Goal: Complete application form: Complete application form

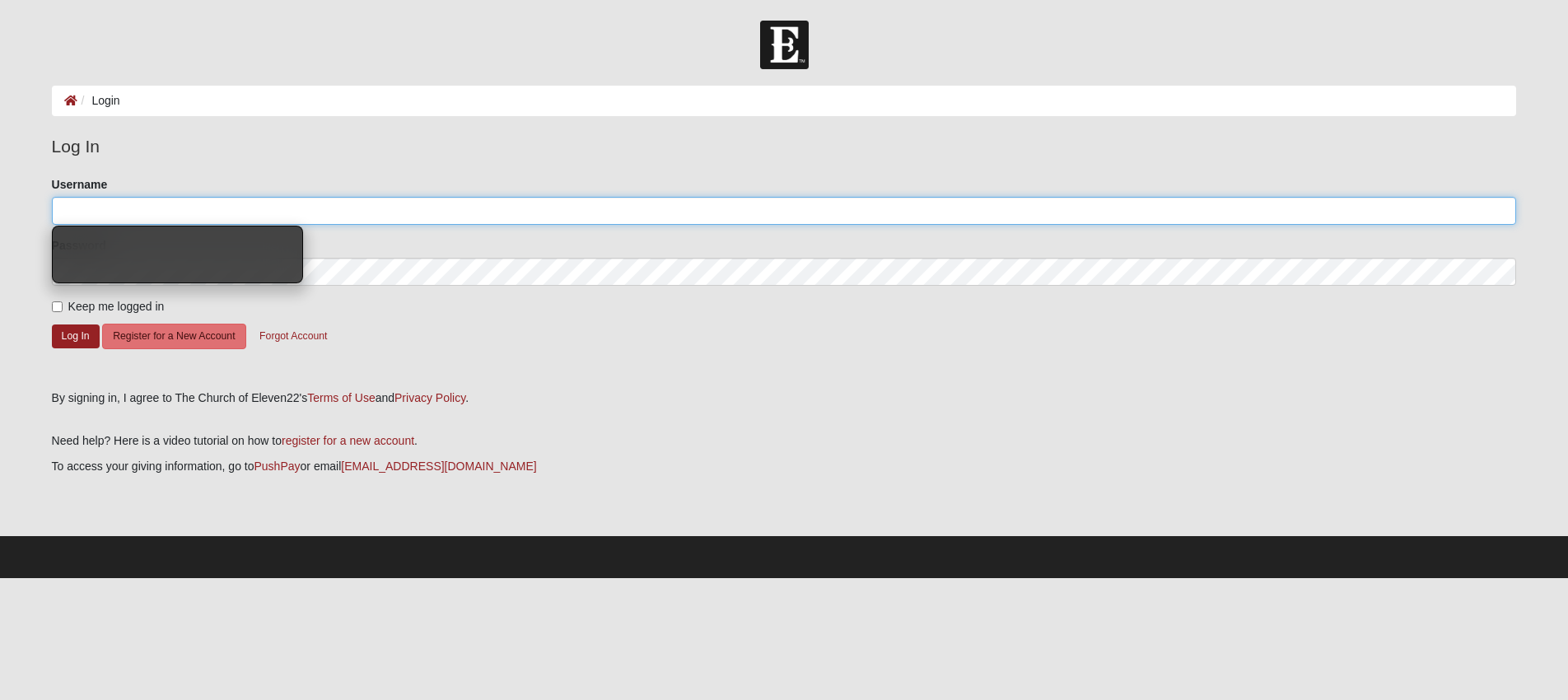
type input "dspad"
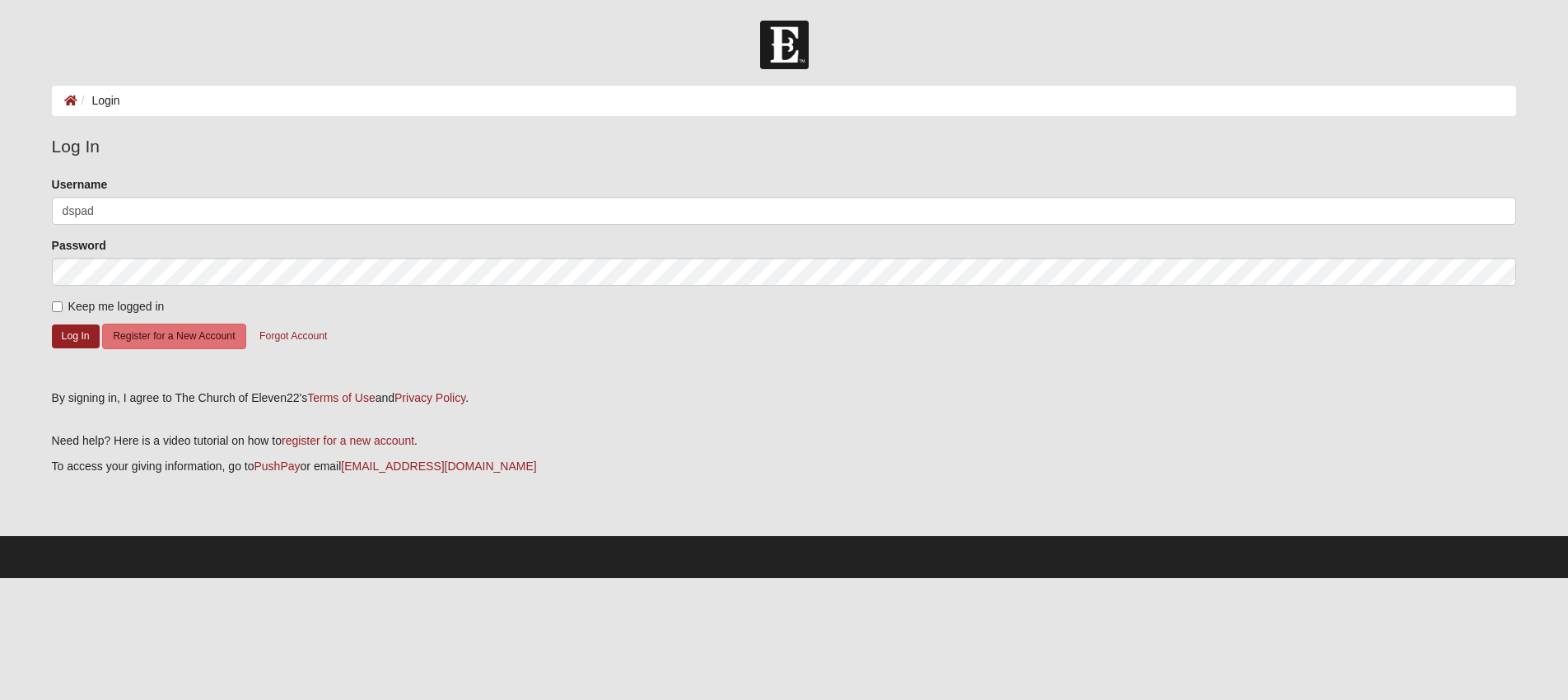
click at [167, 207] on input "dspad" at bounding box center [785, 210] width 1466 height 28
click at [69, 341] on button "Log In" at bounding box center [76, 336] width 48 height 24
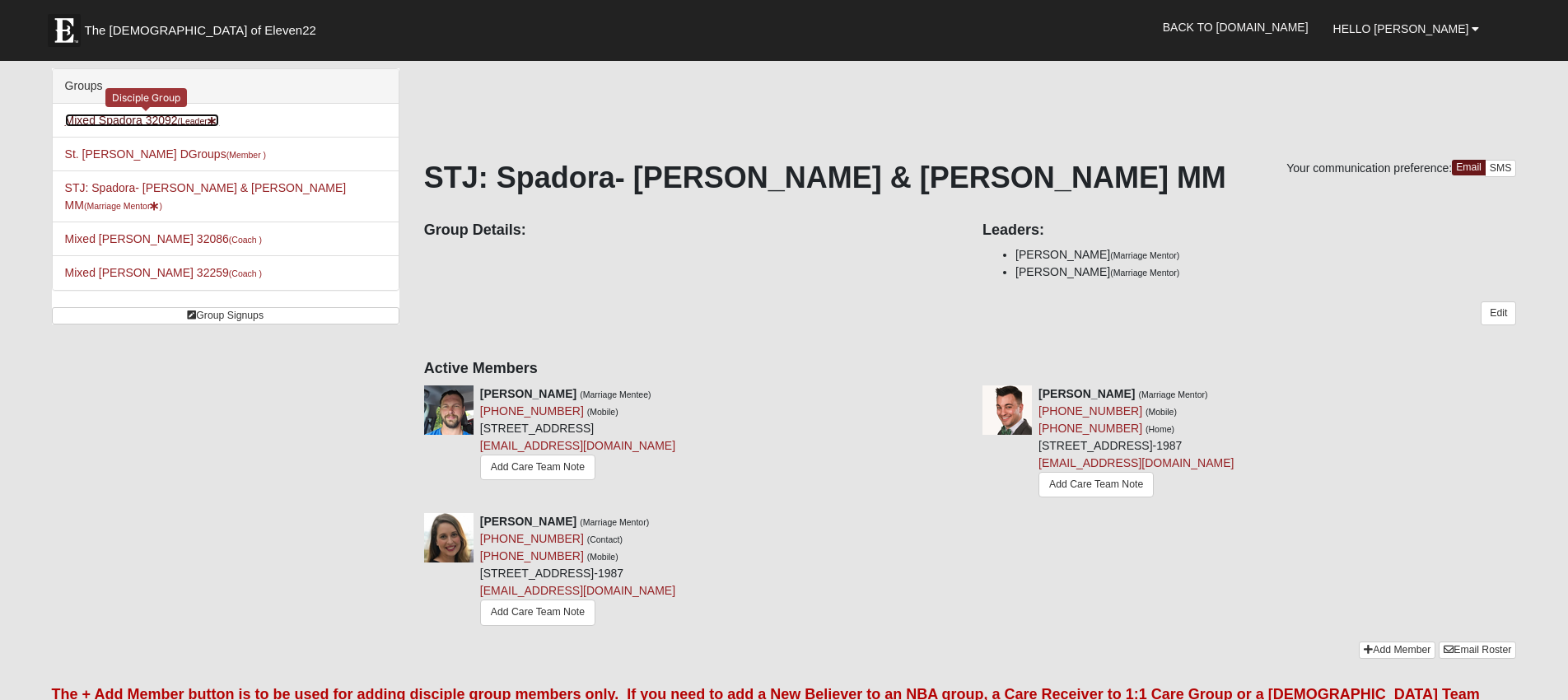
click at [112, 118] on link "Mixed Spadora 32092 (Leader )" at bounding box center [142, 120] width 154 height 13
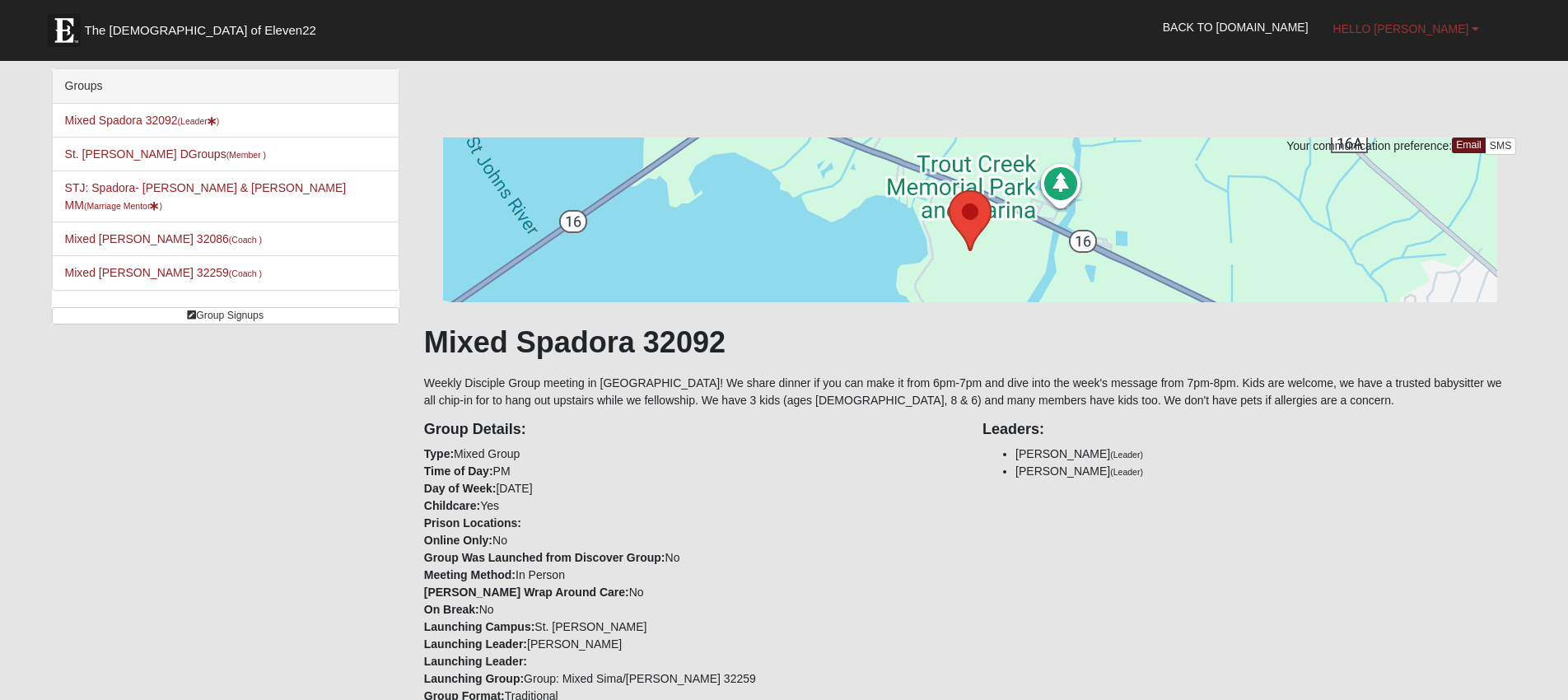
click at [1446, 27] on span "Hello [PERSON_NAME]" at bounding box center [1401, 28] width 136 height 13
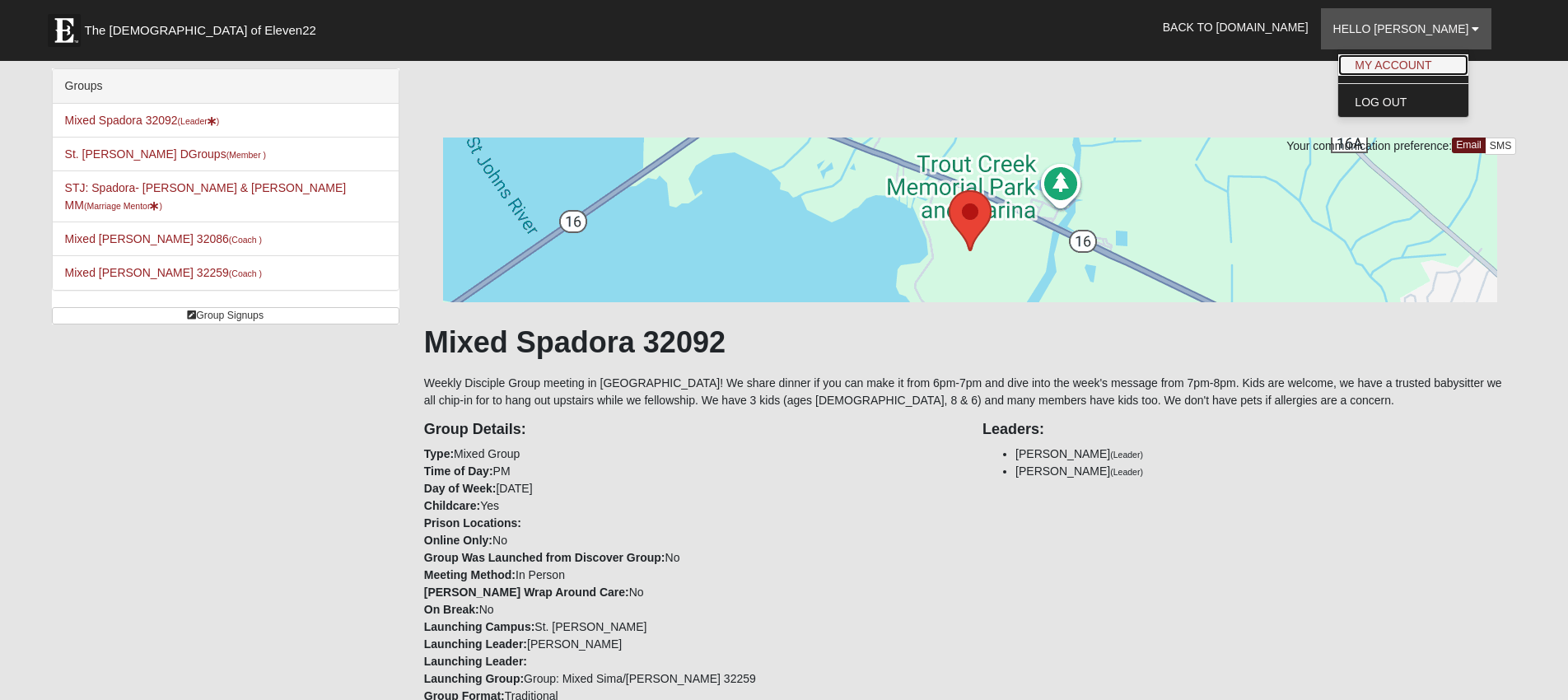
click at [1425, 58] on link "My Account" at bounding box center [1404, 64] width 130 height 21
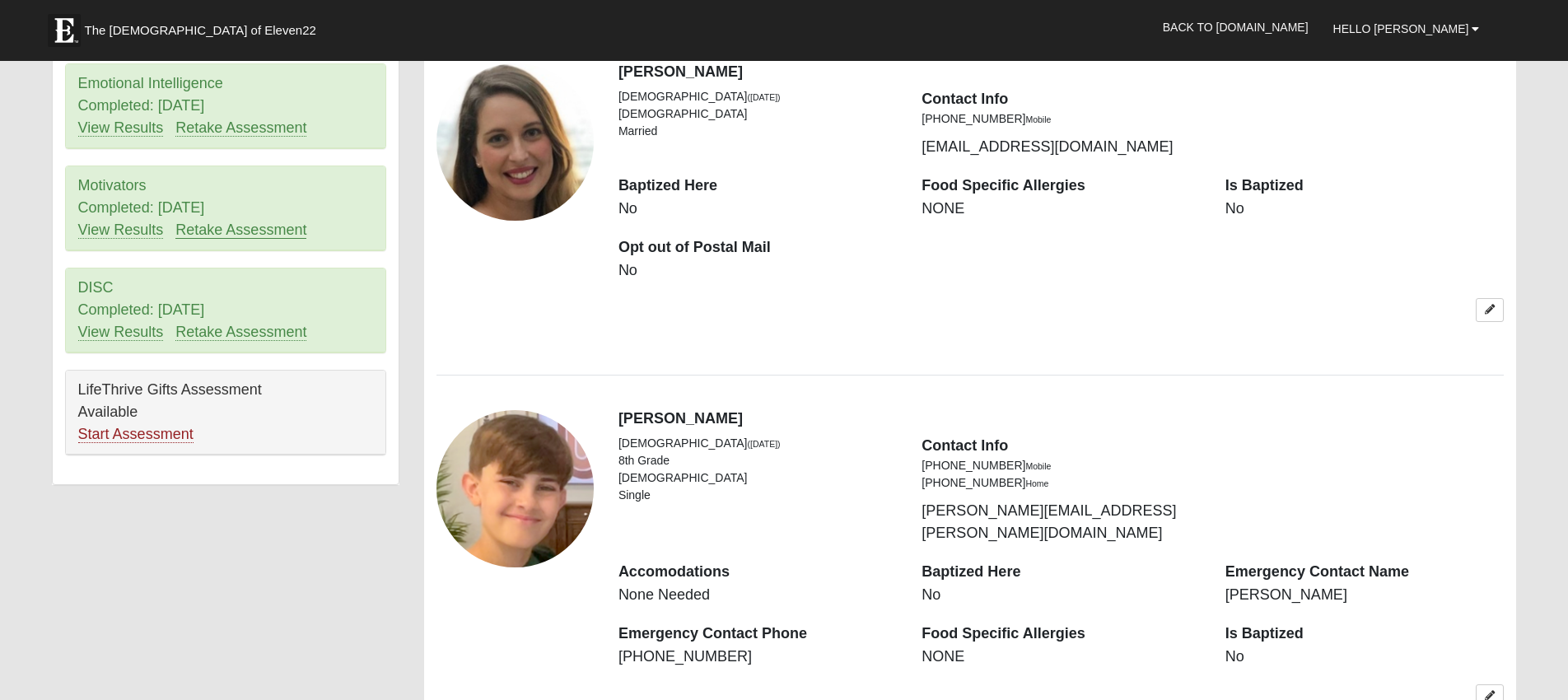
scroll to position [1072, 0]
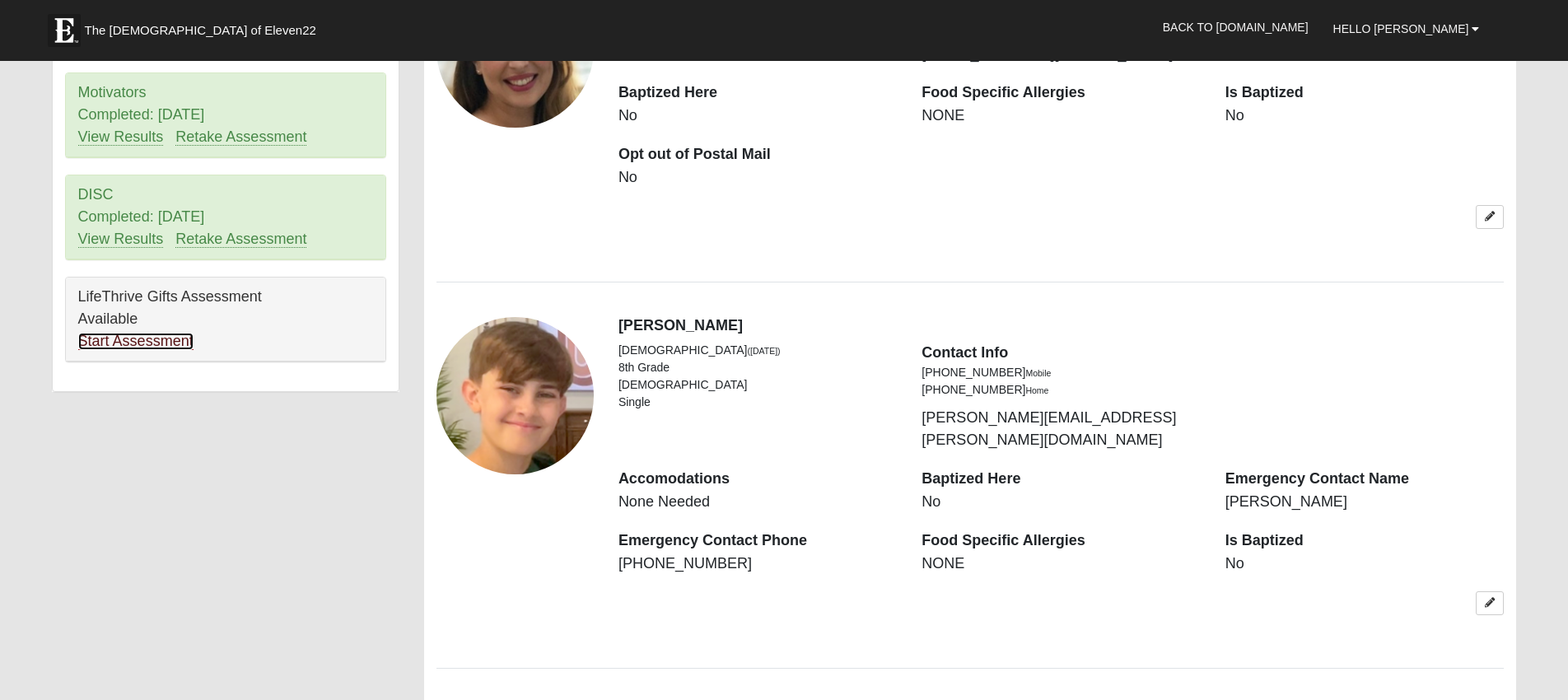
click at [114, 333] on link "Start Assessment" at bounding box center [136, 341] width 115 height 17
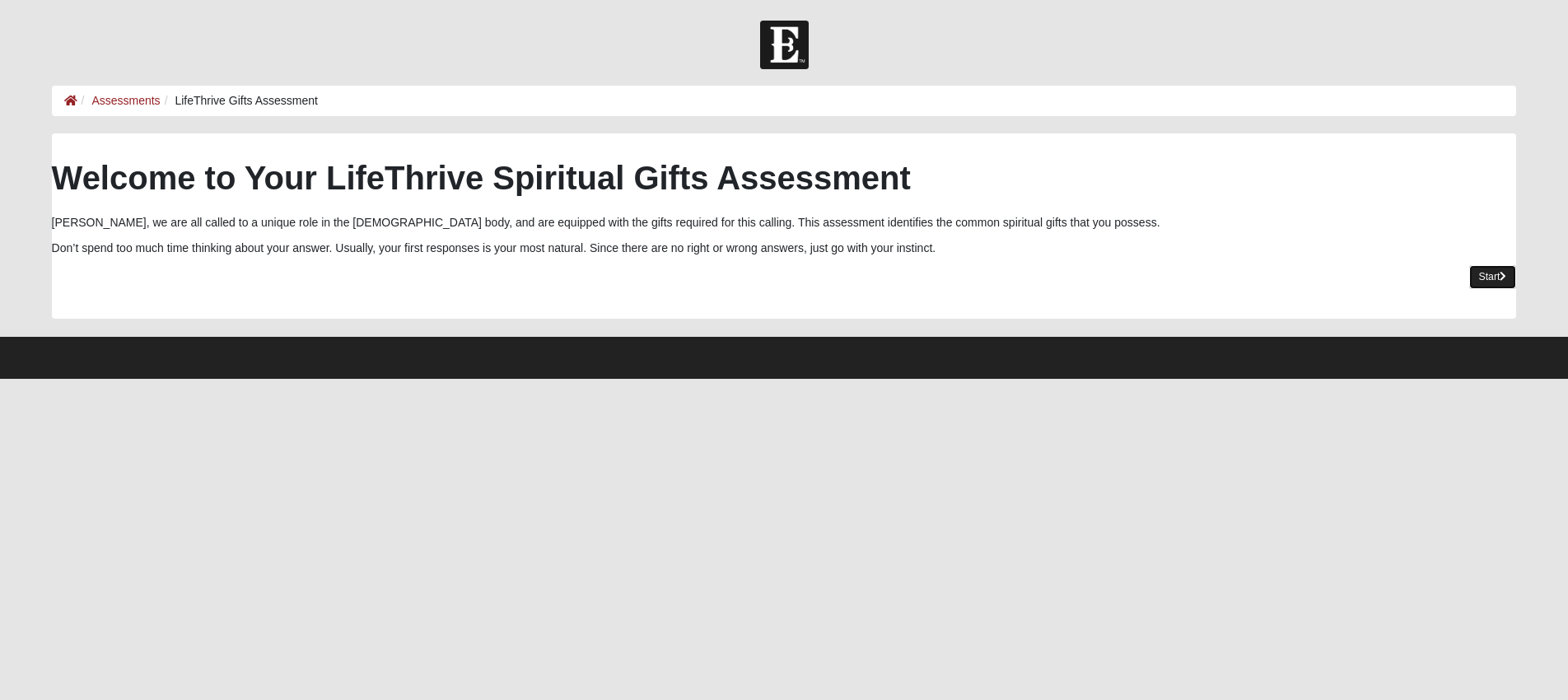
click at [1492, 281] on link "Start" at bounding box center [1493, 277] width 48 height 24
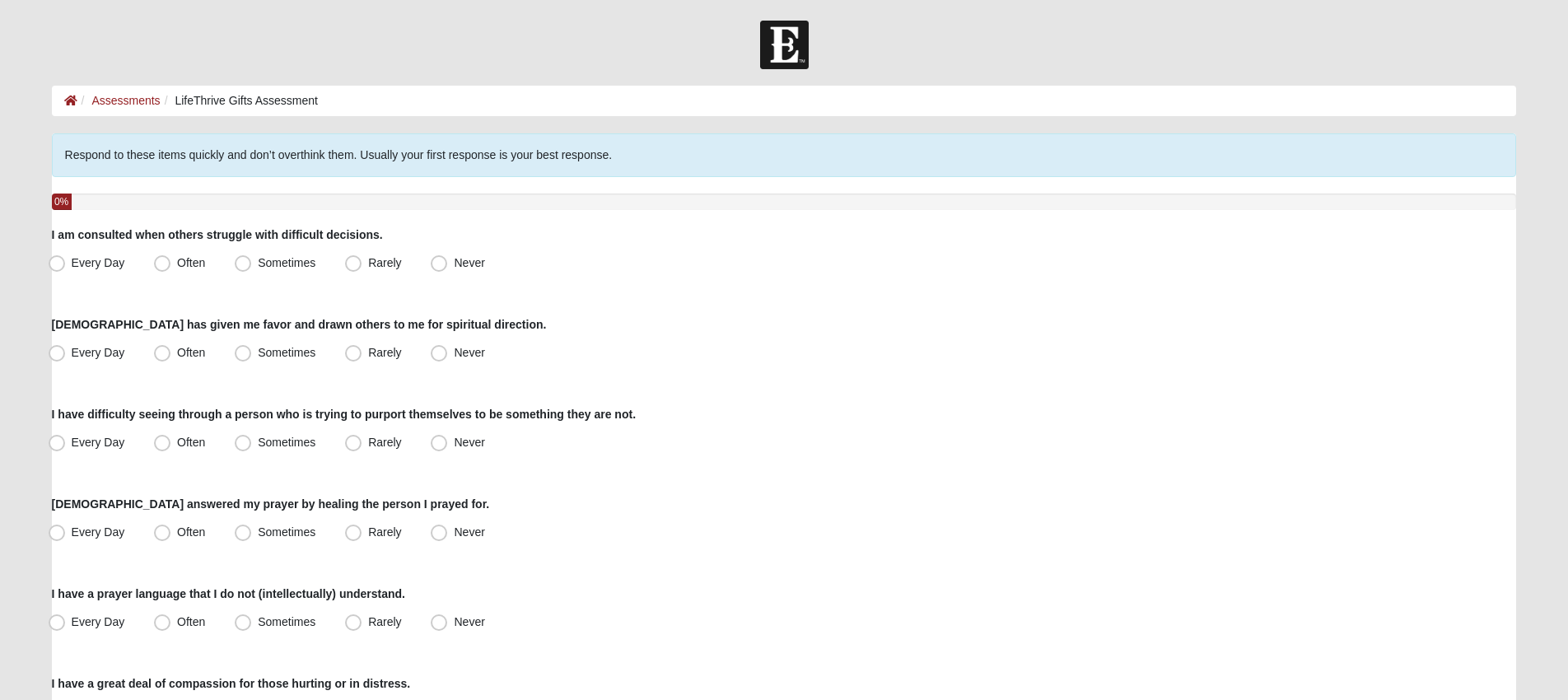
click at [133, 195] on div "0%" at bounding box center [785, 202] width 1466 height 16
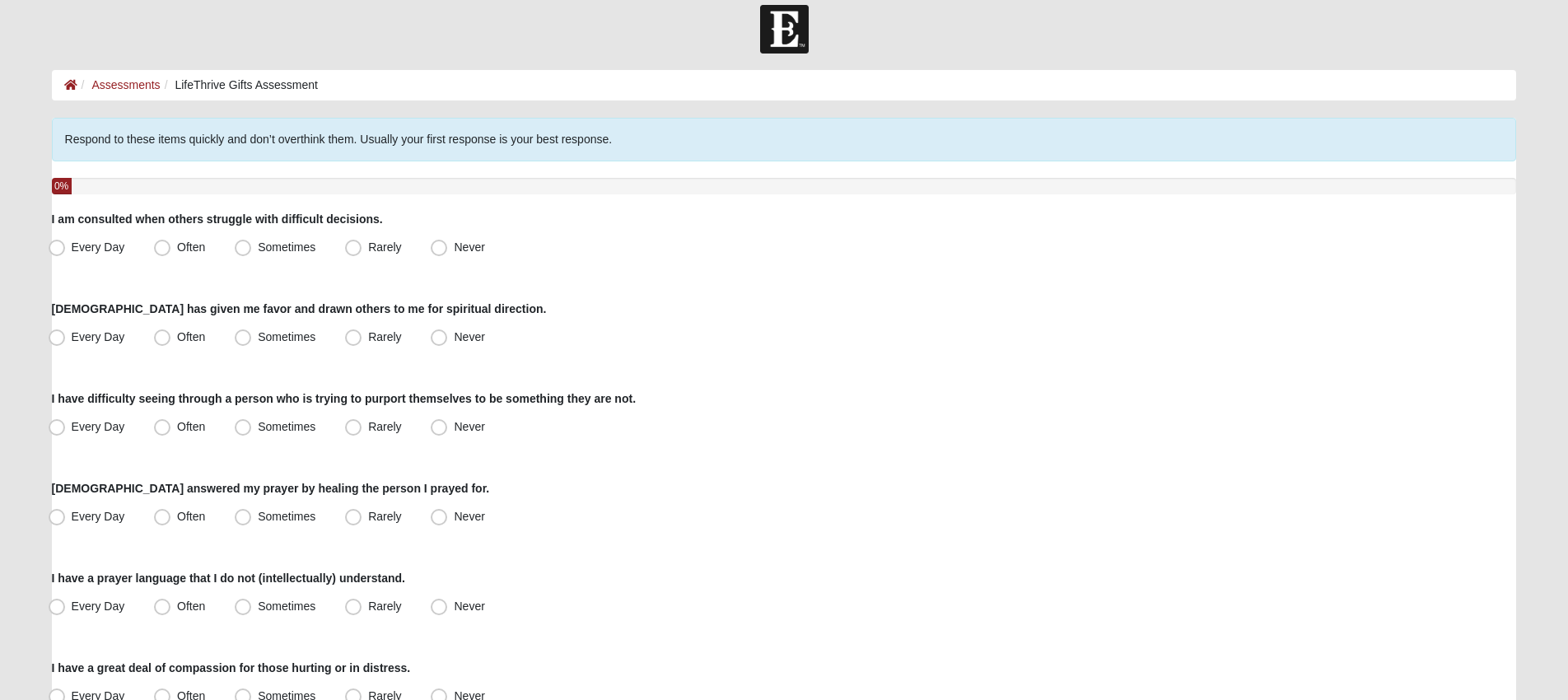
scroll to position [17, 0]
click at [258, 244] on span "Sometimes" at bounding box center [286, 245] width 58 height 13
click at [241, 244] on input "Sometimes" at bounding box center [247, 246] width 11 height 11
radio input "true"
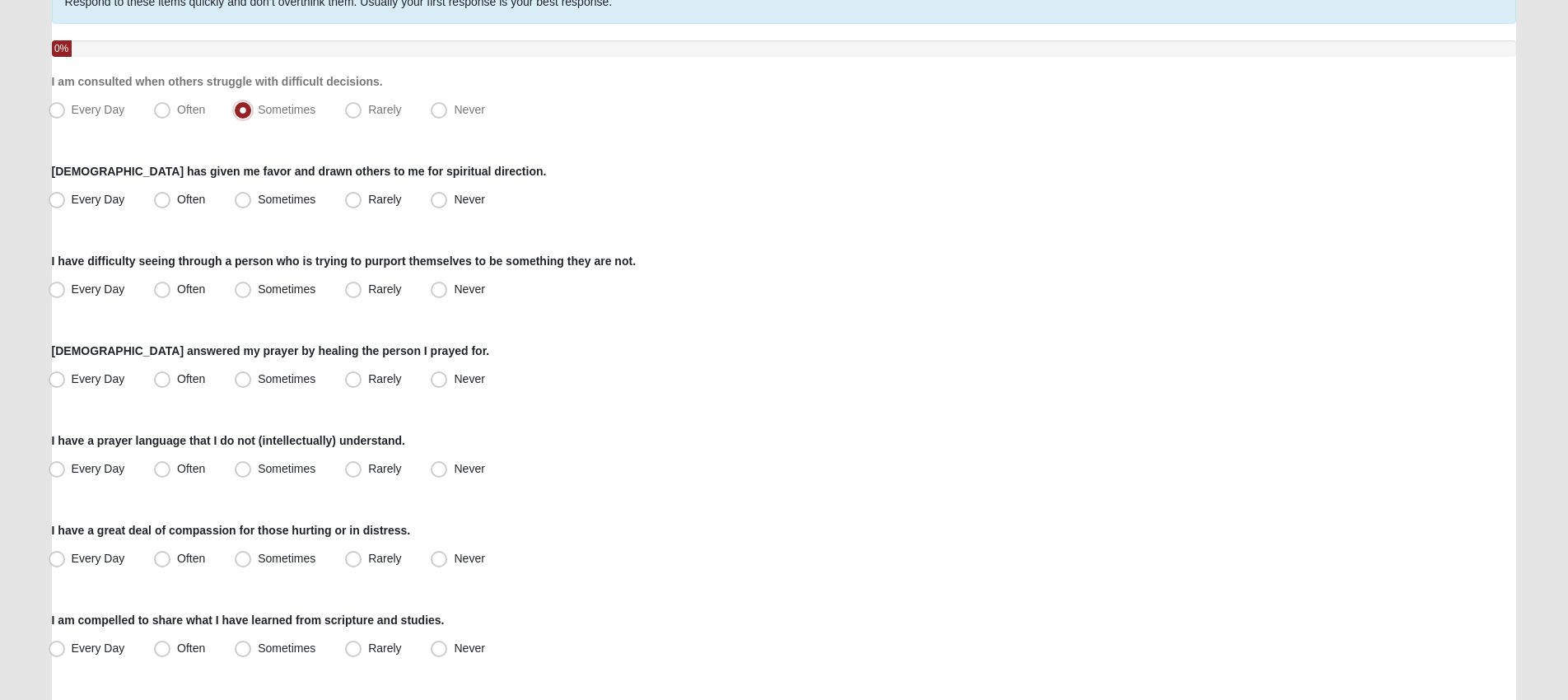
scroll to position [159, 0]
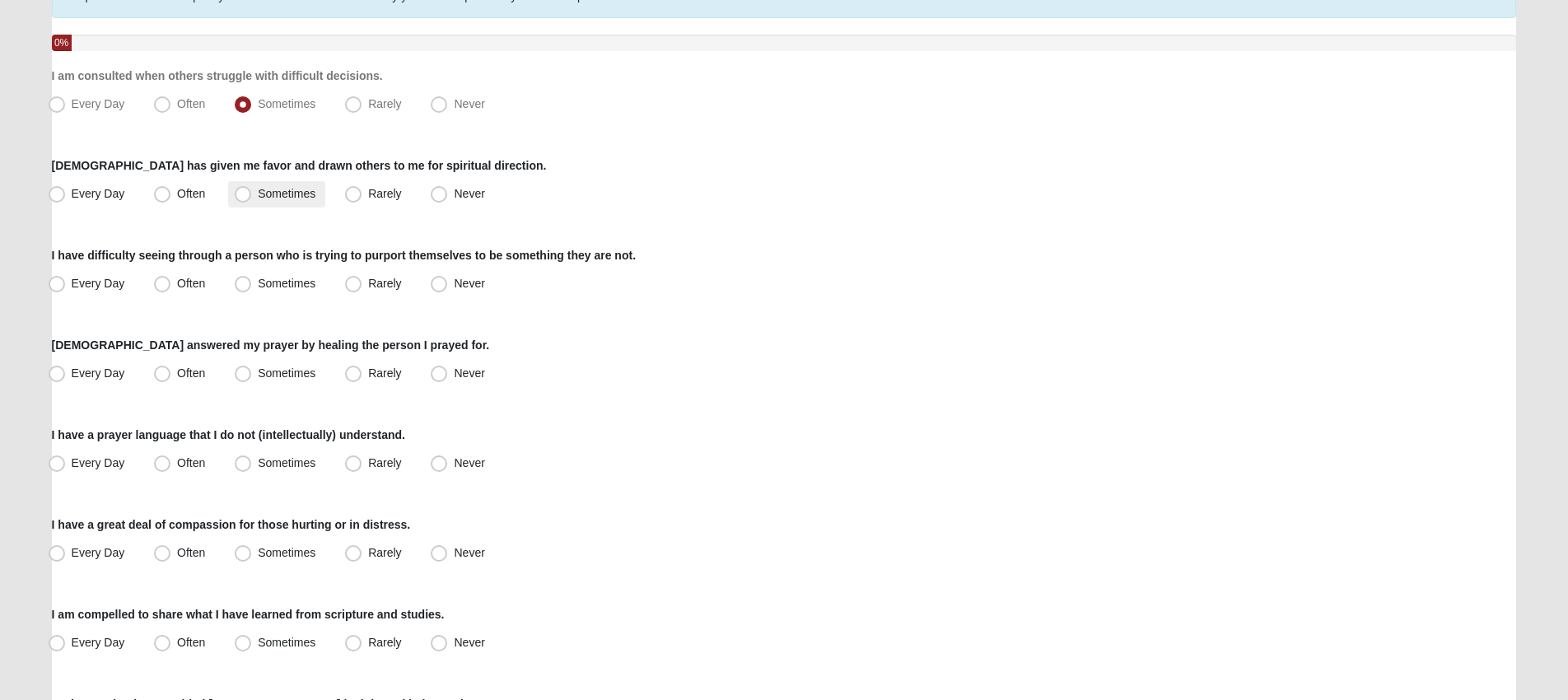
click at [258, 194] on span "Sometimes" at bounding box center [286, 194] width 58 height 13
click at [242, 194] on input "Sometimes" at bounding box center [247, 194] width 11 height 11
radio input "true"
click at [370, 285] on span "Rarely" at bounding box center [385, 283] width 33 height 13
click at [363, 285] on input "Rarely" at bounding box center [357, 284] width 11 height 11
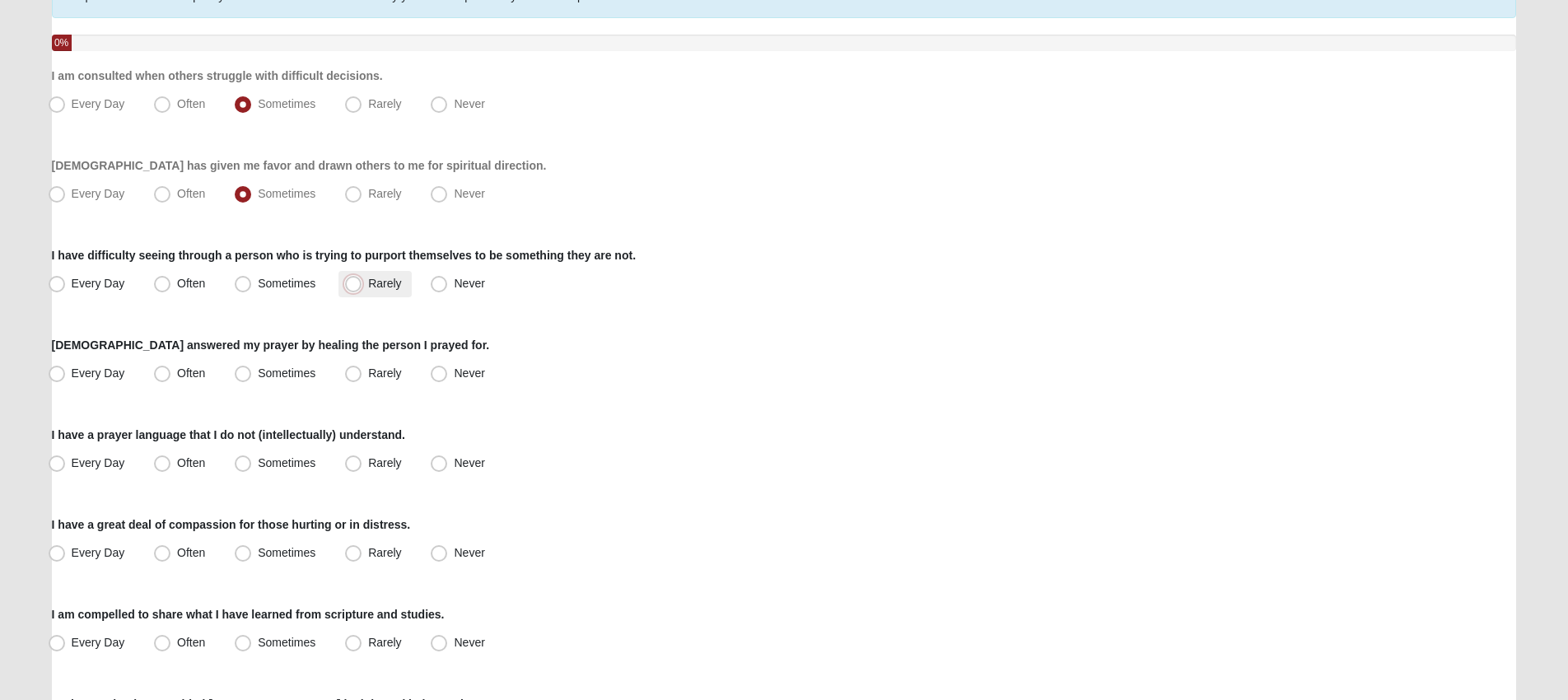
radio input "true"
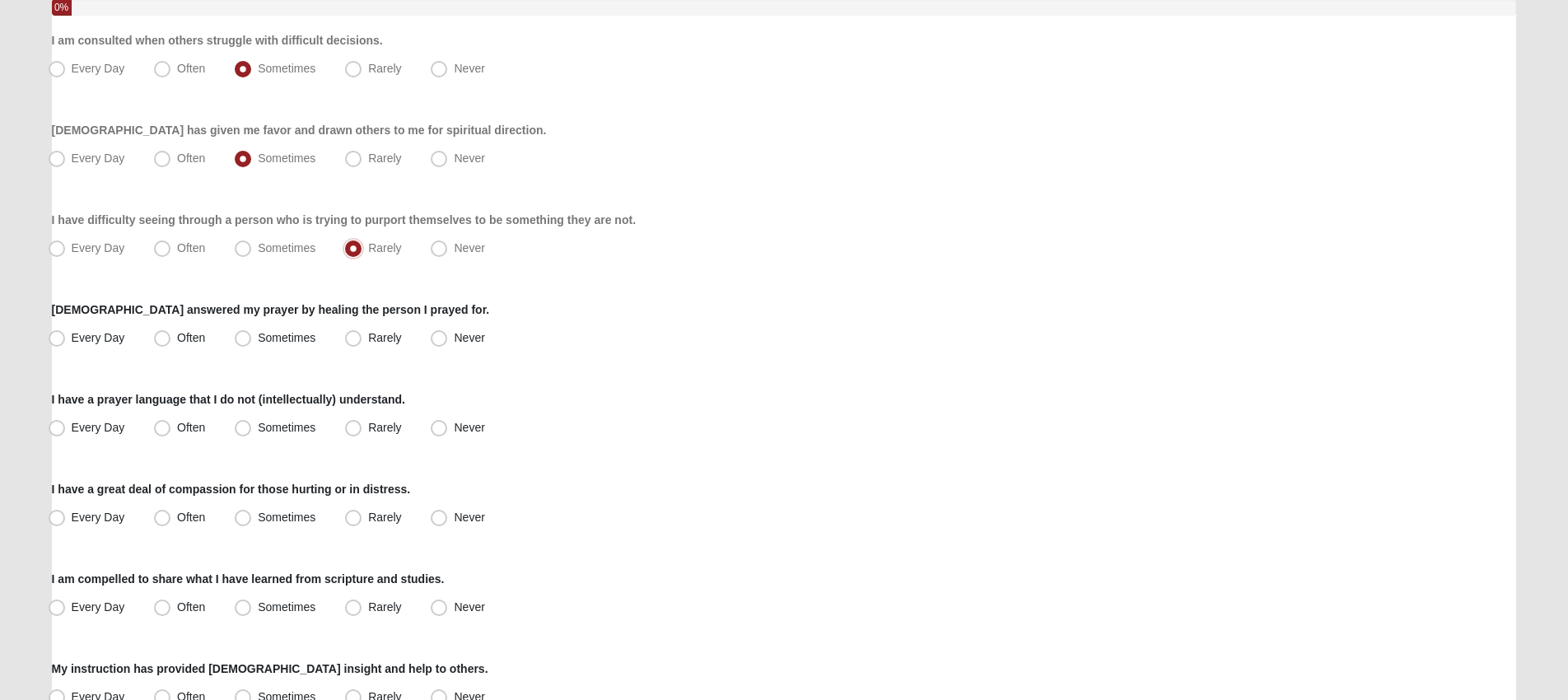
scroll to position [196, 0]
click at [258, 339] on span "Sometimes" at bounding box center [286, 336] width 58 height 13
click at [248, 339] on input "Sometimes" at bounding box center [247, 337] width 11 height 11
radio input "true"
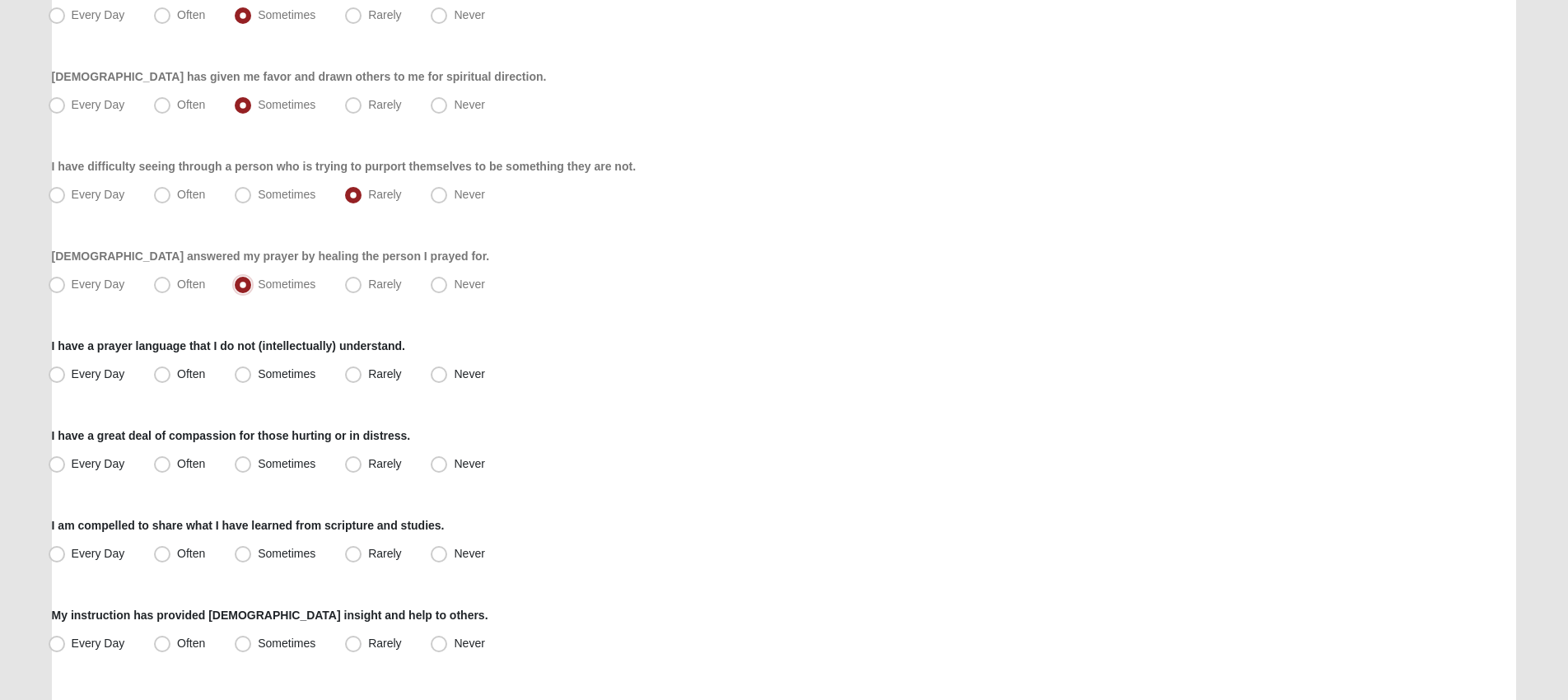
scroll to position [276, 0]
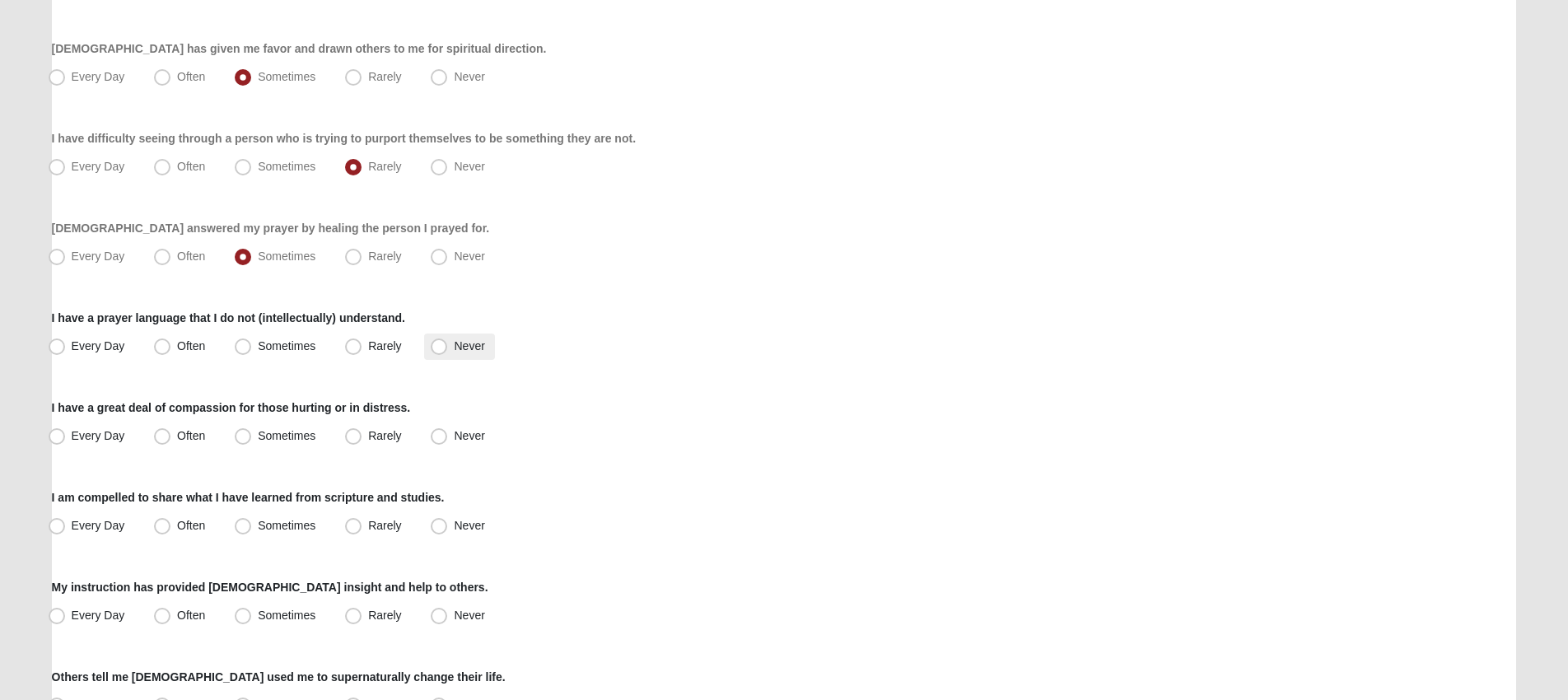
click at [450, 349] on label "Never" at bounding box center [459, 346] width 70 height 27
click at [448, 349] on input "Never" at bounding box center [443, 346] width 11 height 11
radio input "true"
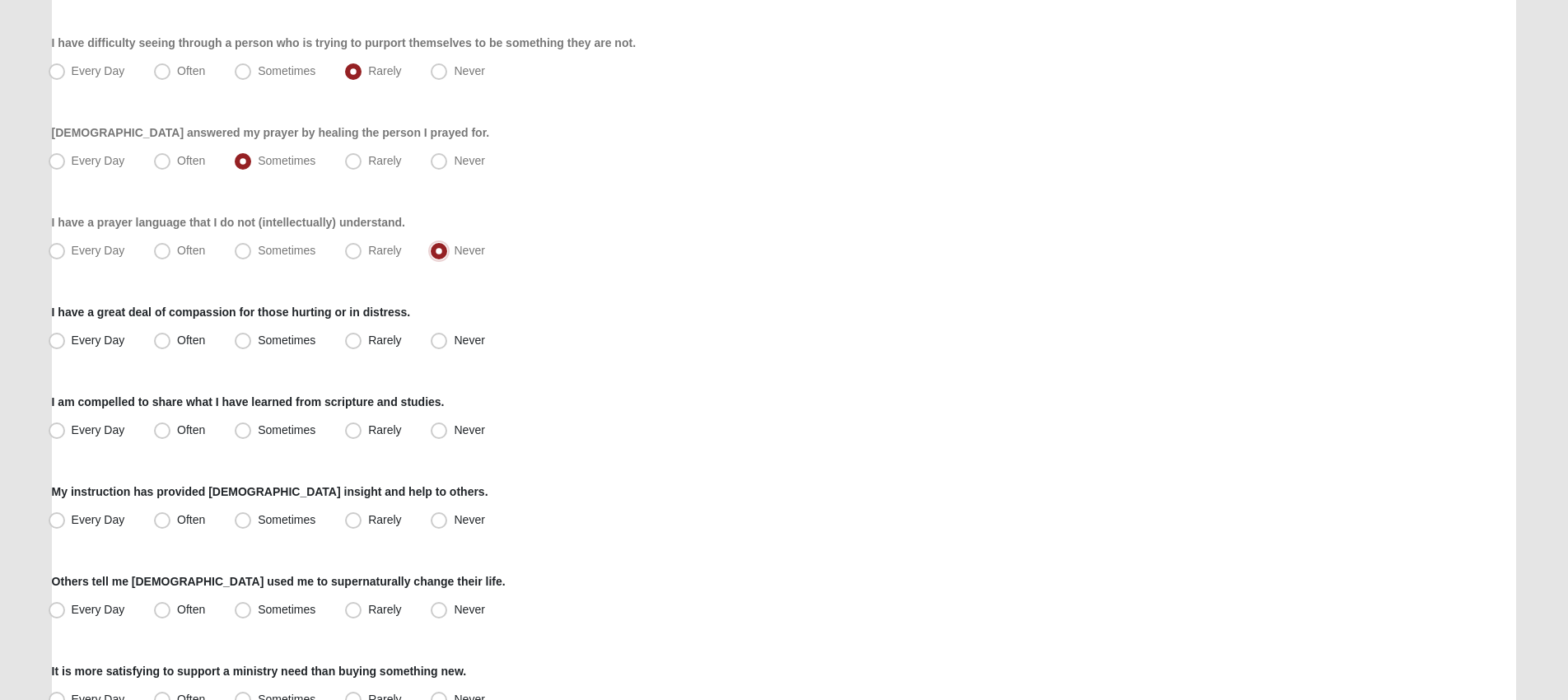
scroll to position [405, 0]
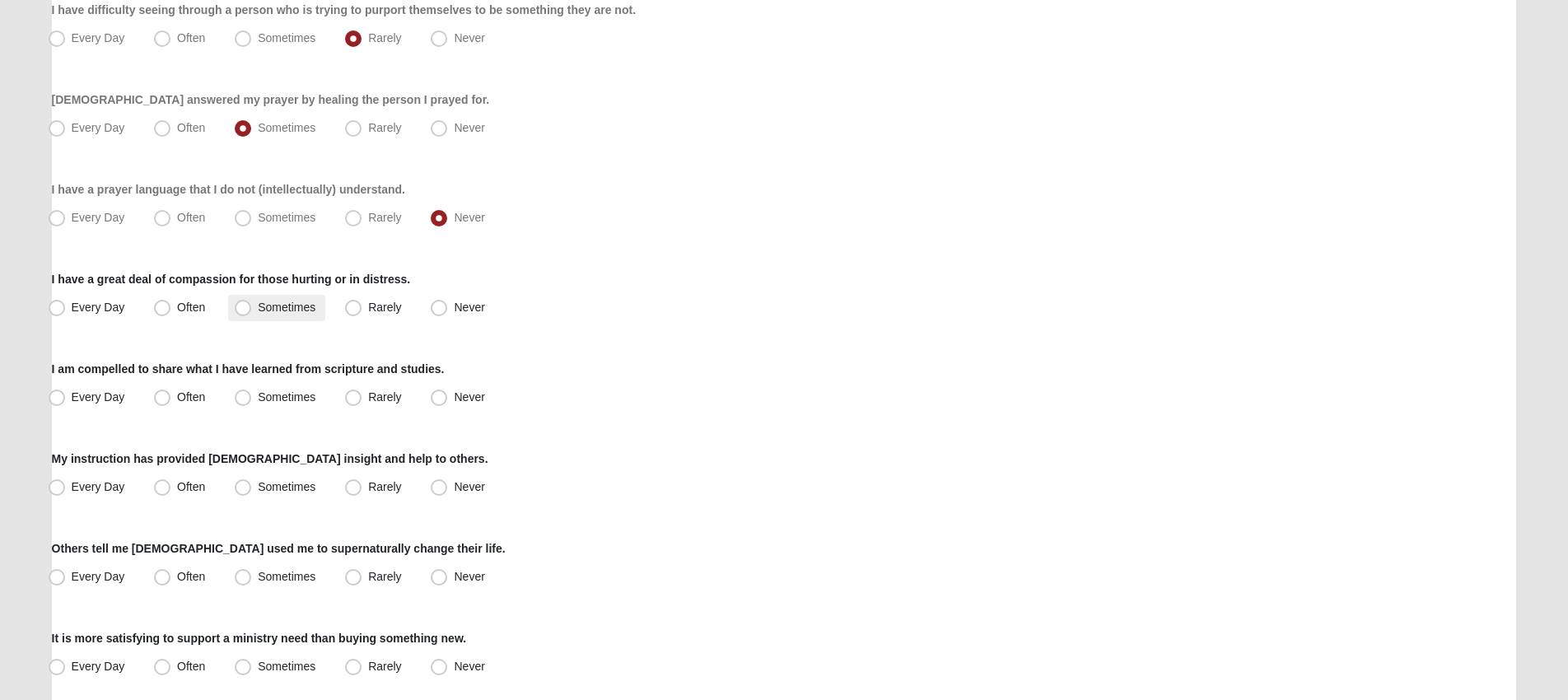
click at [259, 308] on span "Sometimes" at bounding box center [286, 307] width 58 height 13
click at [252, 308] on input "Sometimes" at bounding box center [247, 308] width 11 height 11
radio input "true"
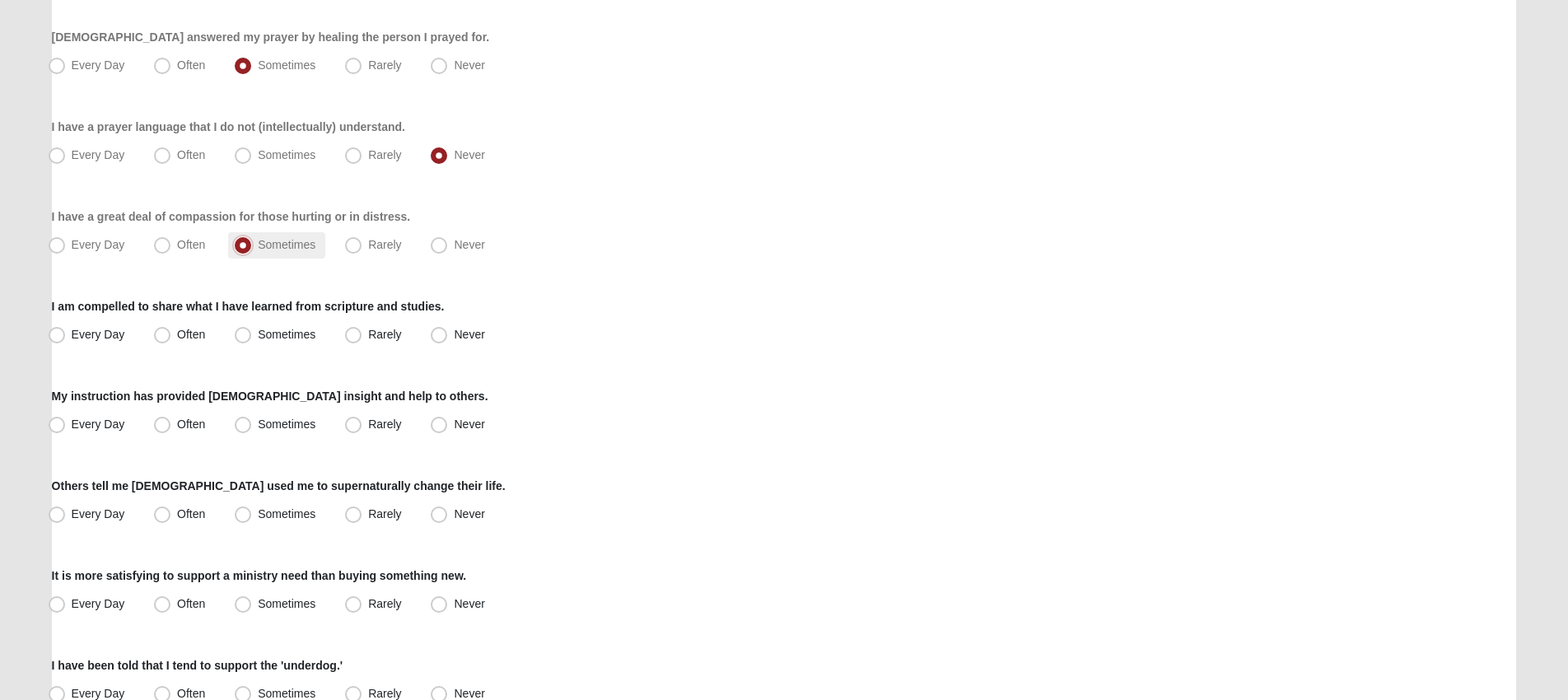
scroll to position [501, 0]
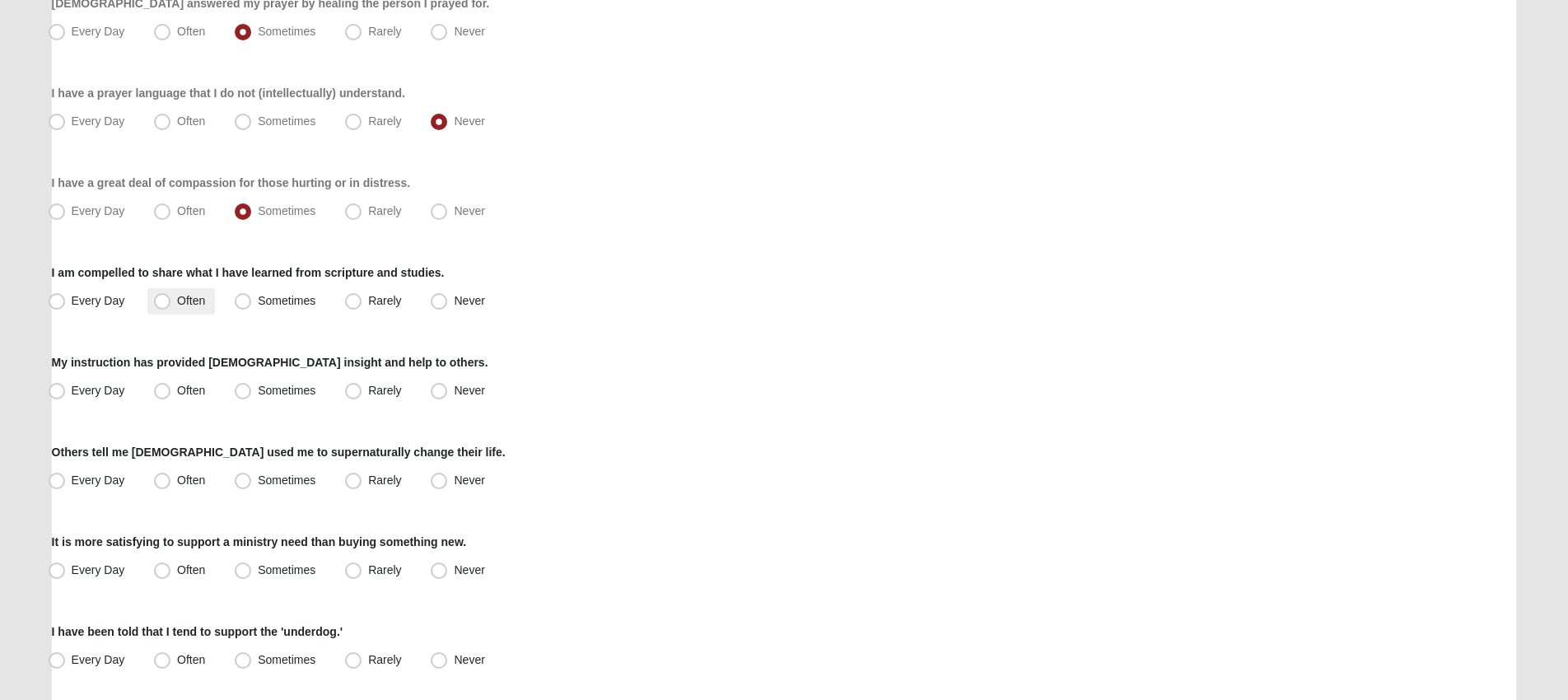
click at [177, 297] on span "Often" at bounding box center [191, 301] width 28 height 13
click at [169, 297] on input "Often" at bounding box center [166, 302] width 11 height 11
radio input "true"
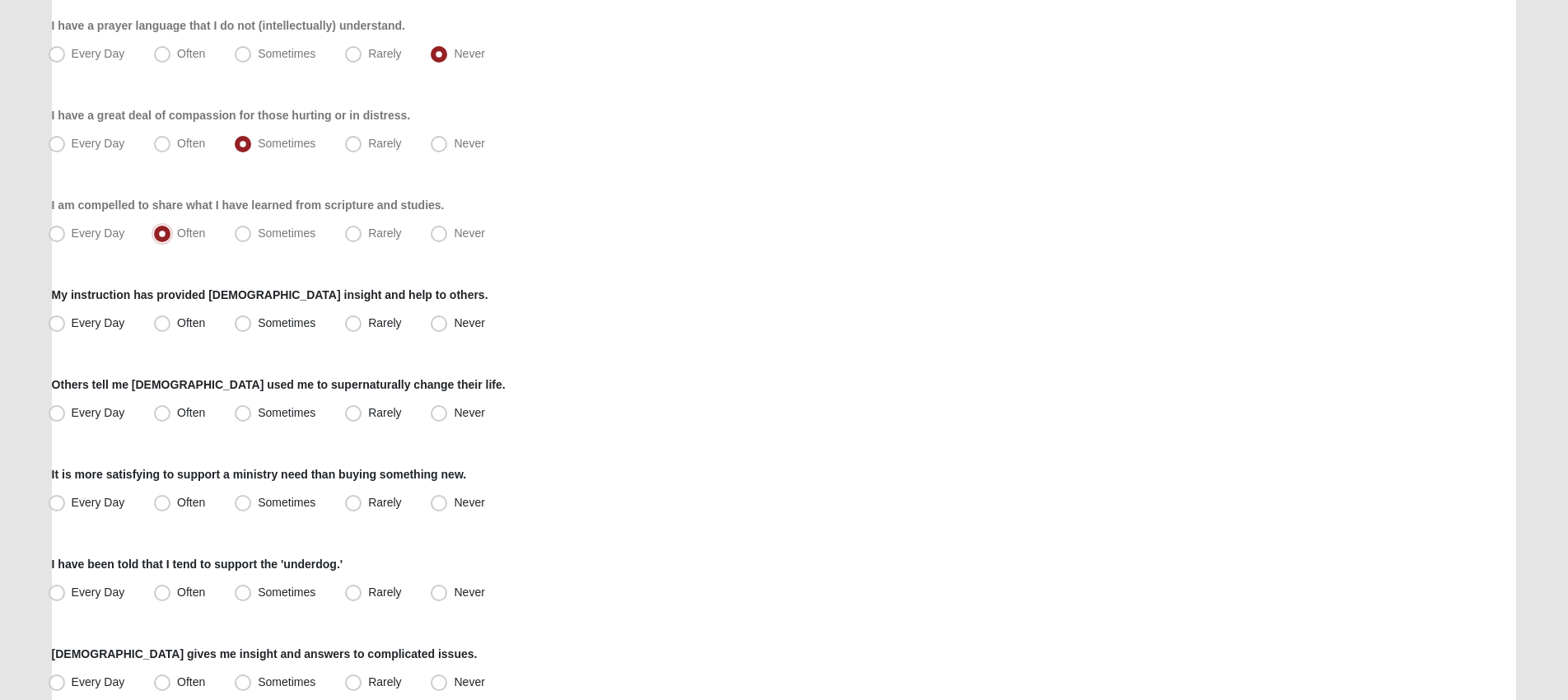
scroll to position [587, 0]
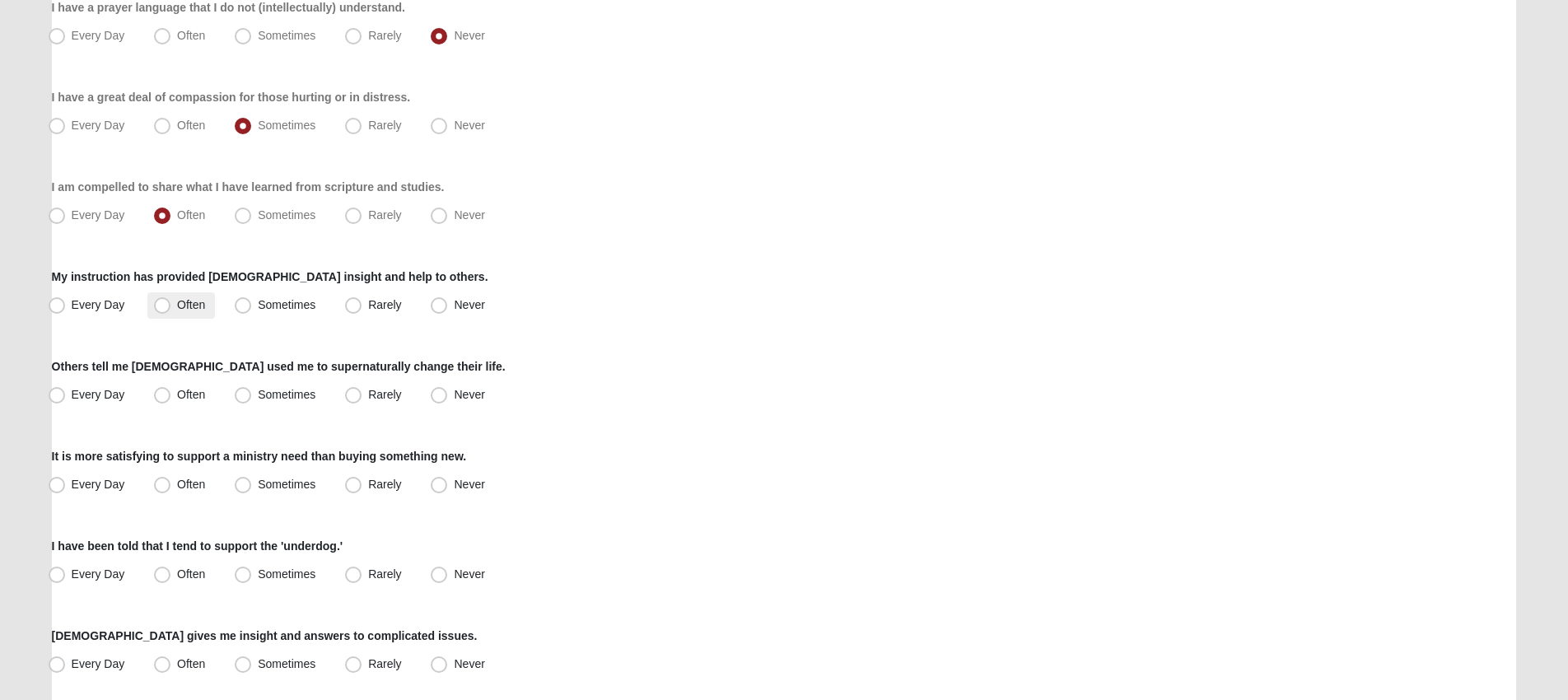
click at [188, 312] on label "Often" at bounding box center [181, 305] width 68 height 27
click at [171, 311] on input "Often" at bounding box center [166, 305] width 11 height 11
radio input "true"
click at [368, 397] on span "Rarely" at bounding box center [385, 395] width 33 height 13
click at [352, 397] on input "Rarely" at bounding box center [357, 395] width 11 height 11
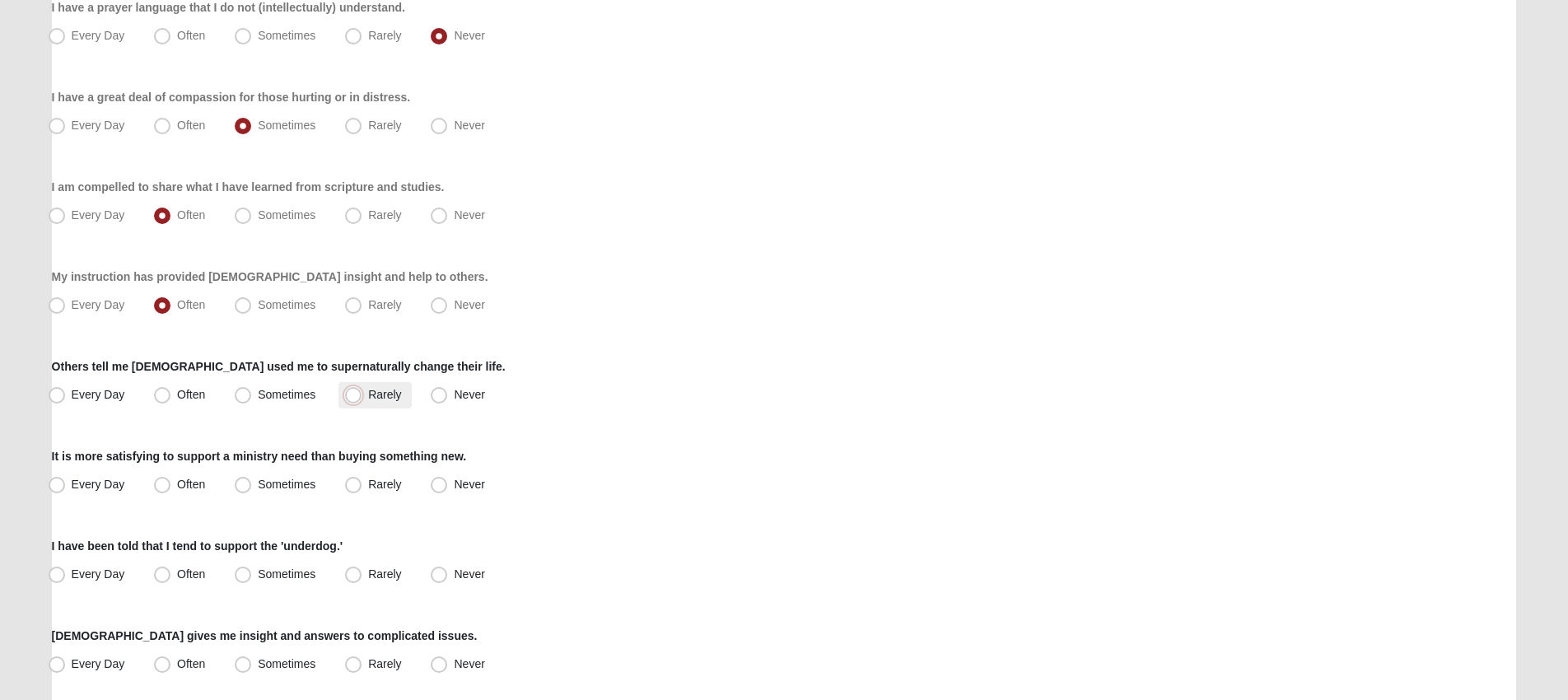
radio input "true"
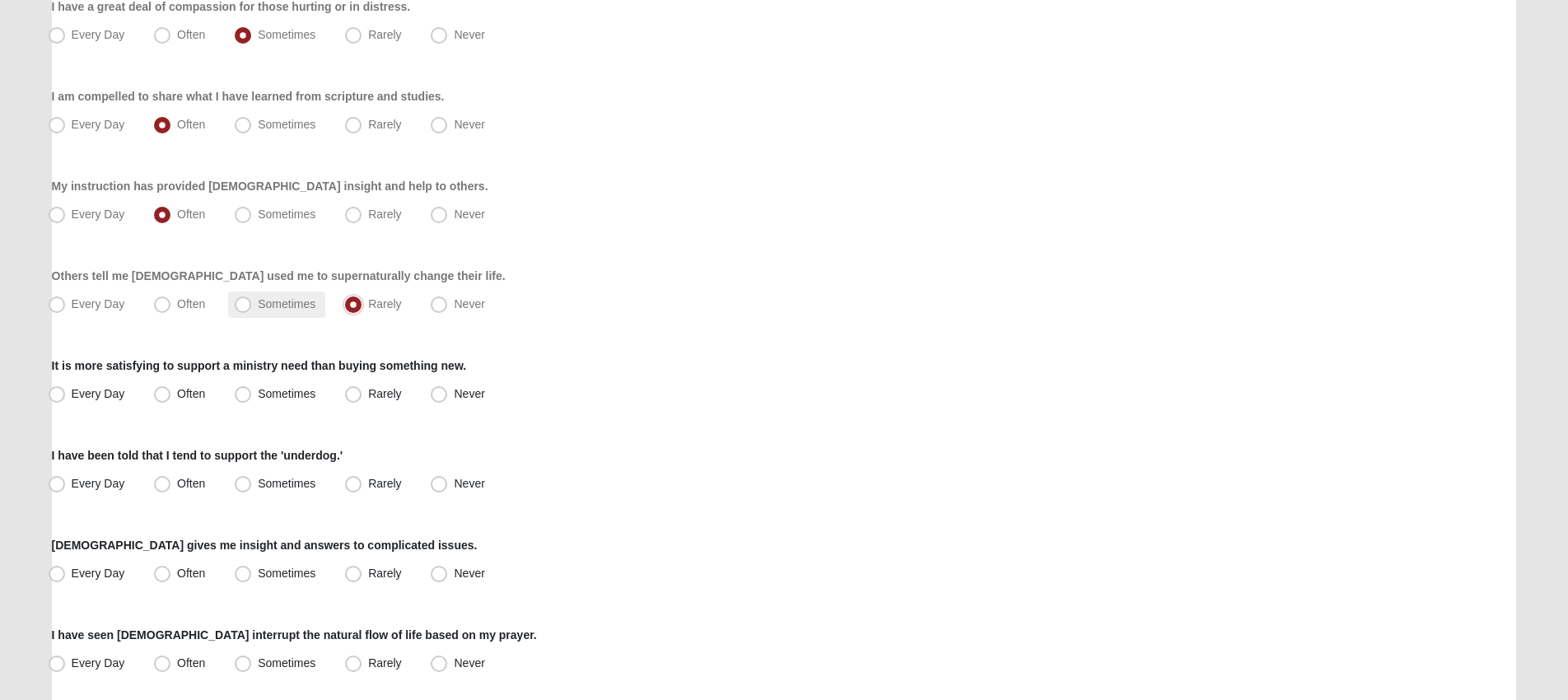
scroll to position [681, 0]
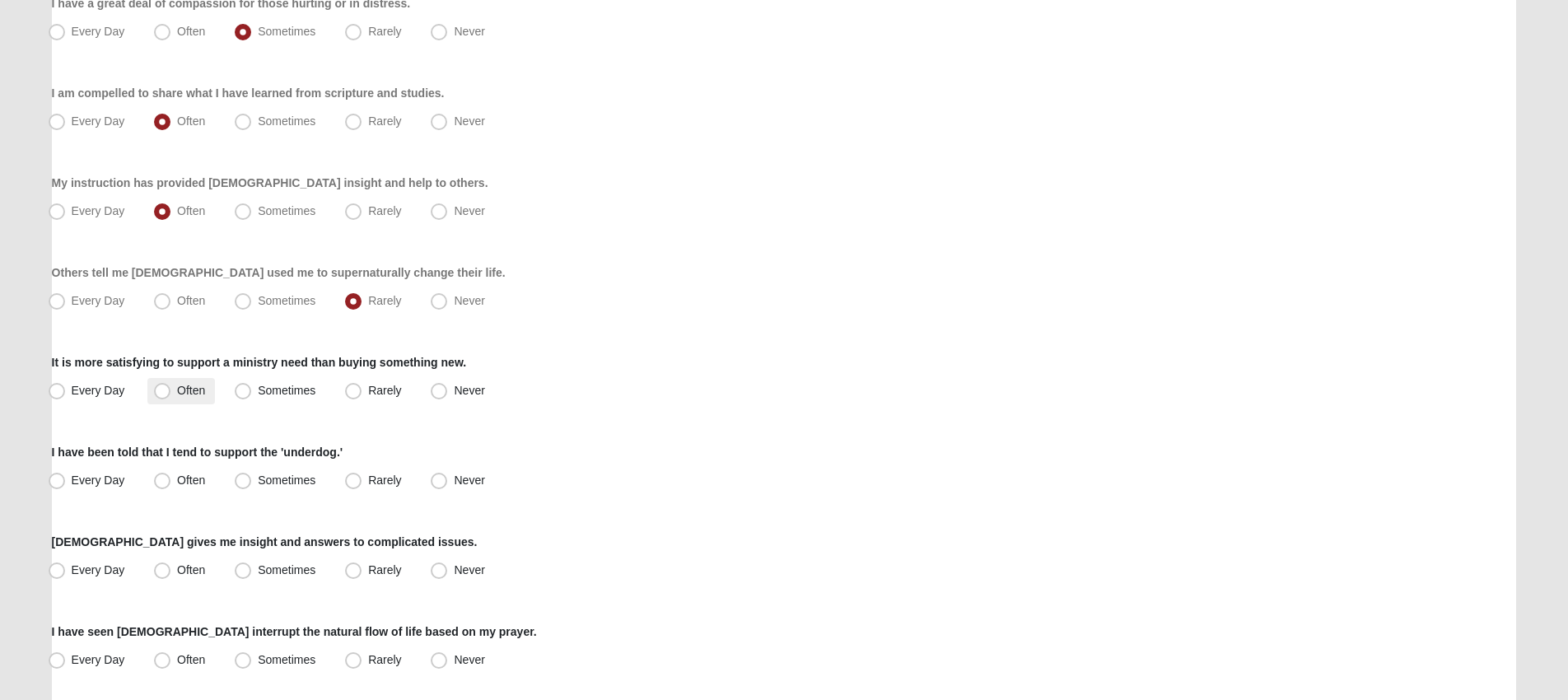
click at [177, 387] on span "Often" at bounding box center [191, 390] width 28 height 13
click at [163, 387] on input "Often" at bounding box center [166, 391] width 11 height 11
radio input "true"
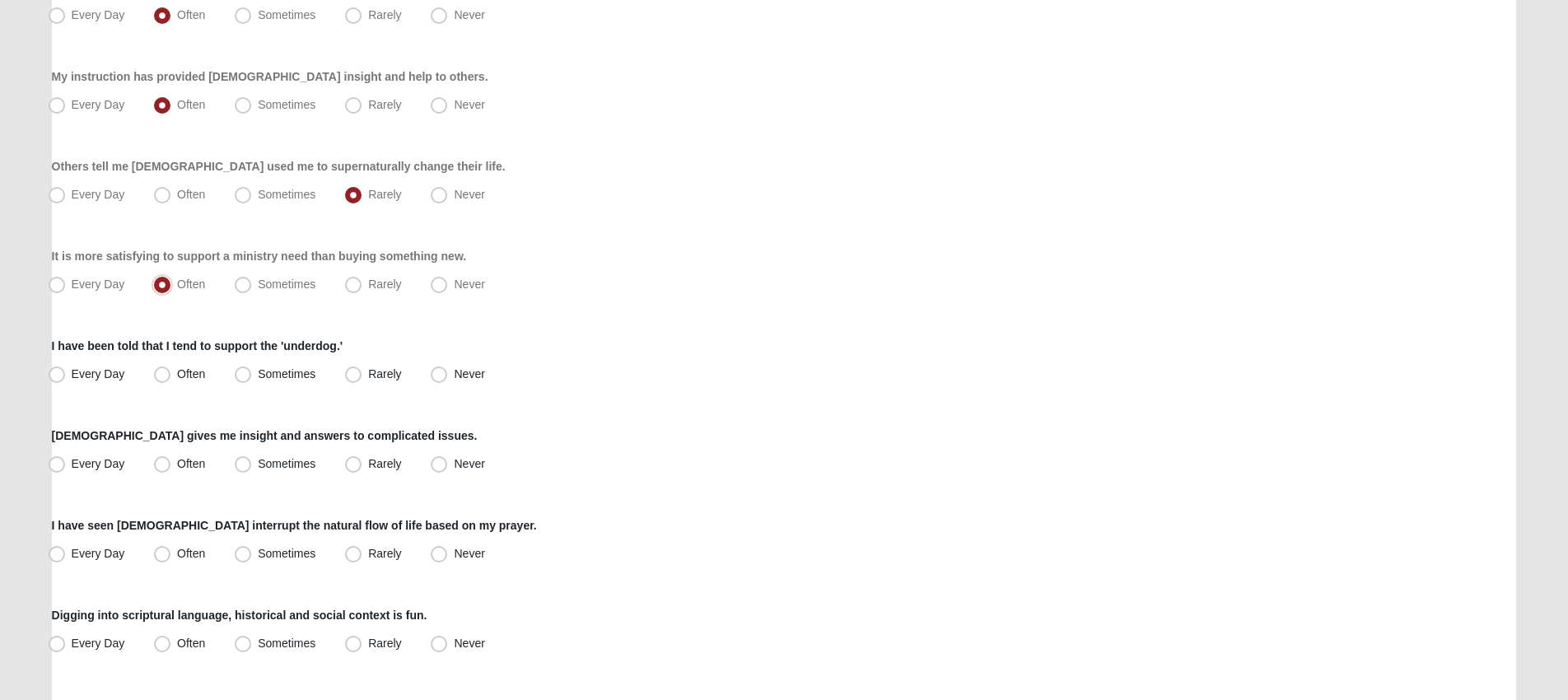
scroll to position [786, 0]
click at [254, 372] on label "Sometimes" at bounding box center [277, 376] width 97 height 27
click at [252, 372] on input "Sometimes" at bounding box center [247, 376] width 11 height 11
radio input "true"
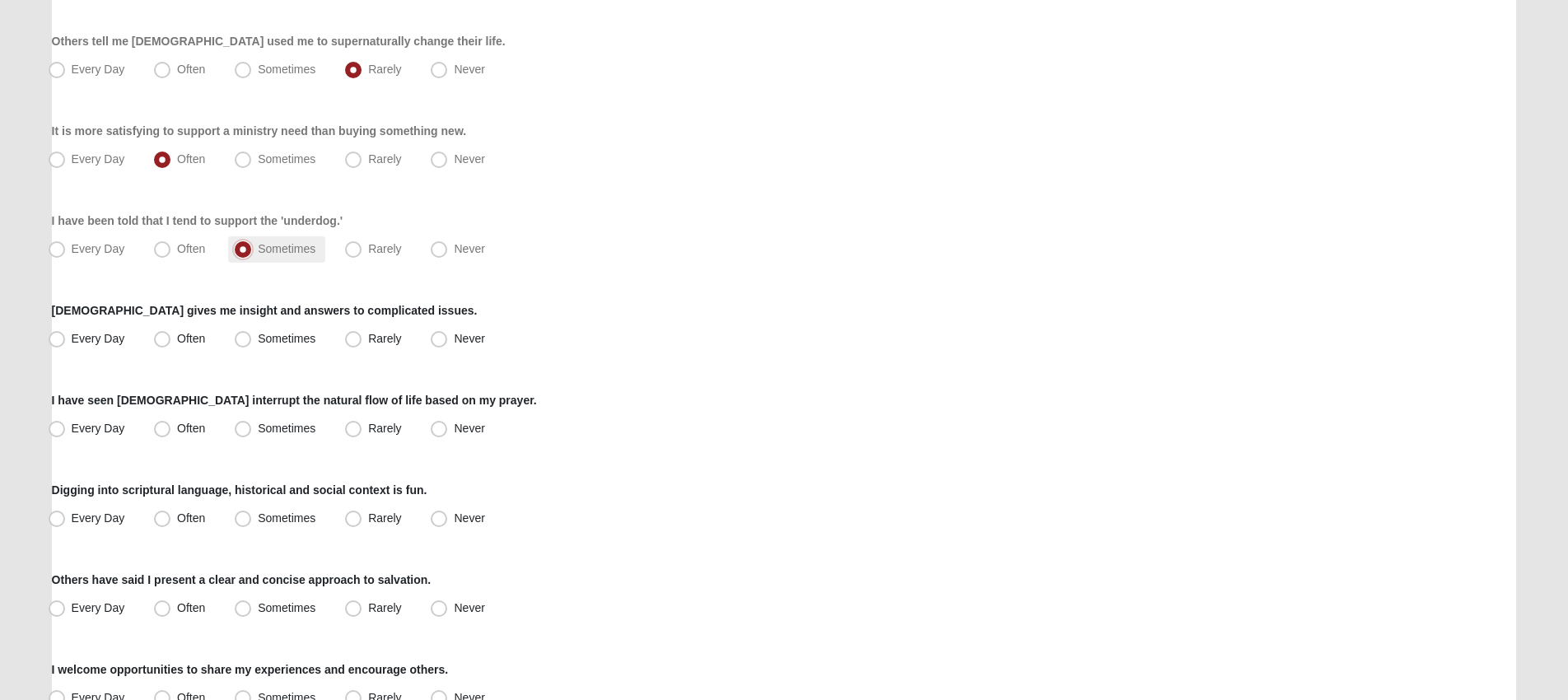
scroll to position [910, 0]
click at [193, 338] on span "Often" at bounding box center [191, 340] width 28 height 13
click at [171, 338] on input "Often" at bounding box center [166, 341] width 11 height 11
radio input "true"
click at [258, 429] on span "Sometimes" at bounding box center [286, 430] width 58 height 13
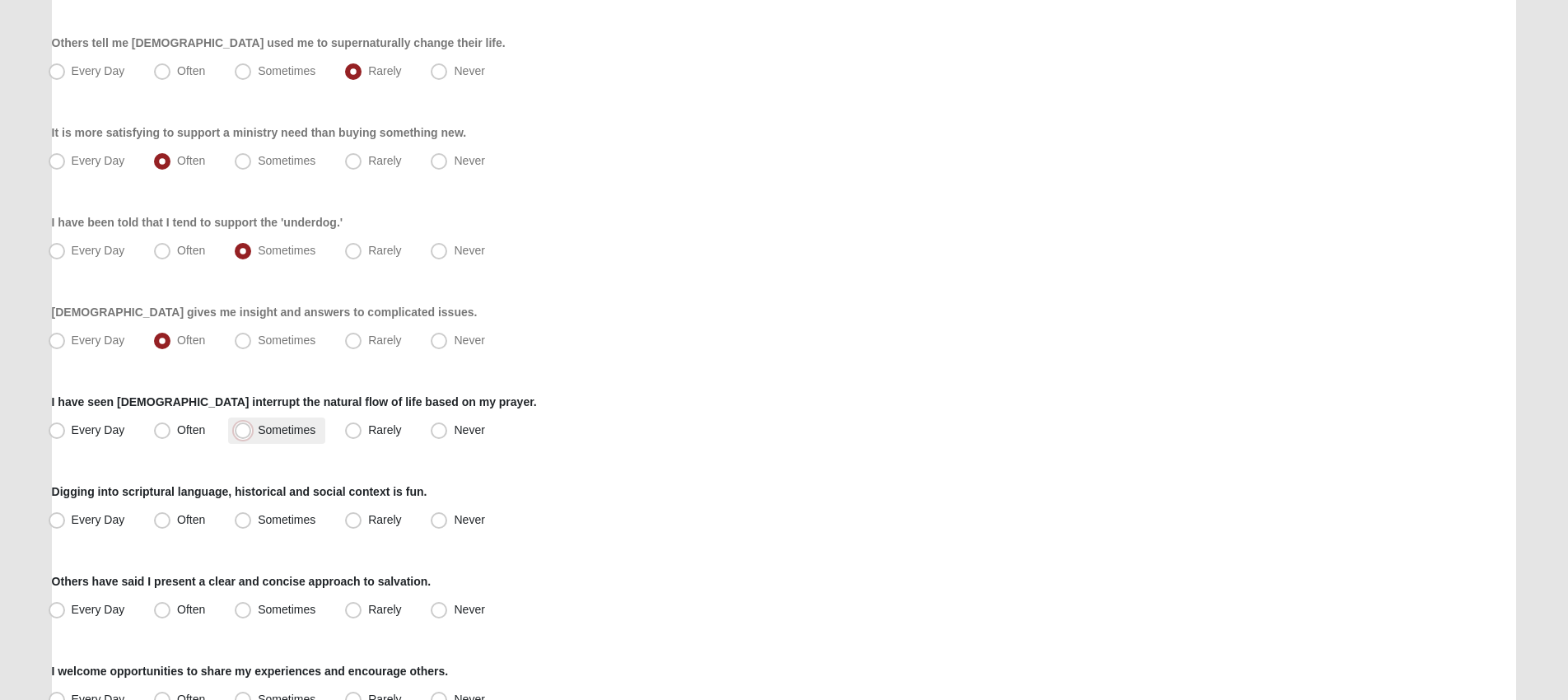
click at [241, 429] on input "Sometimes" at bounding box center [247, 430] width 11 height 11
radio input "true"
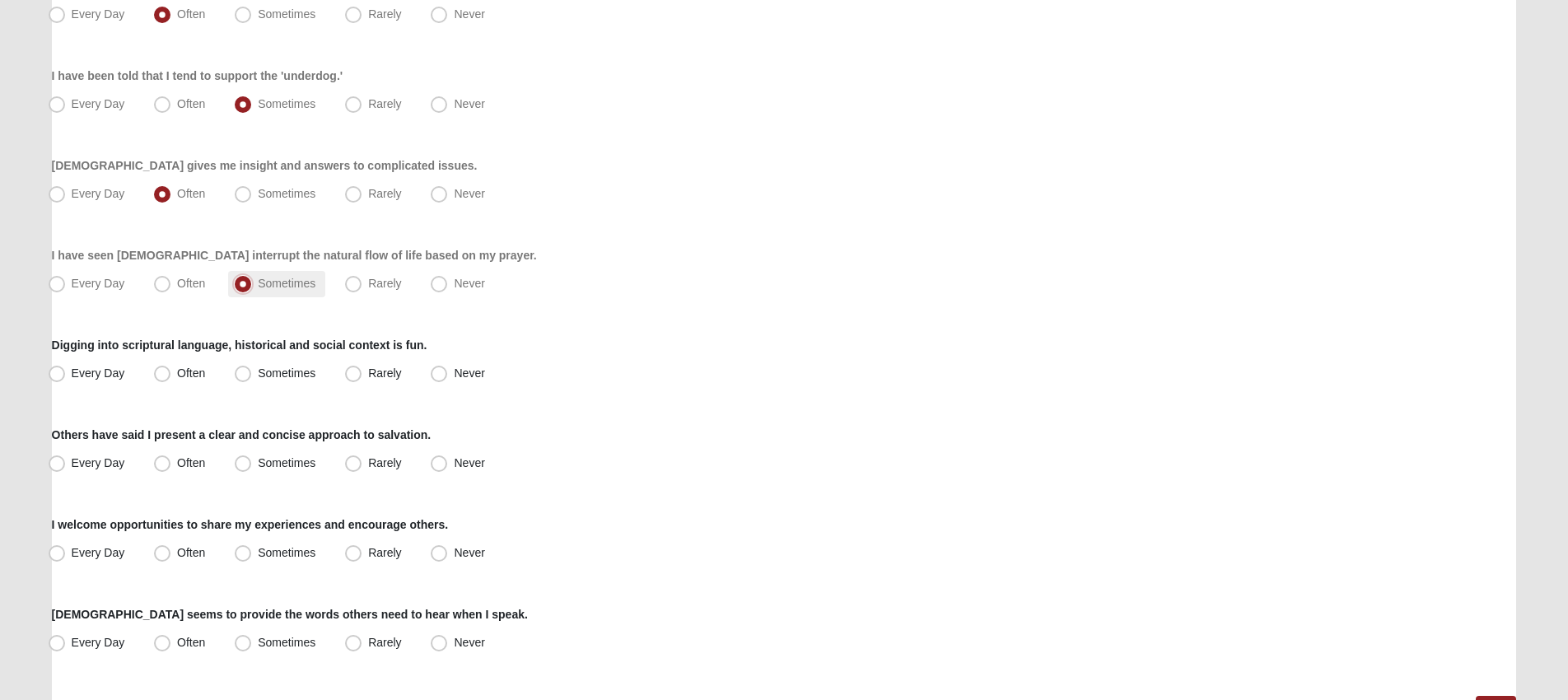
scroll to position [1058, 0]
click at [71, 374] on span "Every Day" at bounding box center [98, 371] width 54 height 13
click at [66, 374] on input "Every Day" at bounding box center [60, 372] width 11 height 11
radio input "true"
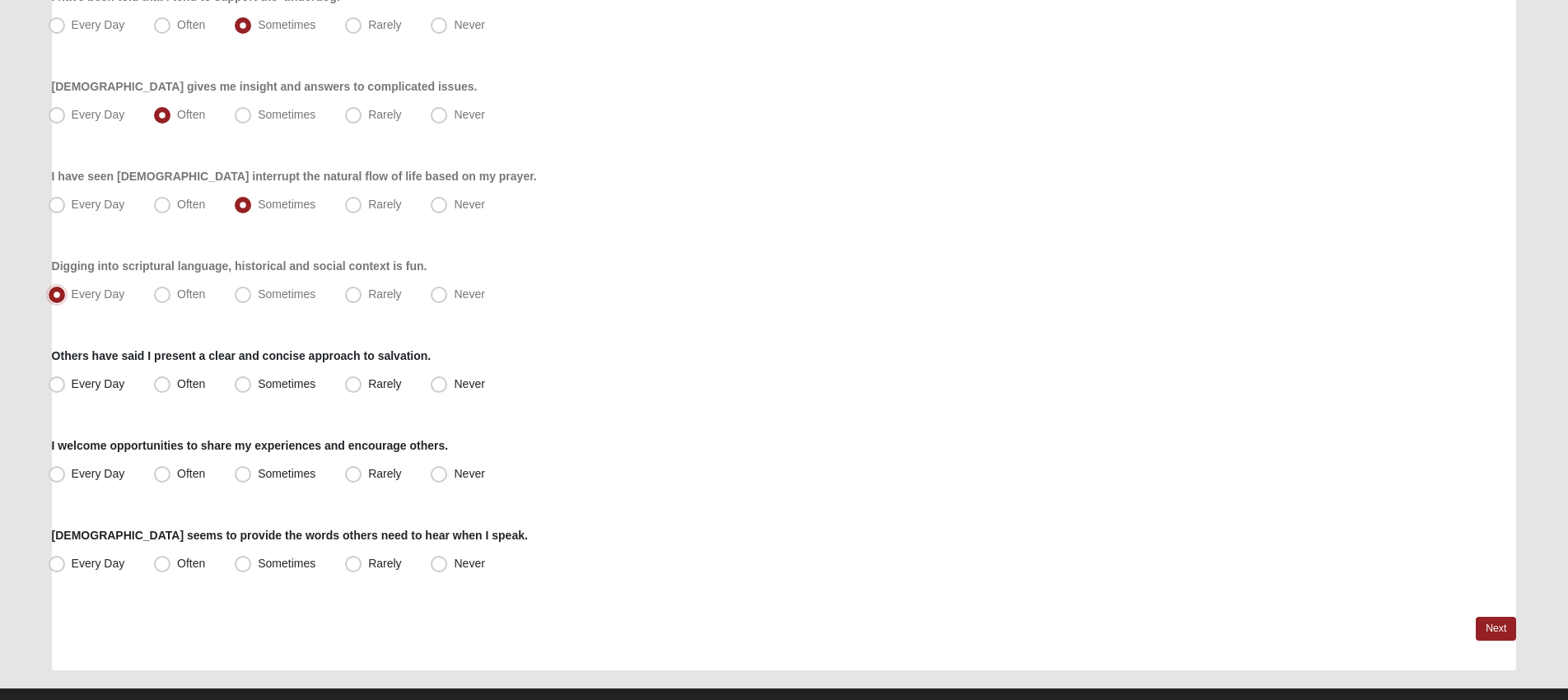
scroll to position [1166, 0]
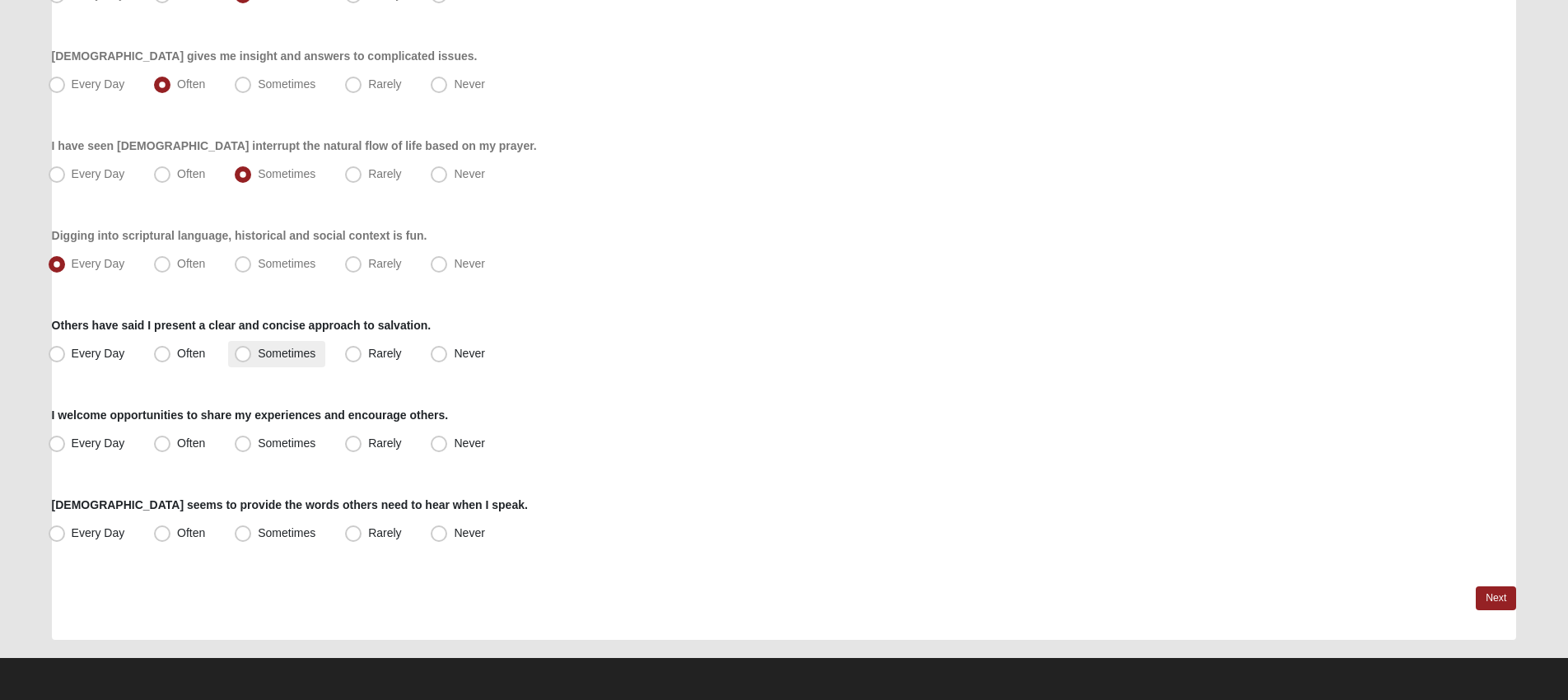
click at [258, 351] on span "Sometimes" at bounding box center [286, 353] width 58 height 13
click at [249, 351] on input "Sometimes" at bounding box center [247, 354] width 11 height 11
radio input "true"
click at [258, 441] on span "Sometimes" at bounding box center [286, 443] width 58 height 13
click at [242, 441] on input "Sometimes" at bounding box center [247, 444] width 11 height 11
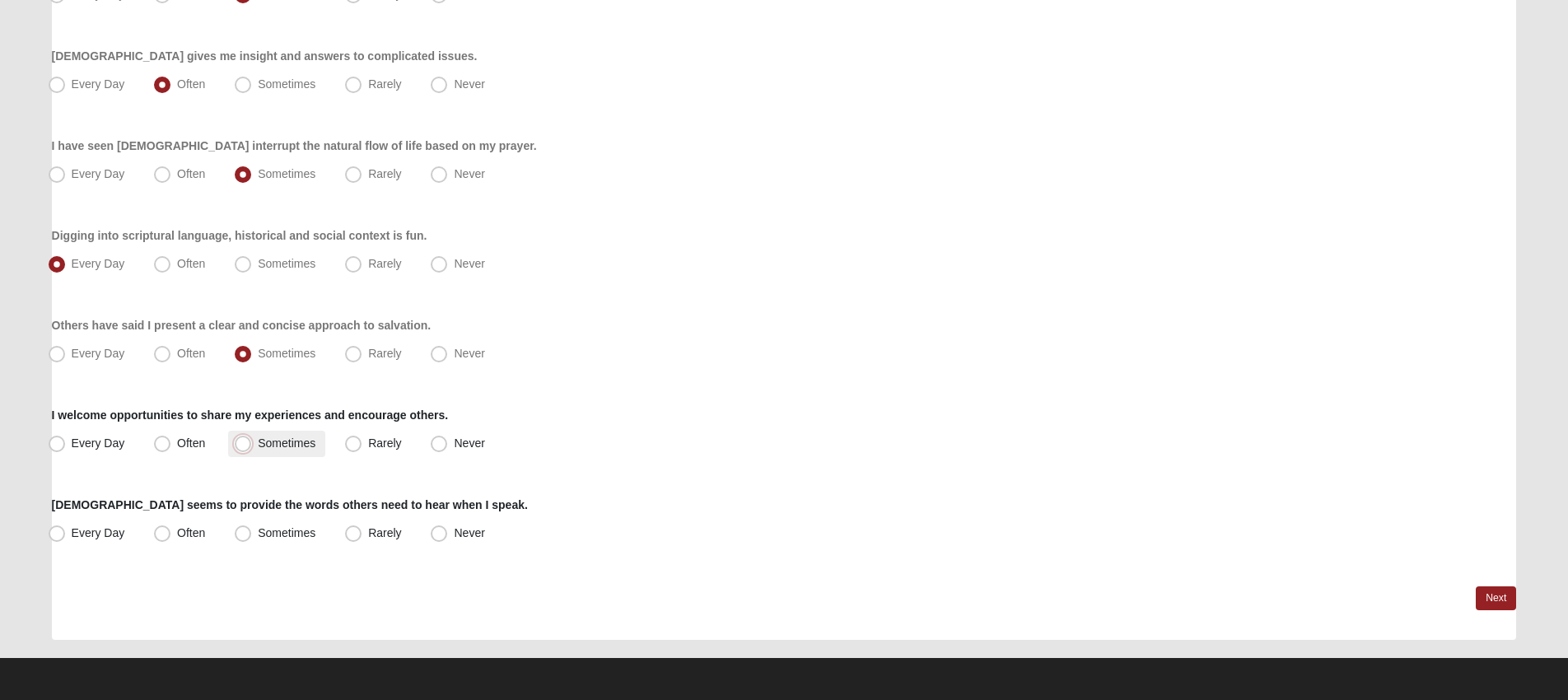
radio input "true"
click at [258, 530] on span "Sometimes" at bounding box center [286, 533] width 58 height 13
click at [241, 530] on input "Sometimes" at bounding box center [247, 534] width 11 height 11
radio input "true"
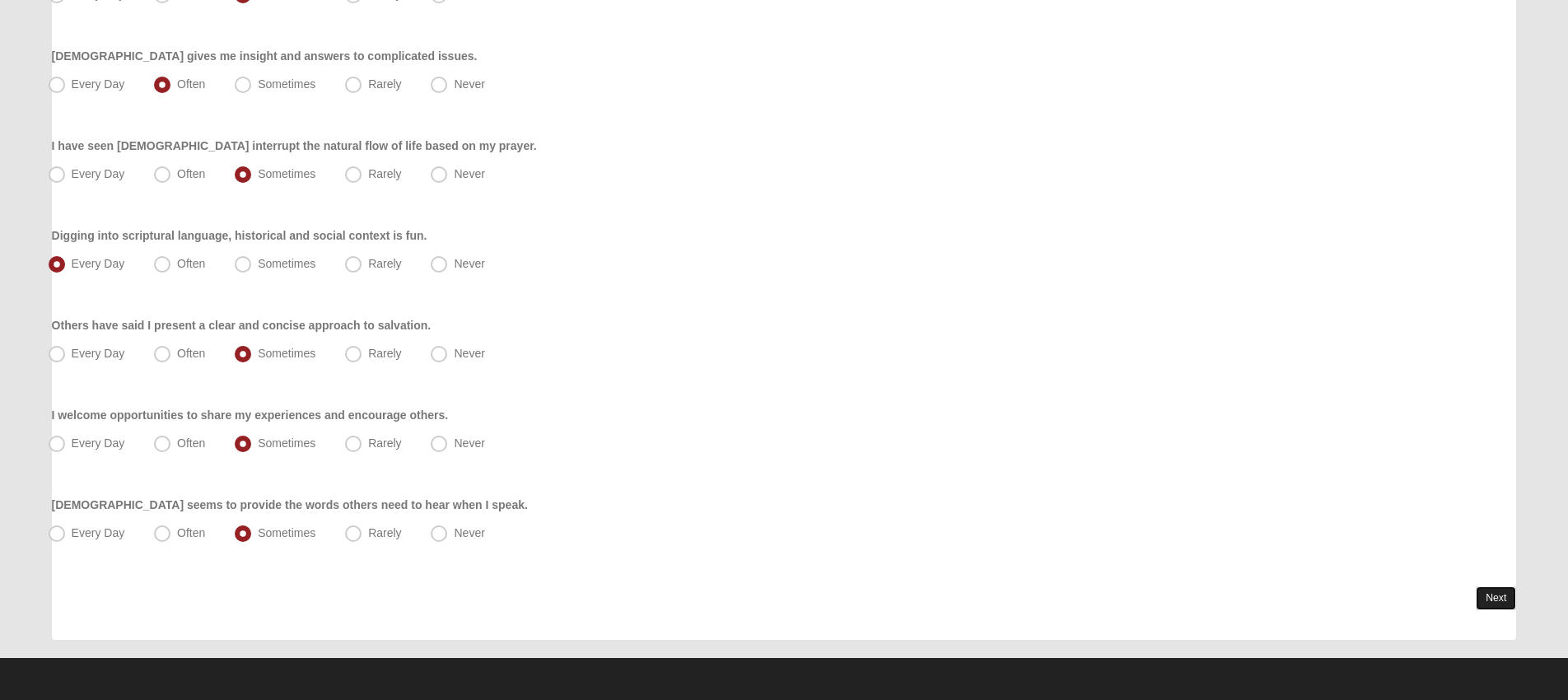
click at [1503, 596] on link "Next" at bounding box center [1496, 599] width 40 height 24
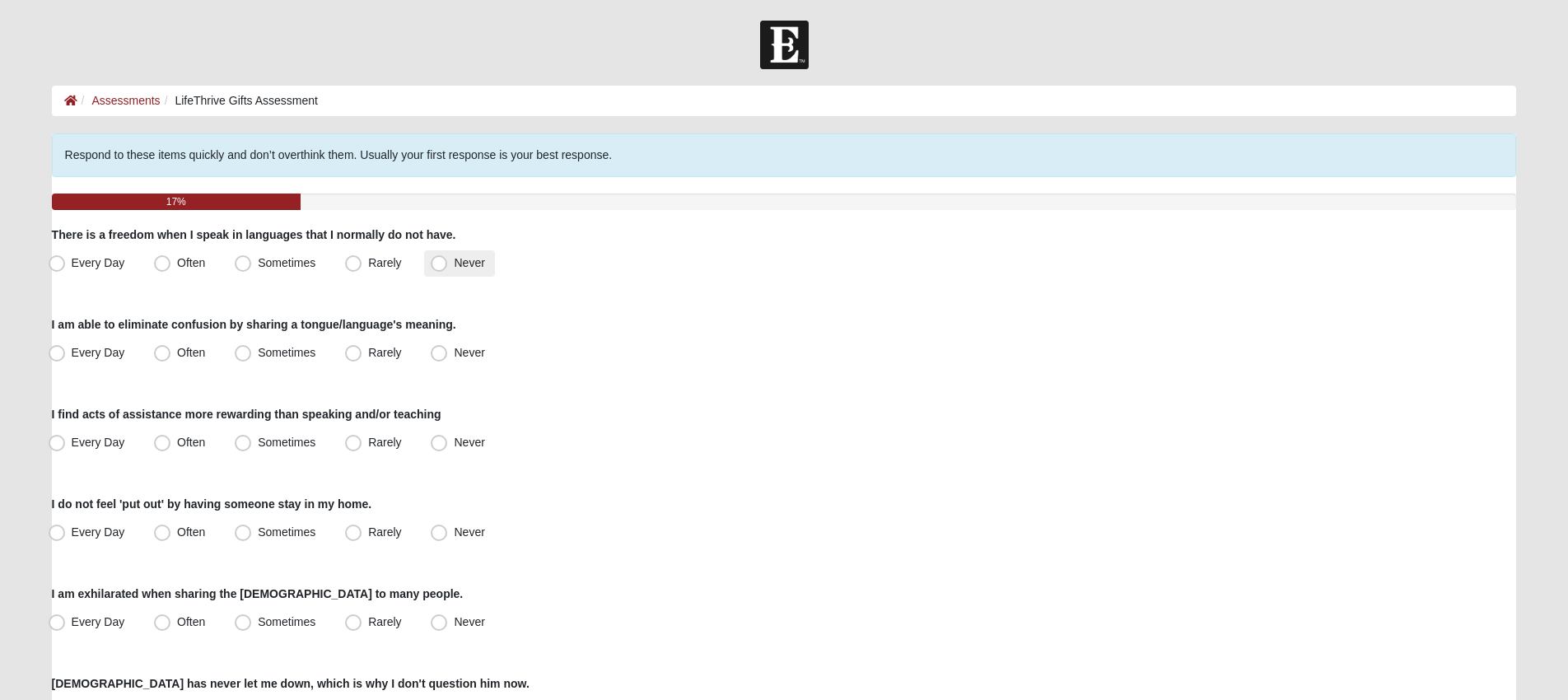
click at [454, 266] on span "Never" at bounding box center [469, 262] width 30 height 13
click at [438, 266] on input "Never" at bounding box center [443, 263] width 11 height 11
radio input "true"
click at [429, 355] on label "Never" at bounding box center [459, 353] width 70 height 27
click at [438, 355] on input "Never" at bounding box center [443, 353] width 11 height 11
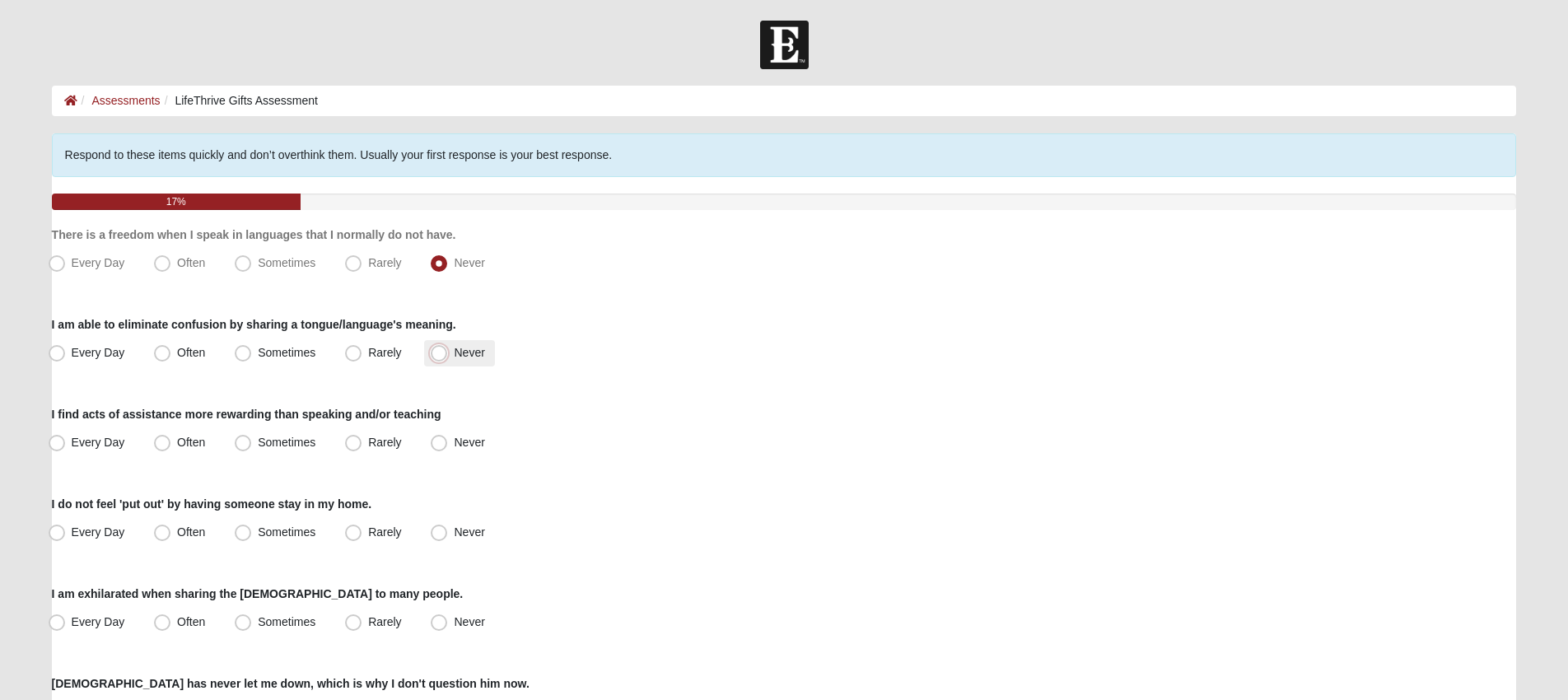
radio input "true"
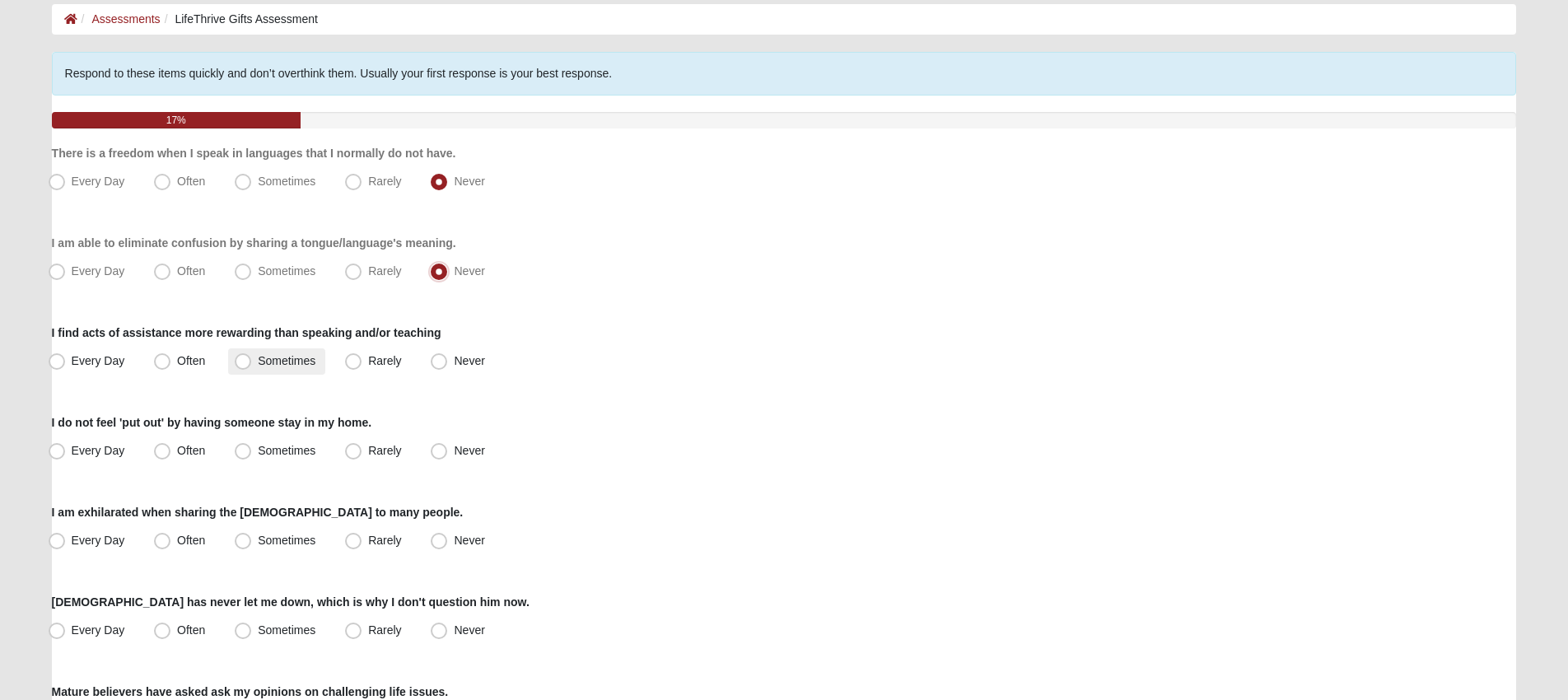
scroll to position [85, 0]
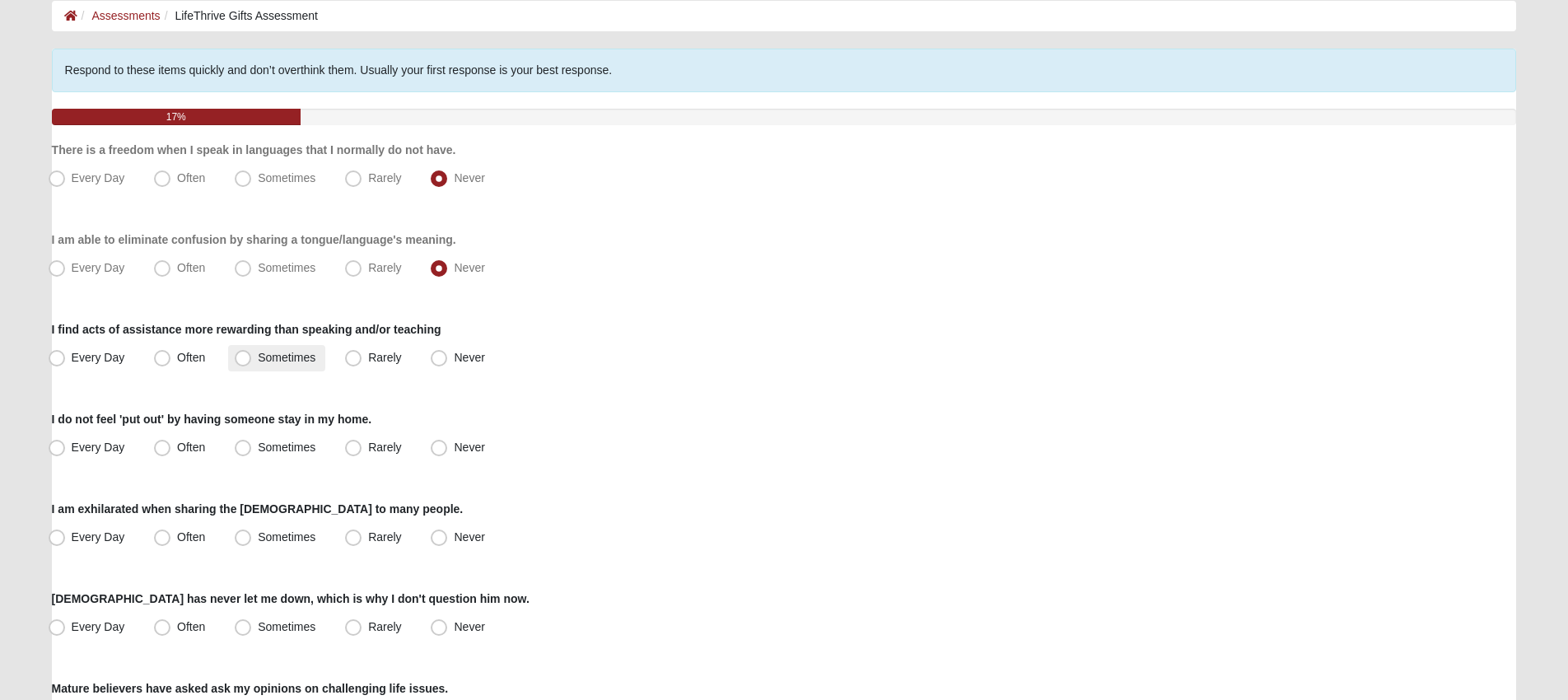
click at [304, 364] on span "Sometimes" at bounding box center [286, 357] width 58 height 13
click at [252, 364] on input "Sometimes" at bounding box center [247, 358] width 11 height 11
radio input "true"
click at [188, 446] on span "Often" at bounding box center [191, 447] width 28 height 13
click at [171, 446] on input "Often" at bounding box center [166, 448] width 11 height 11
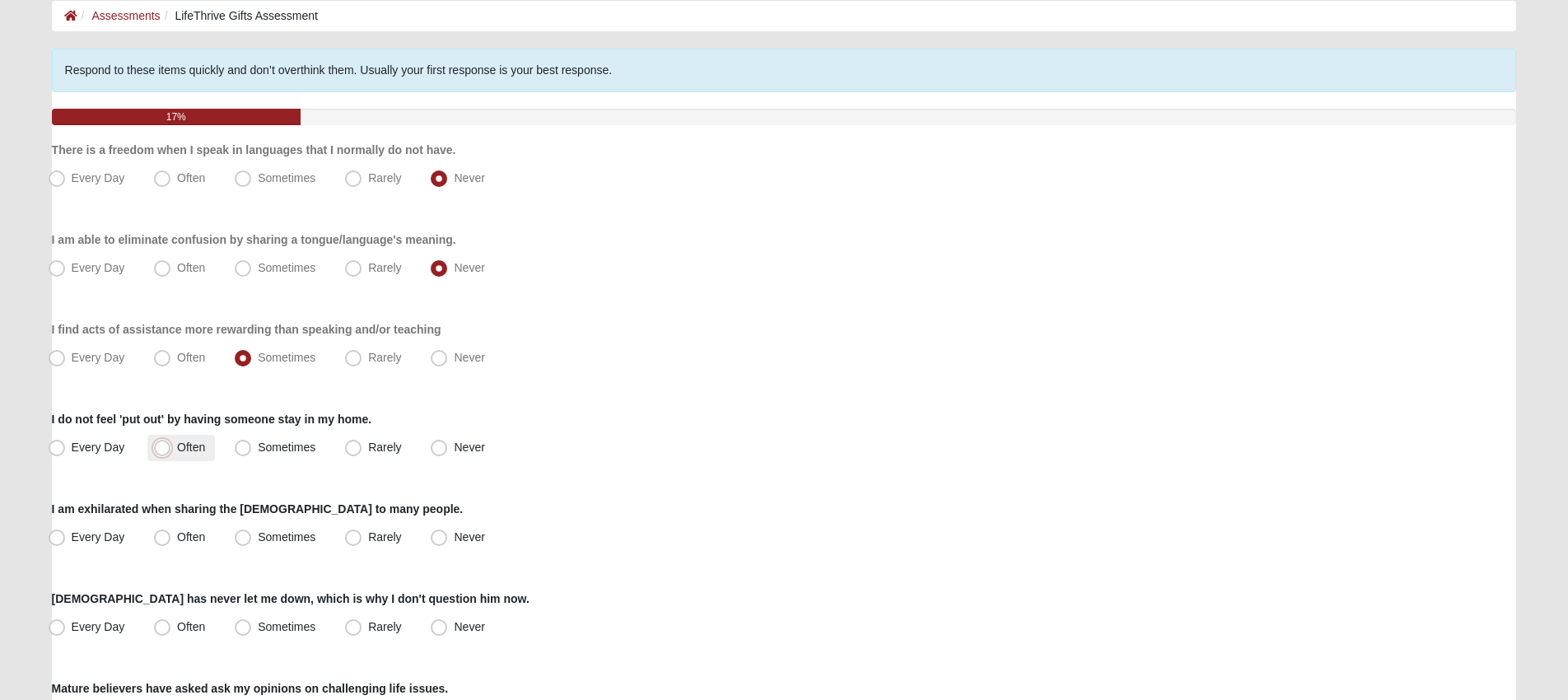
radio input "true"
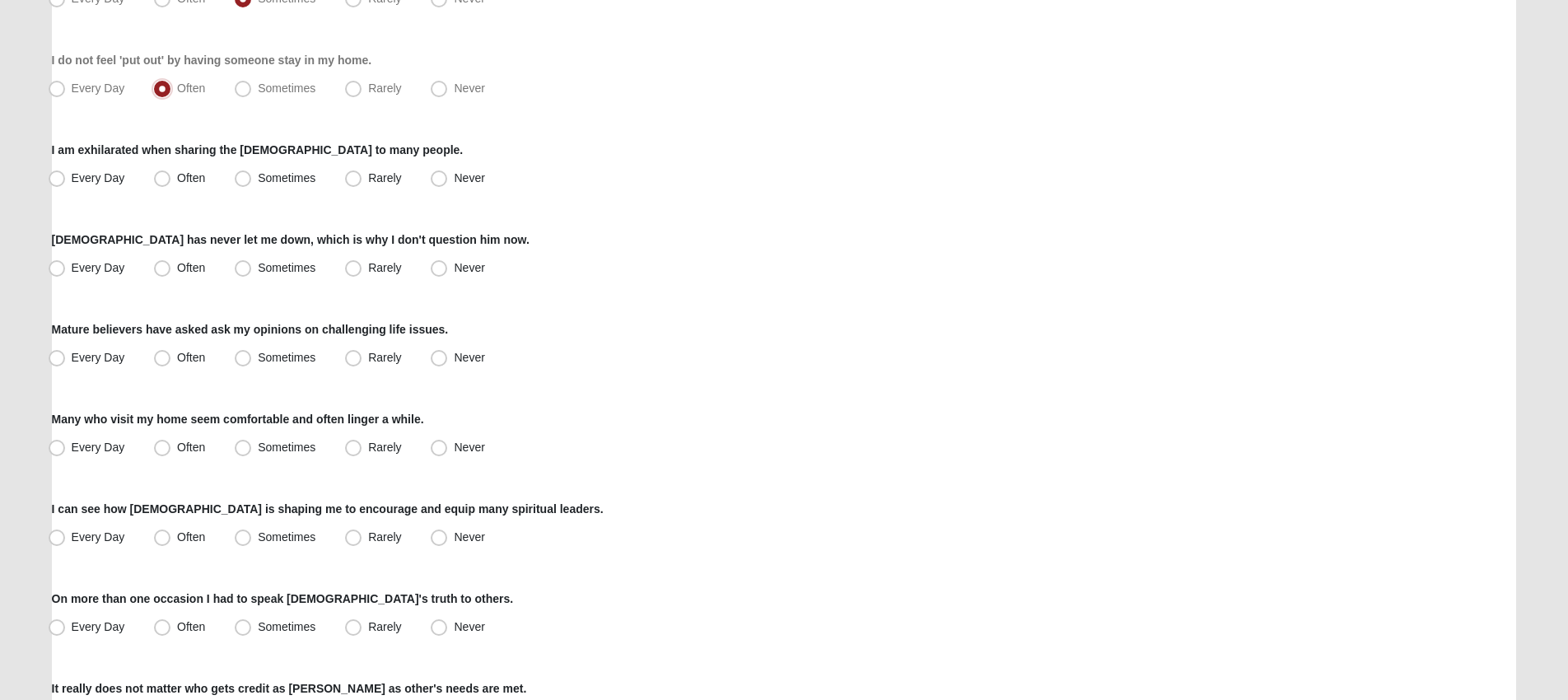
scroll to position [452, 0]
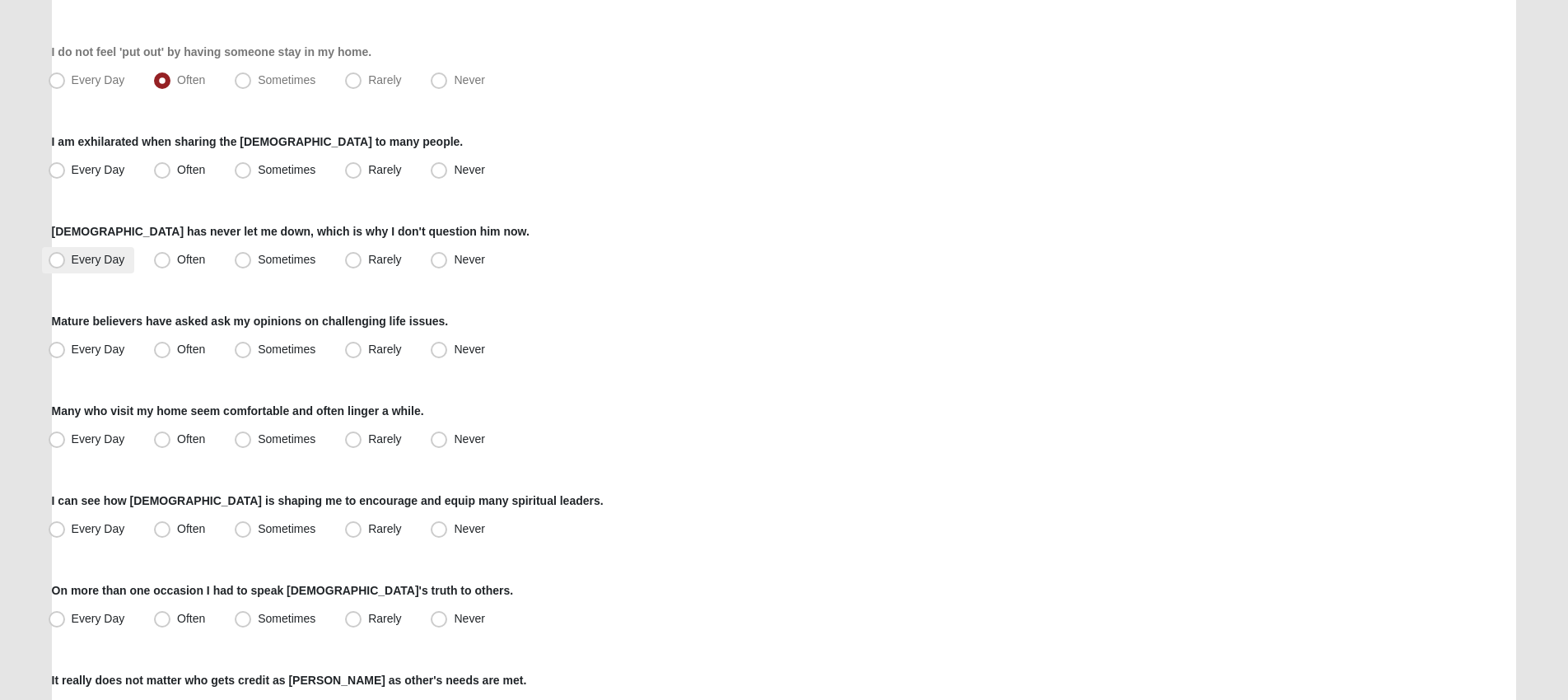
click at [71, 263] on span "Every Day" at bounding box center [98, 260] width 54 height 13
click at [55, 263] on input "Every Day" at bounding box center [60, 260] width 11 height 11
radio input "true"
click at [259, 172] on span "Sometimes" at bounding box center [286, 169] width 58 height 13
click at [252, 172] on input "Sometimes" at bounding box center [247, 170] width 11 height 11
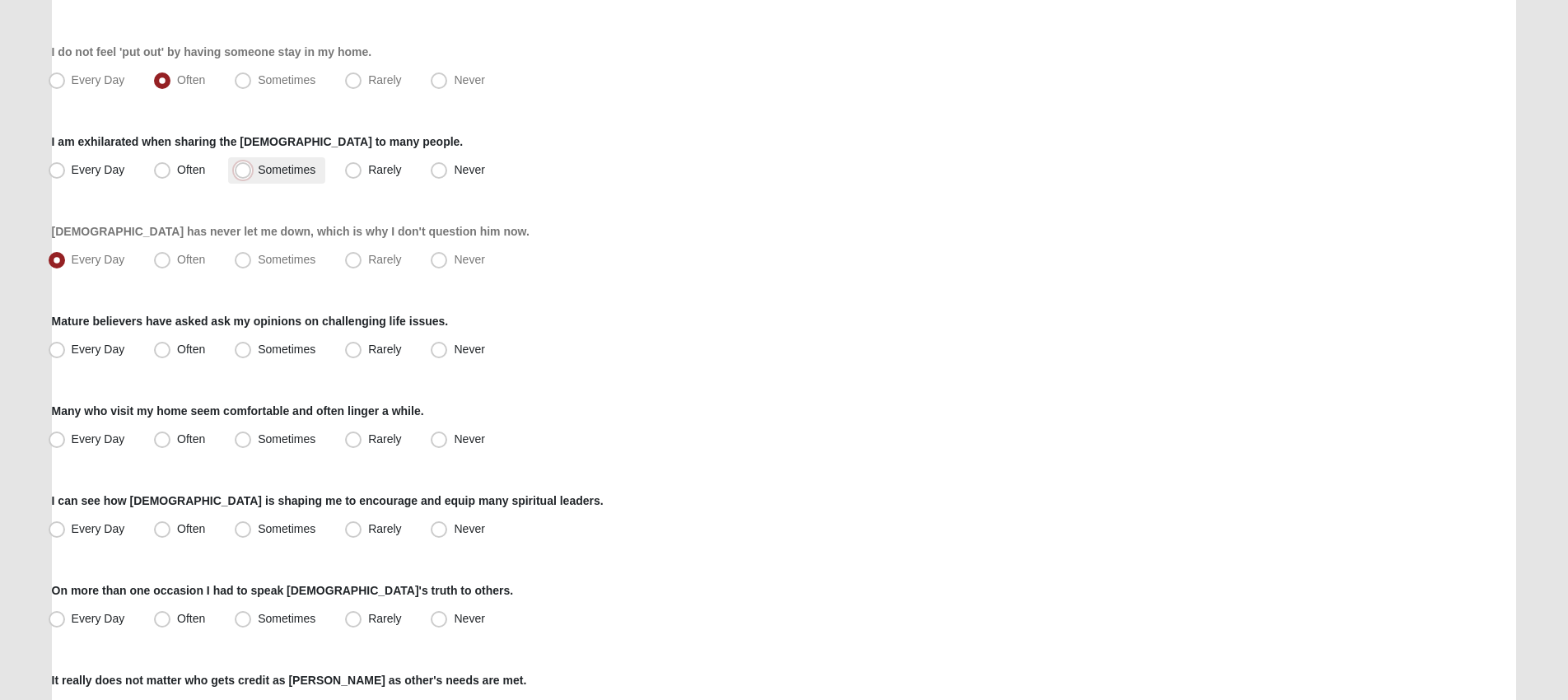
radio input "true"
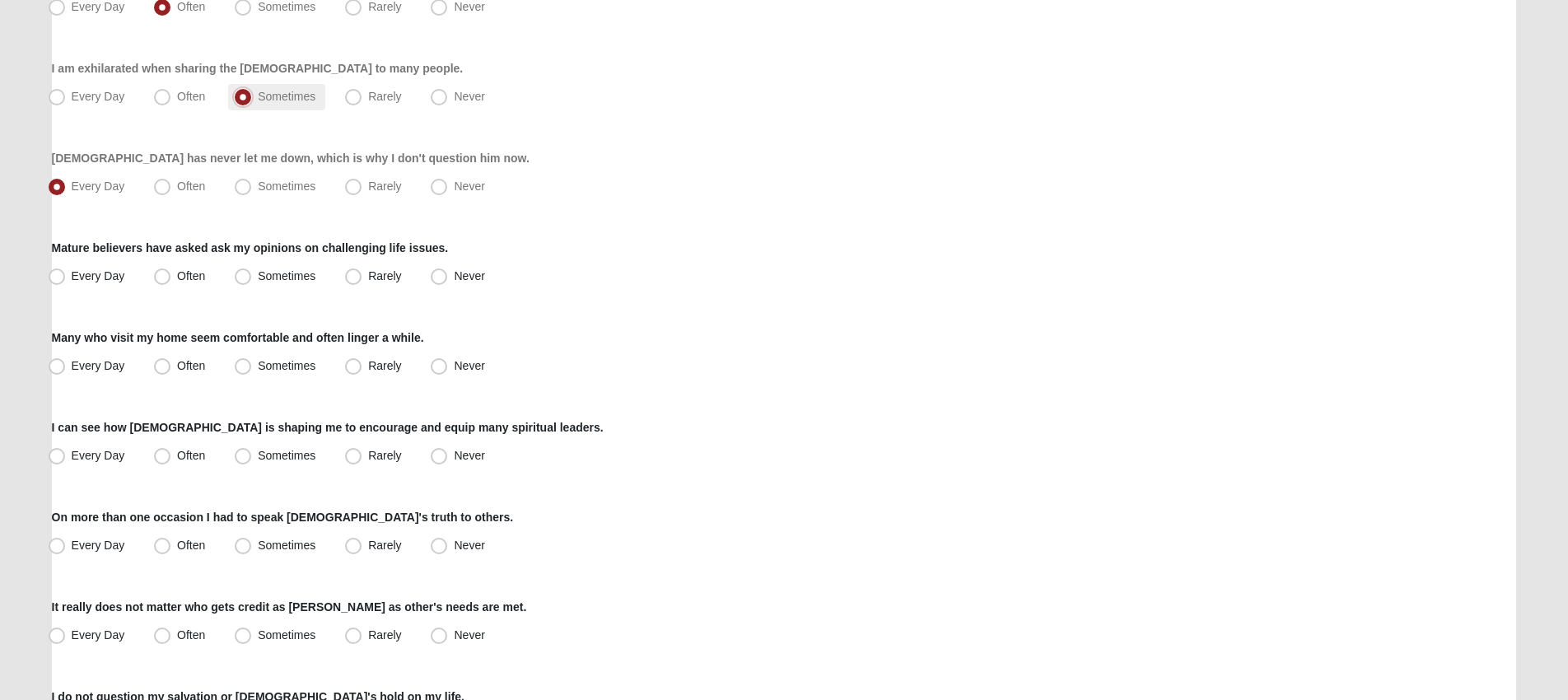
scroll to position [544, 0]
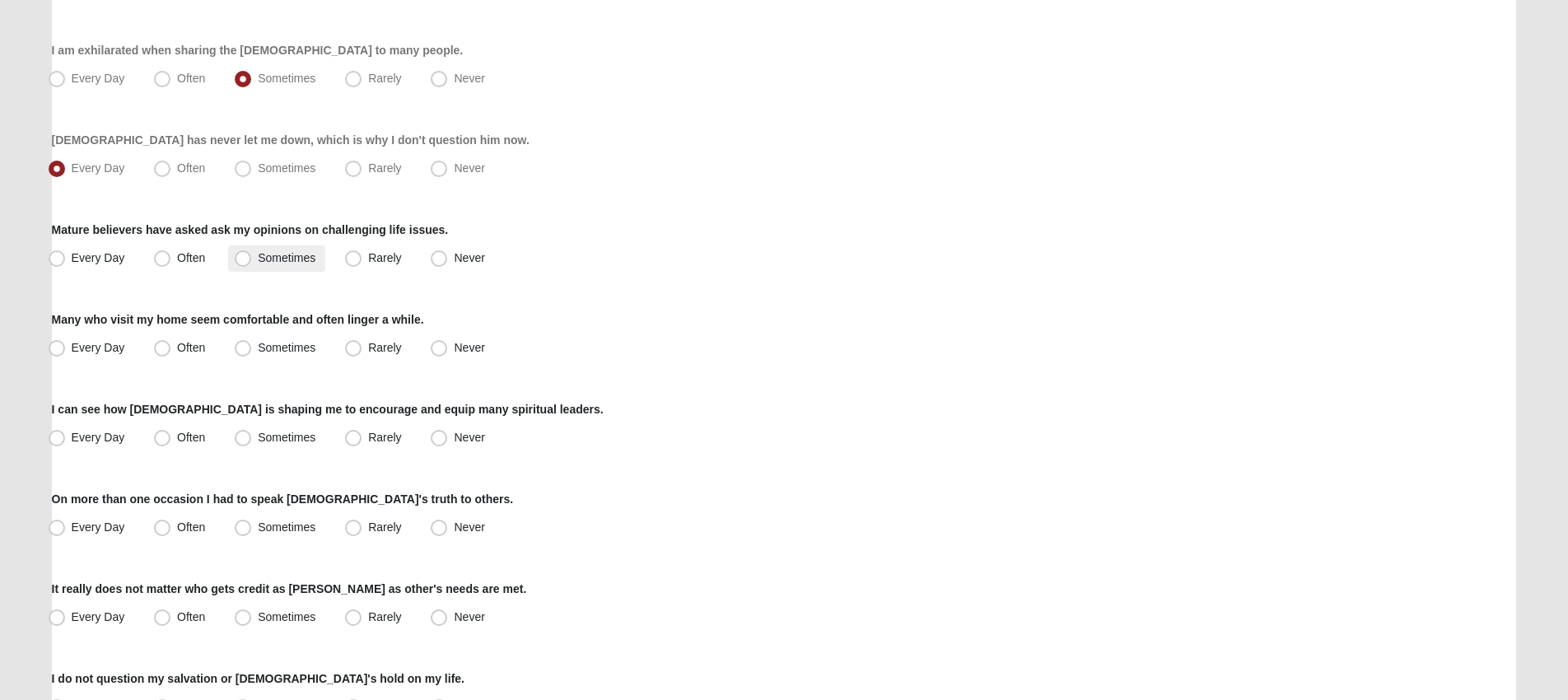
click at [253, 255] on label "Sometimes" at bounding box center [277, 259] width 97 height 27
click at [252, 255] on input "Sometimes" at bounding box center [247, 259] width 11 height 11
radio input "true"
click at [102, 345] on span "Every Day" at bounding box center [98, 347] width 54 height 13
click at [66, 345] on input "Every Day" at bounding box center [60, 348] width 11 height 11
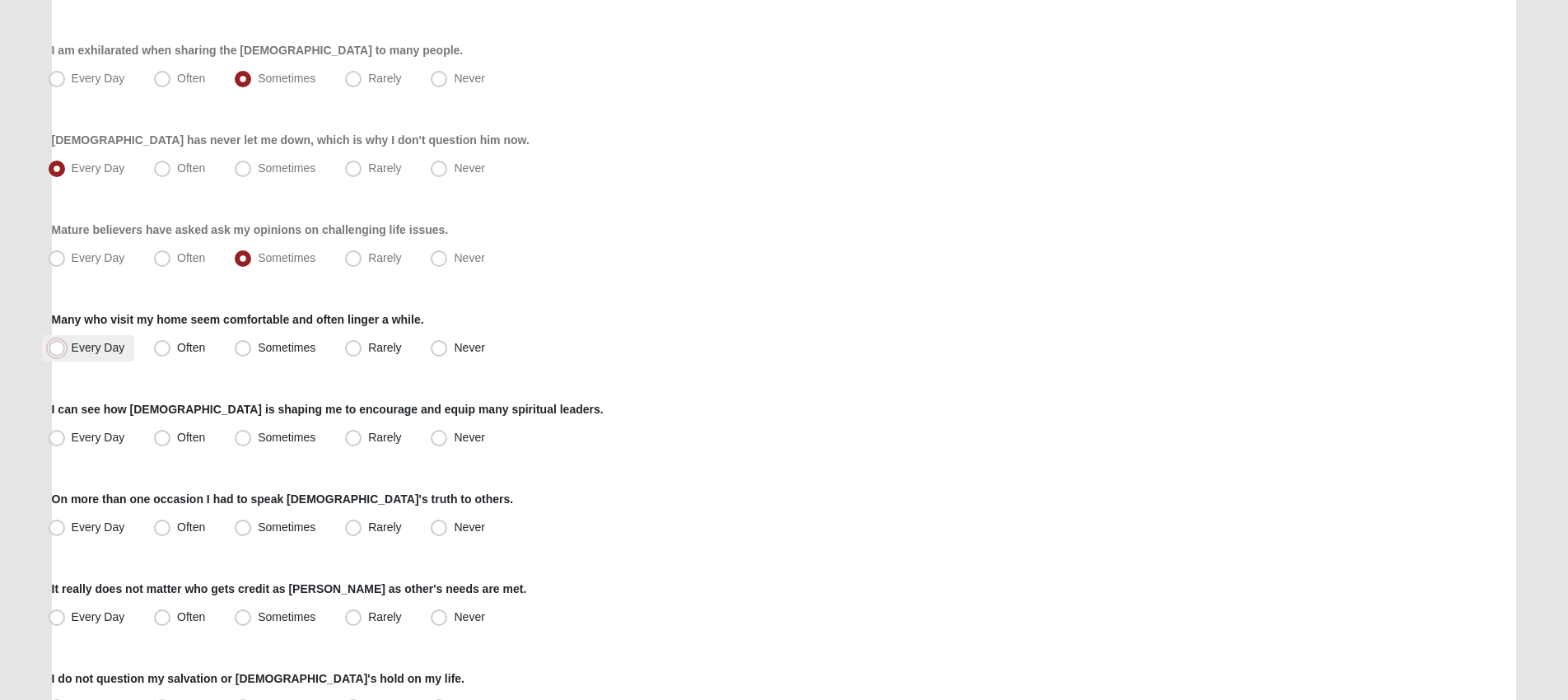
radio input "true"
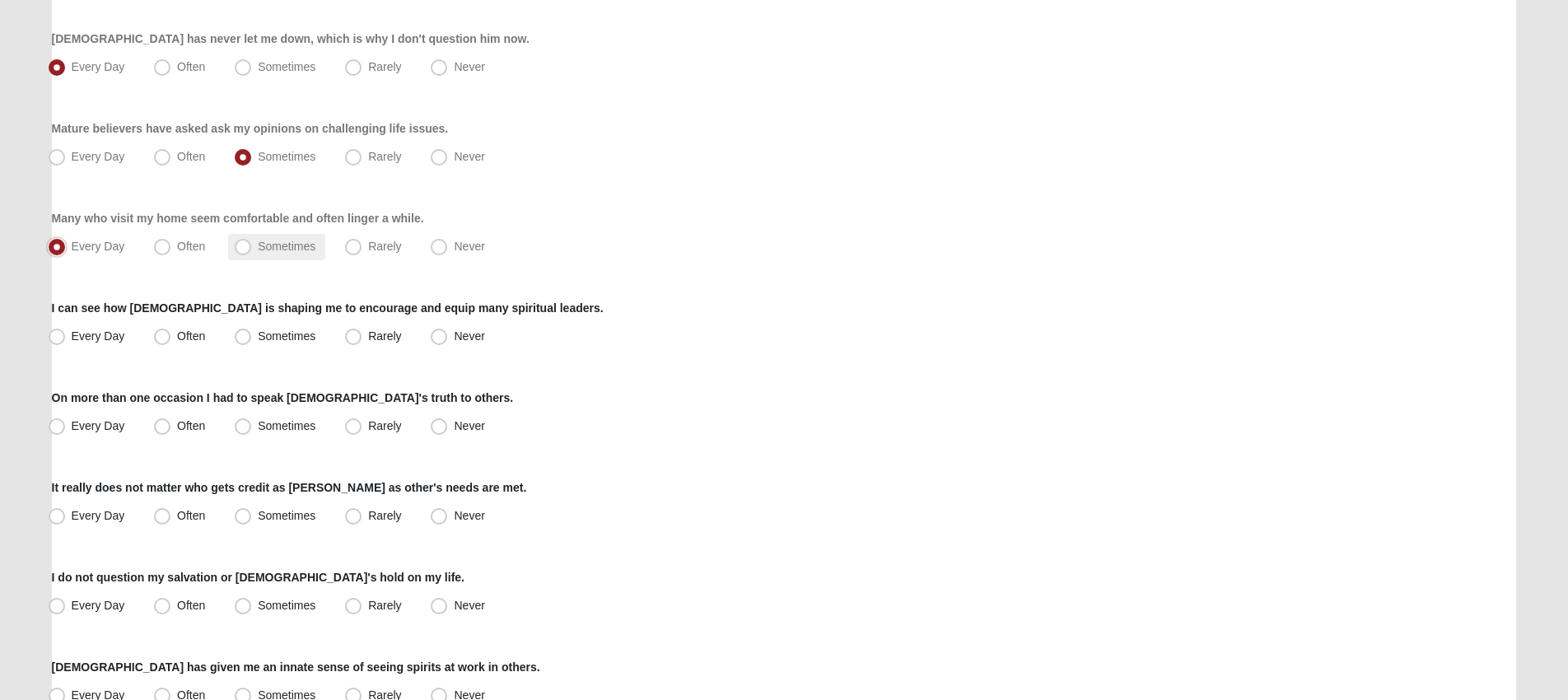
scroll to position [655, 0]
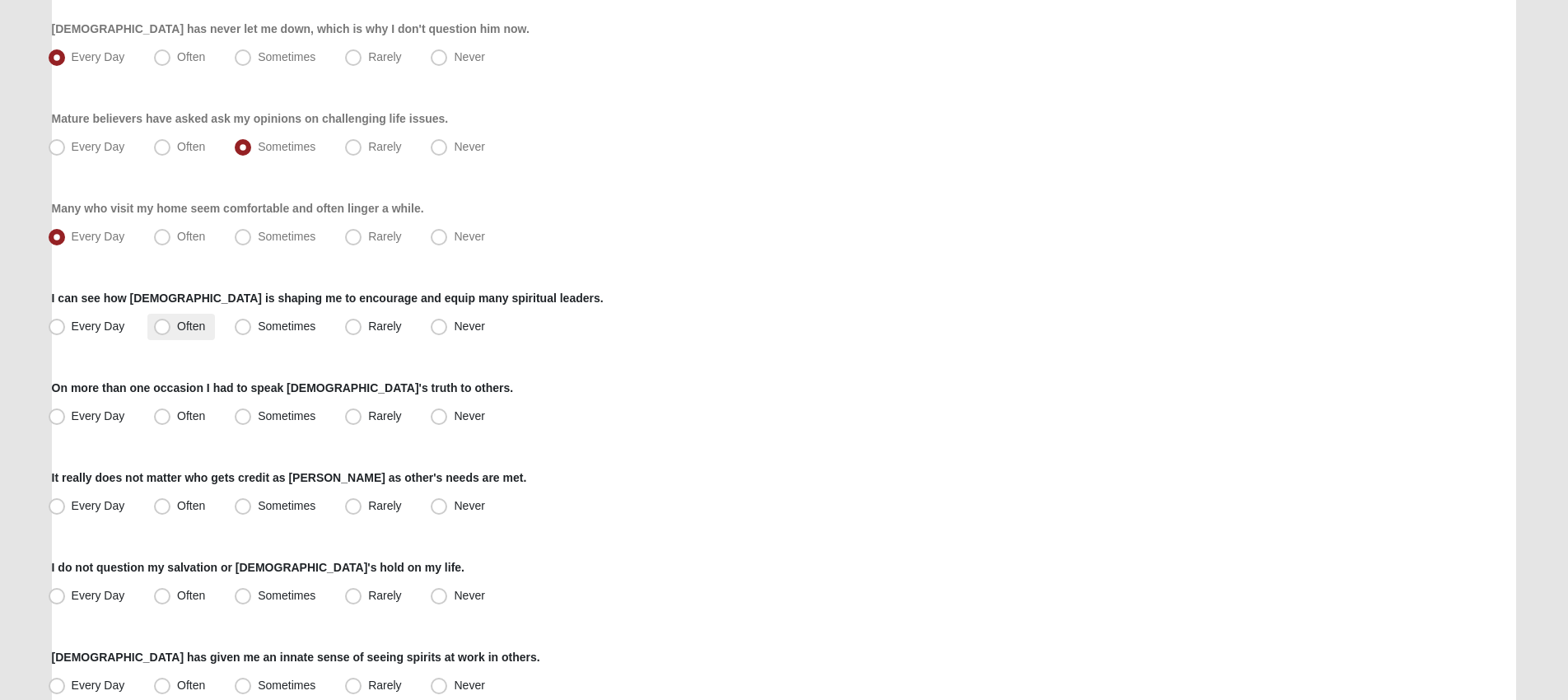
click at [179, 326] on span "Often" at bounding box center [191, 326] width 28 height 13
click at [171, 326] on input "Often" at bounding box center [166, 327] width 11 height 11
radio input "true"
click at [177, 410] on span "Often" at bounding box center [191, 416] width 28 height 13
click at [161, 411] on input "Often" at bounding box center [166, 417] width 11 height 11
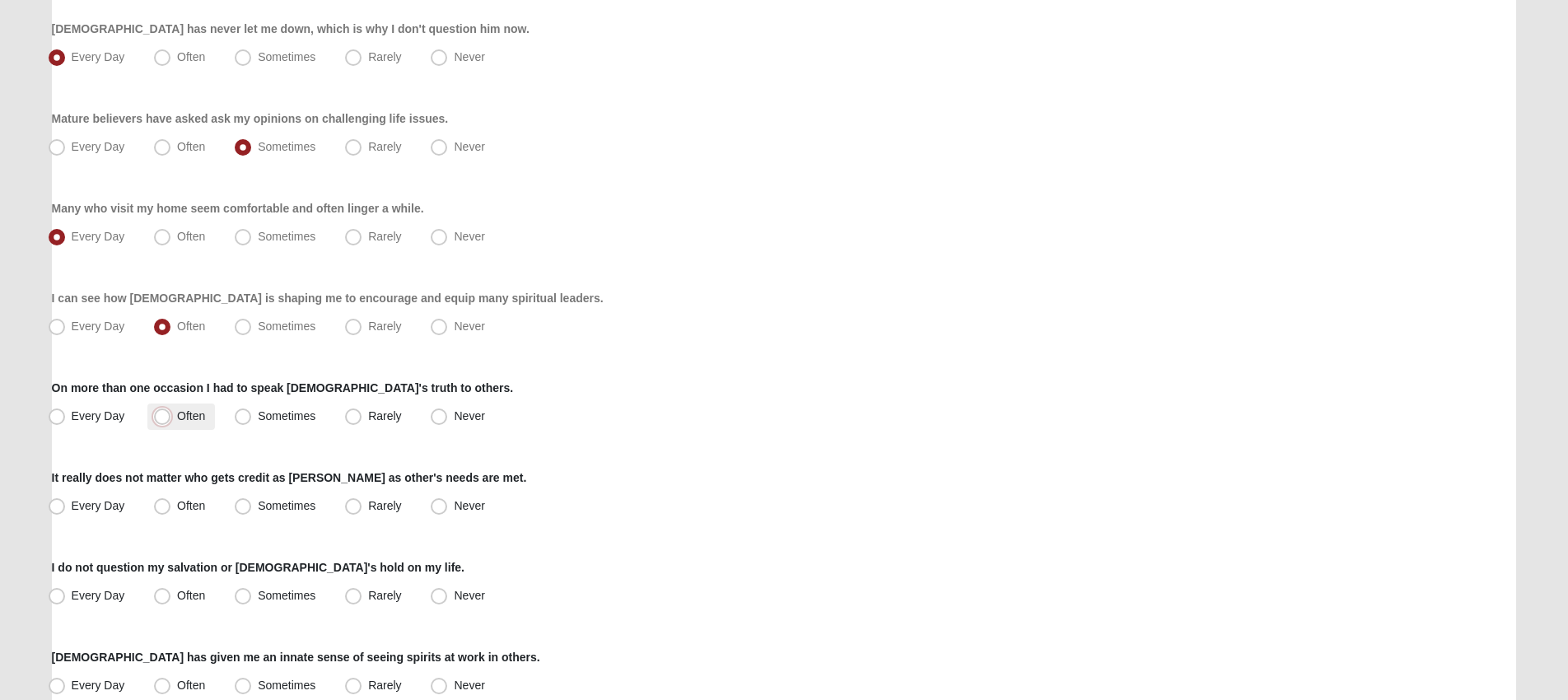
radio input "true"
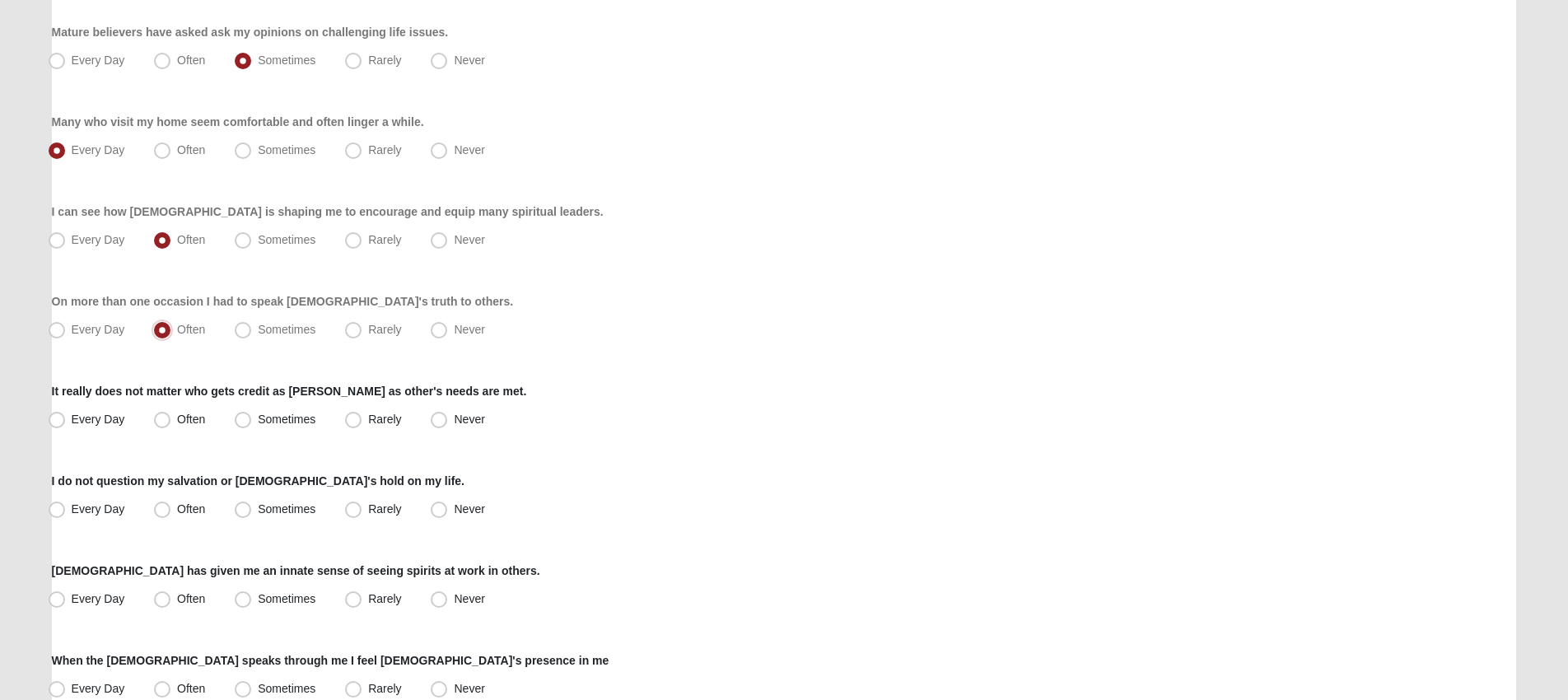
scroll to position [747, 0]
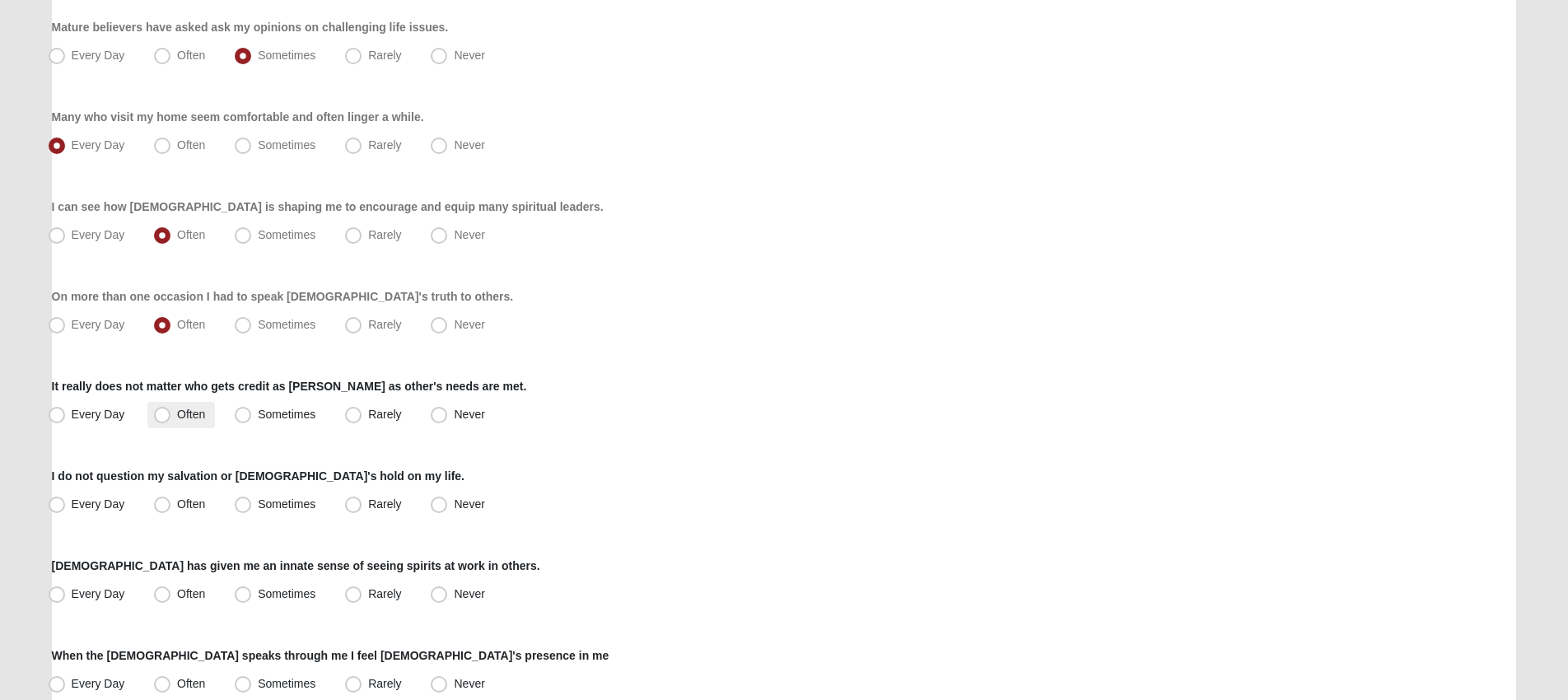
click at [177, 412] on span "Often" at bounding box center [191, 414] width 28 height 13
click at [161, 412] on input "Often" at bounding box center [166, 415] width 11 height 11
radio input "true"
click at [79, 504] on span "Every Day" at bounding box center [98, 504] width 54 height 13
click at [66, 504] on input "Every Day" at bounding box center [60, 504] width 11 height 11
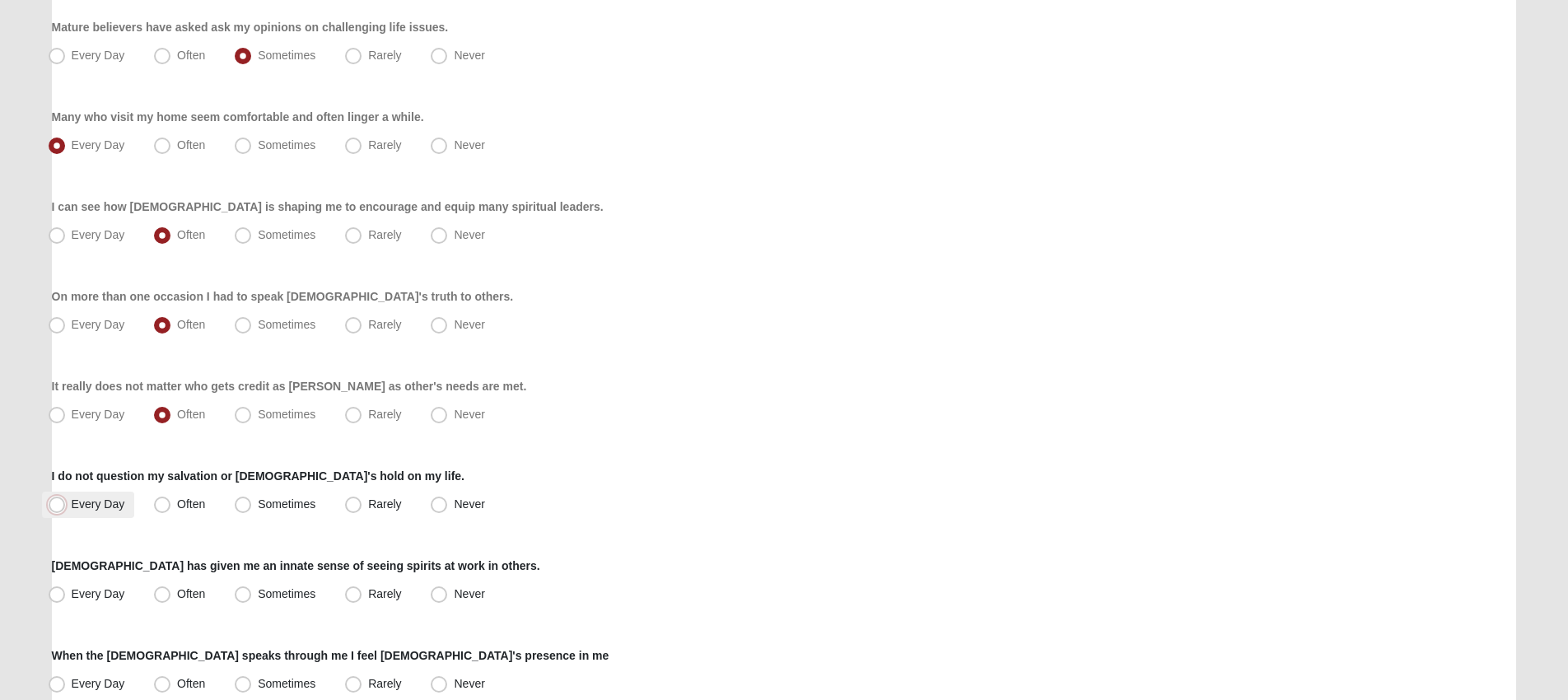
radio input "true"
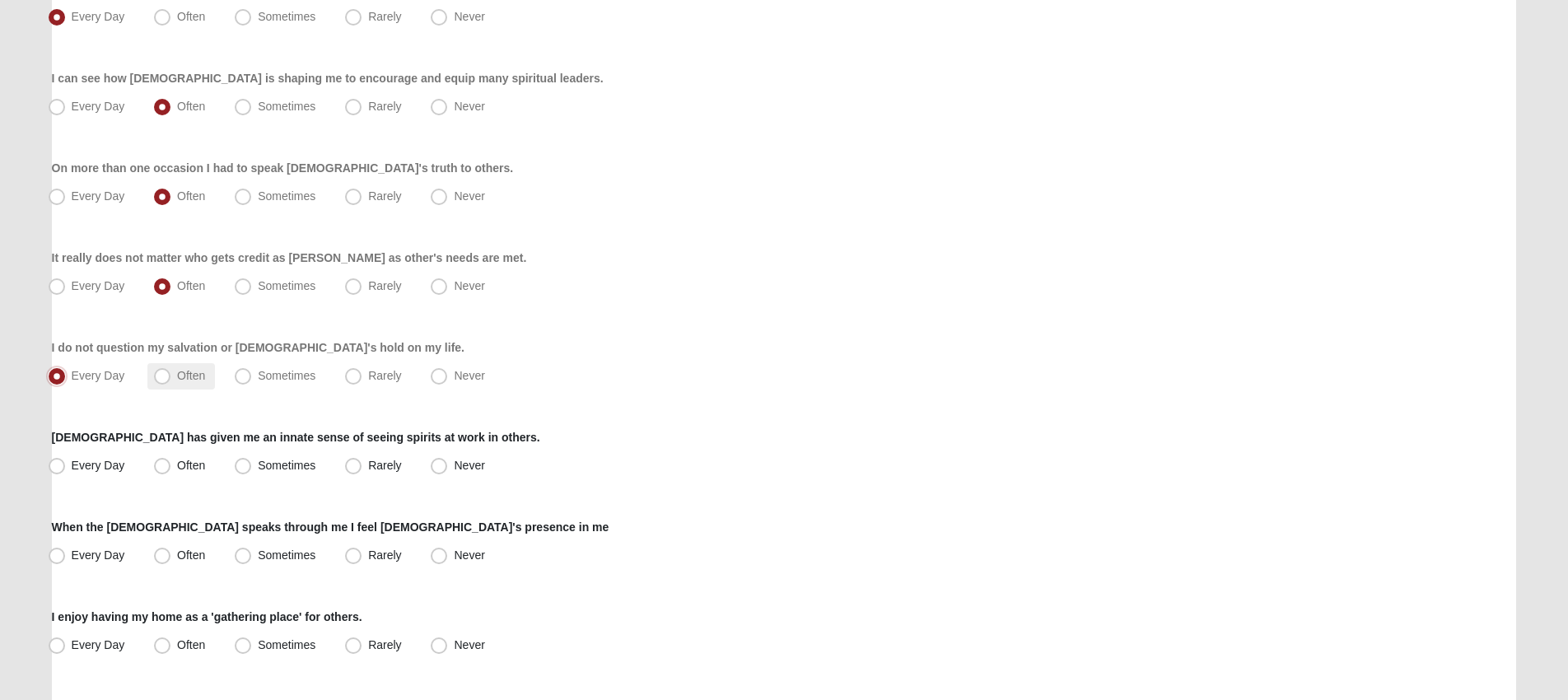
scroll to position [878, 0]
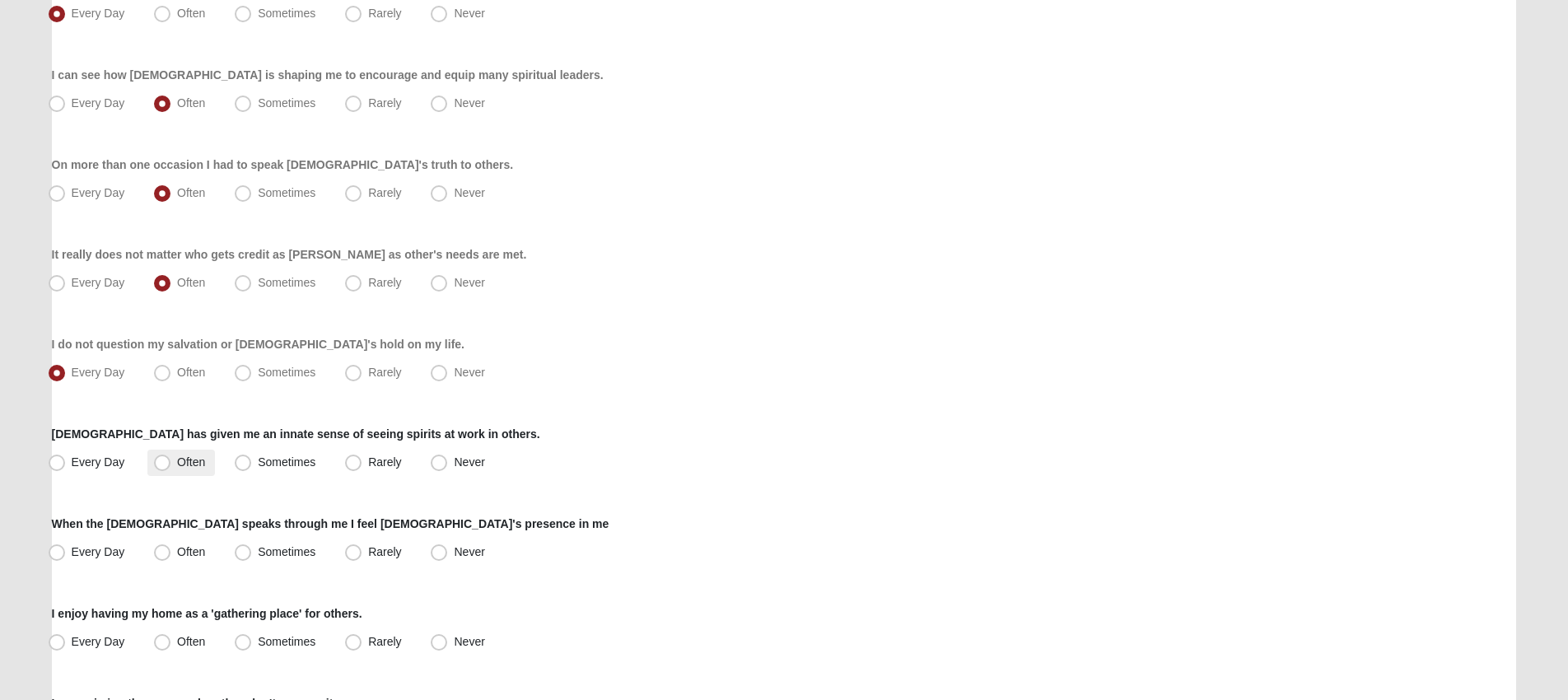
click at [175, 465] on label "Often" at bounding box center [181, 462] width 68 height 27
click at [171, 465] on input "Often" at bounding box center [166, 462] width 11 height 11
radio input "true"
click at [177, 547] on span "Often" at bounding box center [191, 552] width 28 height 13
click at [169, 547] on input "Often" at bounding box center [166, 553] width 11 height 11
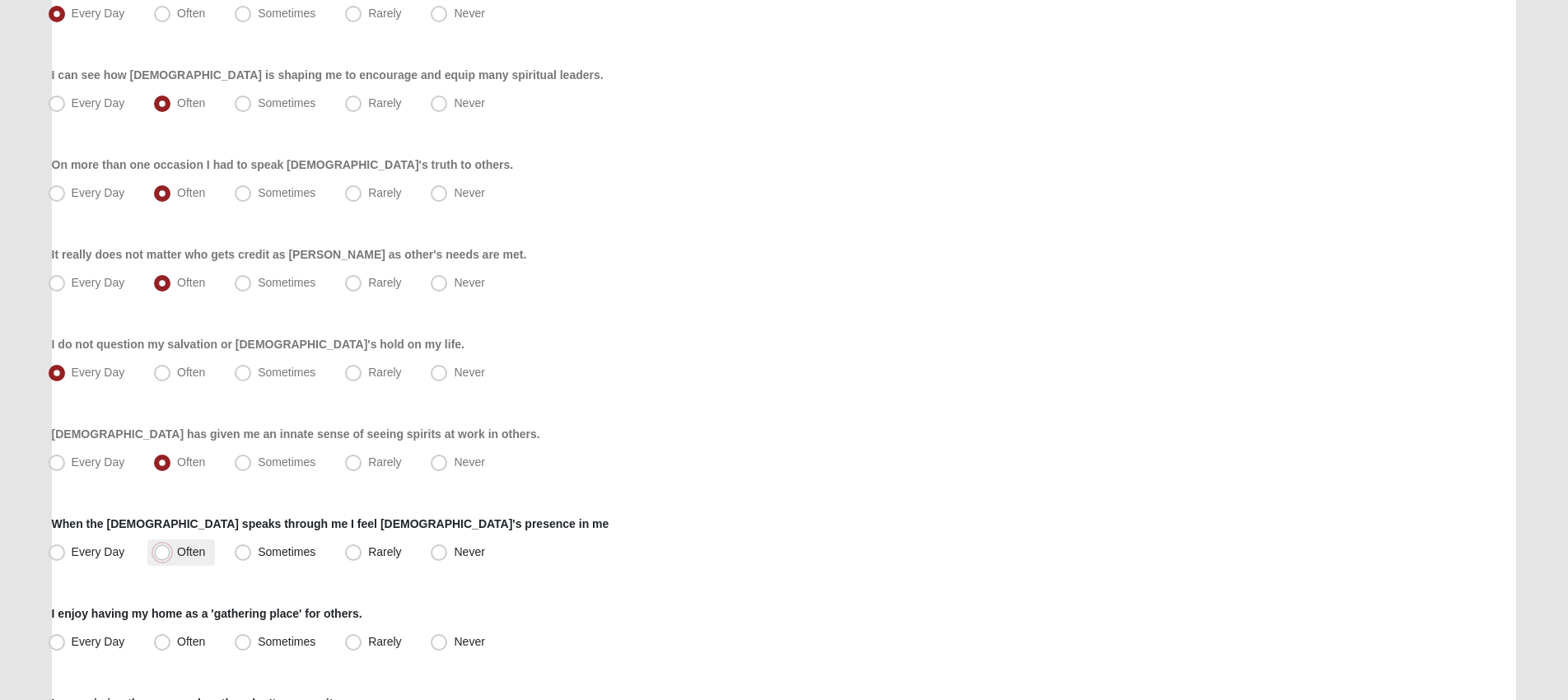
radio input "true"
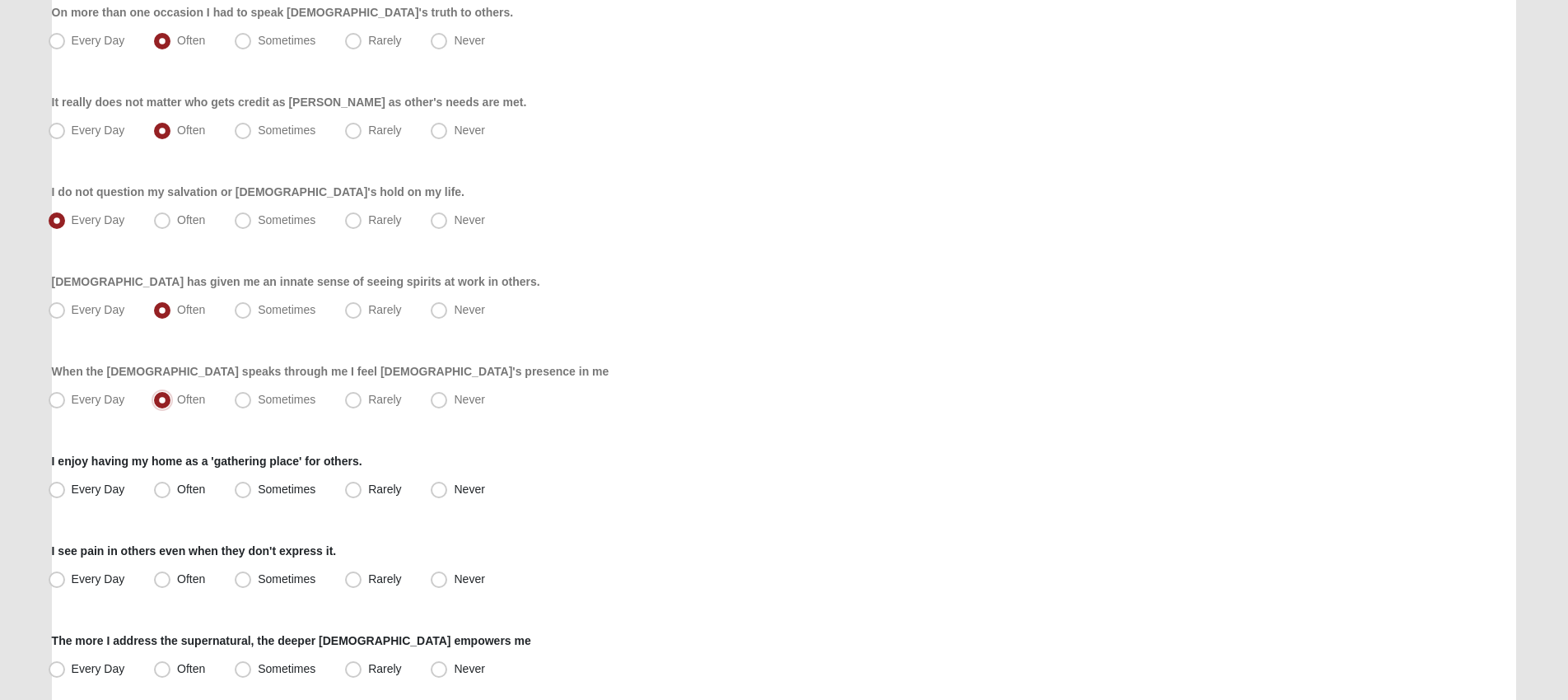
scroll to position [1034, 0]
click at [78, 481] on span "Every Day" at bounding box center [98, 486] width 54 height 13
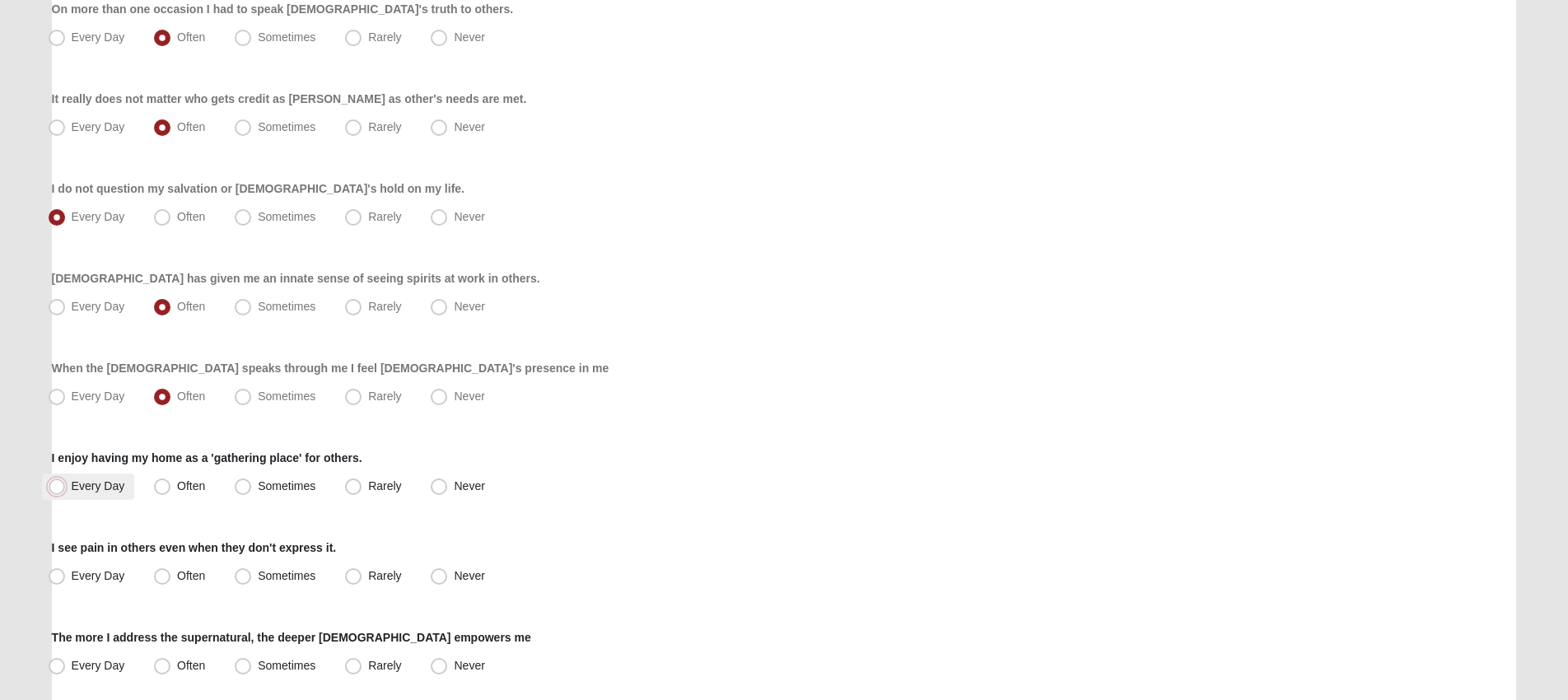
click at [66, 481] on input "Every Day" at bounding box center [60, 486] width 11 height 11
radio input "true"
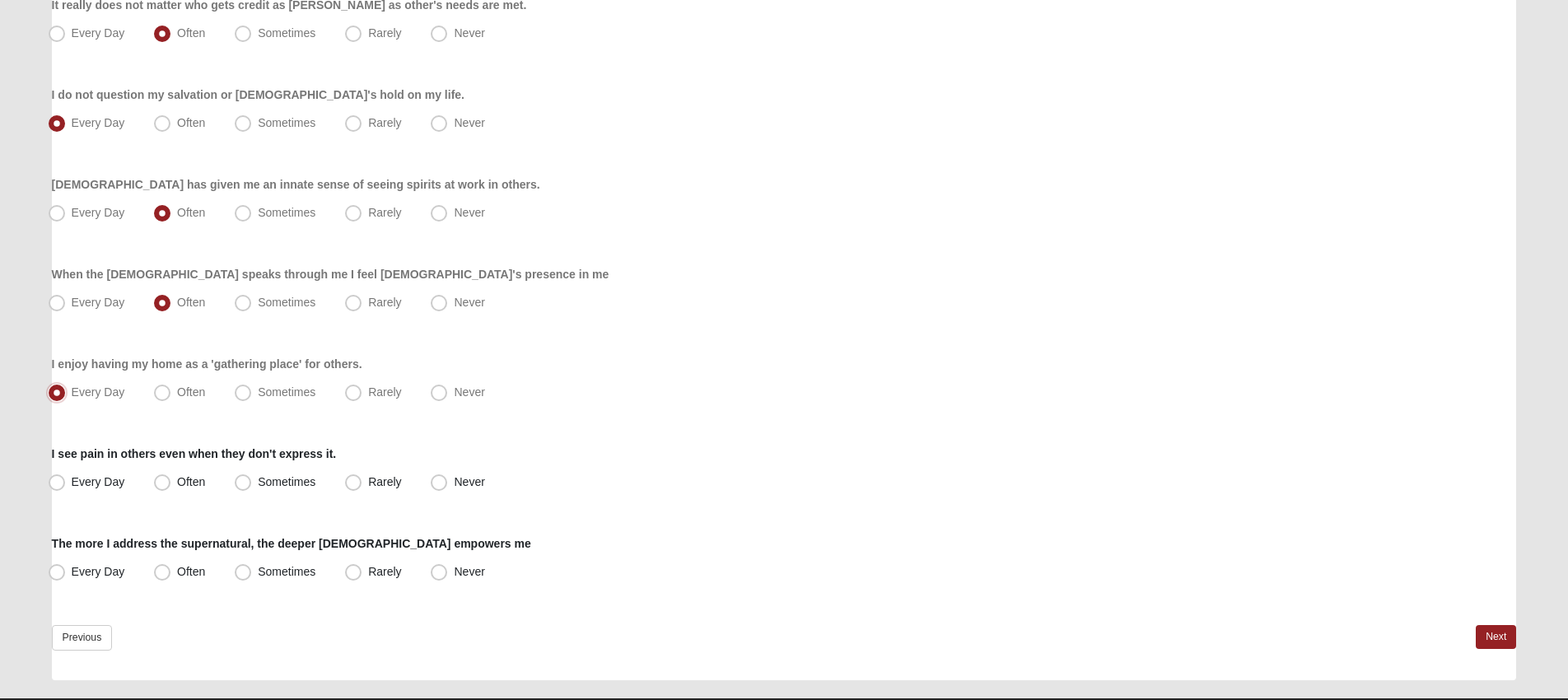
scroll to position [1140, 0]
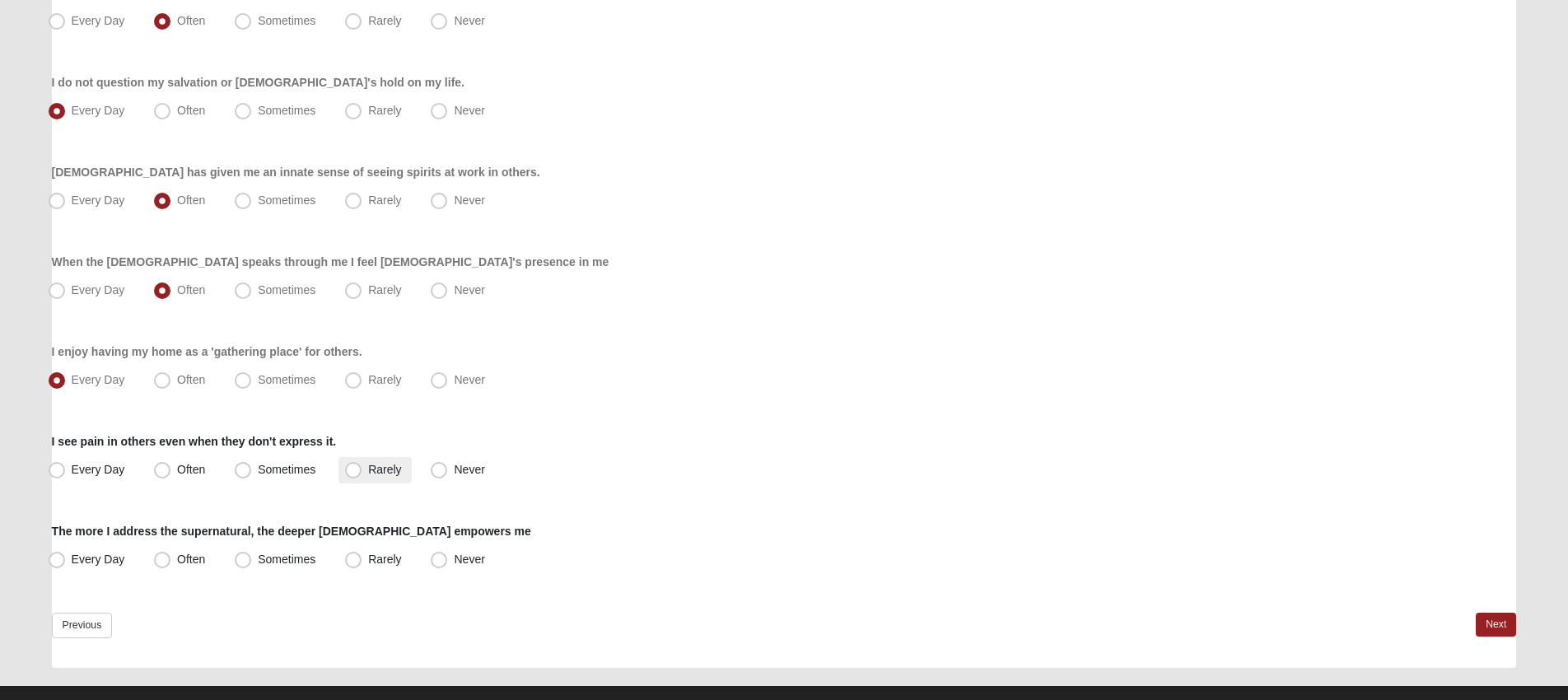
click at [376, 466] on span "Rarely" at bounding box center [385, 470] width 33 height 13
click at [363, 466] on input "Rarely" at bounding box center [357, 470] width 11 height 11
radio input "true"
click at [274, 464] on span "Sometimes" at bounding box center [286, 470] width 58 height 13
click at [252, 464] on input "Sometimes" at bounding box center [247, 470] width 11 height 11
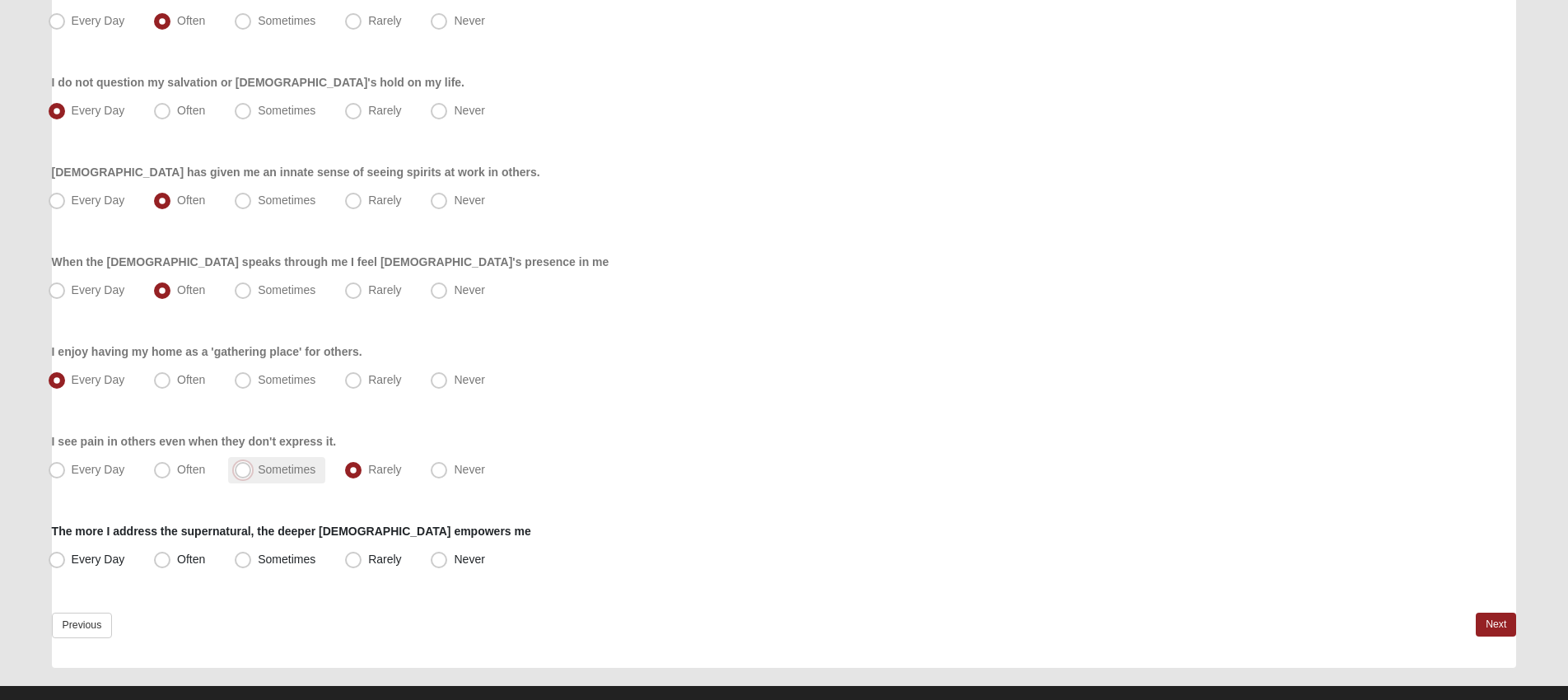
radio input "true"
click at [185, 558] on span "Often" at bounding box center [191, 559] width 28 height 13
click at [171, 558] on input "Often" at bounding box center [166, 560] width 11 height 11
radio input "true"
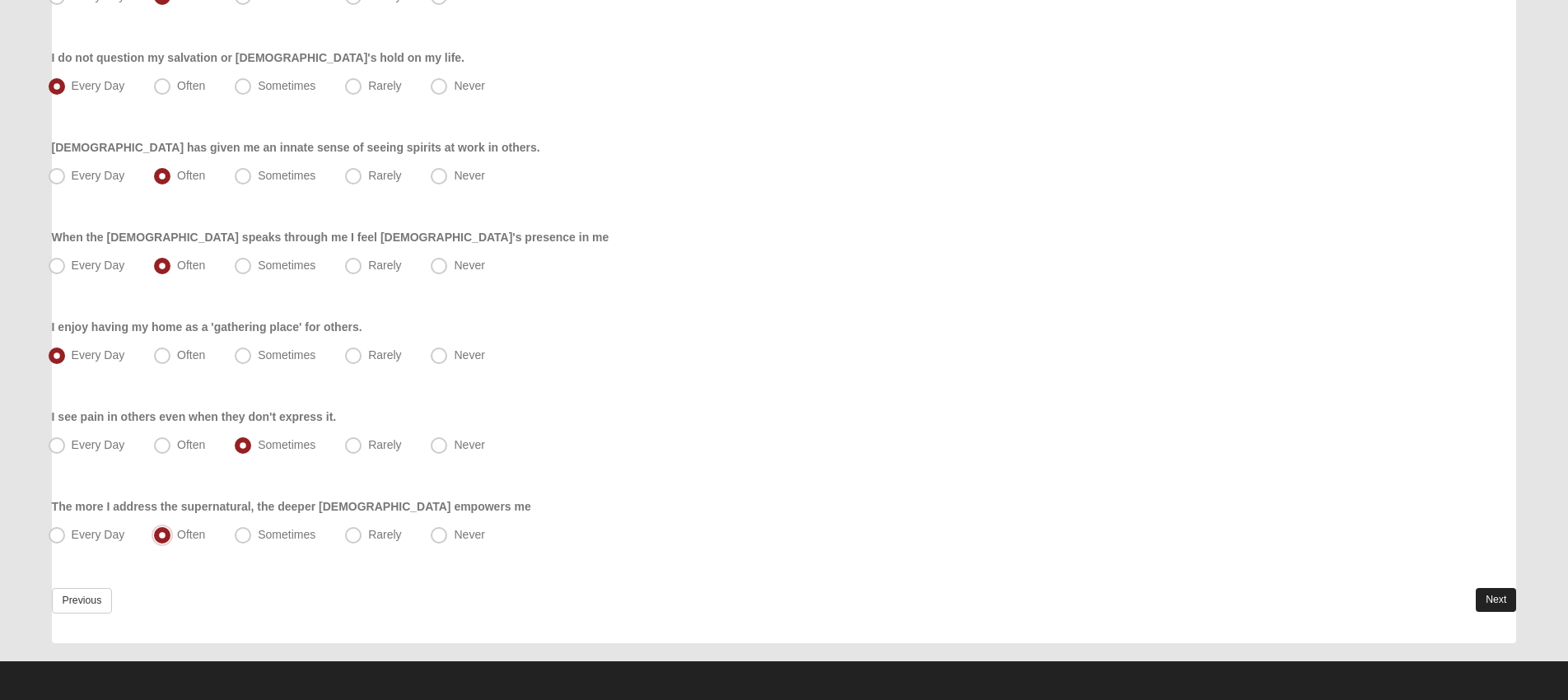
scroll to position [1168, 0]
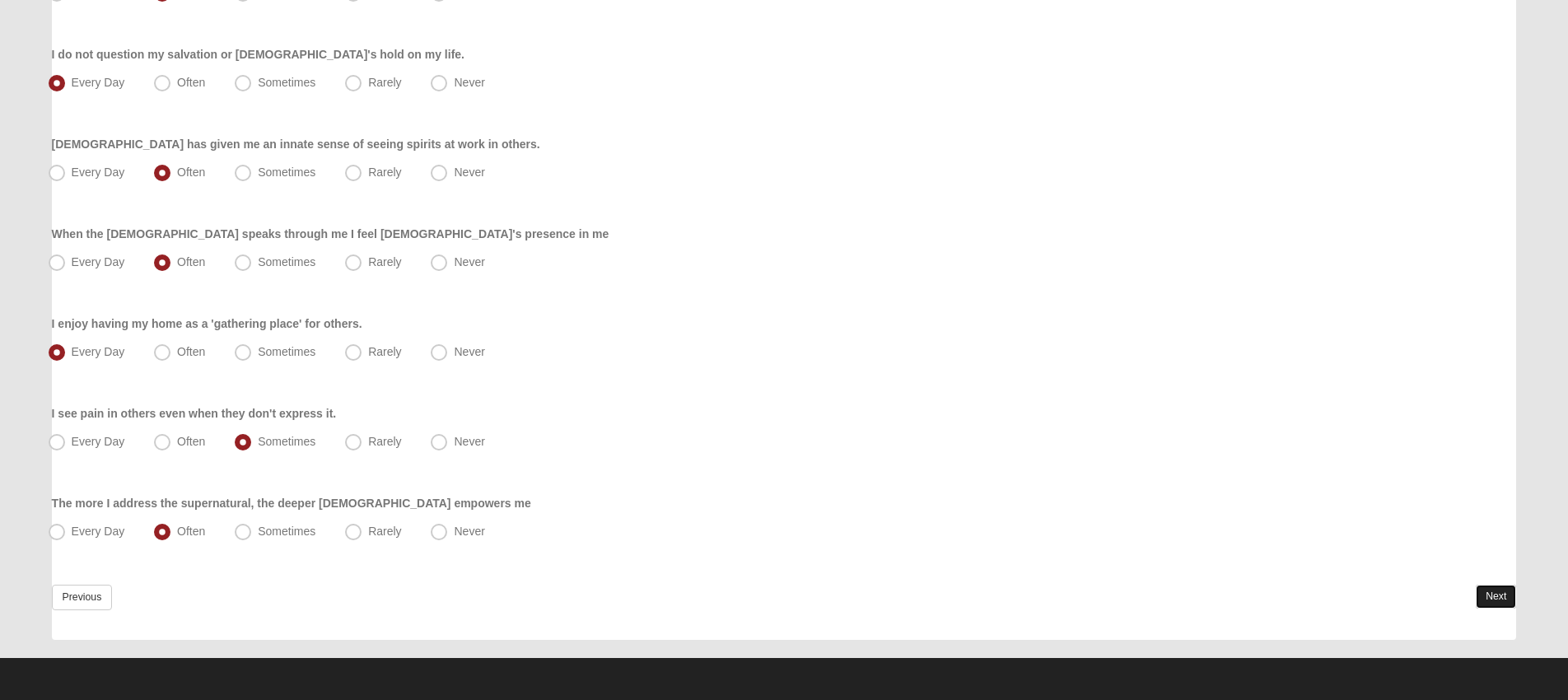
click at [1495, 592] on link "Next" at bounding box center [1496, 597] width 40 height 24
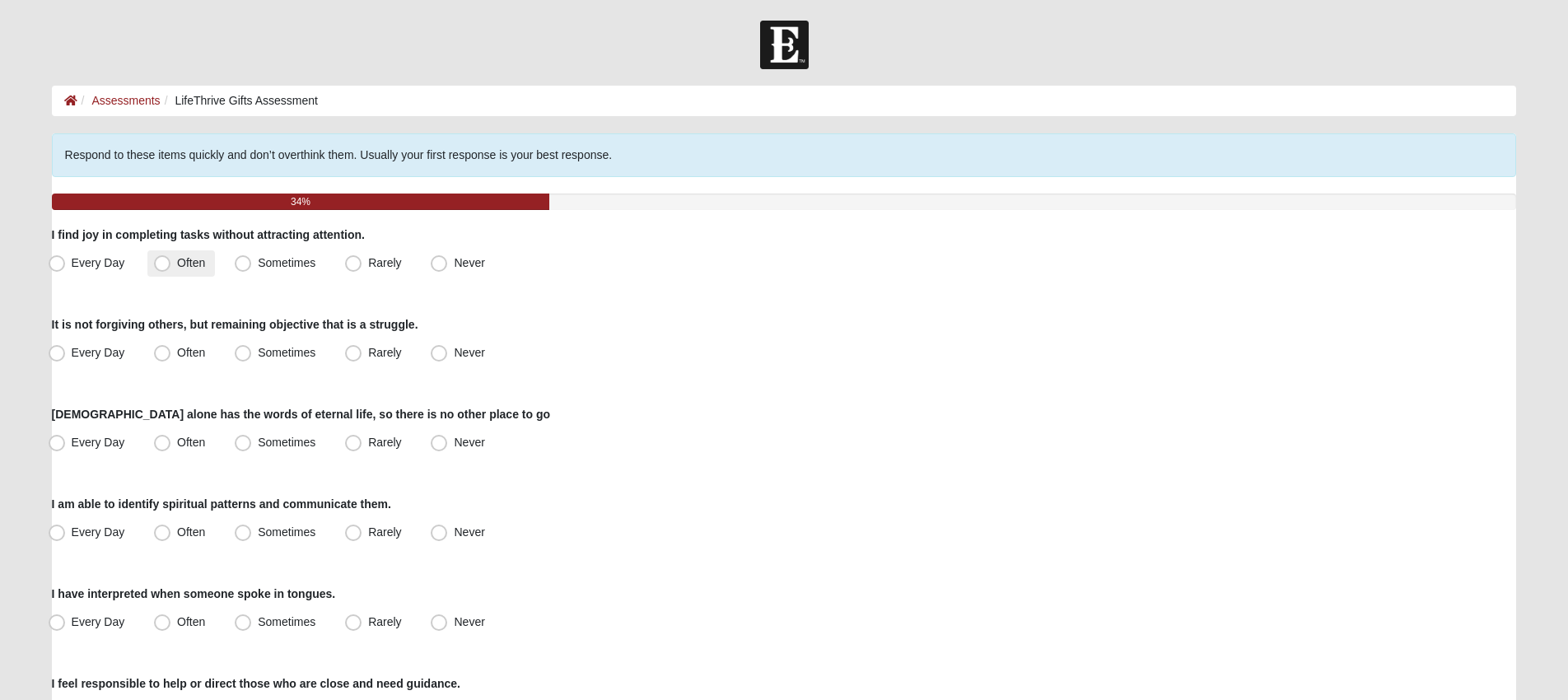
click at [185, 259] on span "Often" at bounding box center [191, 262] width 28 height 13
click at [171, 259] on input "Often" at bounding box center [166, 263] width 11 height 11
radio input "true"
click at [252, 350] on label "Sometimes" at bounding box center [277, 353] width 97 height 27
click at [252, 350] on input "Sometimes" at bounding box center [247, 353] width 11 height 11
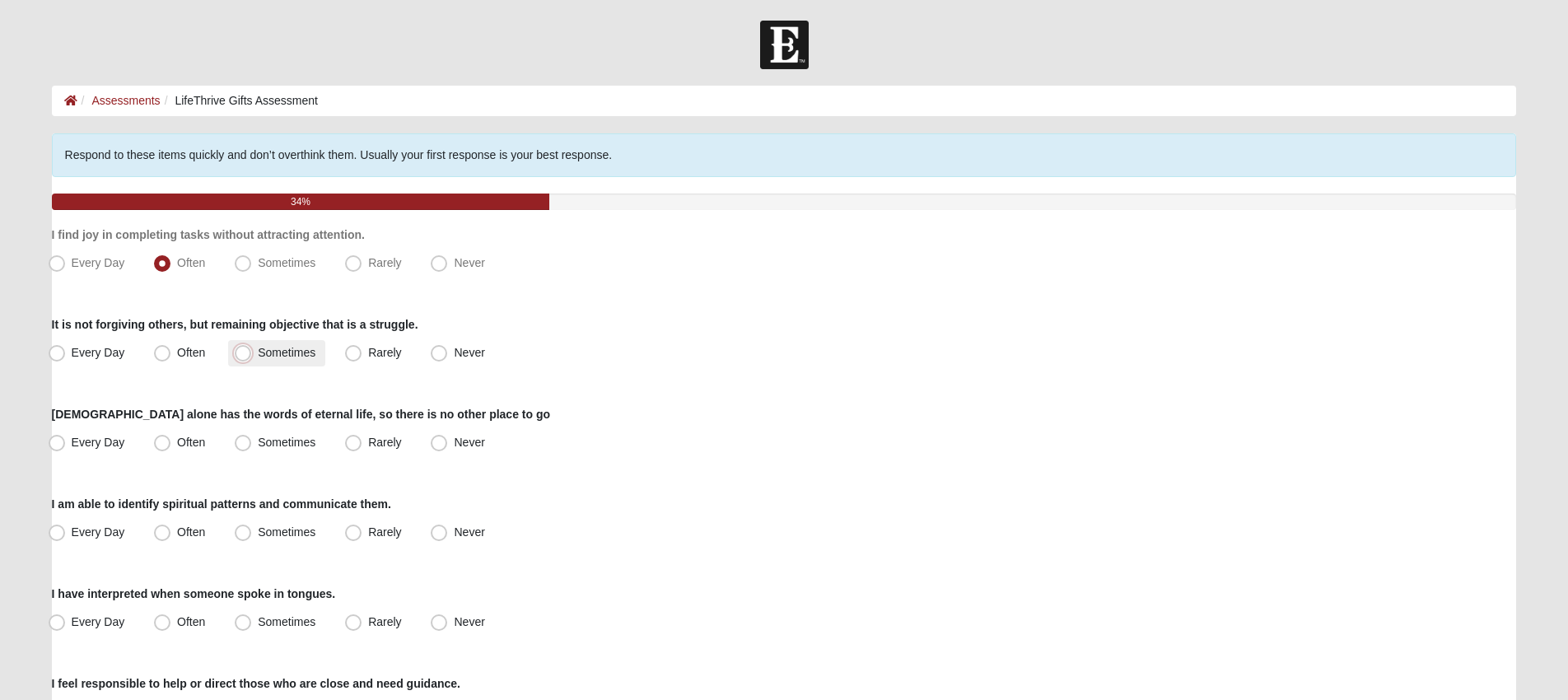
radio input "true"
click at [77, 428] on div "Christ alone has the words of eternal life, so there is no other place to go Ev…" at bounding box center [785, 430] width 1466 height 50
click at [84, 437] on span "Every Day" at bounding box center [98, 442] width 54 height 13
click at [66, 438] on input "Every Day" at bounding box center [60, 443] width 11 height 11
radio input "true"
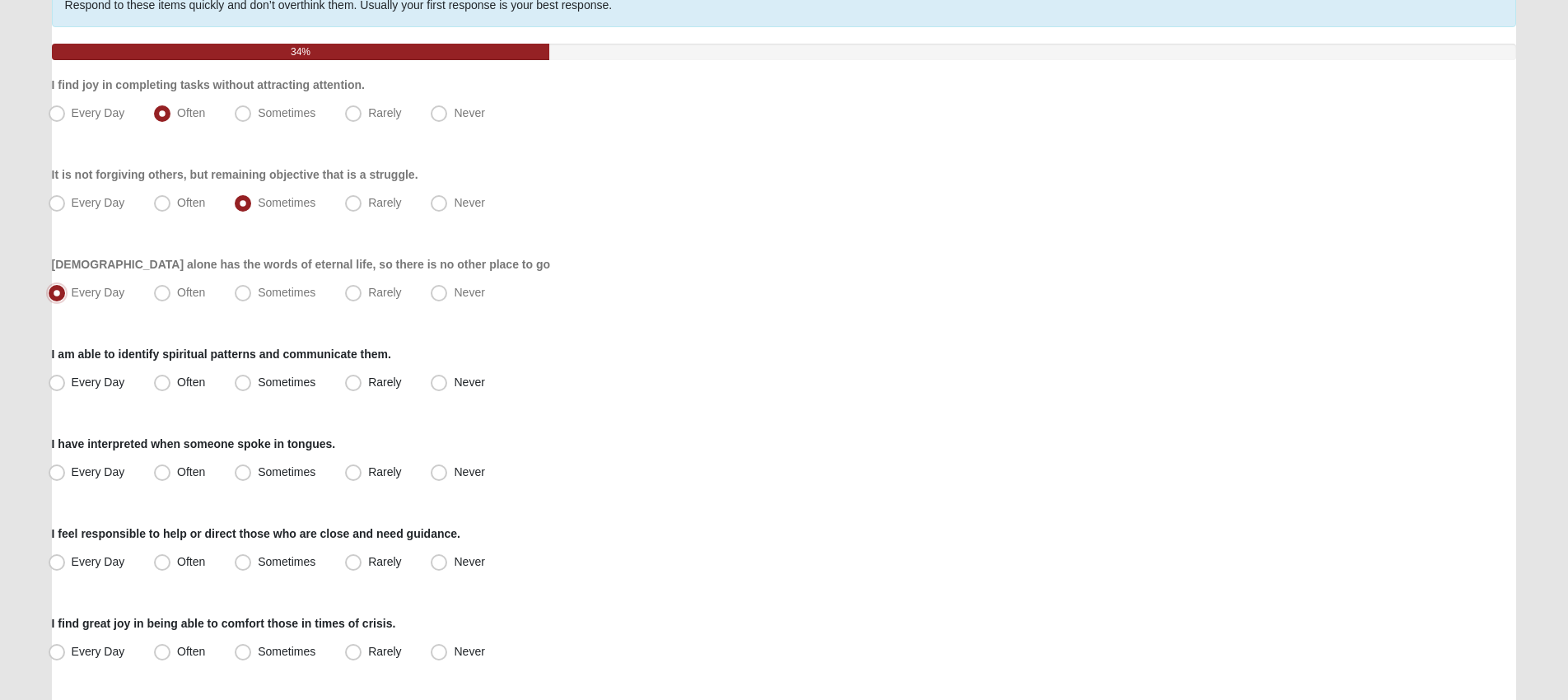
scroll to position [151, 0]
click at [177, 388] on span "Often" at bounding box center [191, 381] width 28 height 13
click at [170, 387] on input "Often" at bounding box center [166, 382] width 11 height 11
radio input "true"
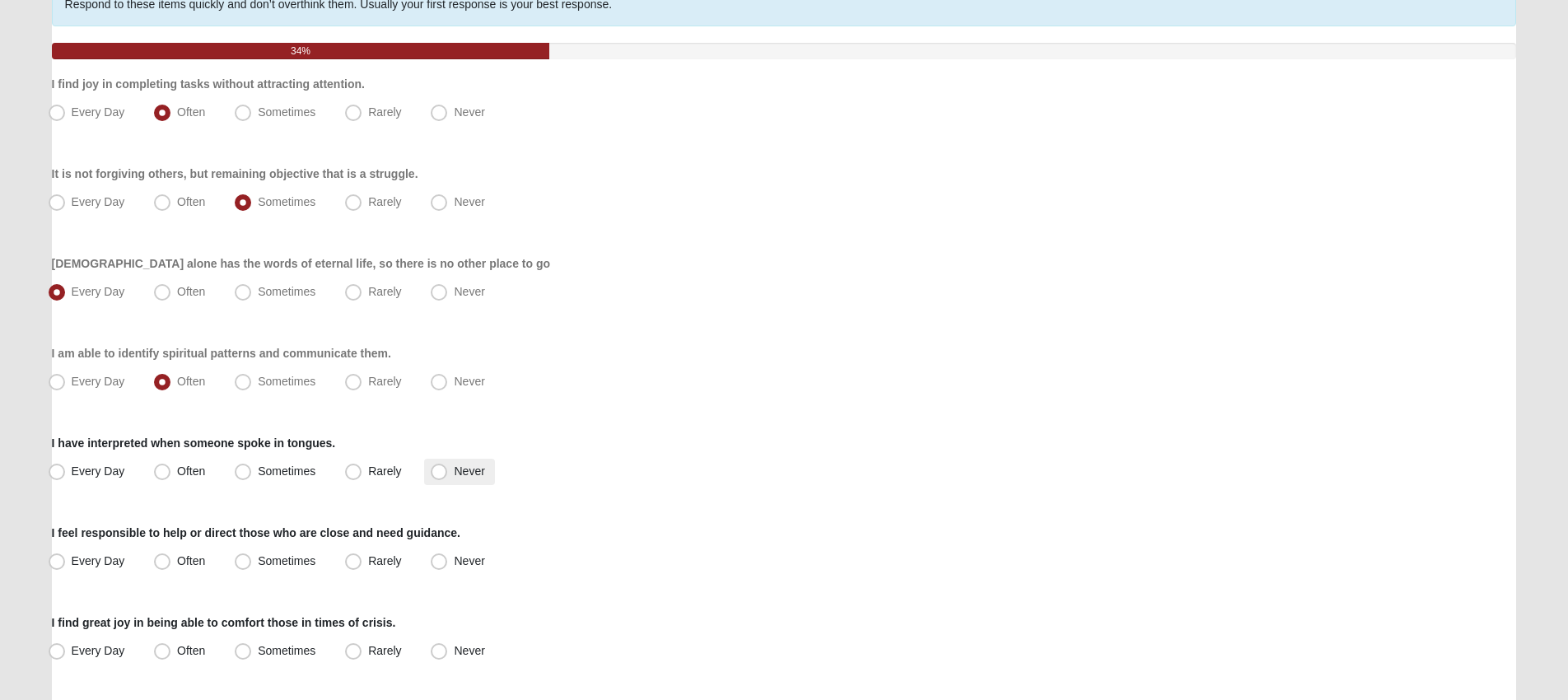
click at [454, 468] on span "Never" at bounding box center [469, 471] width 30 height 13
click at [438, 468] on input "Never" at bounding box center [443, 472] width 11 height 11
radio input "true"
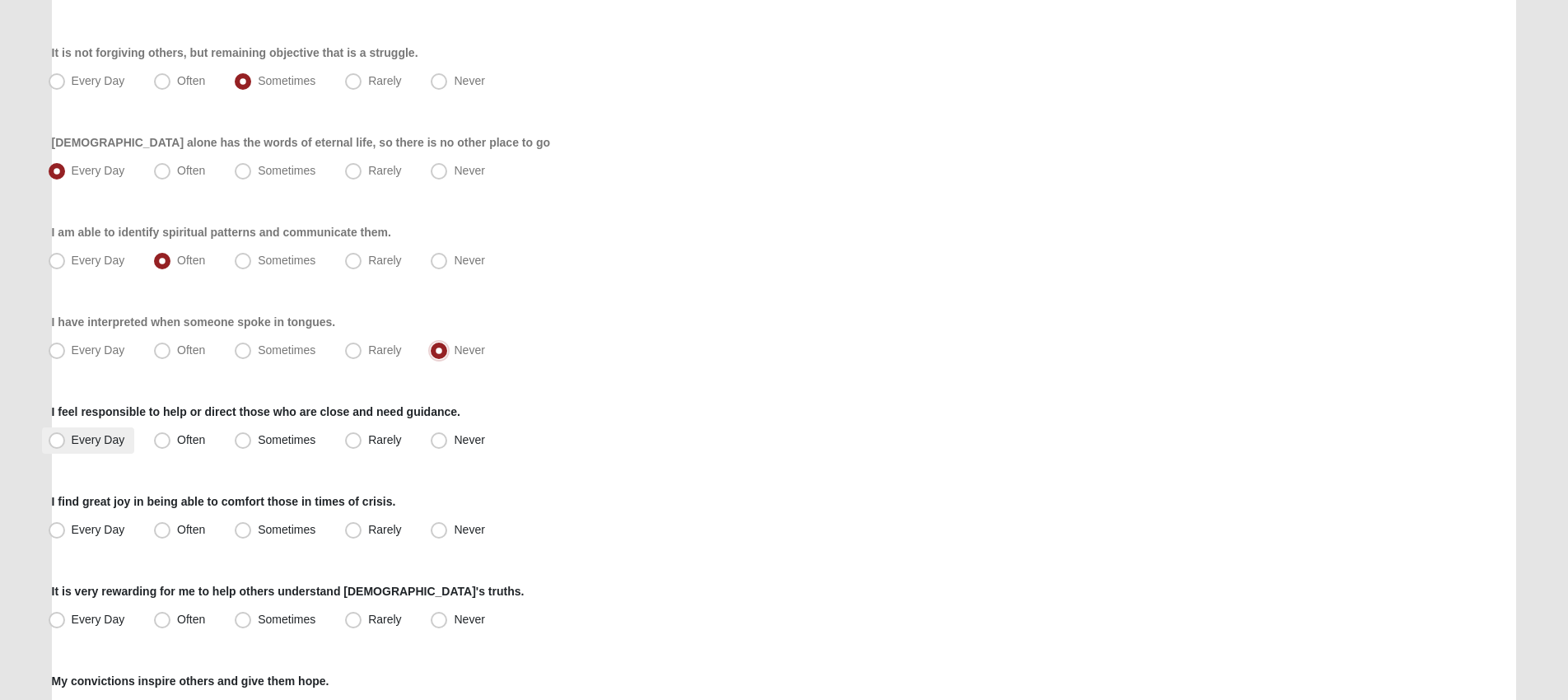
scroll to position [271, 0]
click at [267, 439] on span "Sometimes" at bounding box center [286, 442] width 58 height 13
click at [252, 439] on input "Sometimes" at bounding box center [247, 443] width 11 height 11
radio input "true"
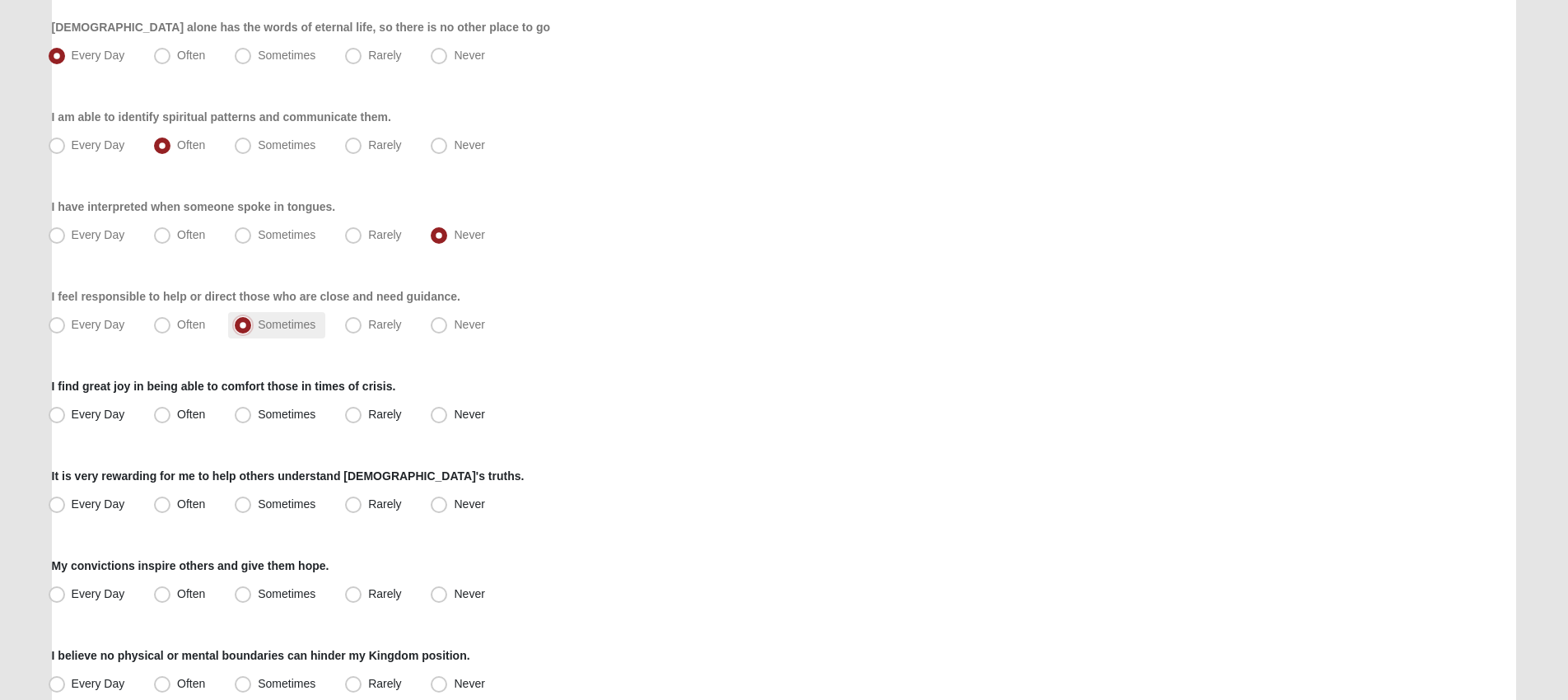
scroll to position [390, 0]
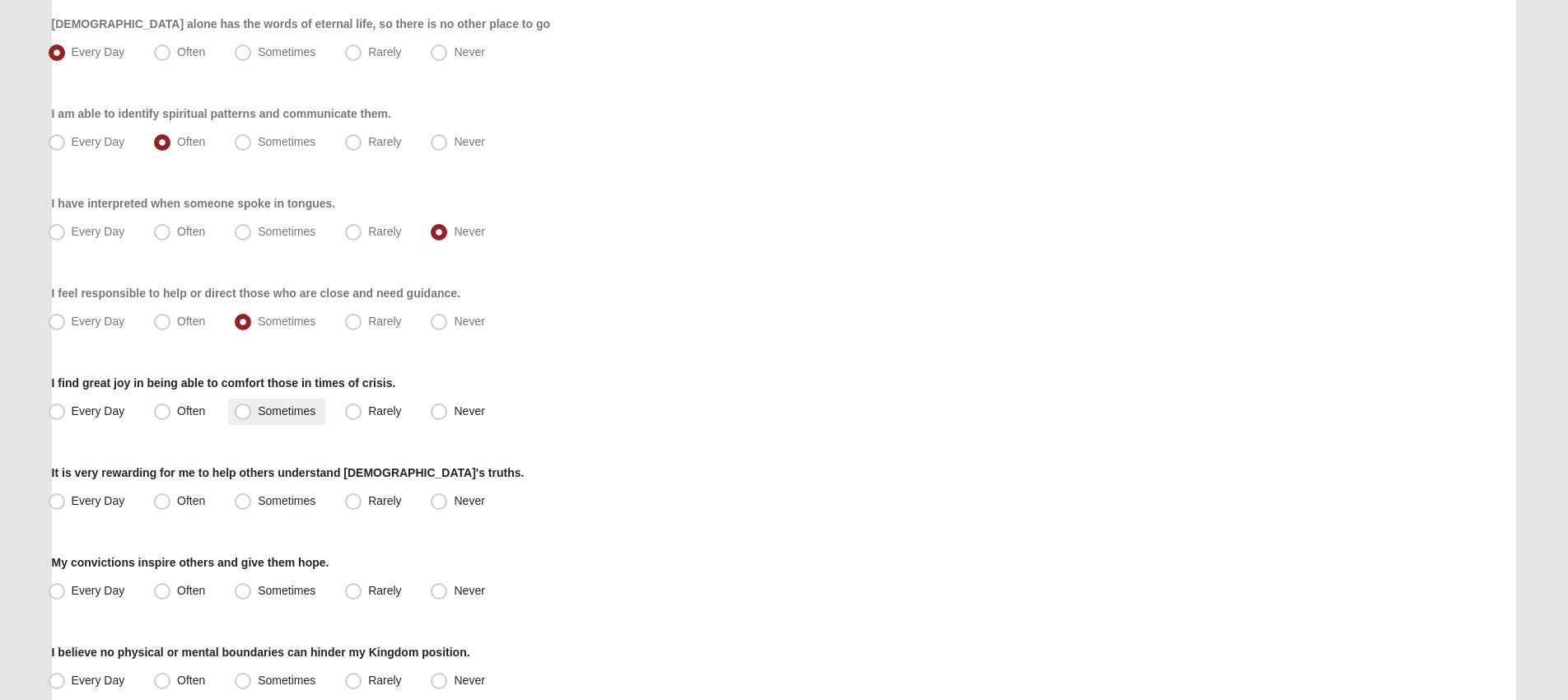
click at [285, 408] on span "Sometimes" at bounding box center [286, 411] width 58 height 13
click at [252, 408] on input "Sometimes" at bounding box center [247, 411] width 11 height 11
radio input "true"
click at [177, 504] on span "Often" at bounding box center [191, 501] width 28 height 13
click at [170, 504] on input "Often" at bounding box center [166, 502] width 11 height 11
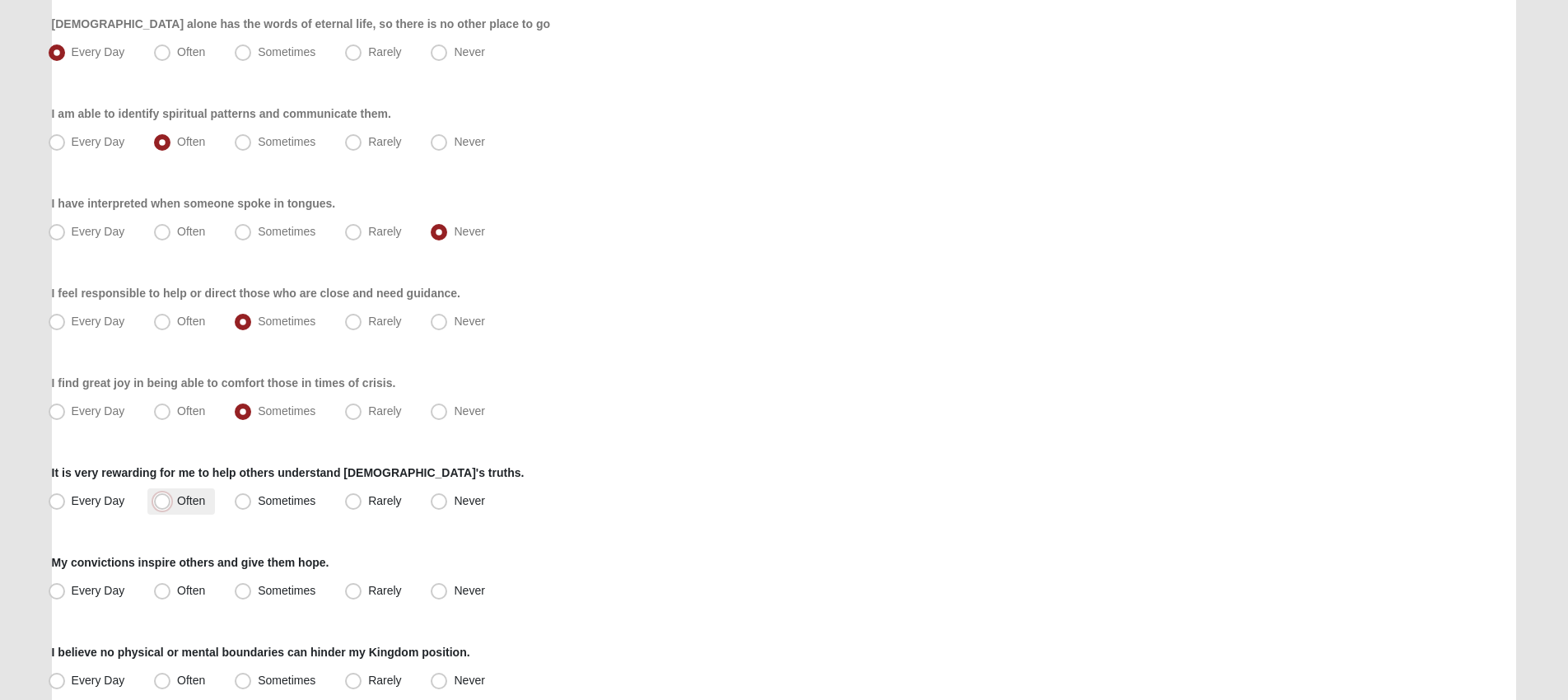
radio input "true"
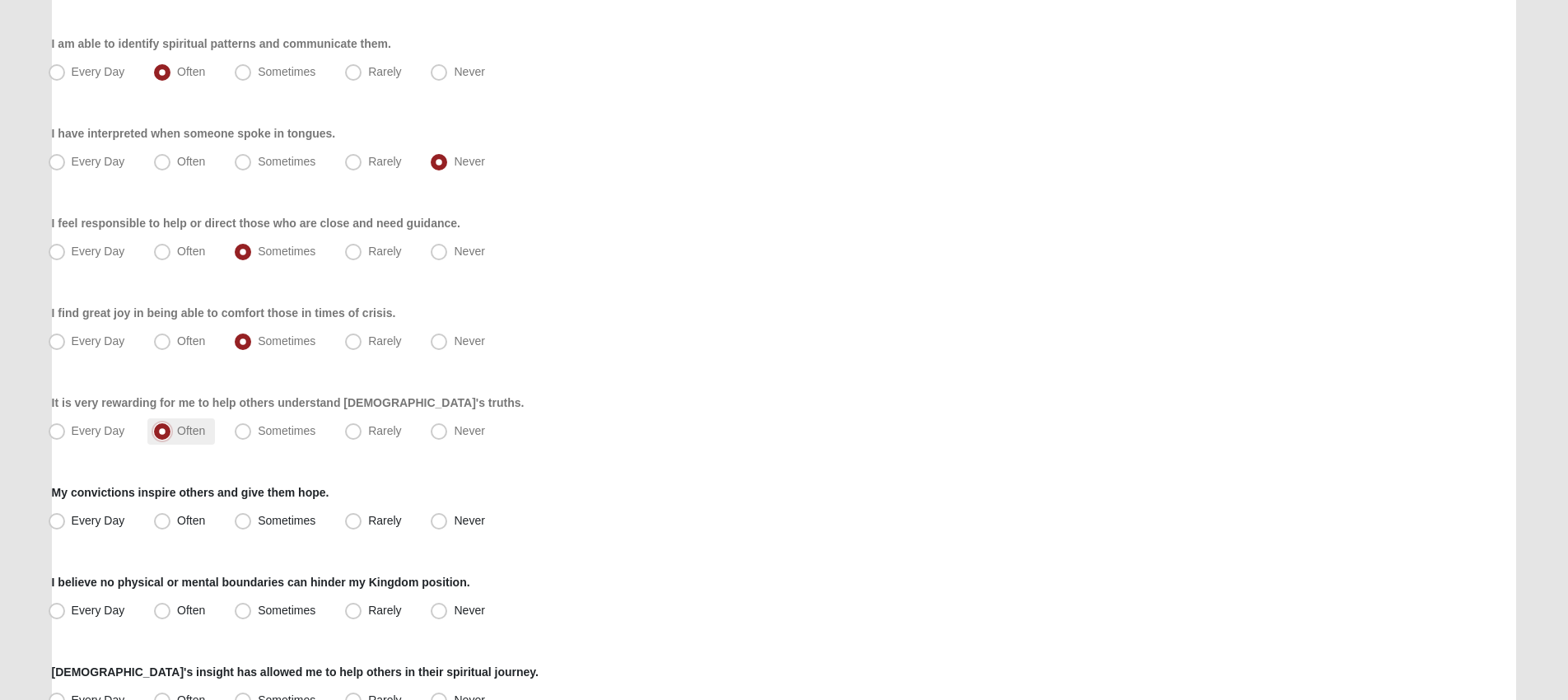
scroll to position [475, 0]
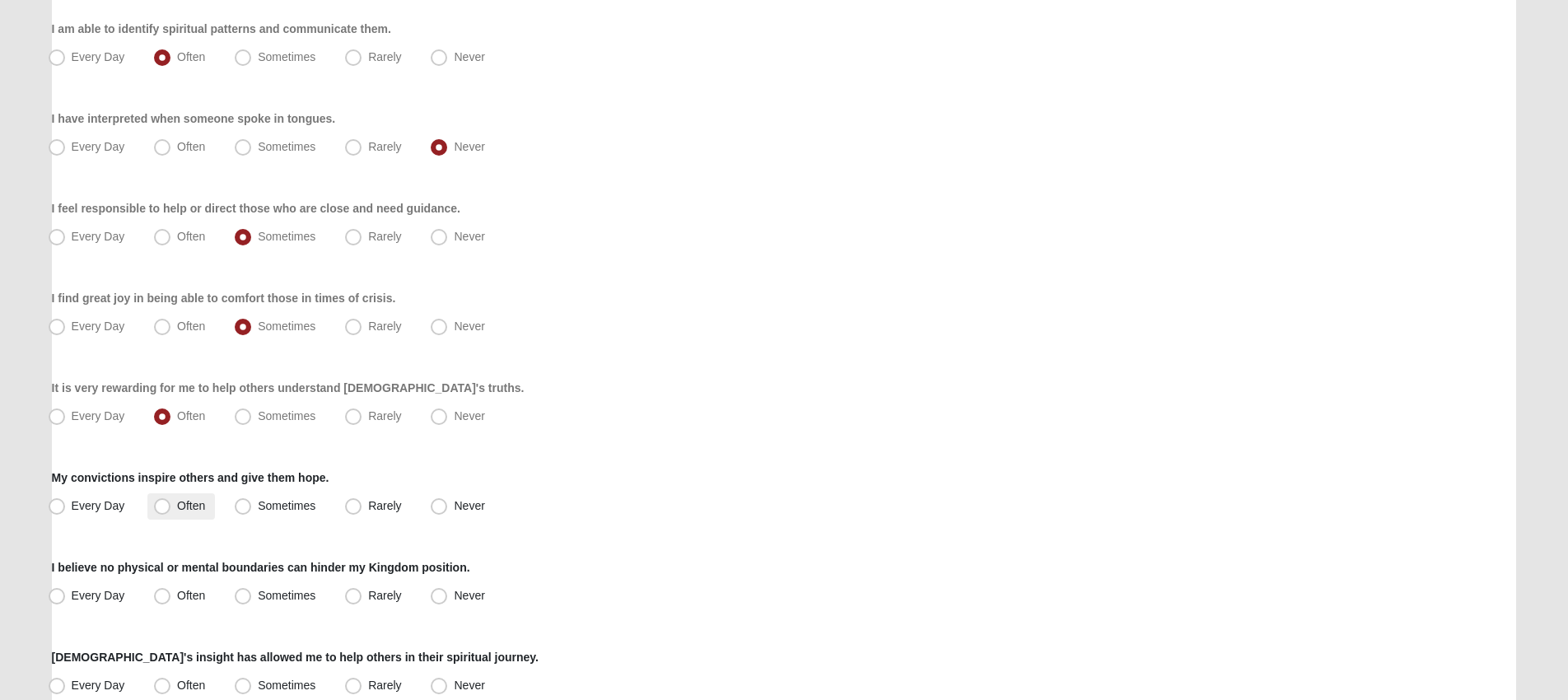
click at [177, 505] on span "Often" at bounding box center [191, 505] width 28 height 13
click at [161, 505] on input "Often" at bounding box center [166, 506] width 11 height 11
radio input "true"
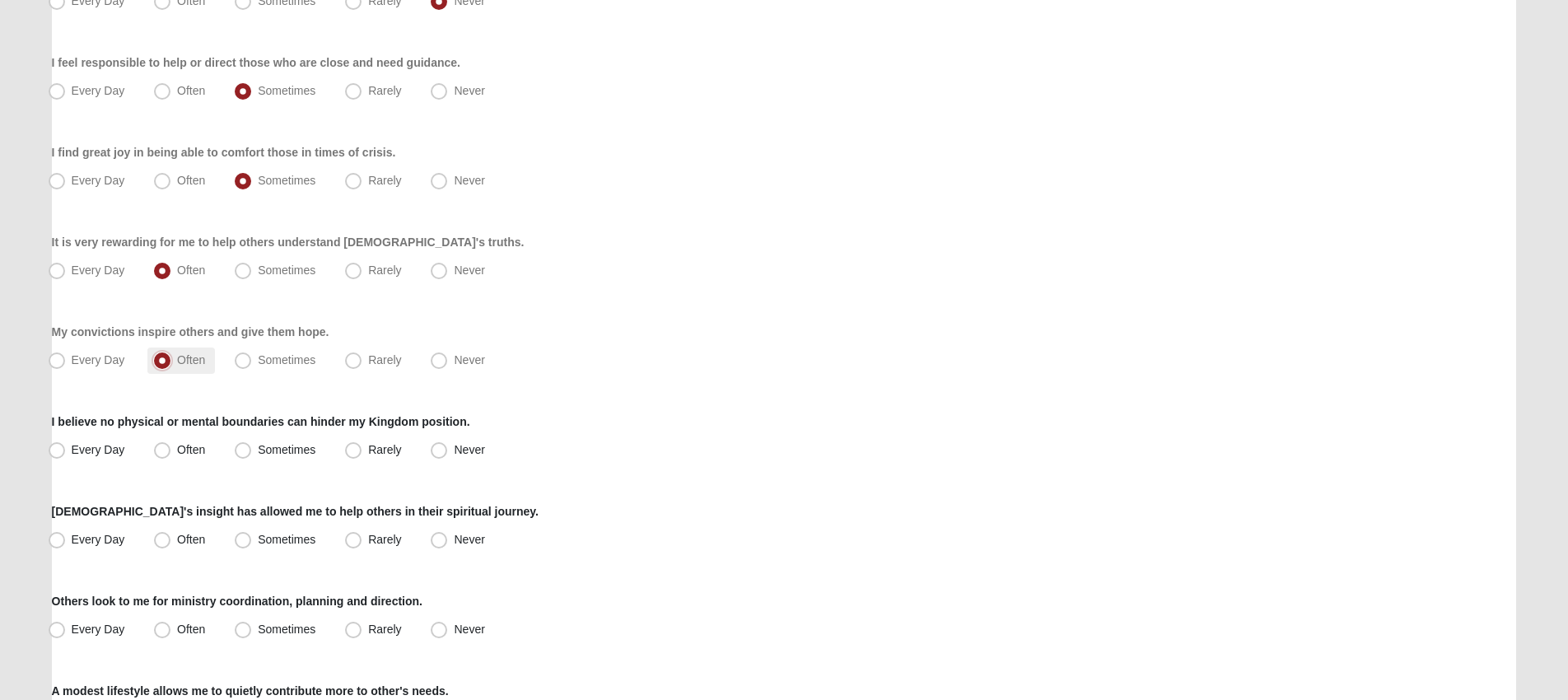
scroll to position [622, 0]
click at [79, 443] on span "Every Day" at bounding box center [98, 448] width 54 height 13
click at [66, 443] on input "Every Day" at bounding box center [60, 449] width 11 height 11
radio input "true"
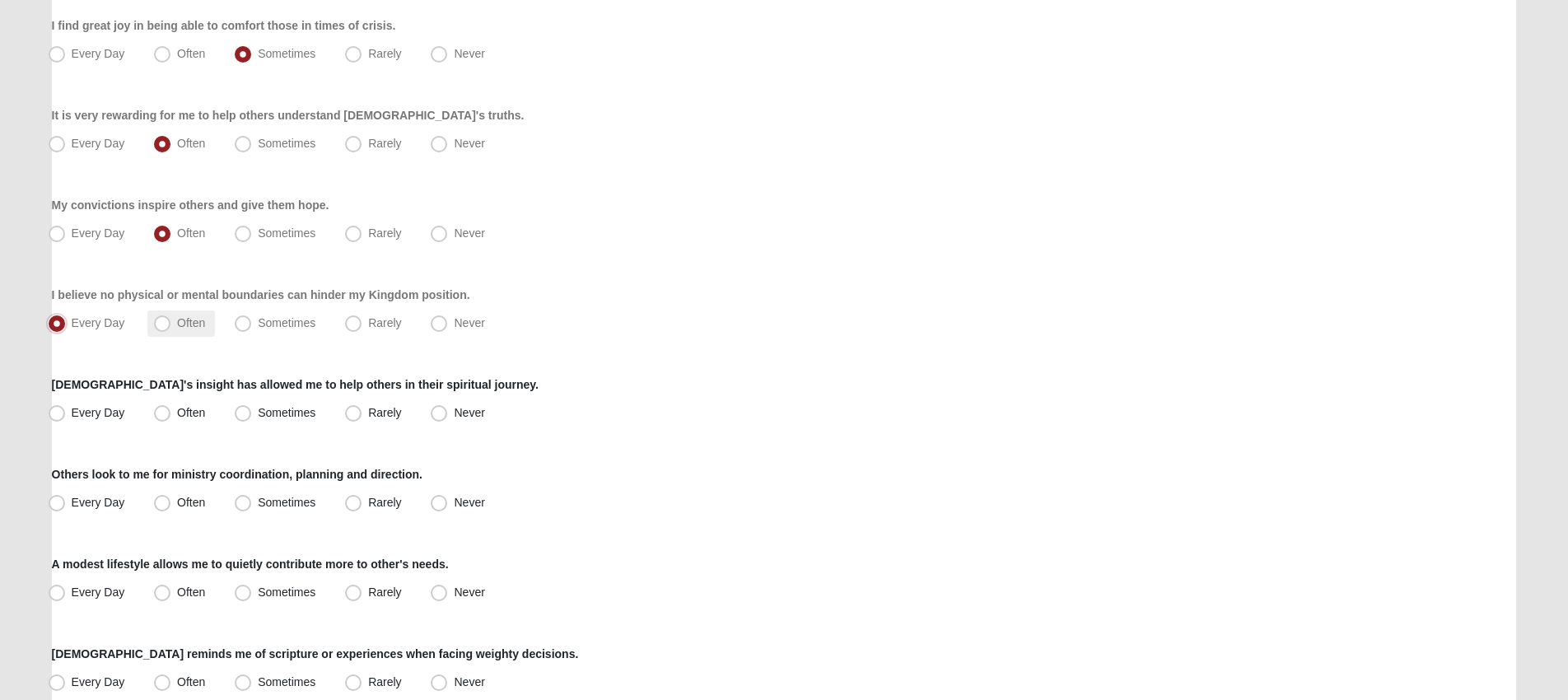
scroll to position [764, 0]
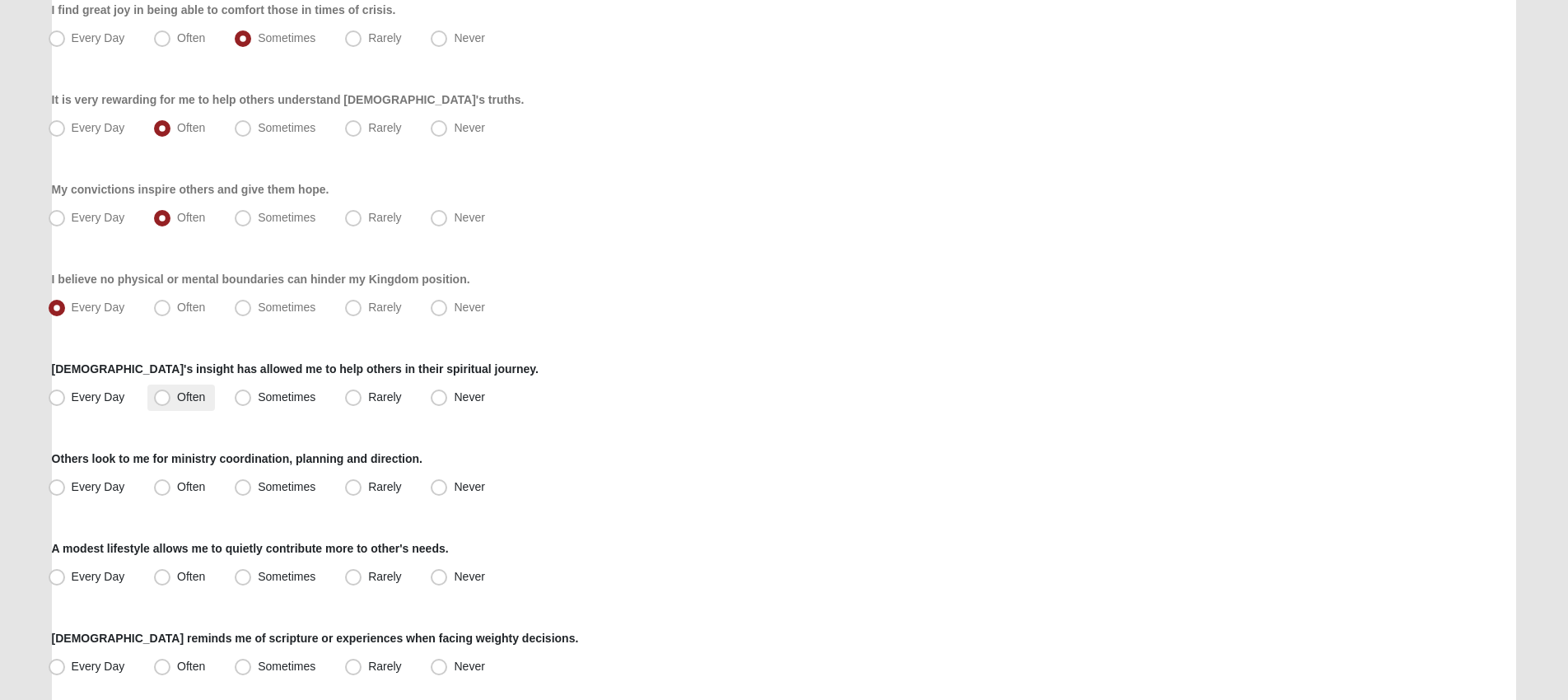
click at [196, 399] on span "Often" at bounding box center [191, 397] width 28 height 13
click at [171, 399] on input "Often" at bounding box center [166, 398] width 11 height 11
radio input "true"
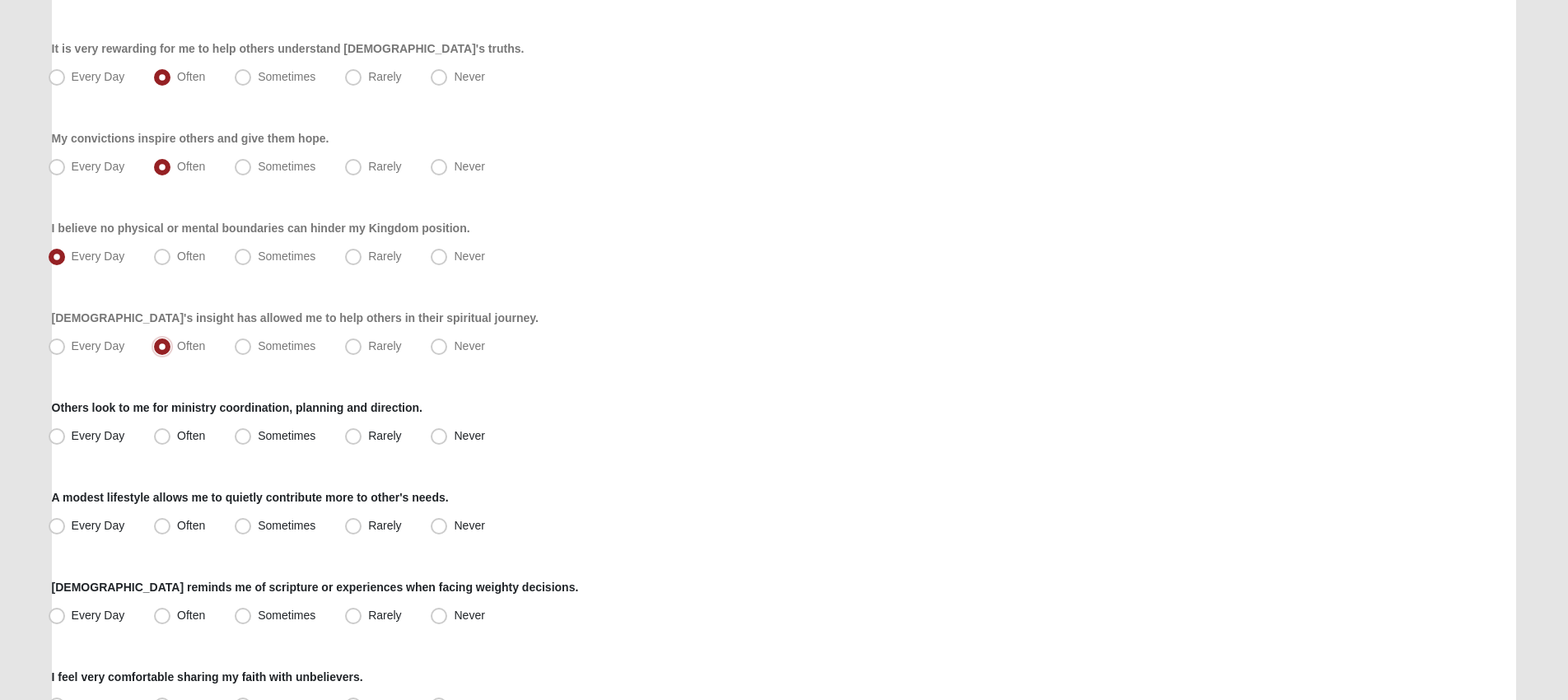
scroll to position [861, 0]
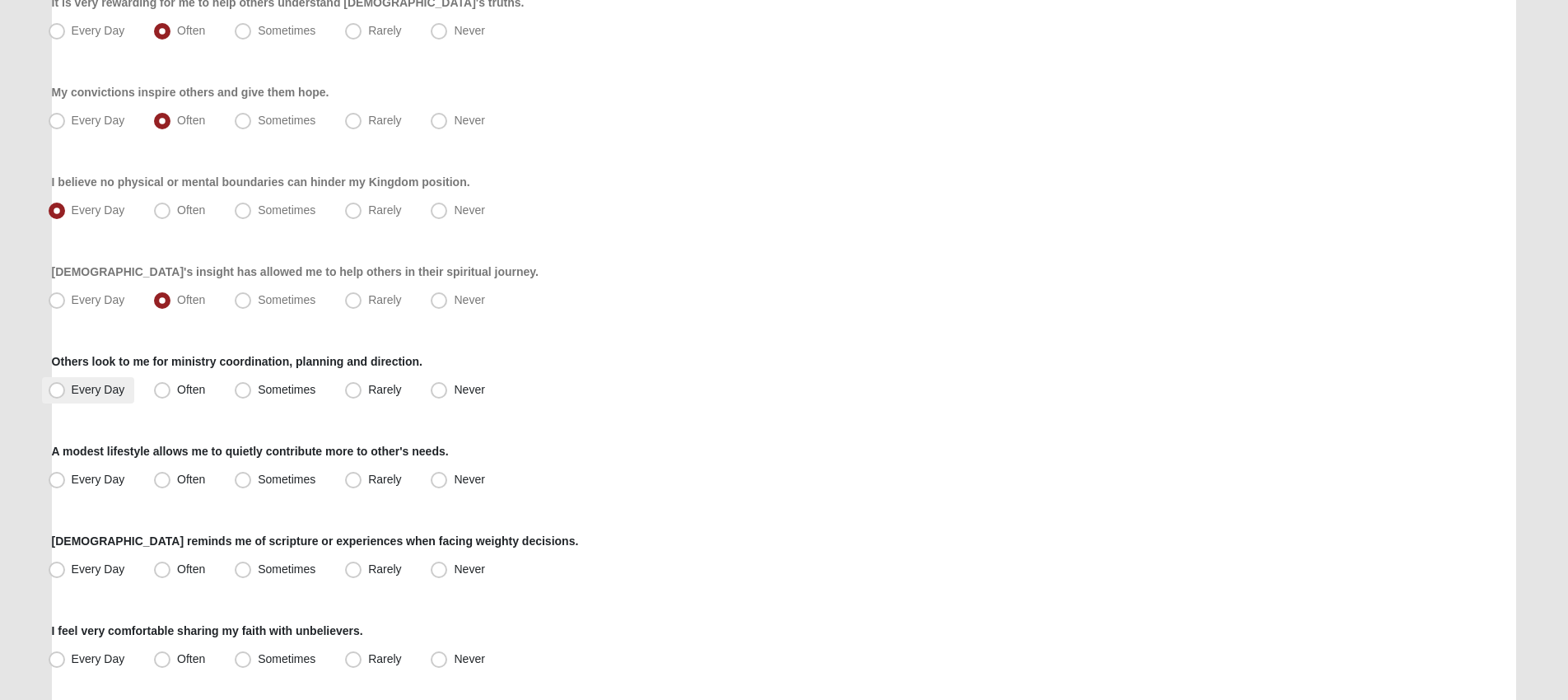
click at [85, 390] on span "Every Day" at bounding box center [98, 389] width 54 height 13
click at [66, 390] on input "Every Day" at bounding box center [60, 390] width 11 height 11
radio input "true"
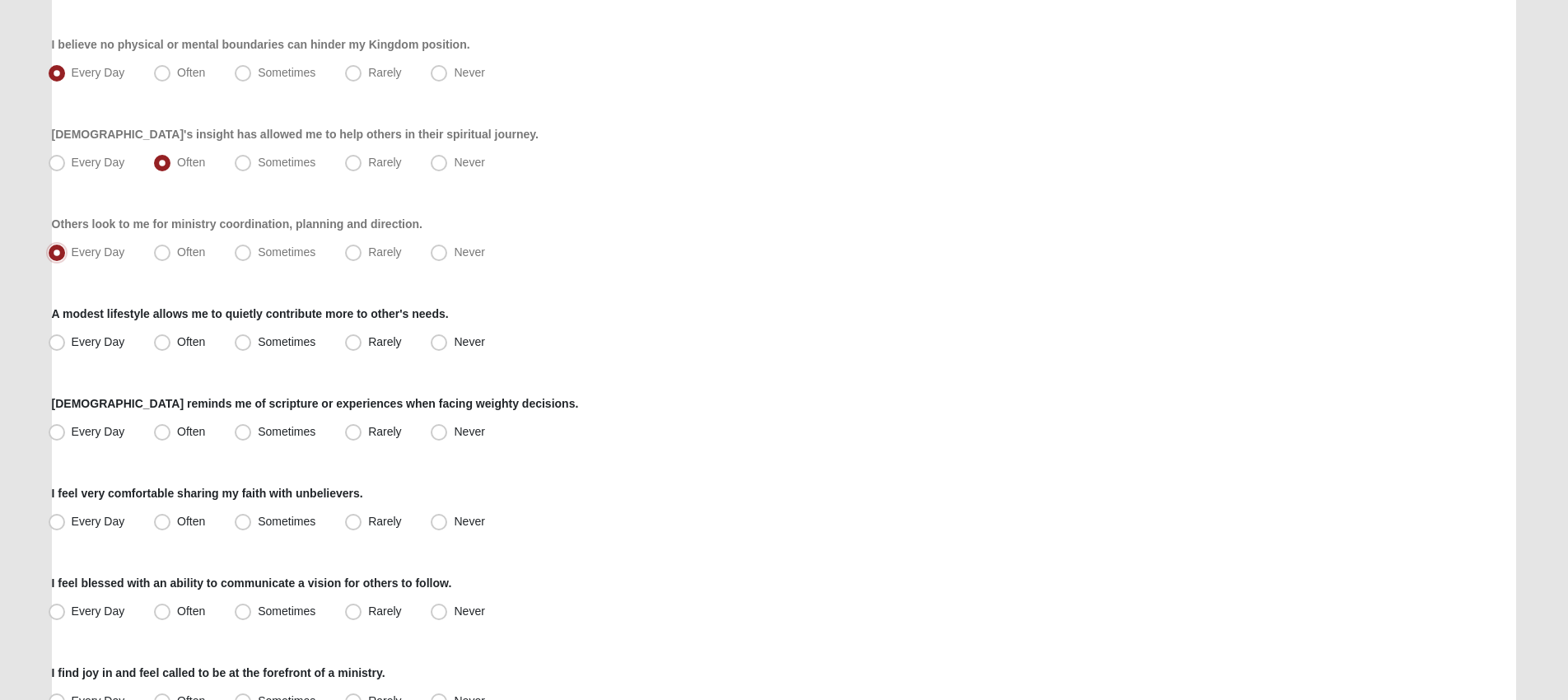
scroll to position [1002, 0]
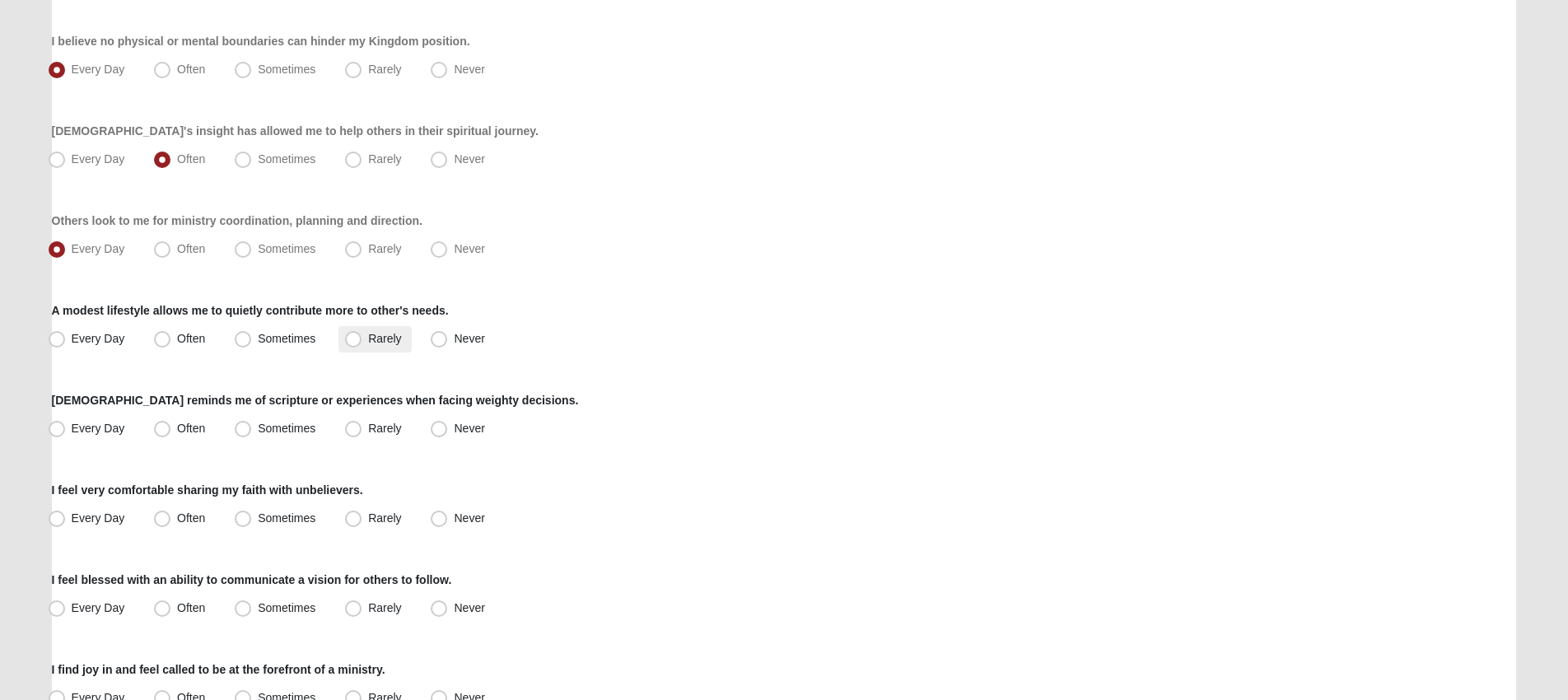
click at [380, 339] on span "Rarely" at bounding box center [385, 338] width 33 height 13
click at [363, 339] on input "Rarely" at bounding box center [357, 339] width 11 height 11
radio input "true"
click at [177, 430] on span "Often" at bounding box center [191, 429] width 28 height 13
click at [171, 430] on input "Often" at bounding box center [166, 429] width 11 height 11
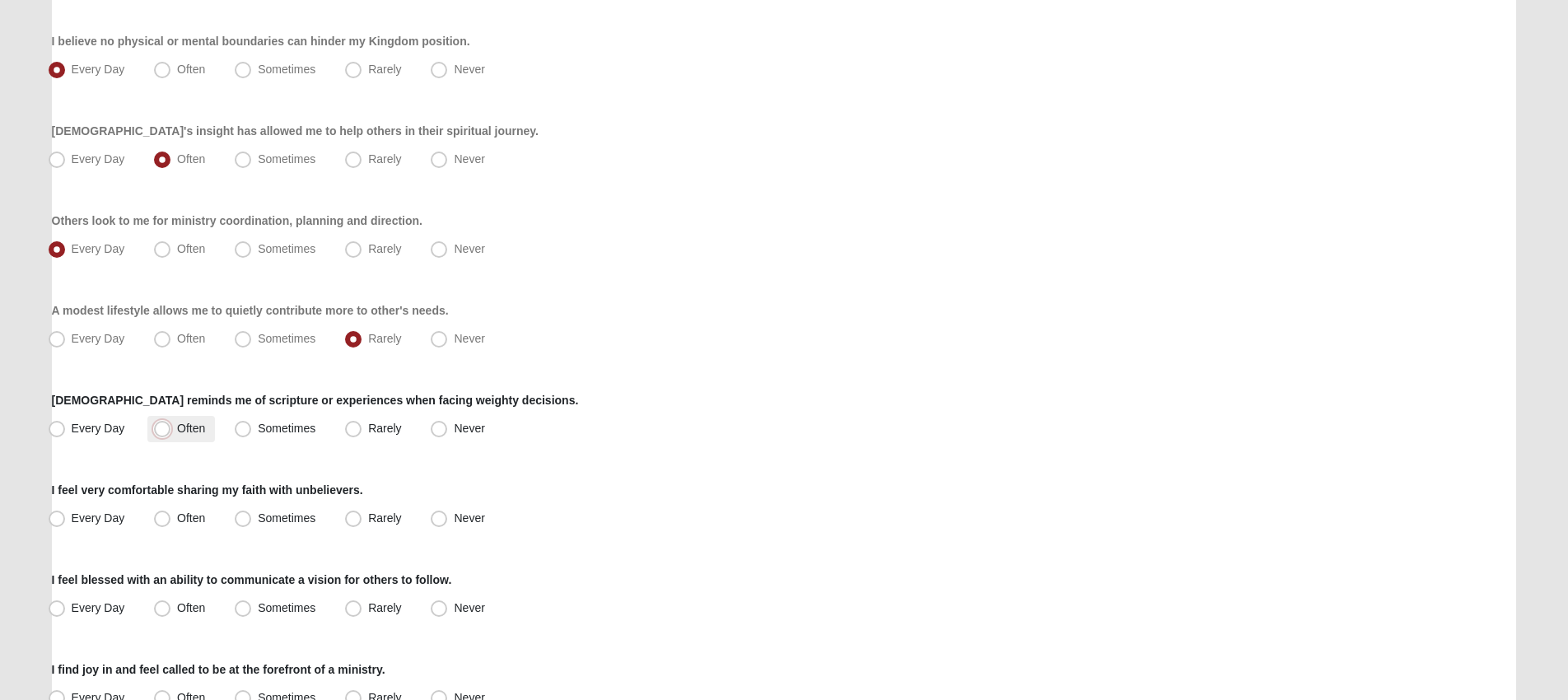
radio input "true"
click at [288, 514] on span "Sometimes" at bounding box center [286, 518] width 58 height 13
click at [252, 514] on input "Sometimes" at bounding box center [247, 519] width 11 height 11
radio input "true"
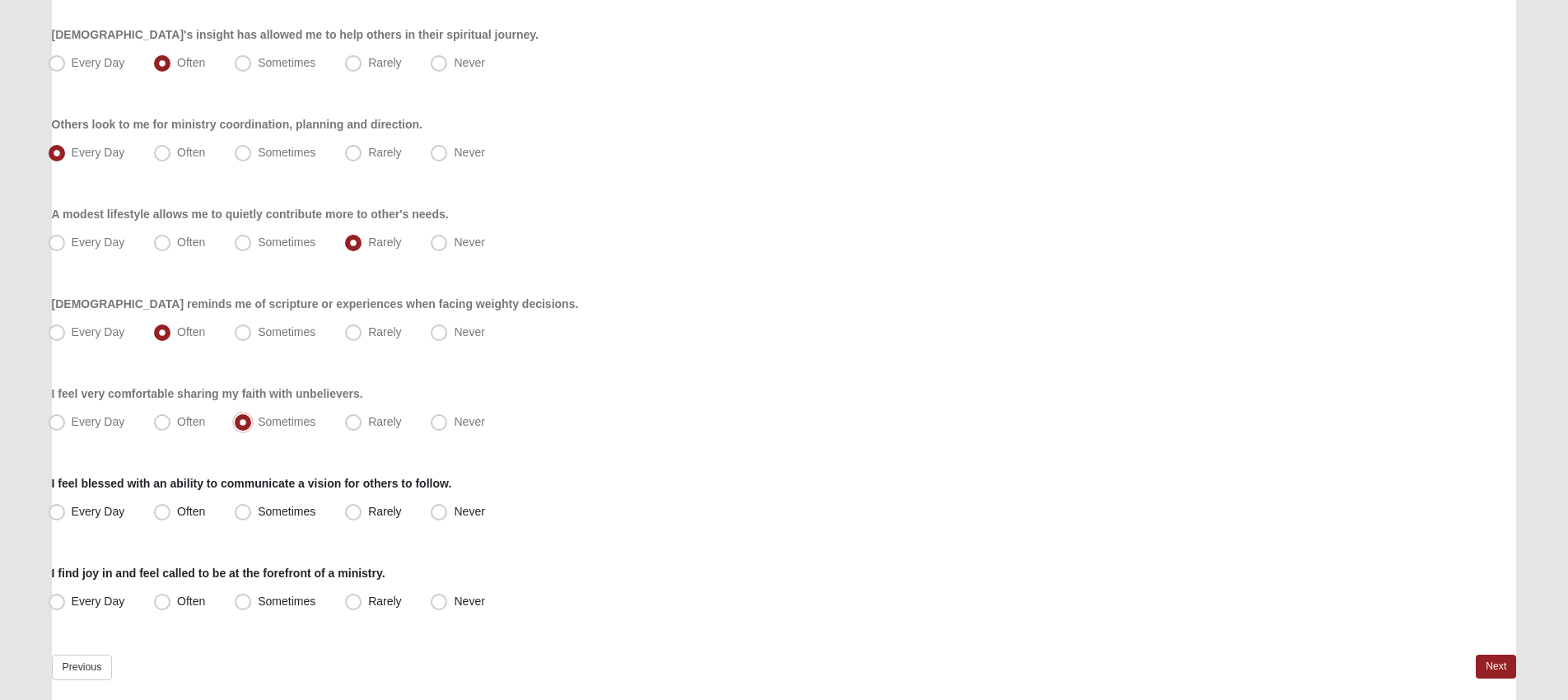
scroll to position [1098, 0]
click at [177, 504] on span "Often" at bounding box center [191, 511] width 28 height 13
click at [171, 505] on input "Often" at bounding box center [166, 511] width 11 height 11
radio input "true"
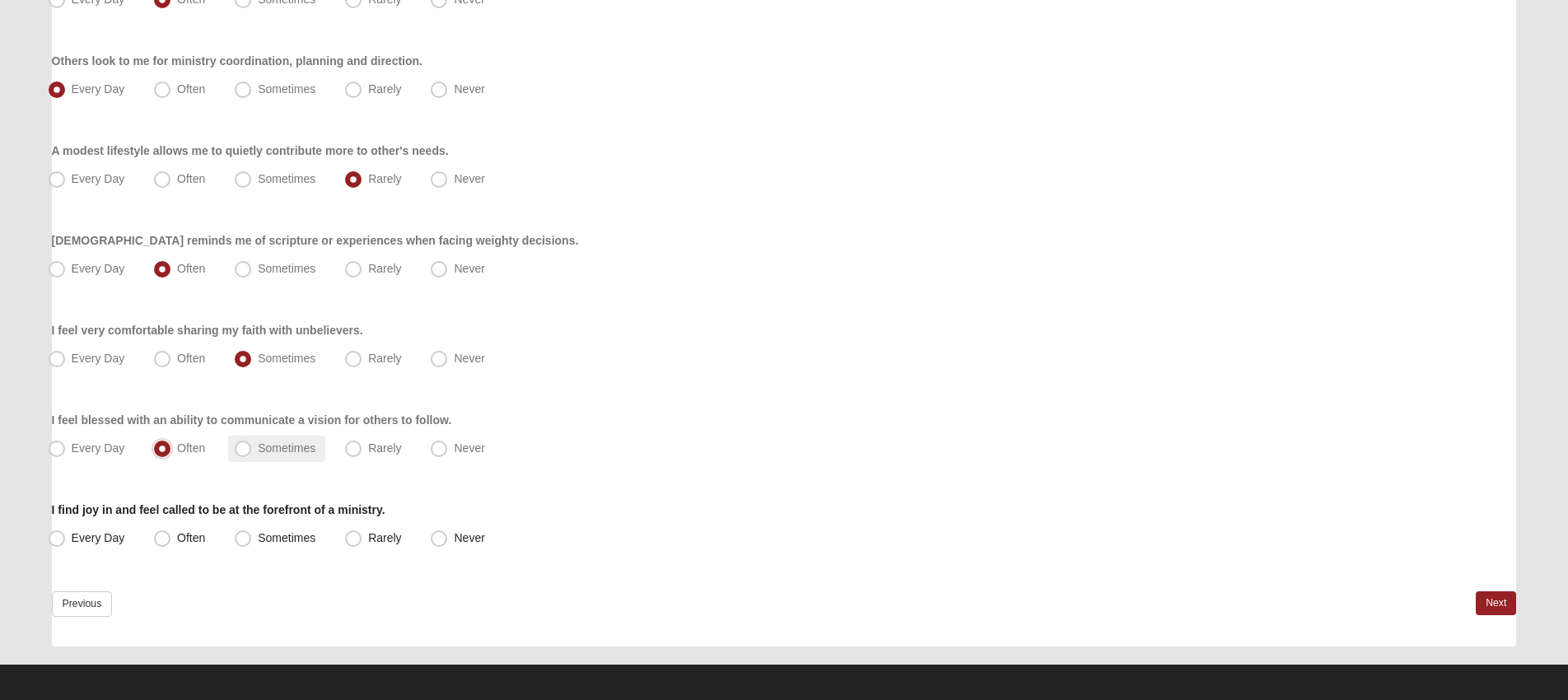
scroll to position [1162, 0]
click at [288, 540] on span "Sometimes" at bounding box center [286, 536] width 58 height 13
click at [252, 540] on input "Sometimes" at bounding box center [247, 537] width 11 height 11
radio input "true"
click at [75, 591] on link "Previous" at bounding box center [82, 603] width 61 height 26
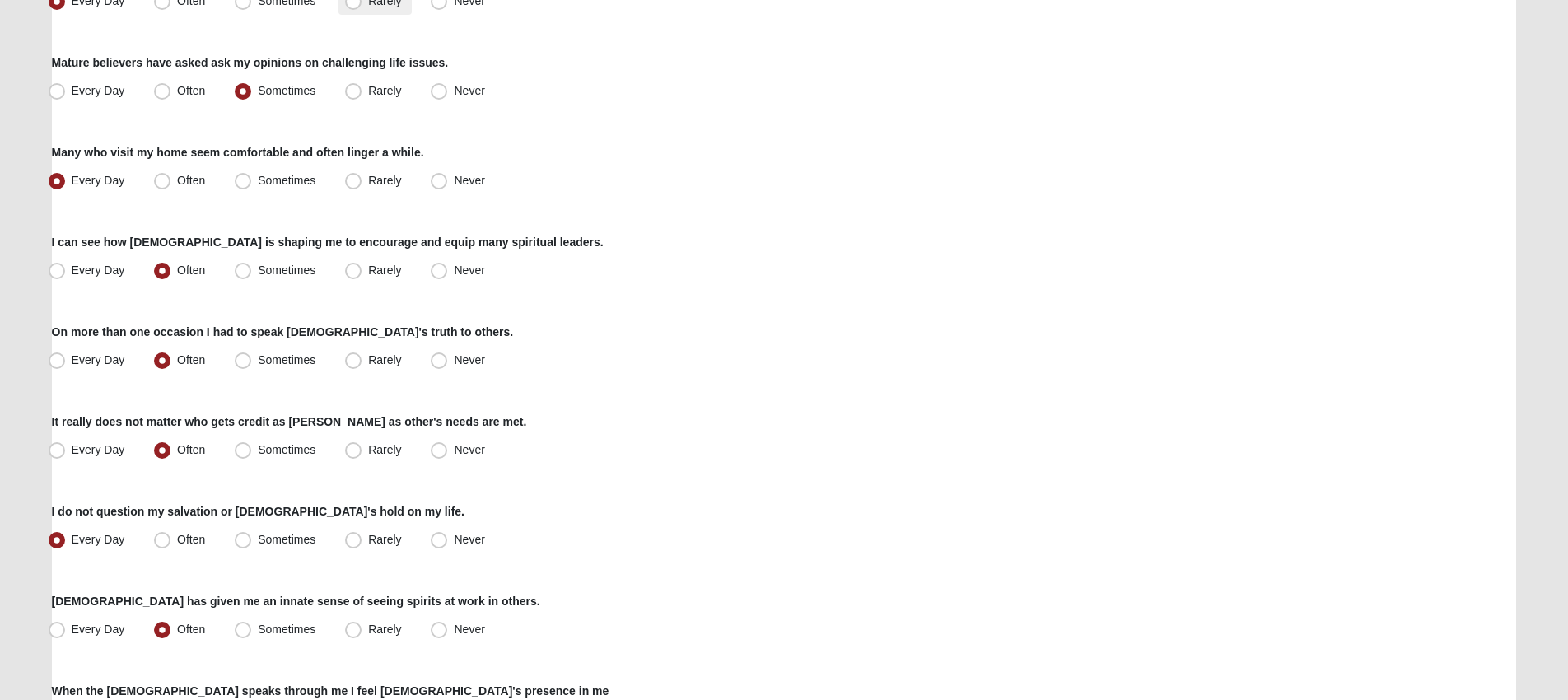
scroll to position [1168, 0]
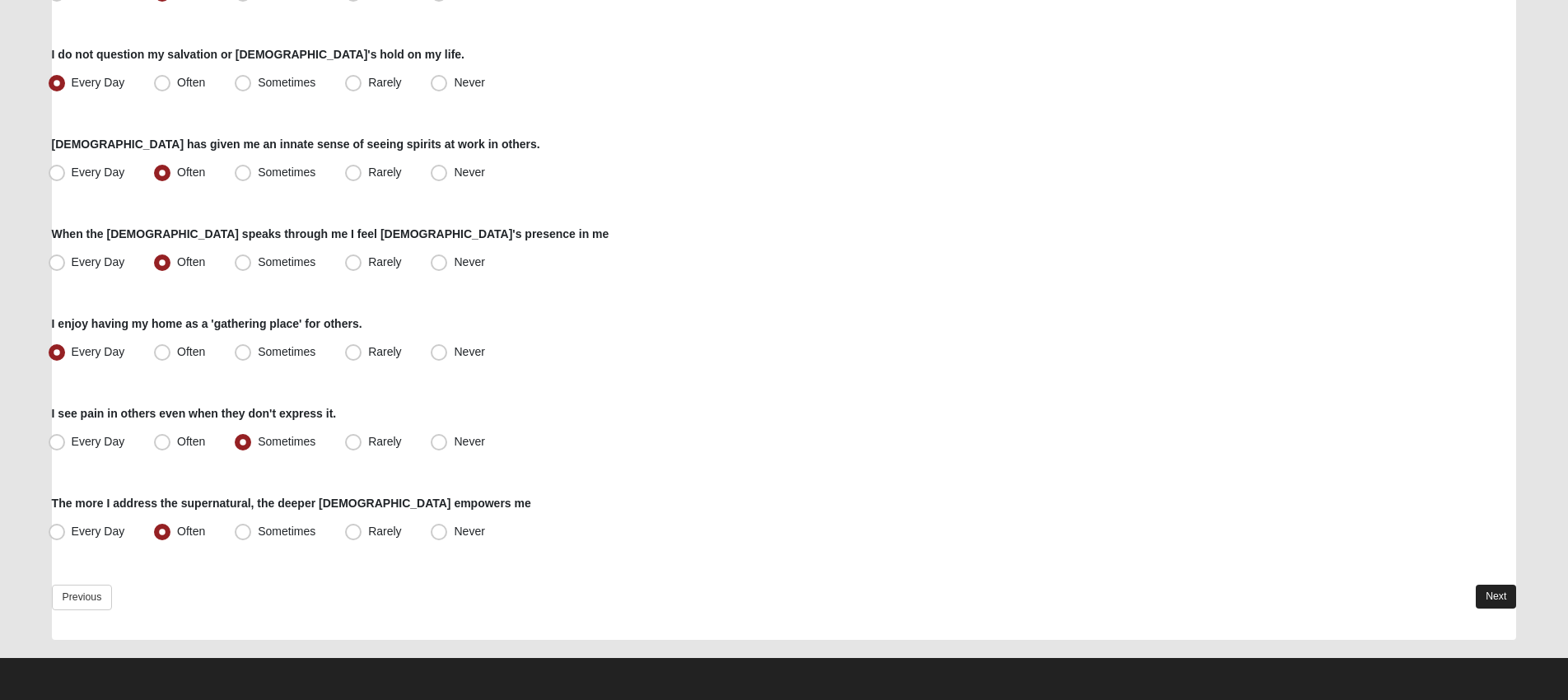
drag, startPoint x: 1474, startPoint y: 607, endPoint x: 1487, endPoint y: 602, distance: 13.9
click at [1478, 606] on div "Previous Next" at bounding box center [785, 612] width 1466 height 55
click at [1487, 602] on link "Next" at bounding box center [1496, 597] width 40 height 24
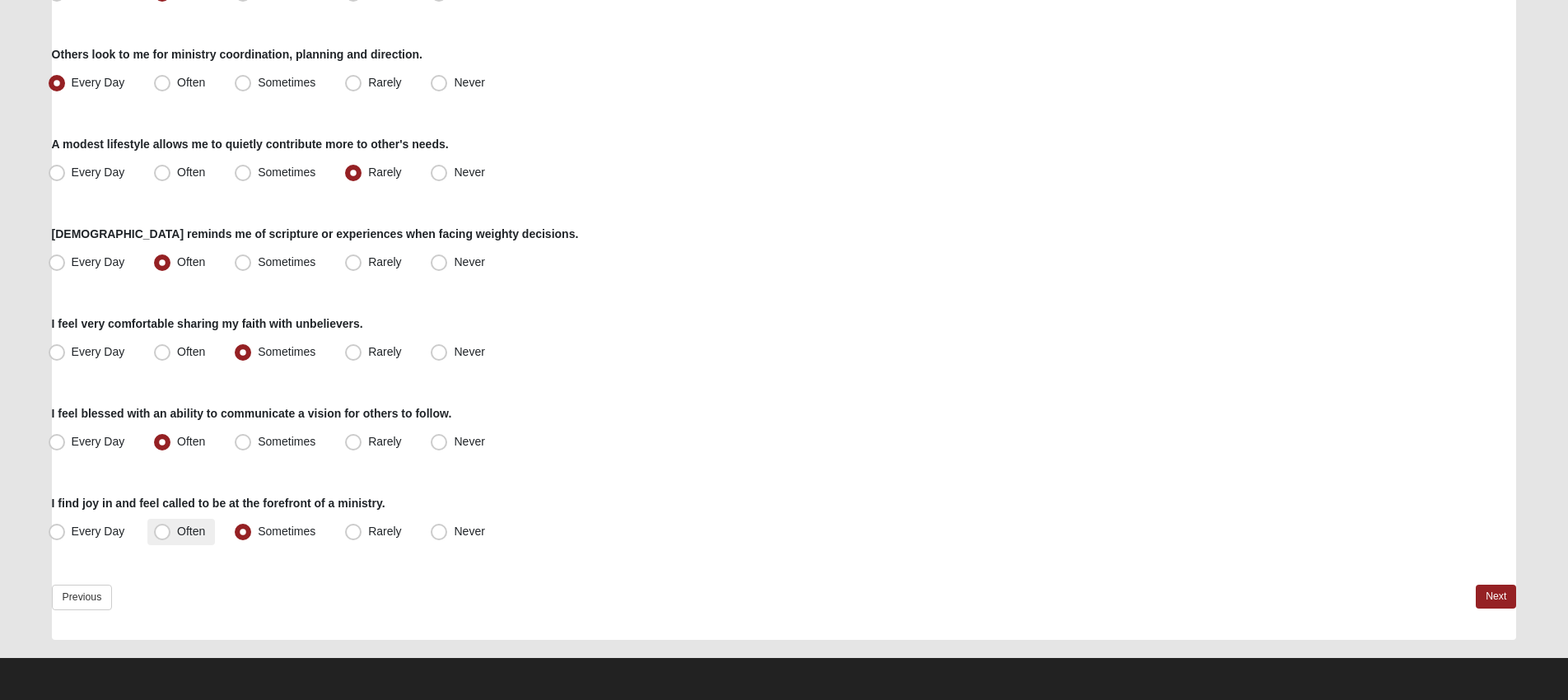
click at [186, 525] on span "Often" at bounding box center [191, 531] width 28 height 13
click at [171, 526] on input "Often" at bounding box center [166, 532] width 11 height 11
radio input "true"
click at [1494, 593] on link "Next" at bounding box center [1496, 597] width 40 height 24
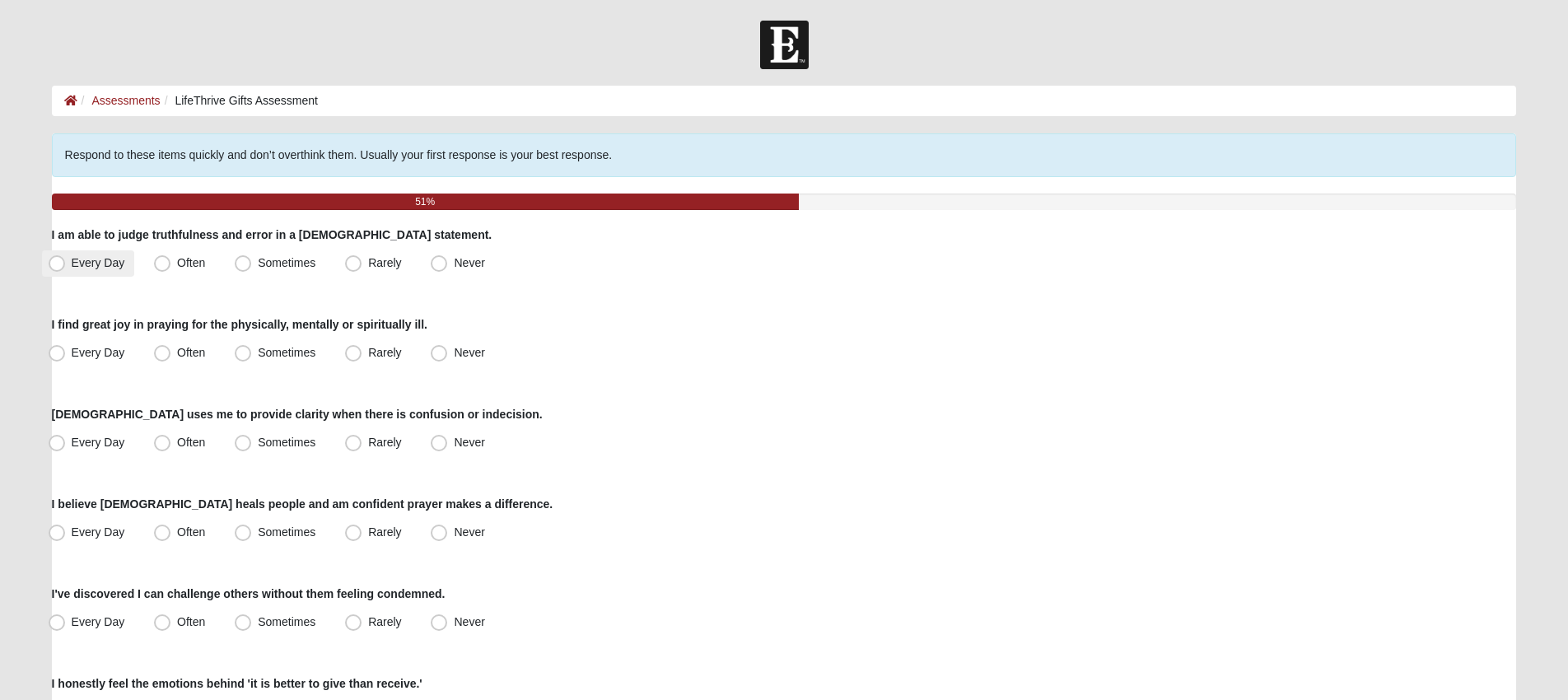
click at [108, 261] on span "Every Day" at bounding box center [98, 262] width 54 height 13
click at [66, 261] on input "Every Day" at bounding box center [60, 263] width 11 height 11
radio input "true"
click at [285, 351] on span "Sometimes" at bounding box center [286, 353] width 58 height 13
click at [252, 351] on input "Sometimes" at bounding box center [247, 353] width 11 height 11
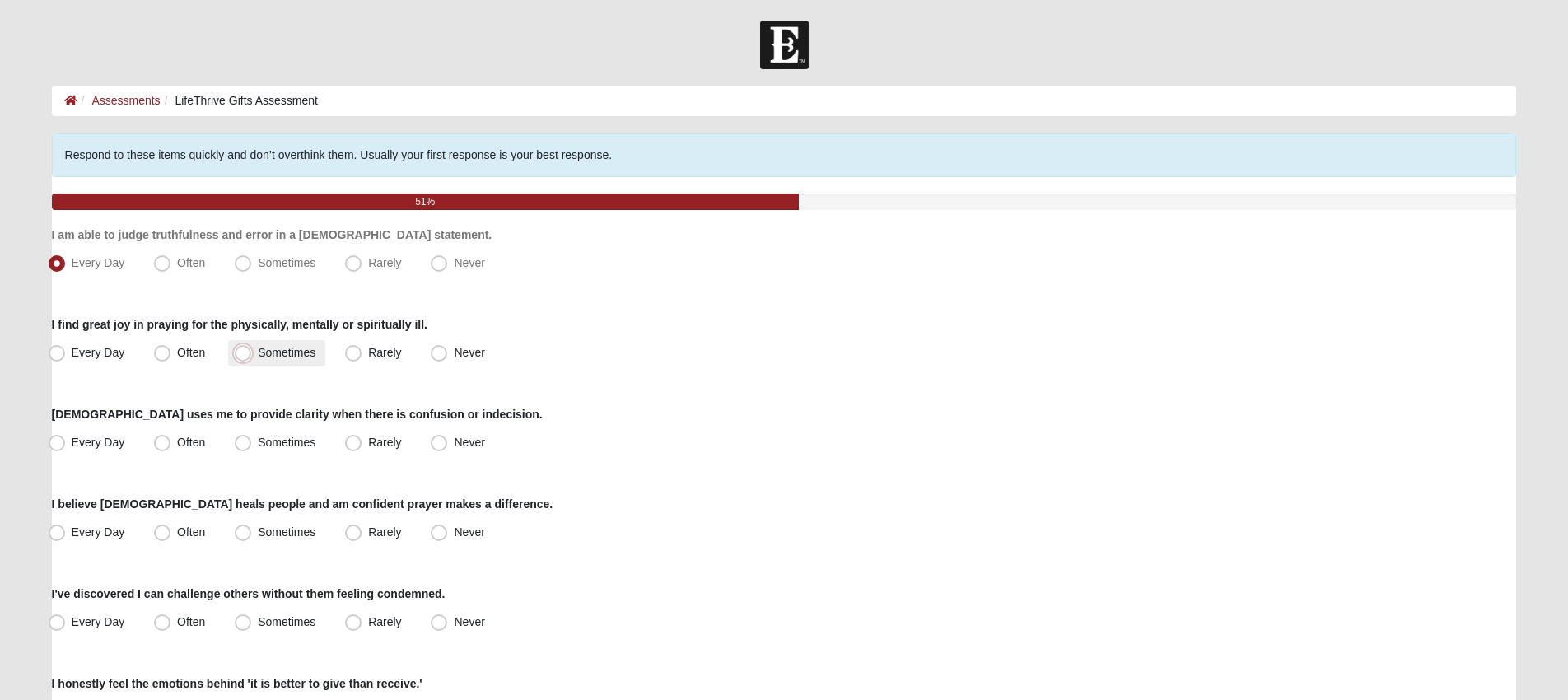
radio input "true"
click at [177, 441] on span "Often" at bounding box center [191, 442] width 28 height 13
click at [162, 441] on input "Often" at bounding box center [166, 443] width 11 height 11
radio input "true"
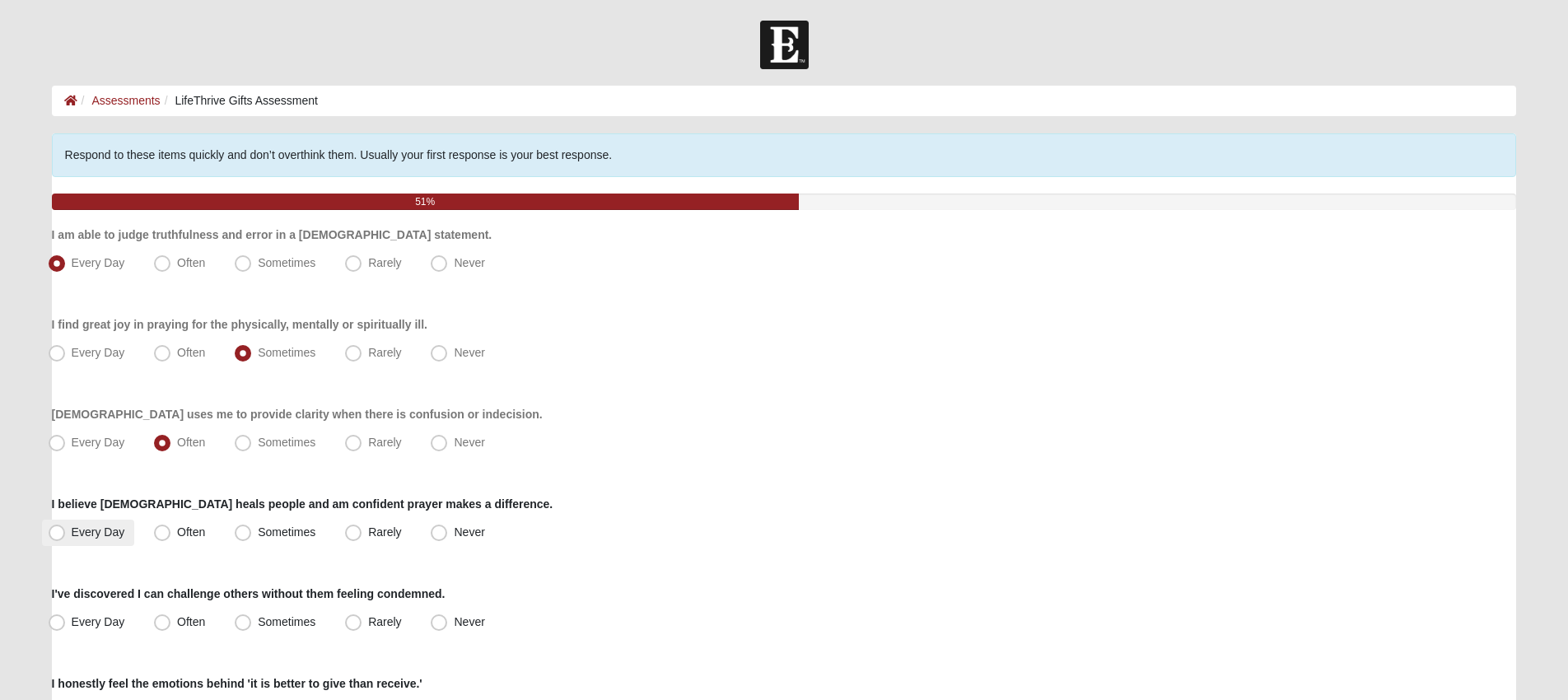
click at [90, 530] on span "Every Day" at bounding box center [98, 532] width 54 height 13
click at [66, 530] on input "Every Day" at bounding box center [60, 533] width 11 height 11
radio input "true"
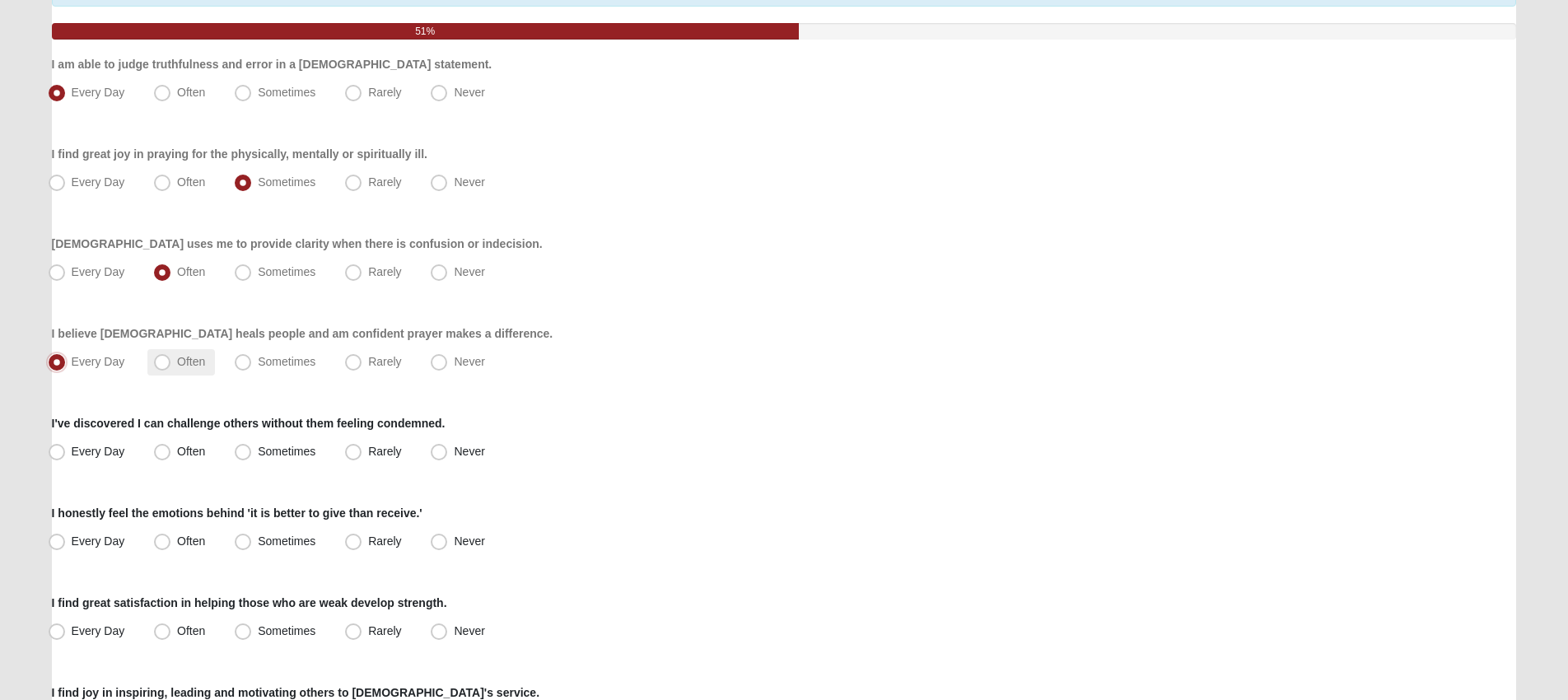
scroll to position [178, 0]
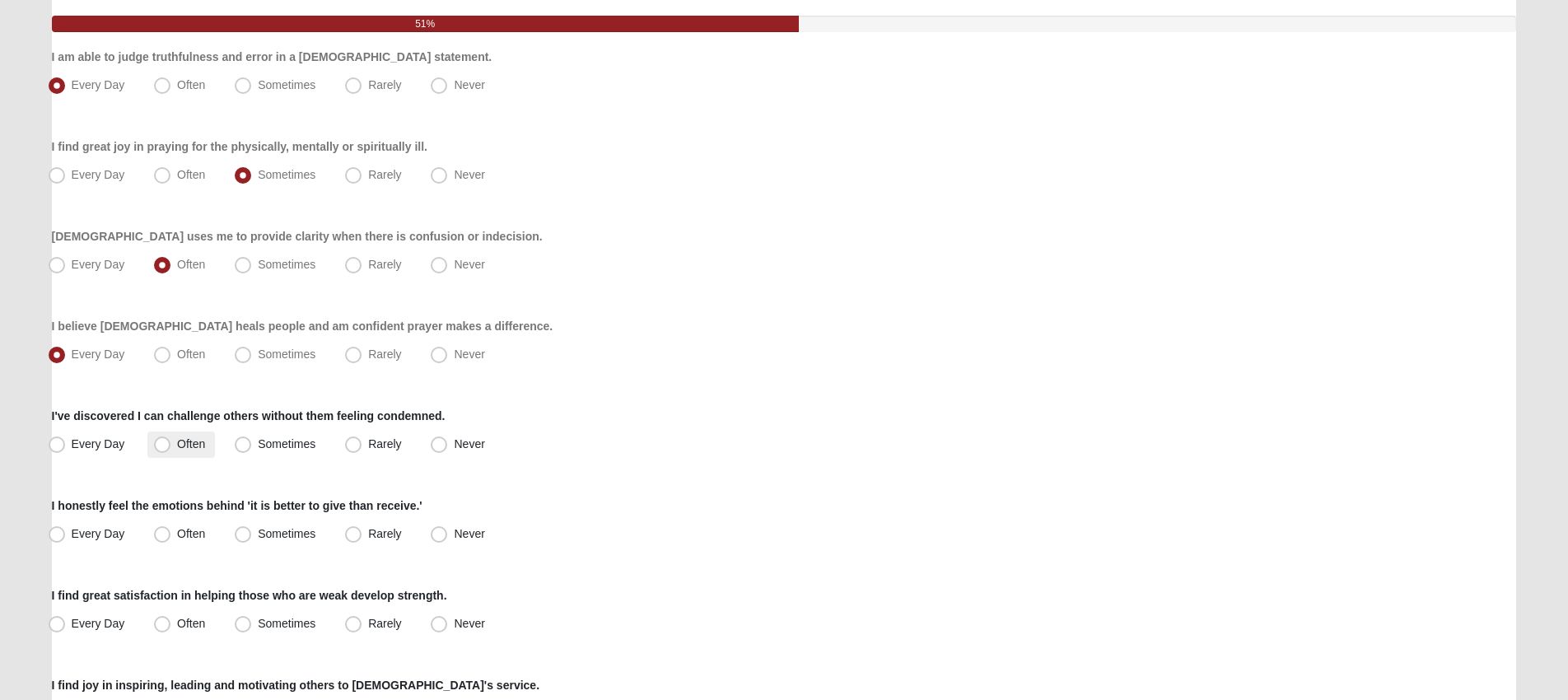
click at [177, 445] on span "Often" at bounding box center [191, 444] width 28 height 13
click at [171, 445] on input "Often" at bounding box center [166, 444] width 11 height 11
radio input "true"
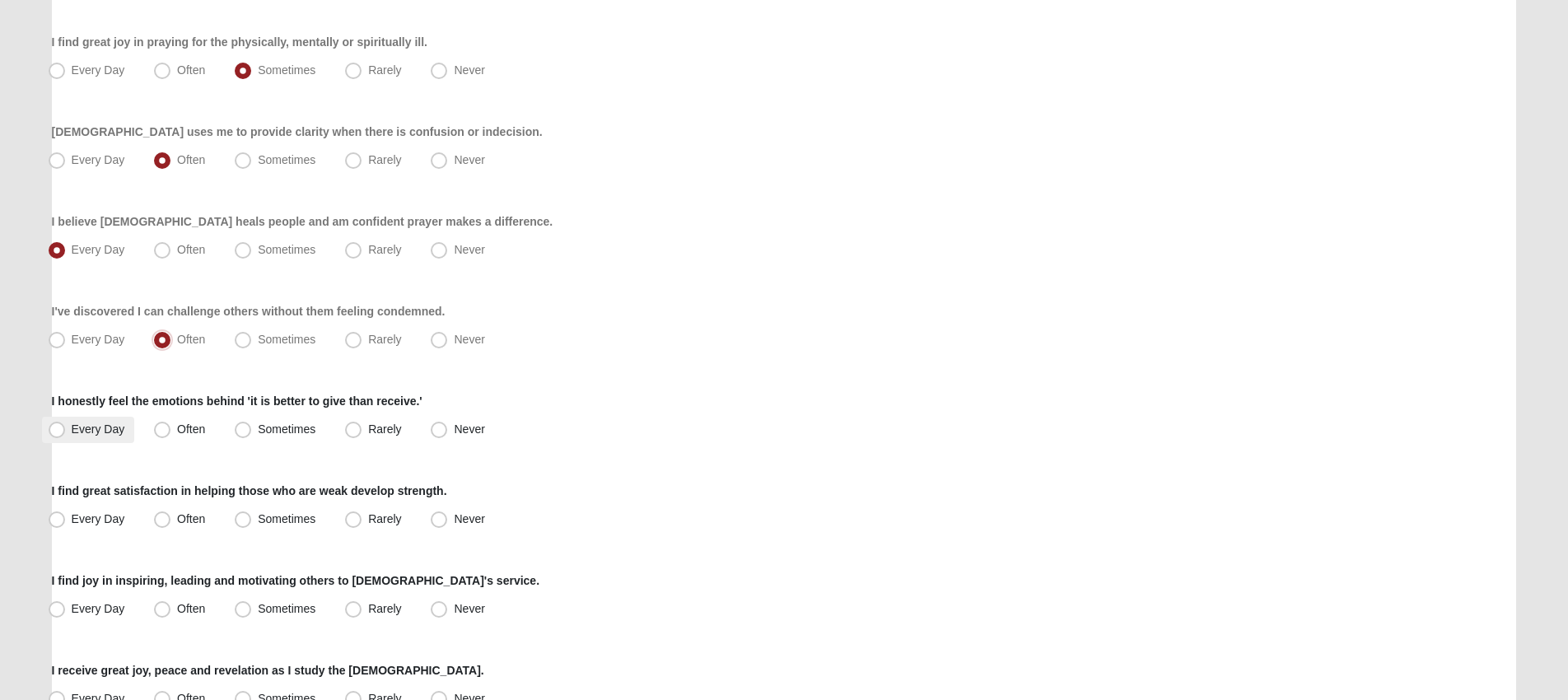
scroll to position [265, 0]
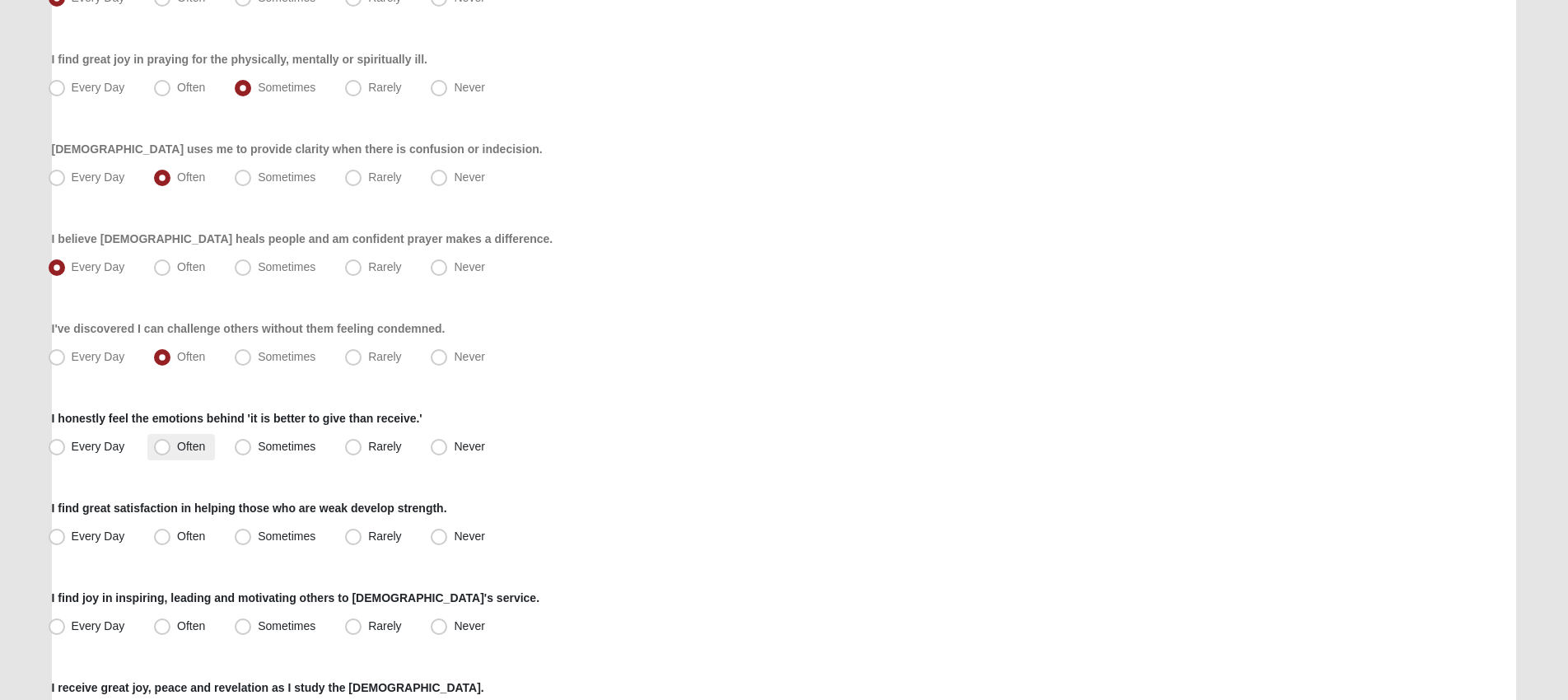
click at [171, 448] on label "Often" at bounding box center [181, 447] width 68 height 27
click at [171, 448] on input "Often" at bounding box center [166, 447] width 11 height 11
radio input "true"
click at [297, 536] on span "Sometimes" at bounding box center [286, 536] width 58 height 13
click at [252, 536] on input "Sometimes" at bounding box center [247, 536] width 11 height 11
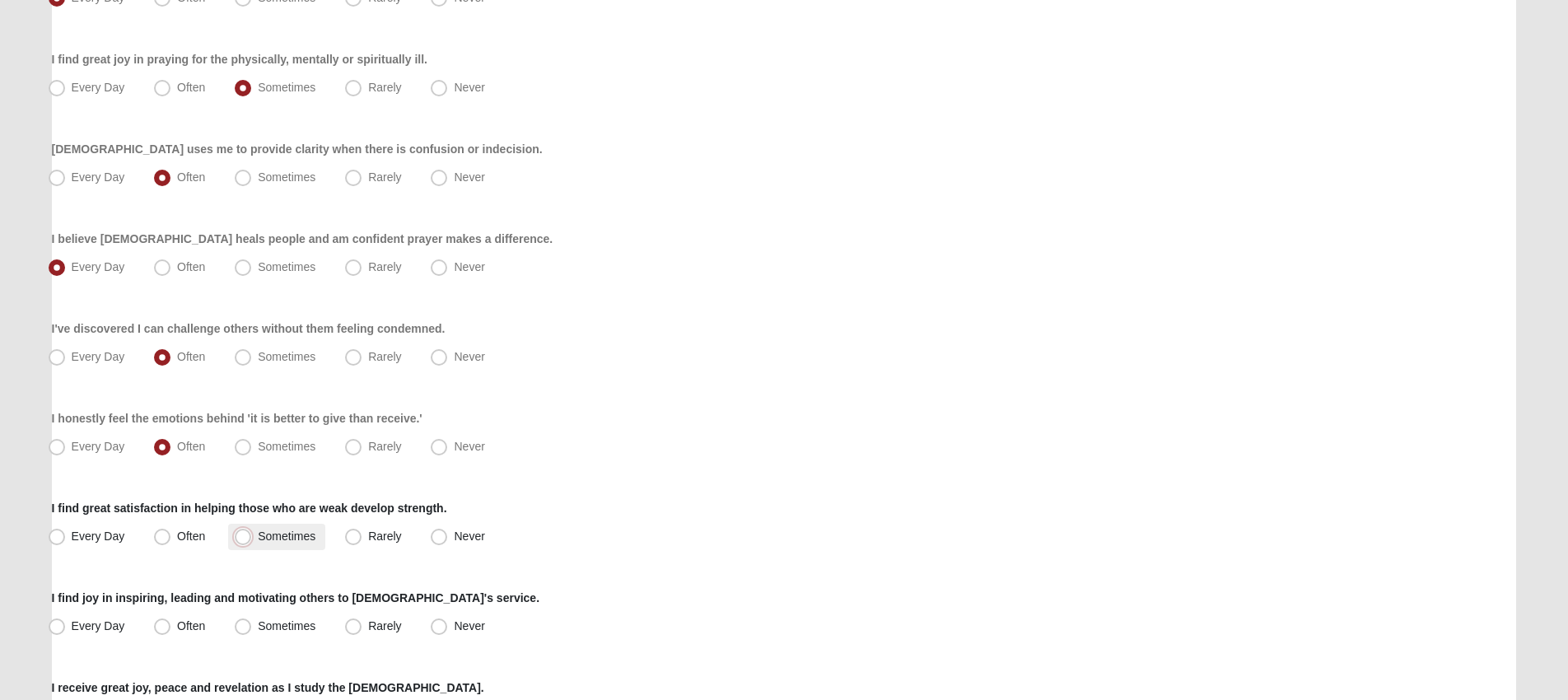
radio input "true"
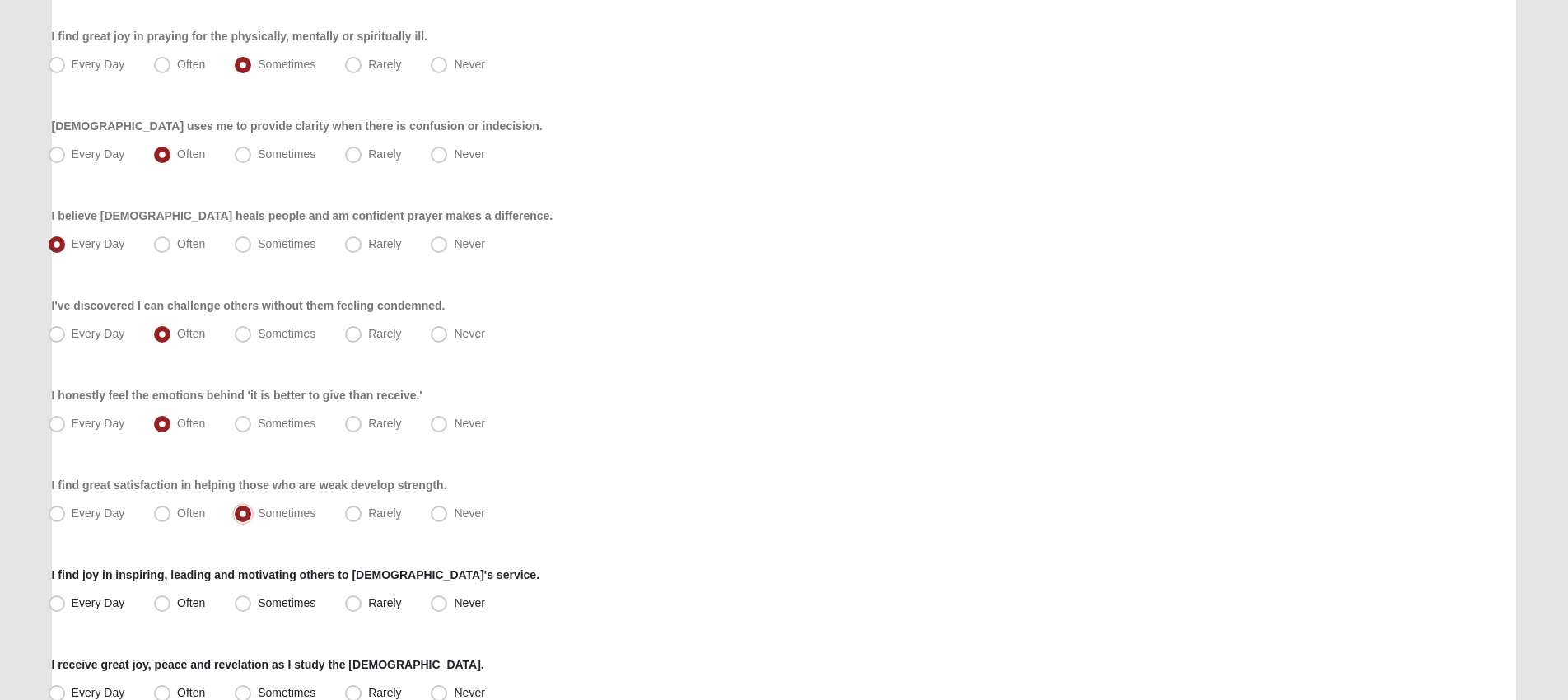
scroll to position [301, 0]
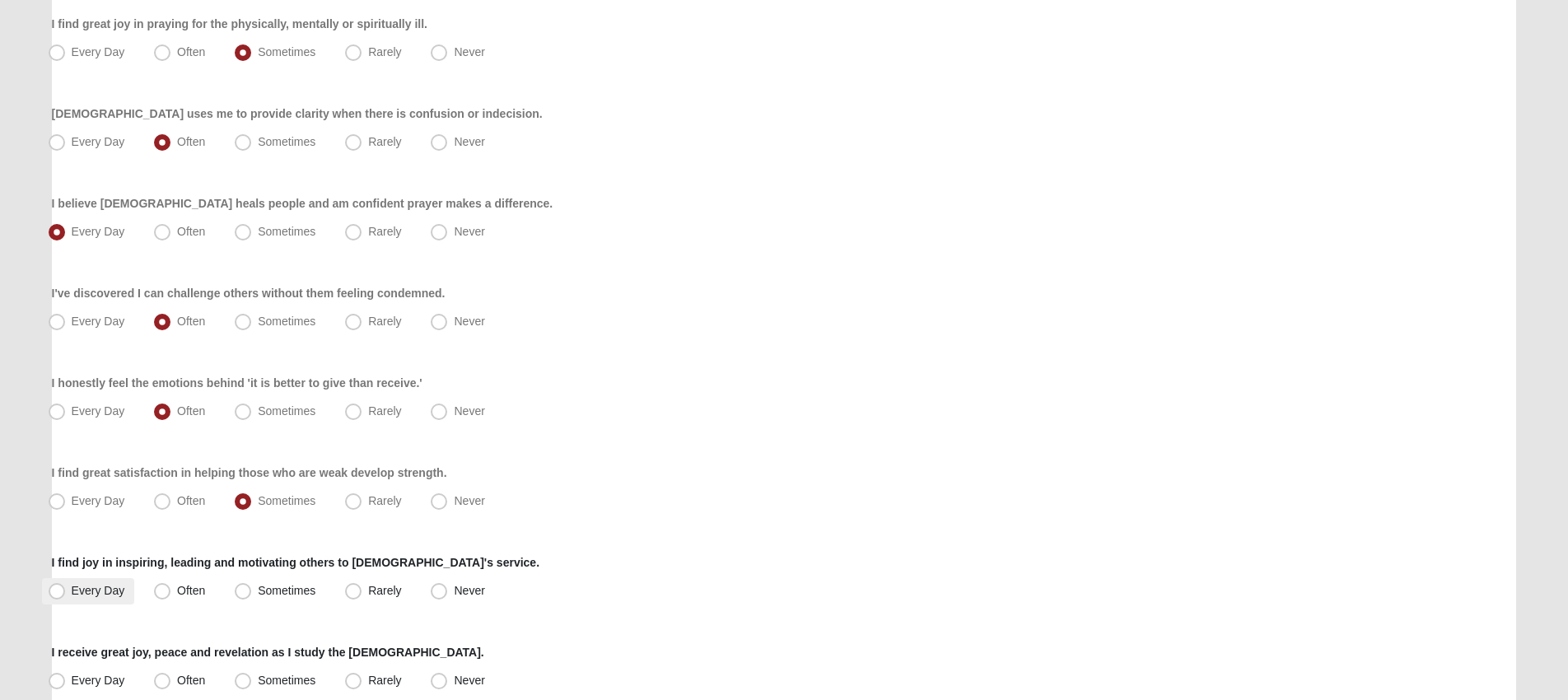
click at [87, 589] on span "Every Day" at bounding box center [98, 590] width 54 height 13
click at [66, 589] on input "Every Day" at bounding box center [60, 591] width 11 height 11
radio input "true"
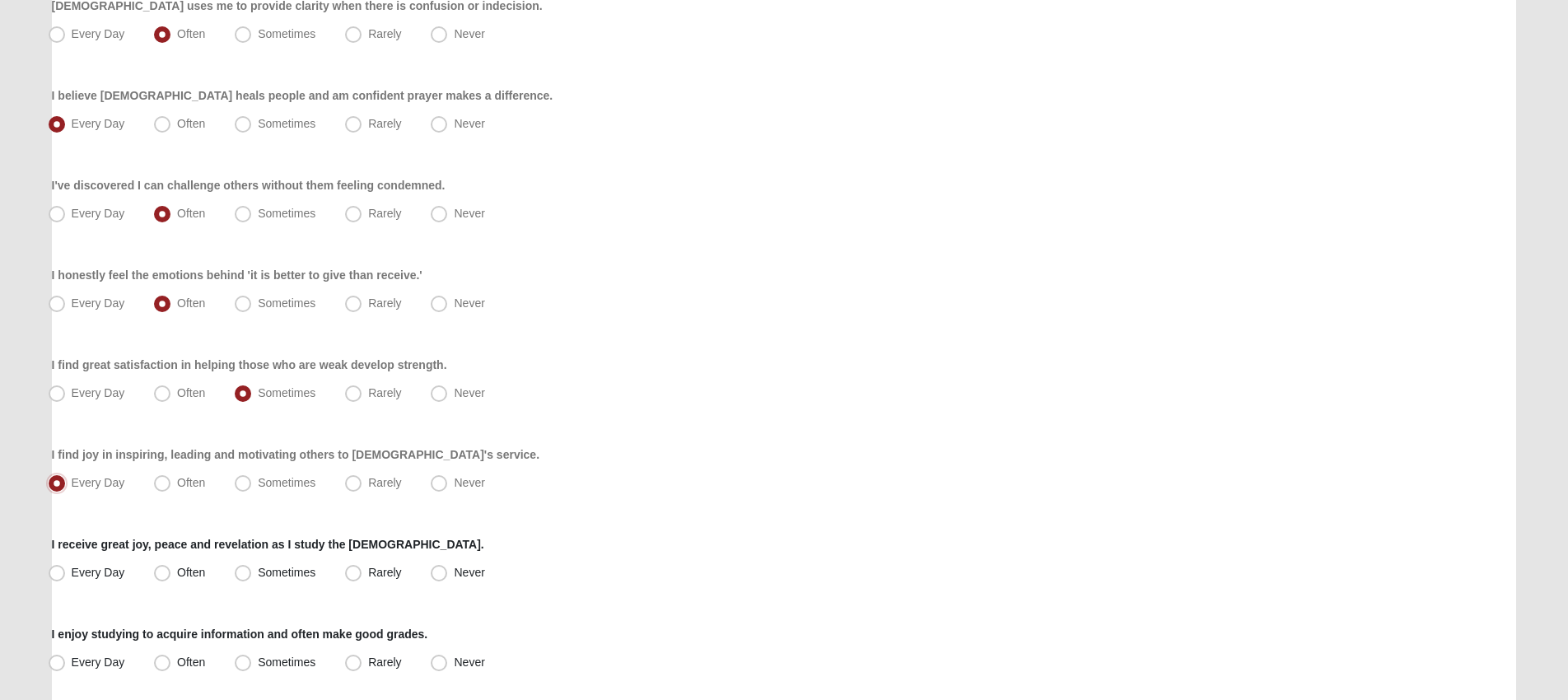
scroll to position [410, 0]
click at [177, 572] on span "Often" at bounding box center [191, 570] width 28 height 13
click at [167, 572] on input "Often" at bounding box center [166, 571] width 11 height 11
radio input "true"
click at [116, 573] on span "Every Day" at bounding box center [98, 570] width 54 height 13
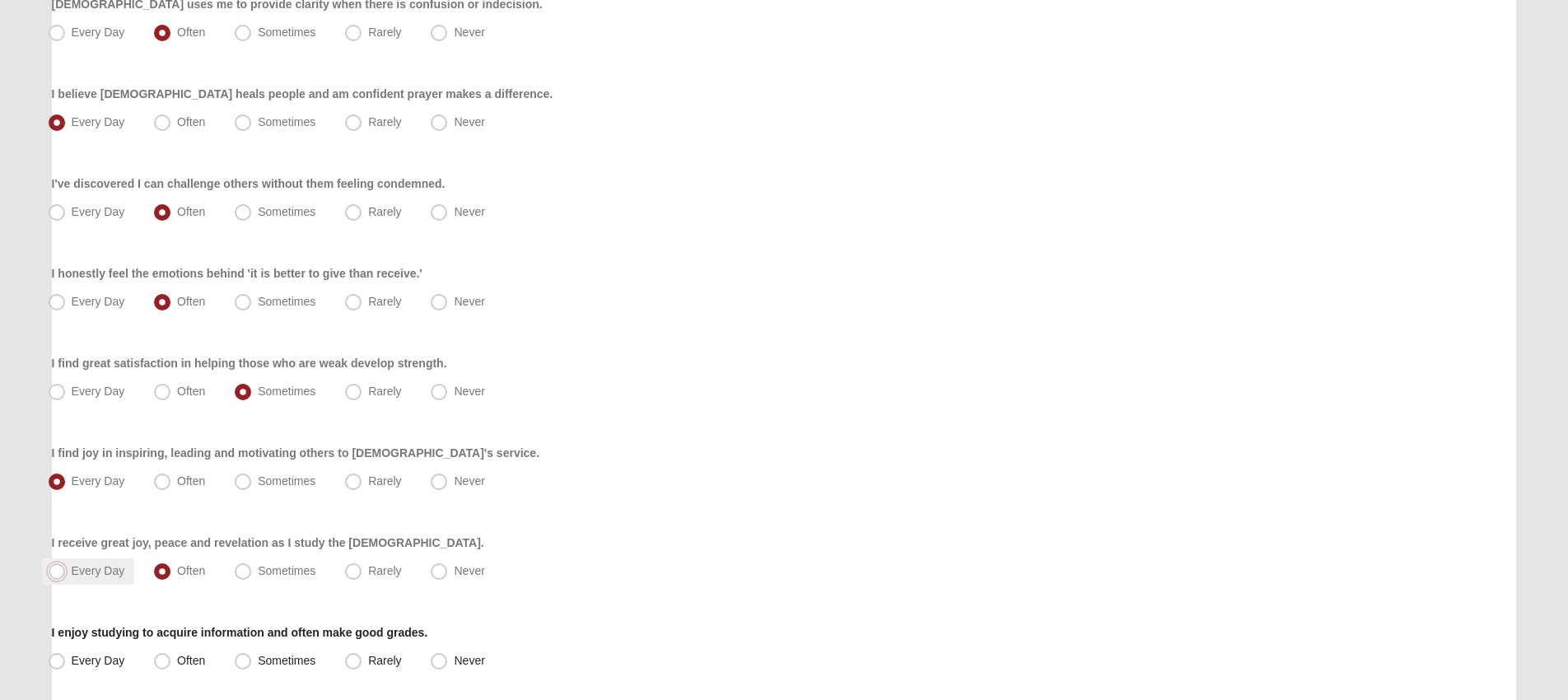
click at [66, 573] on input "Every Day" at bounding box center [60, 571] width 11 height 11
radio input "true"
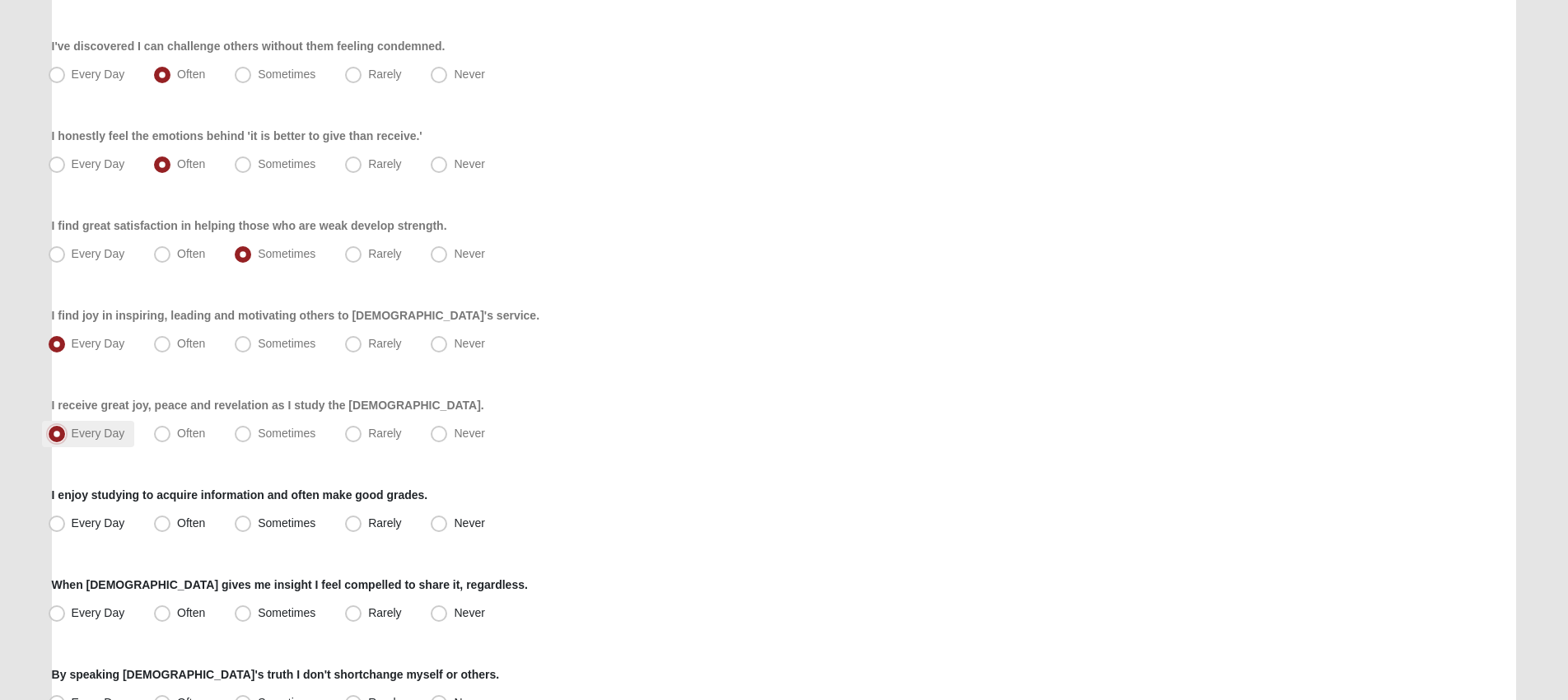
scroll to position [552, 0]
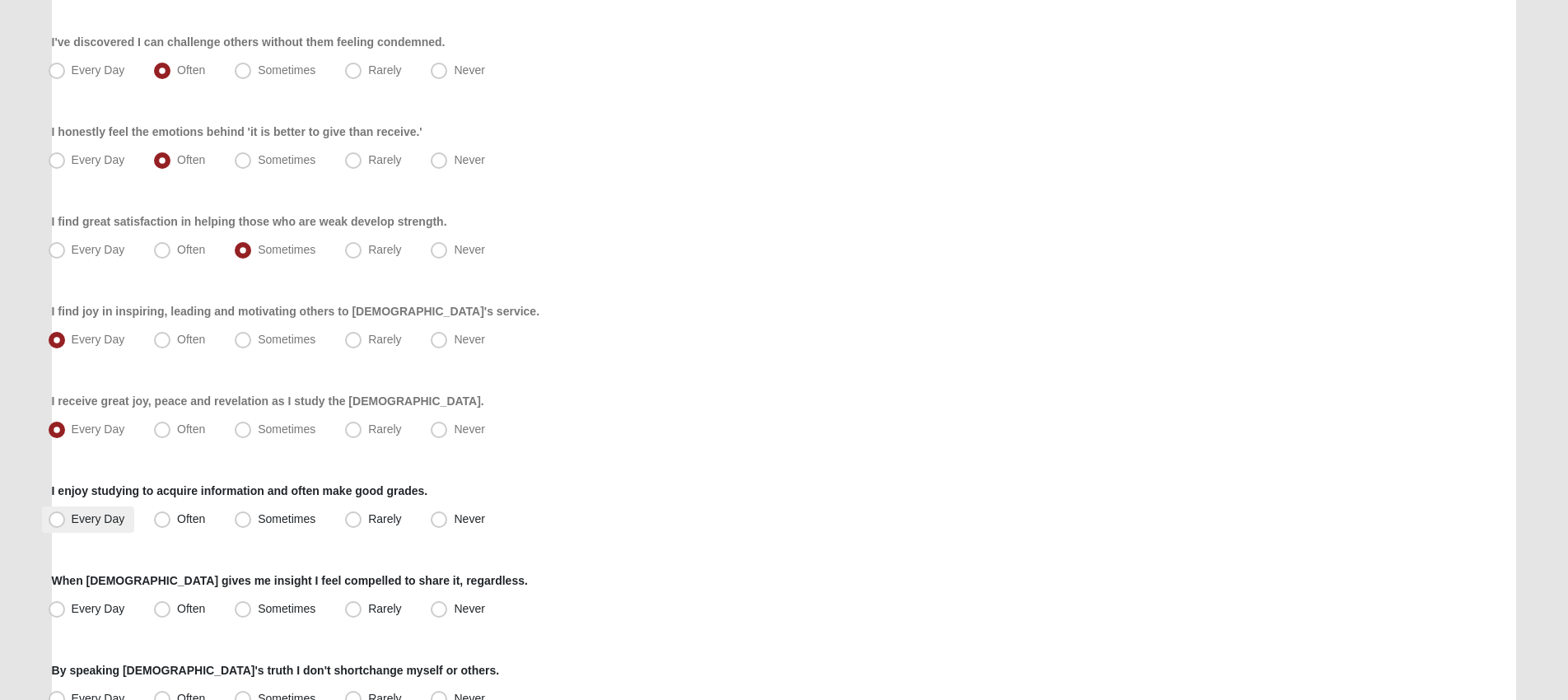
click at [114, 523] on span "Every Day" at bounding box center [98, 519] width 54 height 13
click at [66, 523] on input "Every Day" at bounding box center [60, 519] width 11 height 11
radio input "true"
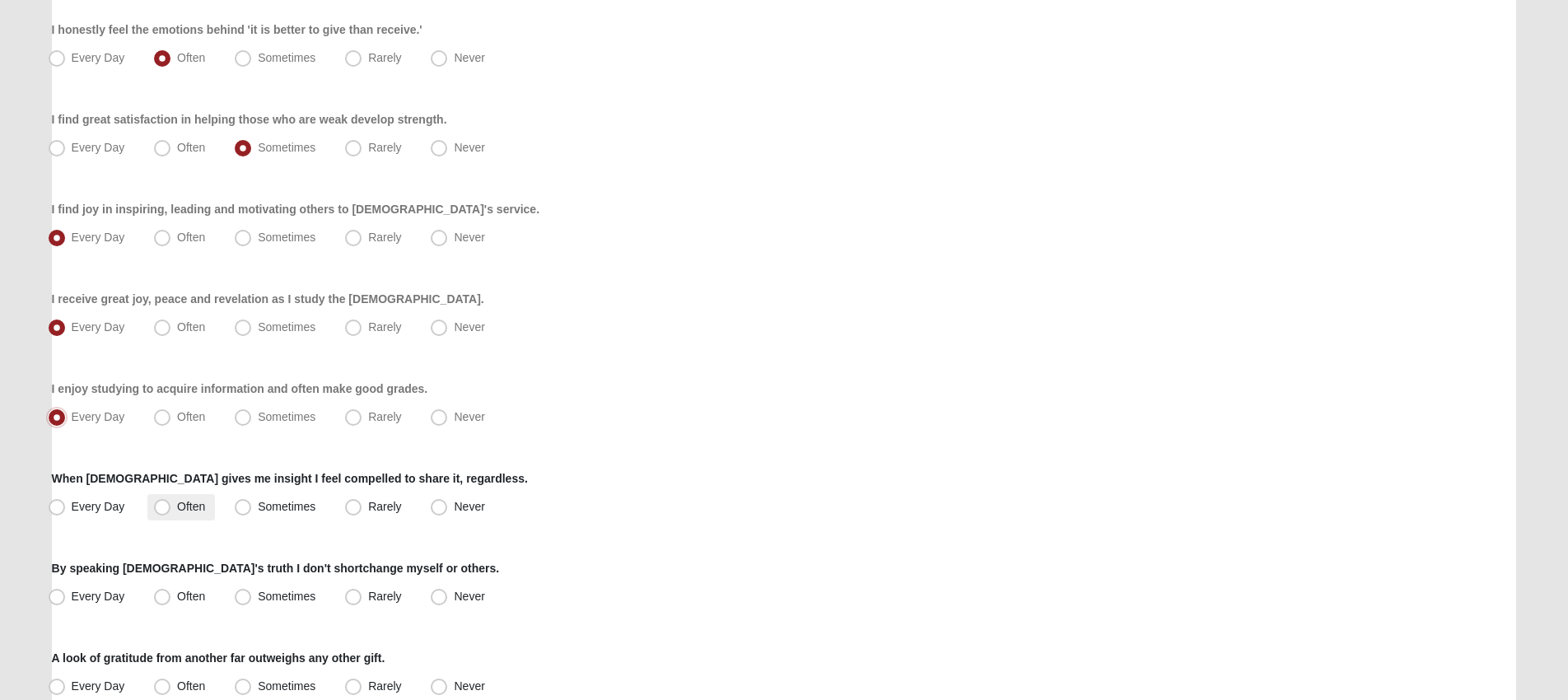
scroll to position [639, 0]
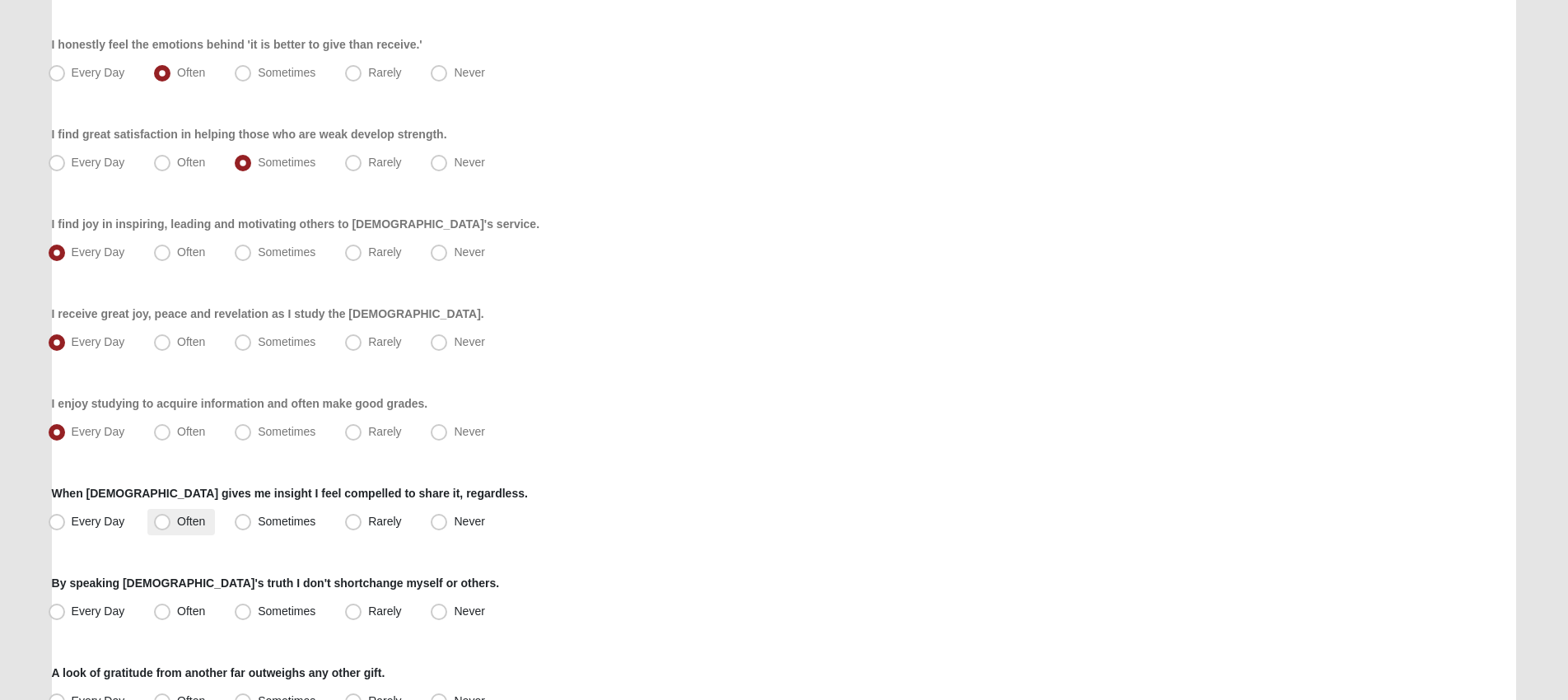
click at [177, 518] on span "Often" at bounding box center [191, 521] width 28 height 13
click at [161, 518] on input "Often" at bounding box center [166, 522] width 11 height 11
radio input "true"
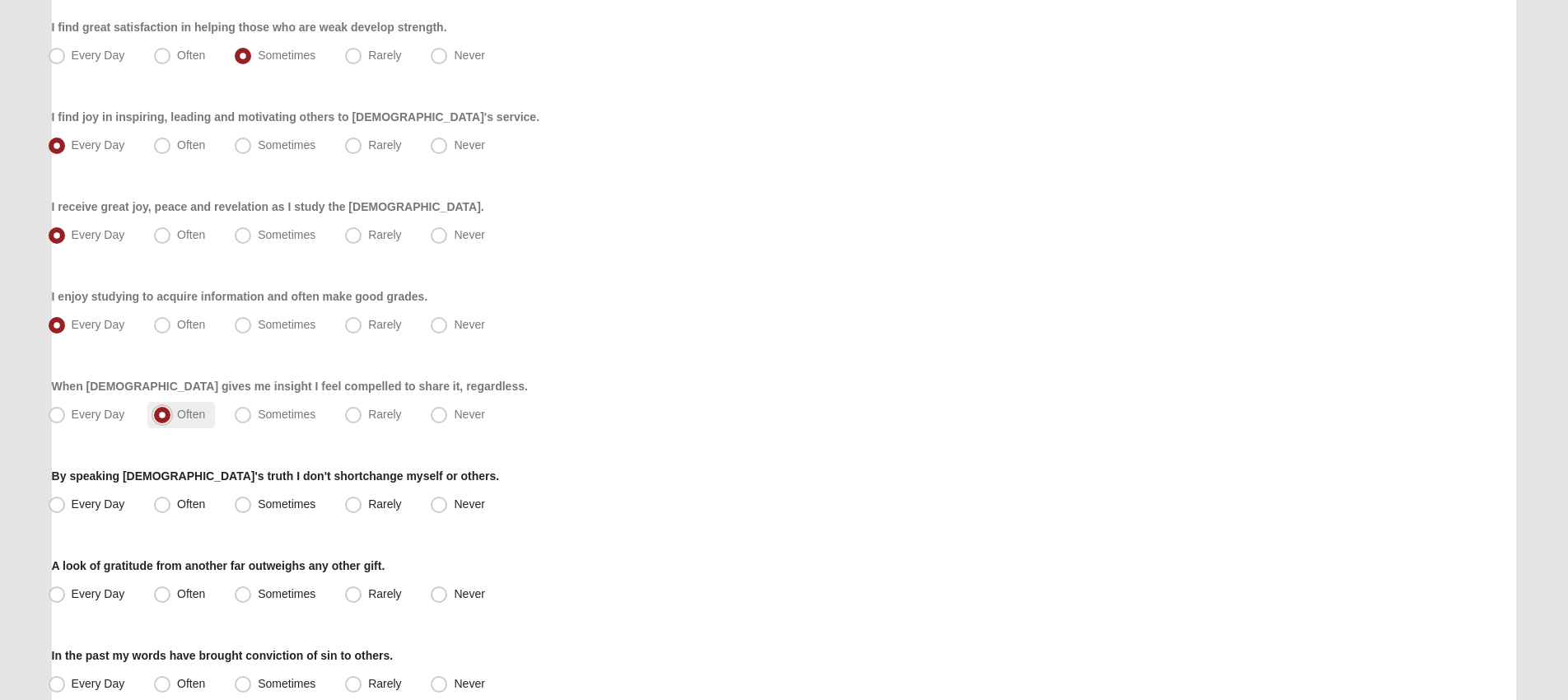
scroll to position [748, 0]
click at [93, 512] on label "Every Day" at bounding box center [89, 502] width 93 height 27
click at [66, 507] on input "Every Day" at bounding box center [60, 503] width 11 height 11
radio input "true"
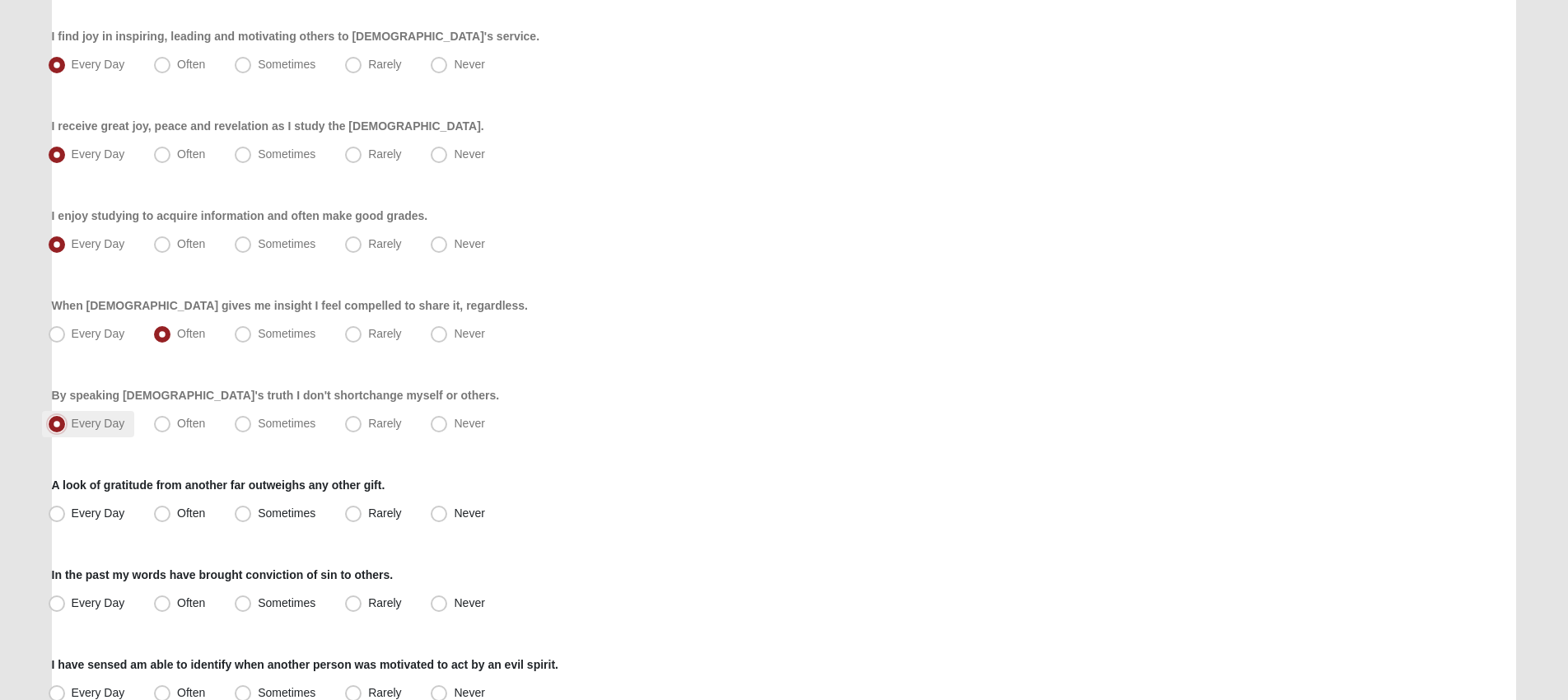
scroll to position [830, 0]
click at [177, 513] on span "Often" at bounding box center [191, 511] width 28 height 13
click at [163, 513] on input "Often" at bounding box center [166, 511] width 11 height 11
radio input "true"
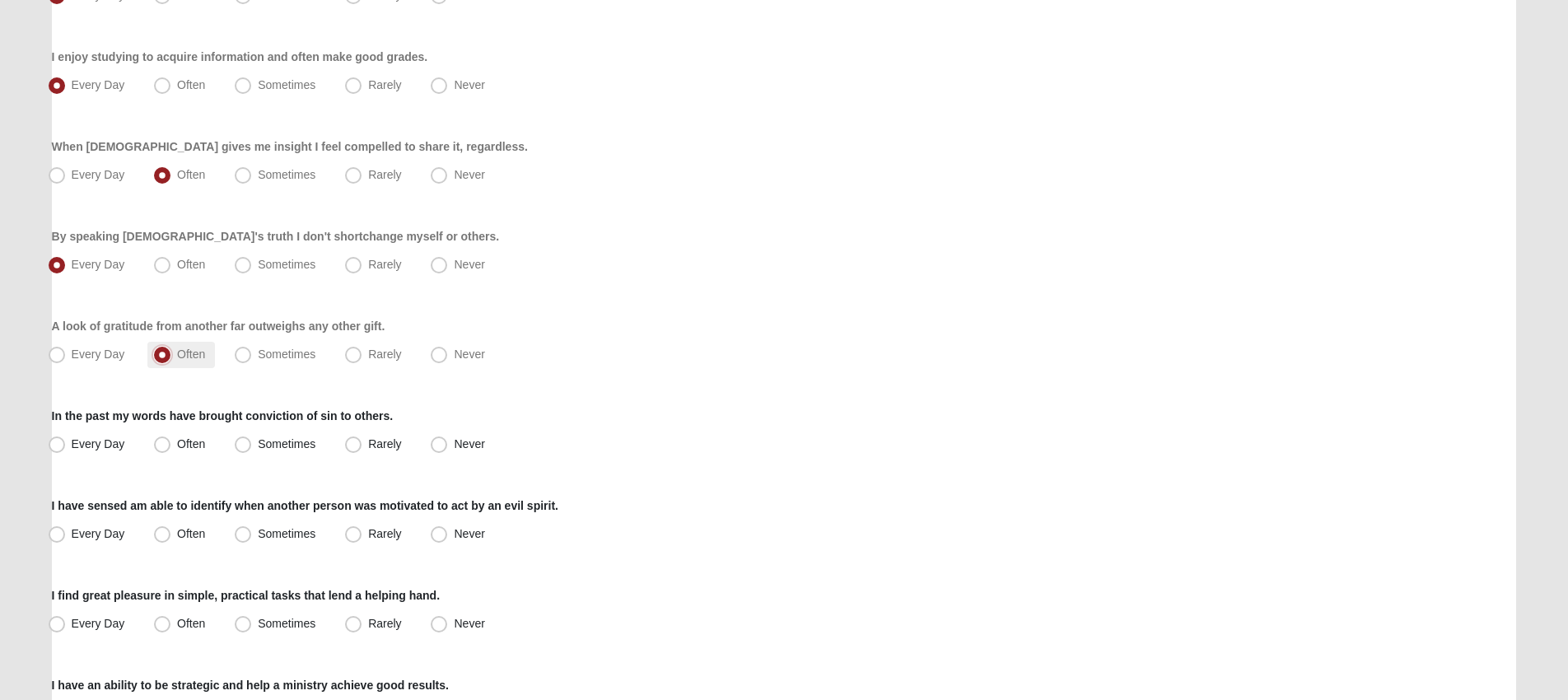
scroll to position [990, 0]
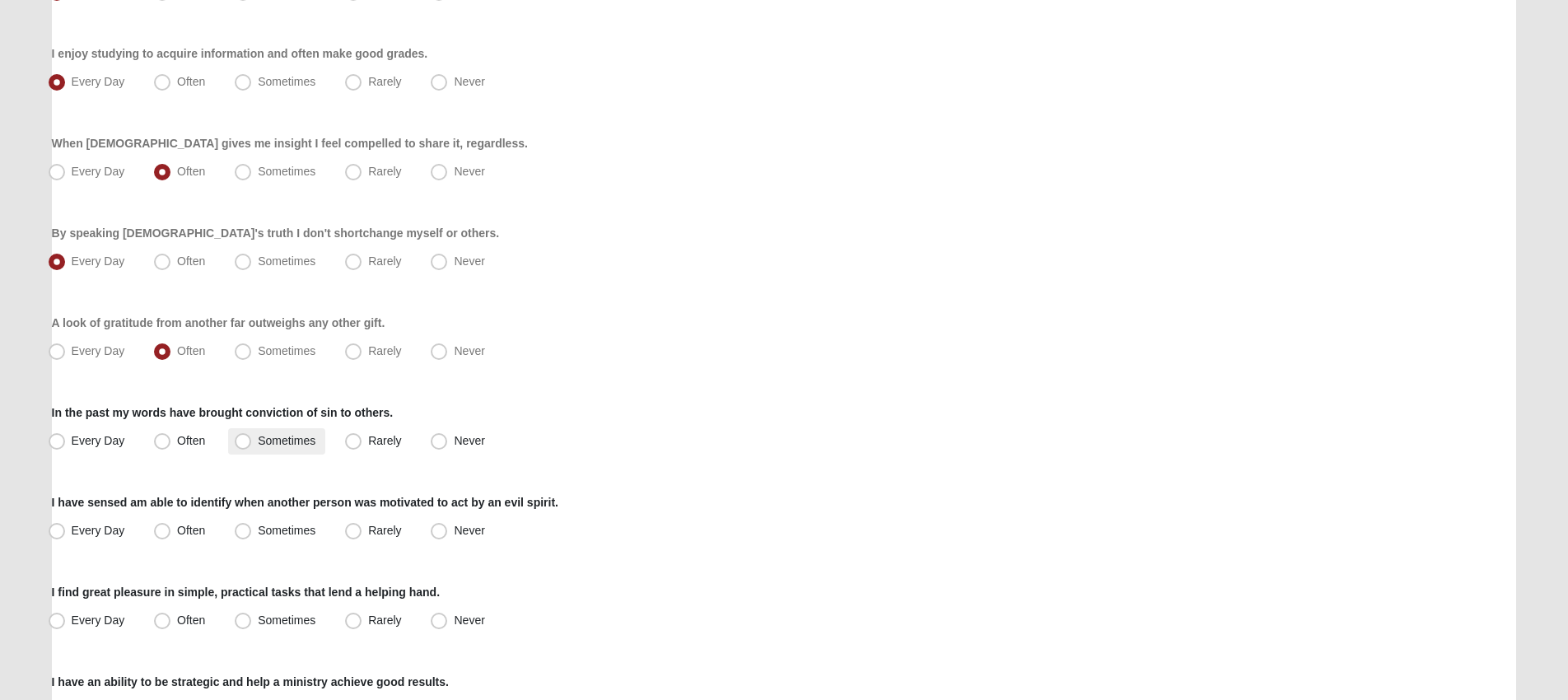
click at [258, 447] on span "Sometimes" at bounding box center [286, 440] width 58 height 13
click at [249, 447] on input "Sometimes" at bounding box center [247, 441] width 11 height 11
radio input "true"
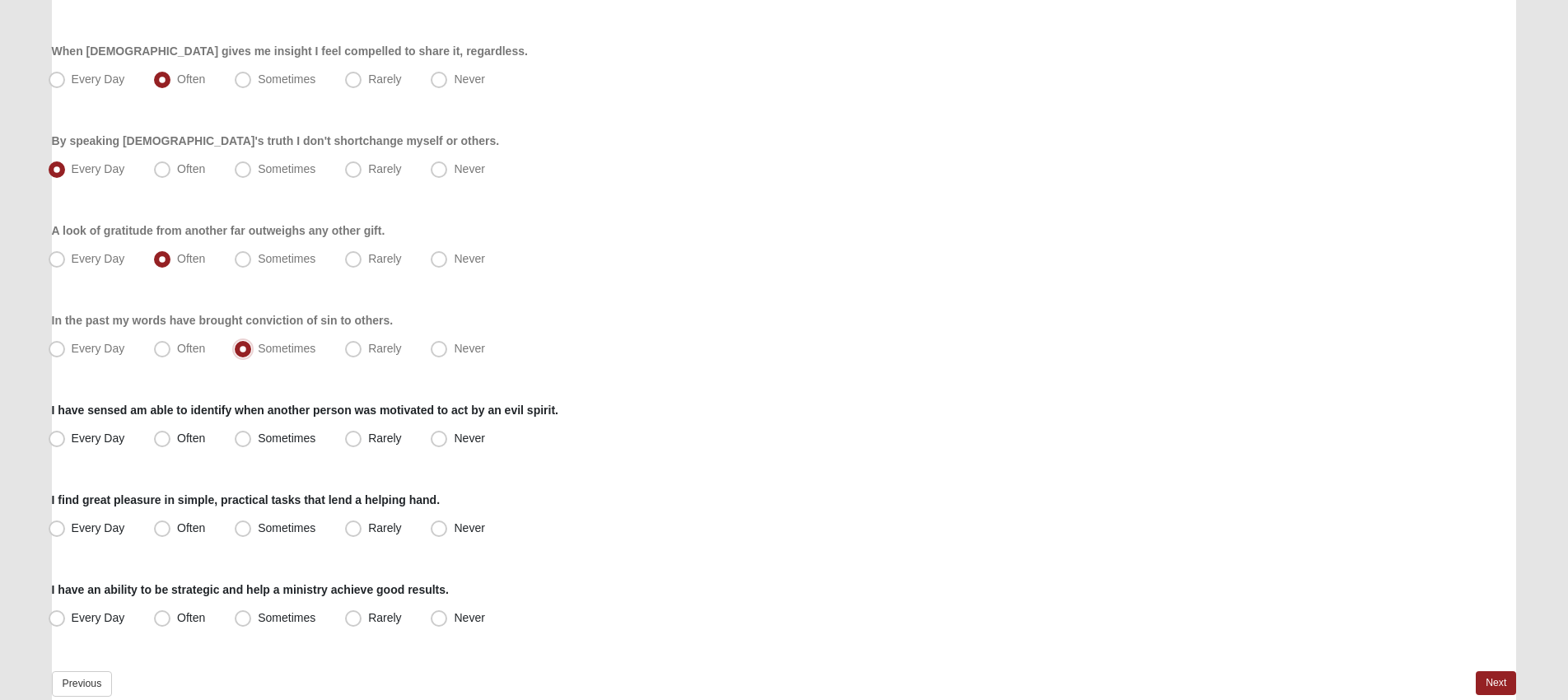
scroll to position [1092, 0]
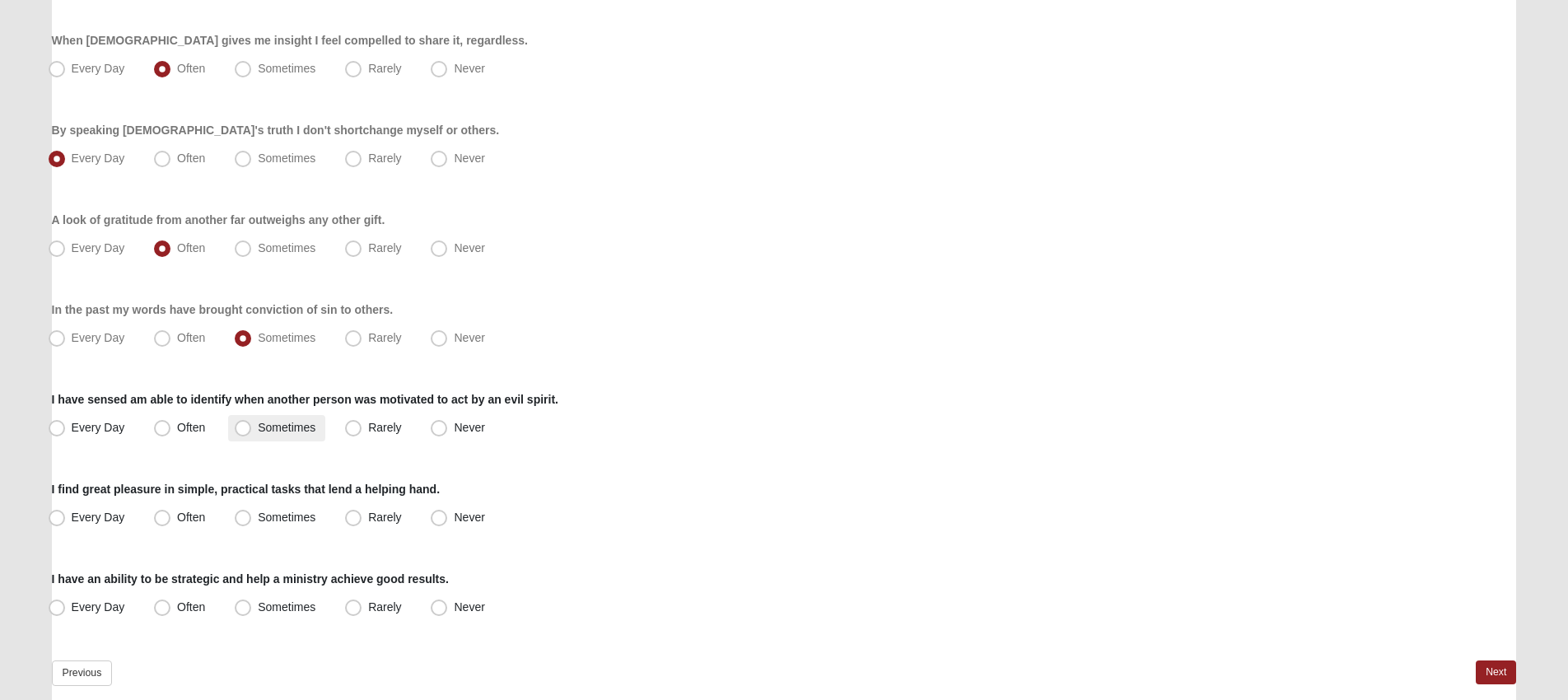
click at [256, 425] on label "Sometimes" at bounding box center [277, 428] width 97 height 27
click at [252, 425] on input "Sometimes" at bounding box center [247, 428] width 11 height 11
radio input "true"
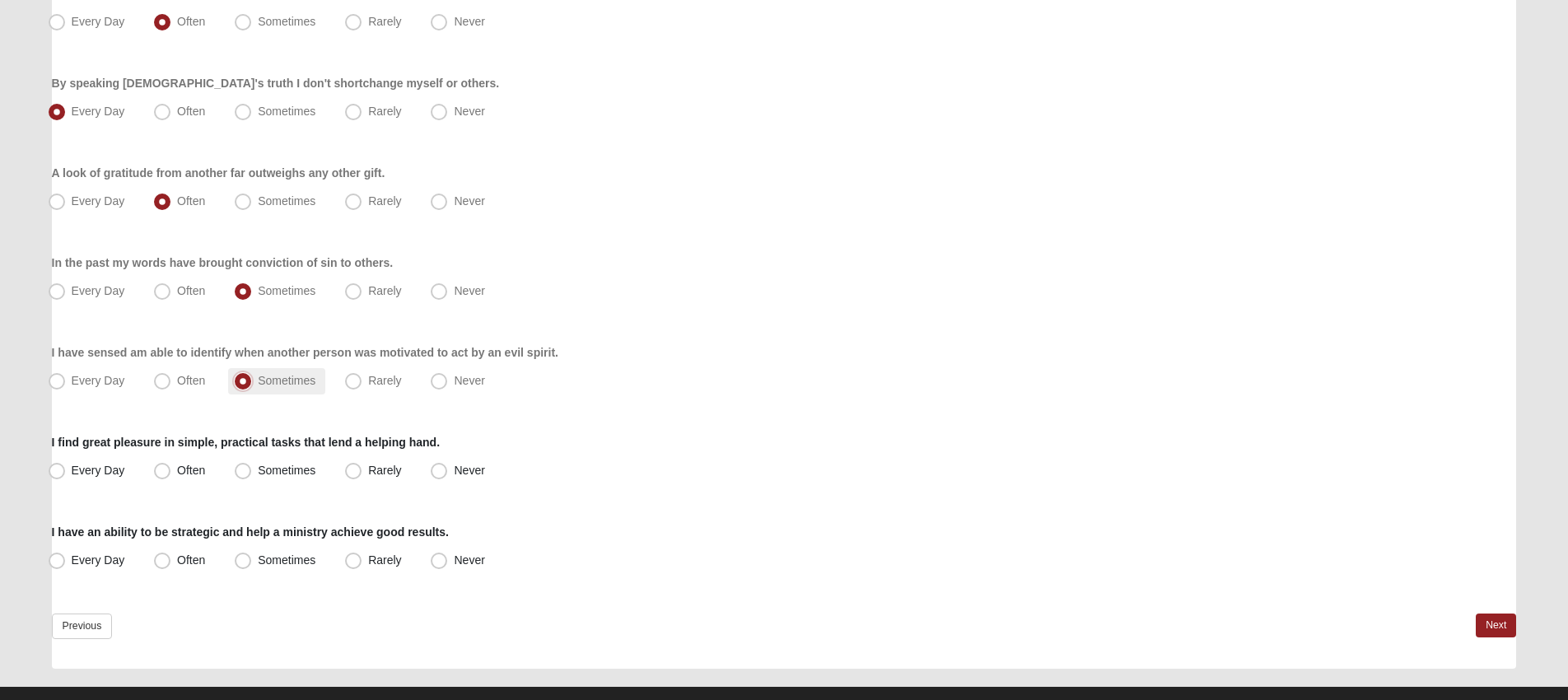
scroll to position [1168, 0]
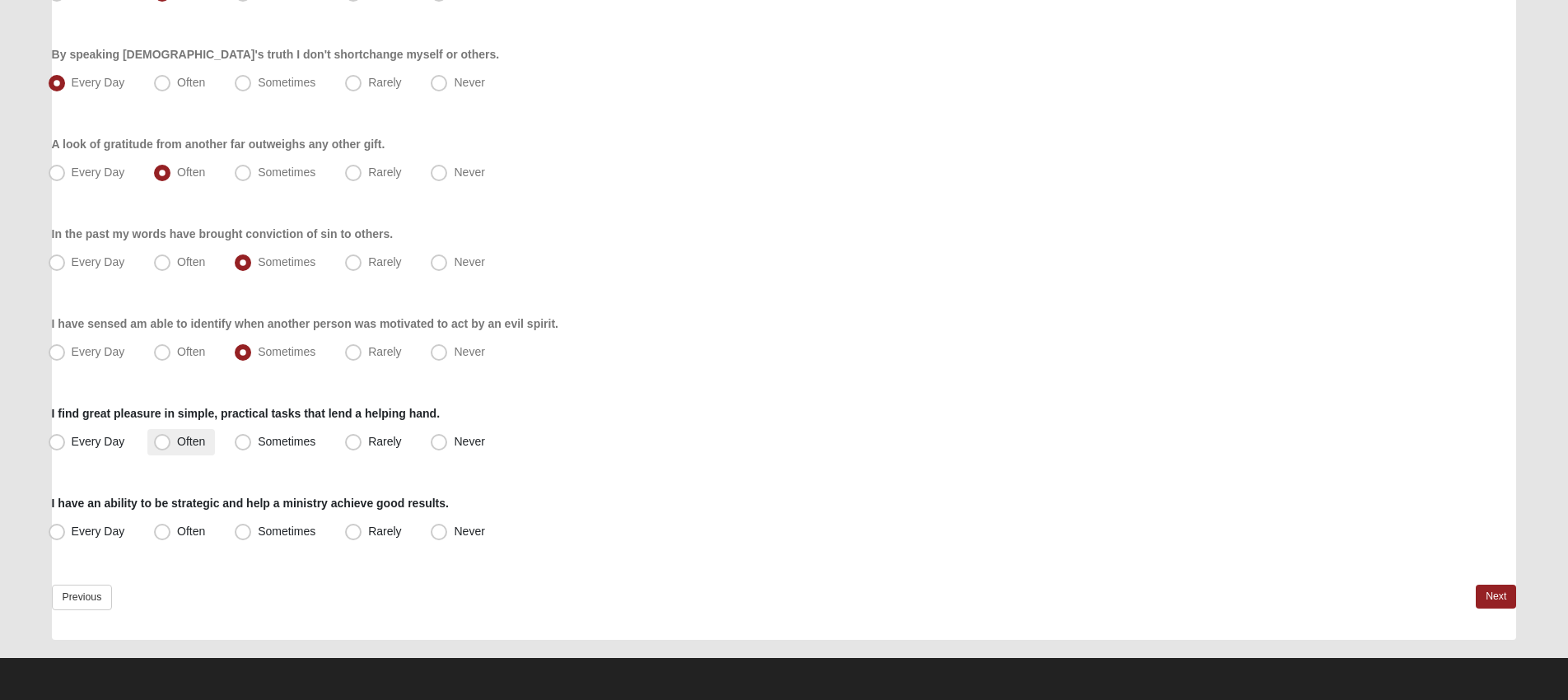
click at [177, 436] on span "Often" at bounding box center [191, 441] width 28 height 13
click at [165, 437] on input "Often" at bounding box center [166, 442] width 11 height 11
radio input "true"
click at [110, 530] on span "Every Day" at bounding box center [98, 531] width 54 height 13
click at [66, 530] on input "Every Day" at bounding box center [60, 532] width 11 height 11
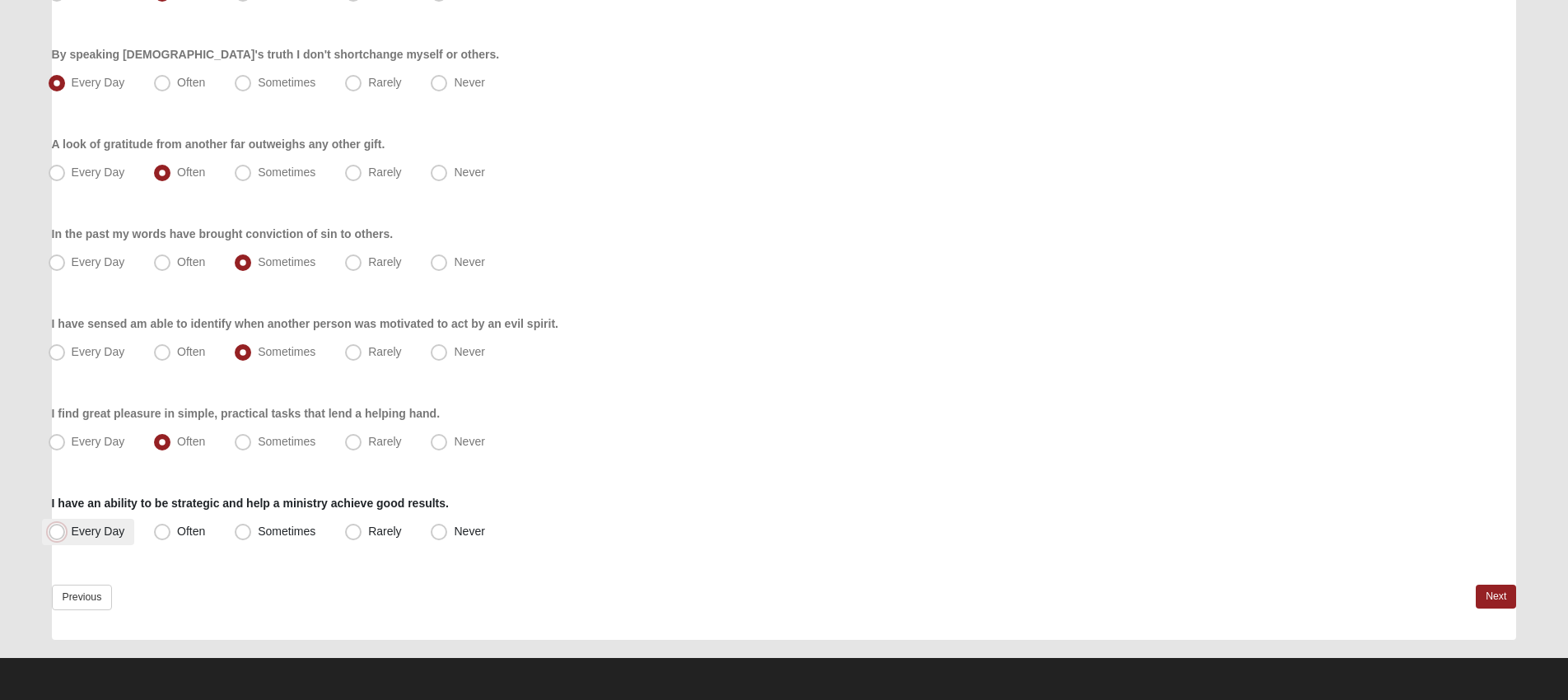
radio input "true"
click at [1504, 597] on link "Next" at bounding box center [1496, 597] width 40 height 24
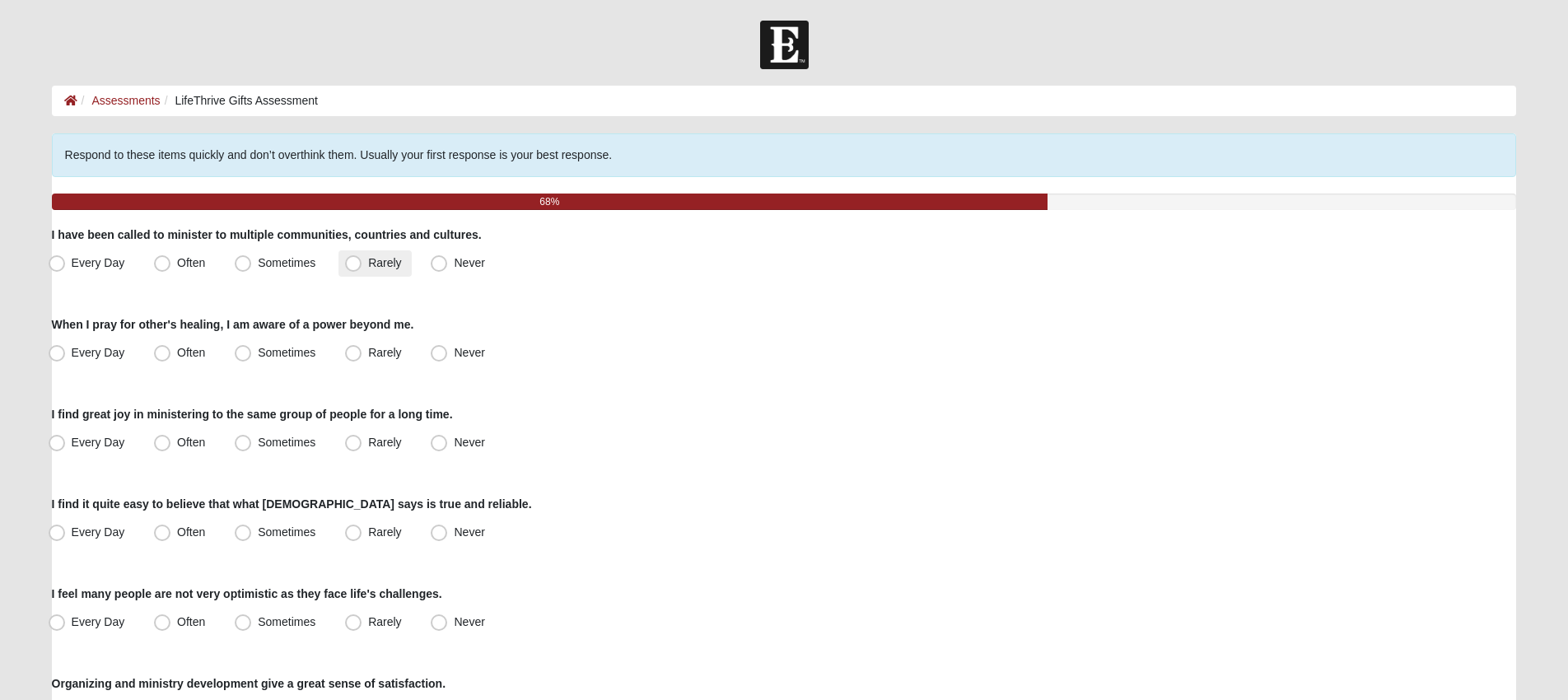
click at [368, 261] on span "Rarely" at bounding box center [385, 262] width 33 height 13
click at [359, 261] on input "Rarely" at bounding box center [357, 263] width 11 height 11
radio input "true"
click at [364, 349] on label "Rarely" at bounding box center [374, 353] width 72 height 27
click at [363, 349] on input "Rarely" at bounding box center [357, 353] width 11 height 11
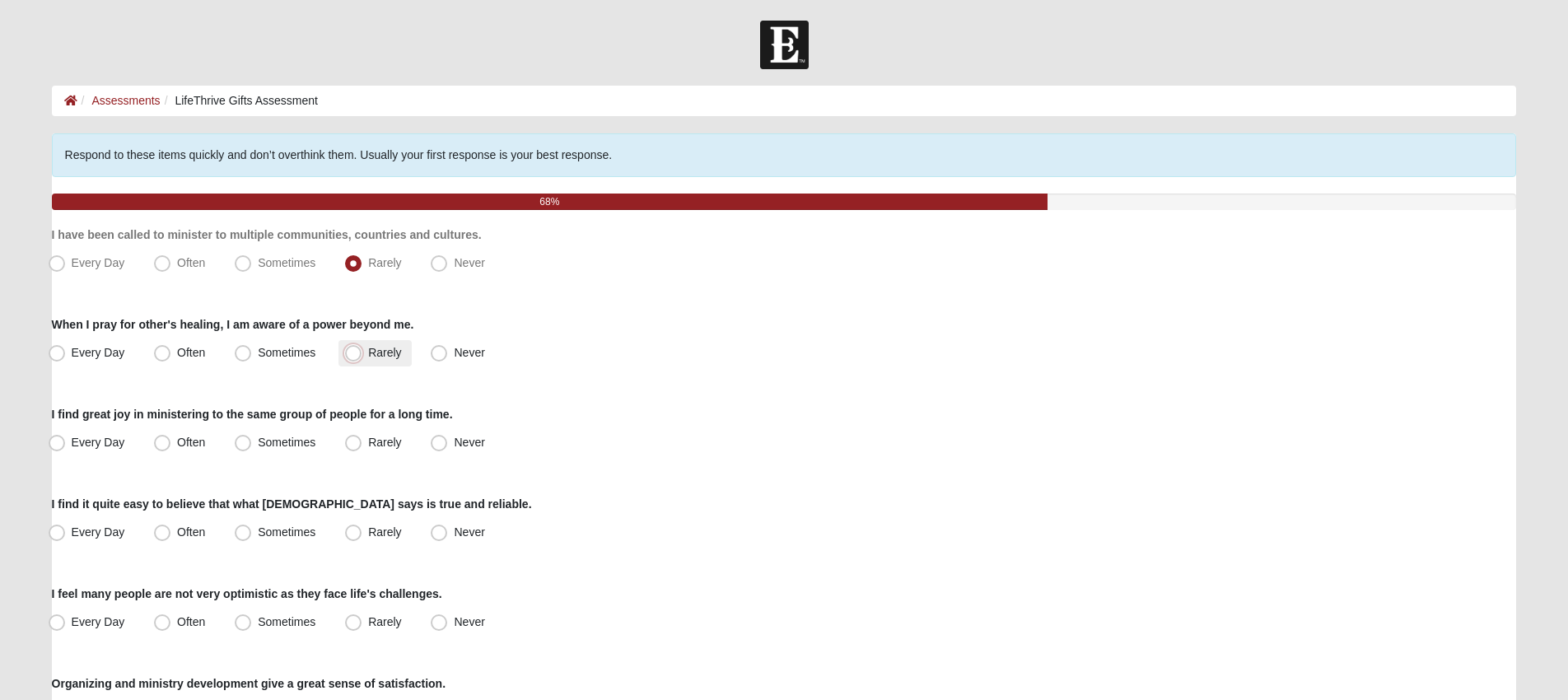
radio input "true"
click at [271, 445] on span "Sometimes" at bounding box center [286, 442] width 58 height 13
click at [252, 445] on input "Sometimes" at bounding box center [247, 443] width 11 height 11
radio input "true"
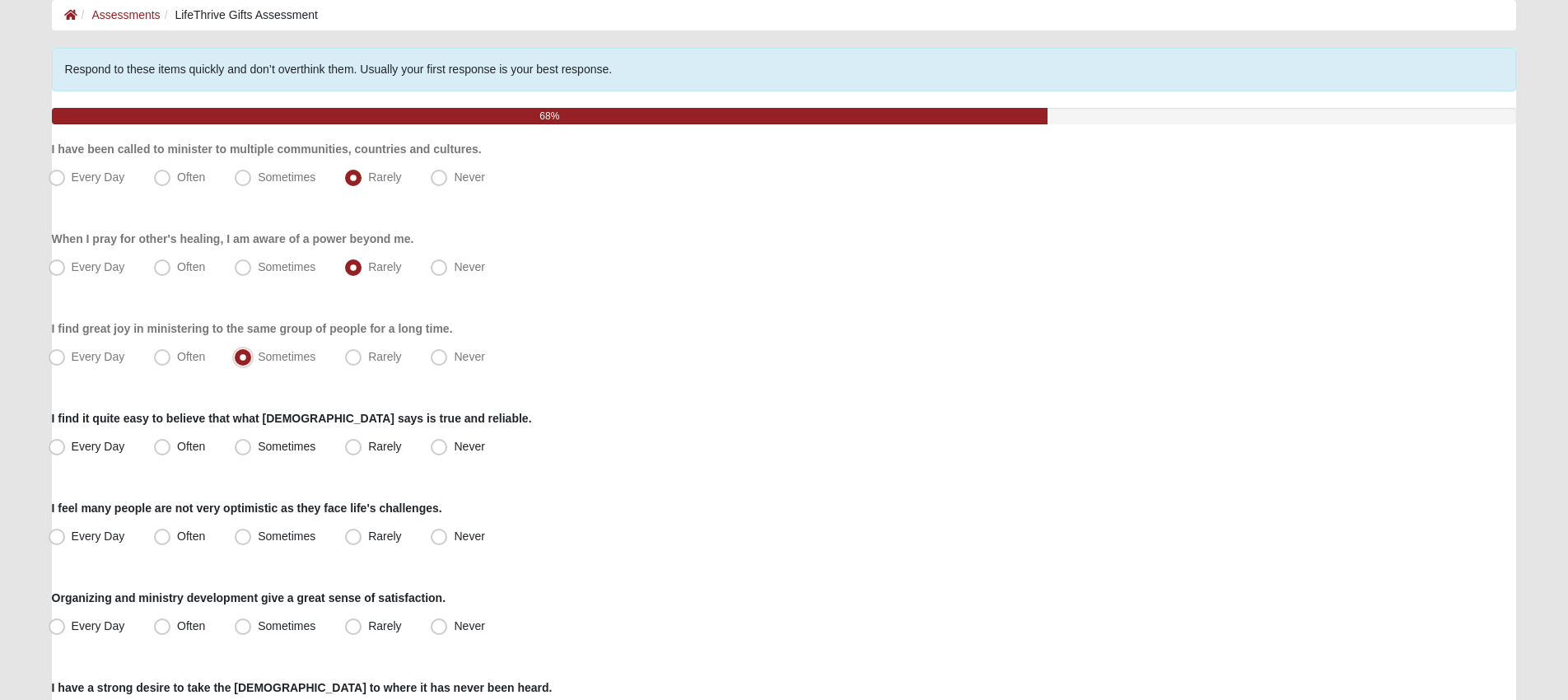
scroll to position [87, 0]
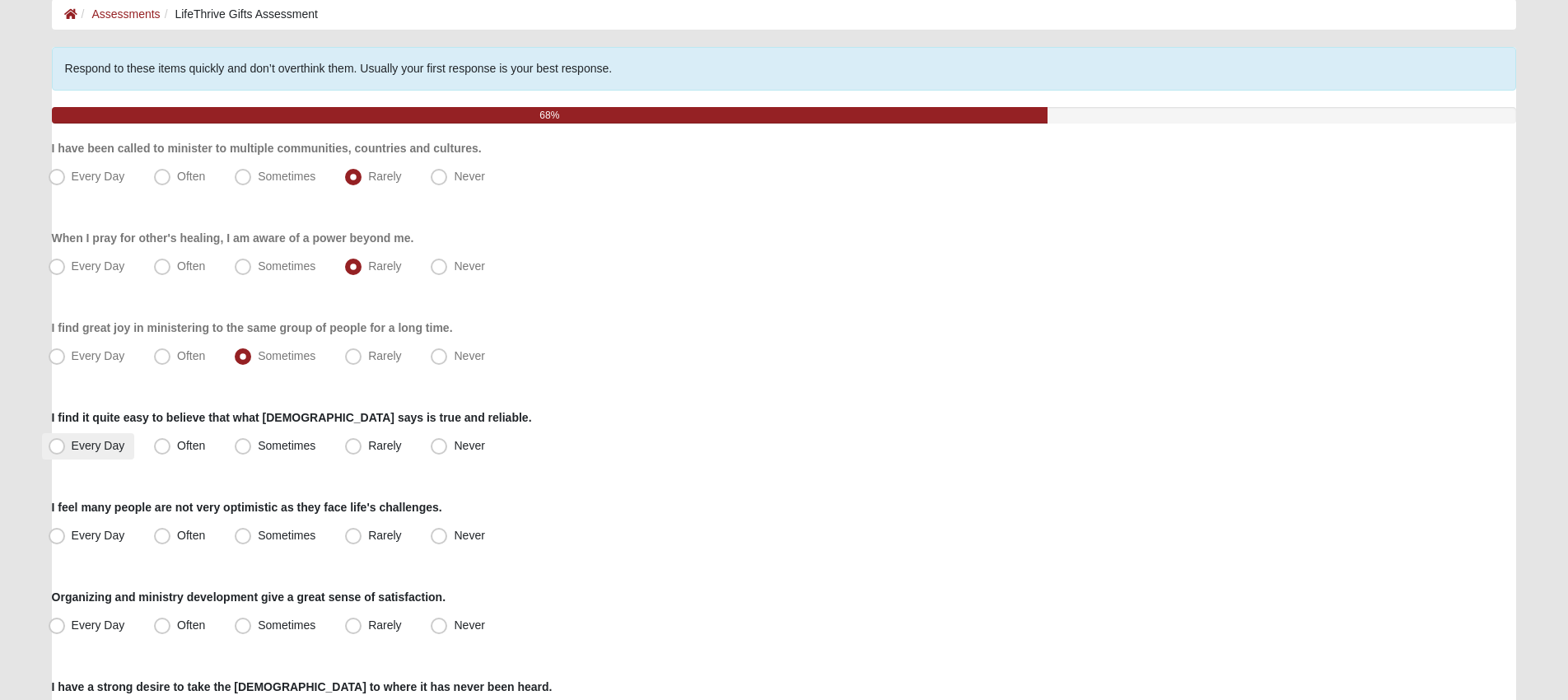
click at [100, 451] on span "Every Day" at bounding box center [98, 445] width 54 height 13
click at [66, 451] on input "Every Day" at bounding box center [60, 446] width 11 height 11
radio input "true"
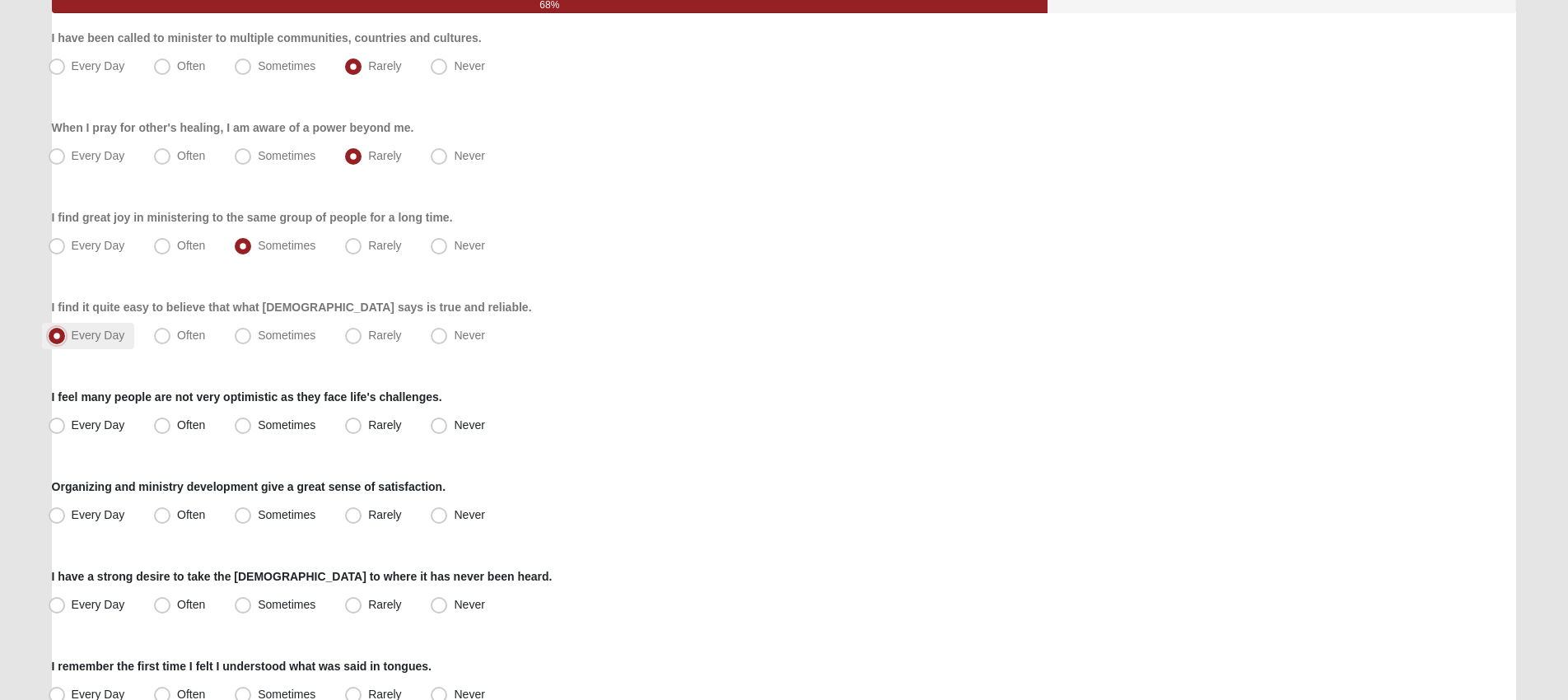
scroll to position [198, 0]
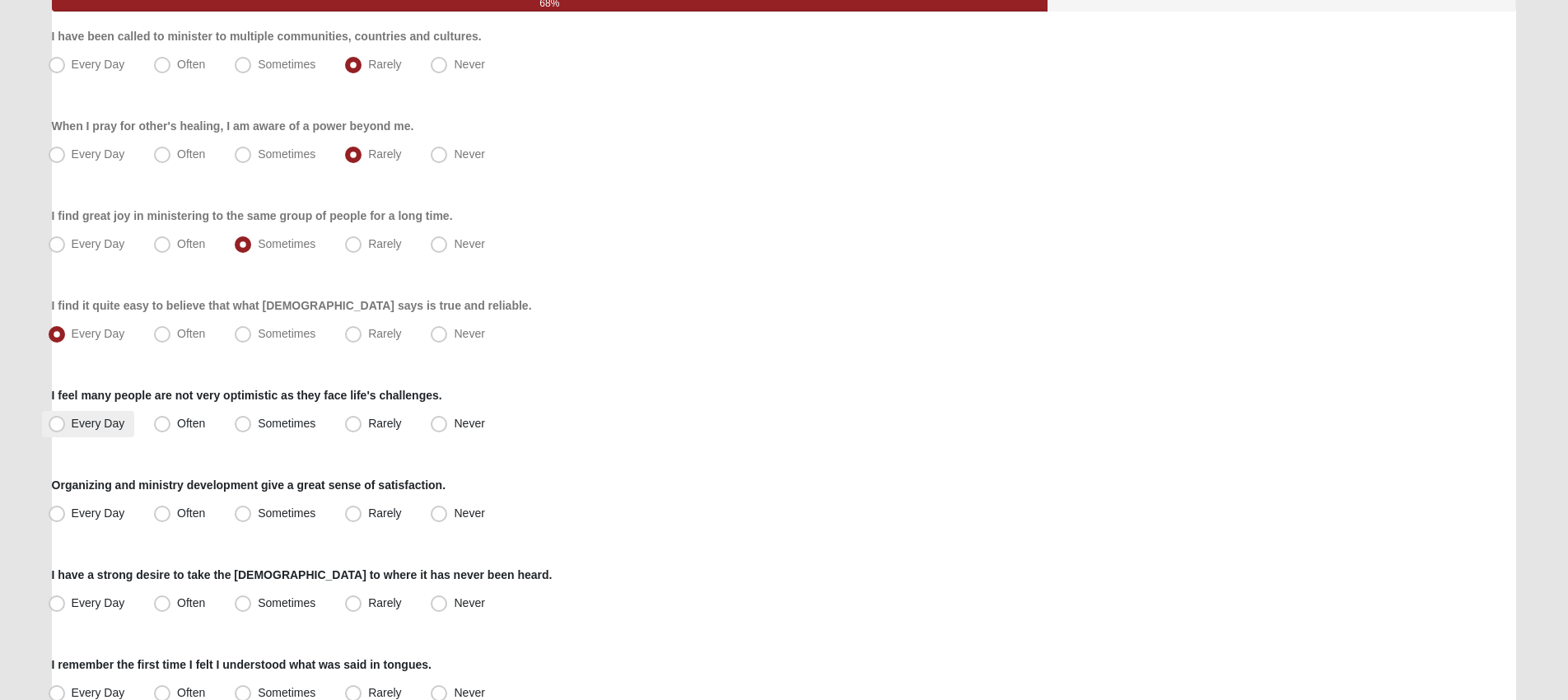
click at [103, 427] on span "Every Day" at bounding box center [98, 423] width 54 height 13
click at [66, 427] on input "Every Day" at bounding box center [60, 424] width 11 height 11
radio input "true"
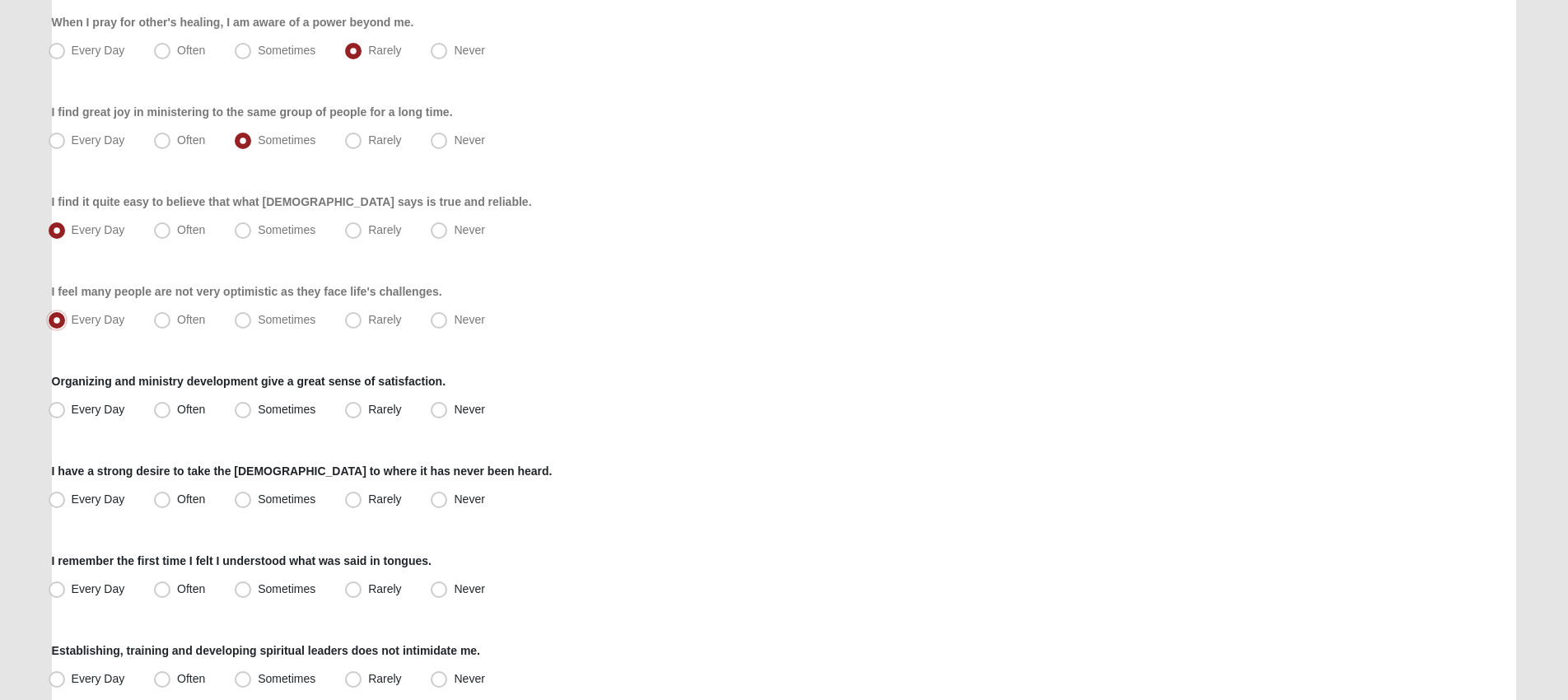
scroll to position [304, 0]
click at [177, 408] on span "Often" at bounding box center [191, 408] width 28 height 13
click at [167, 408] on input "Often" at bounding box center [166, 408] width 11 height 11
radio input "true"
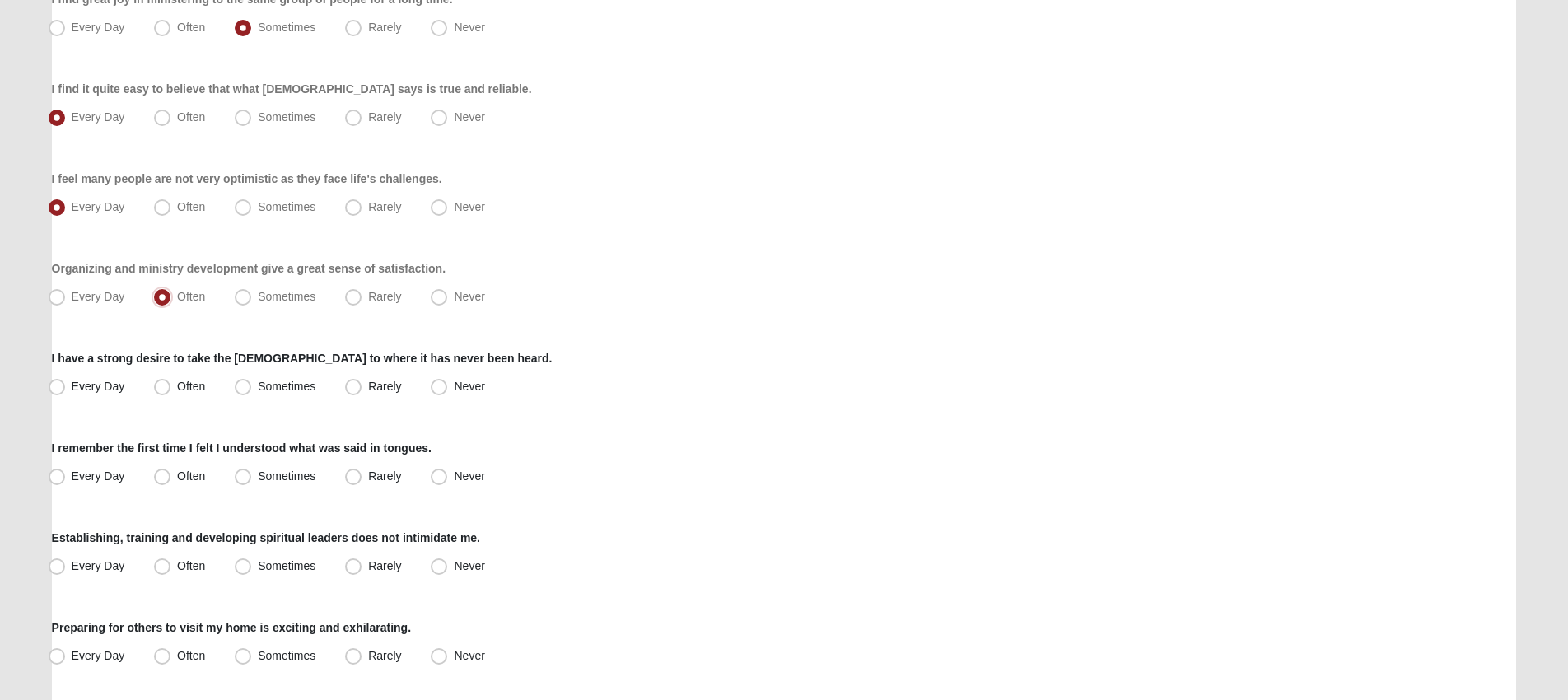
scroll to position [418, 0]
click at [321, 390] on label "Sometimes" at bounding box center [277, 385] width 97 height 27
click at [252, 389] on input "Sometimes" at bounding box center [247, 385] width 11 height 11
radio input "true"
click at [458, 472] on span "Never" at bounding box center [469, 473] width 30 height 13
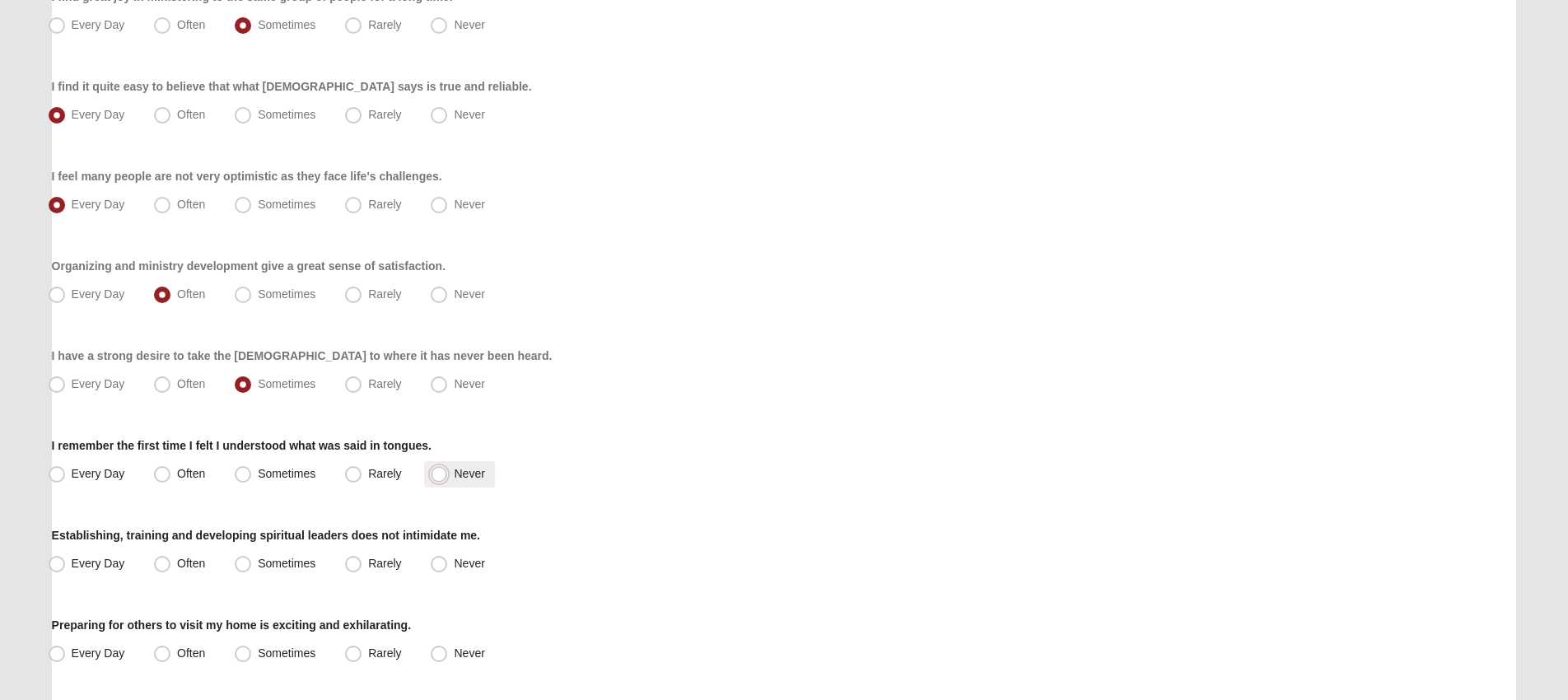
click at [448, 472] on input "Never" at bounding box center [443, 474] width 11 height 11
radio input "true"
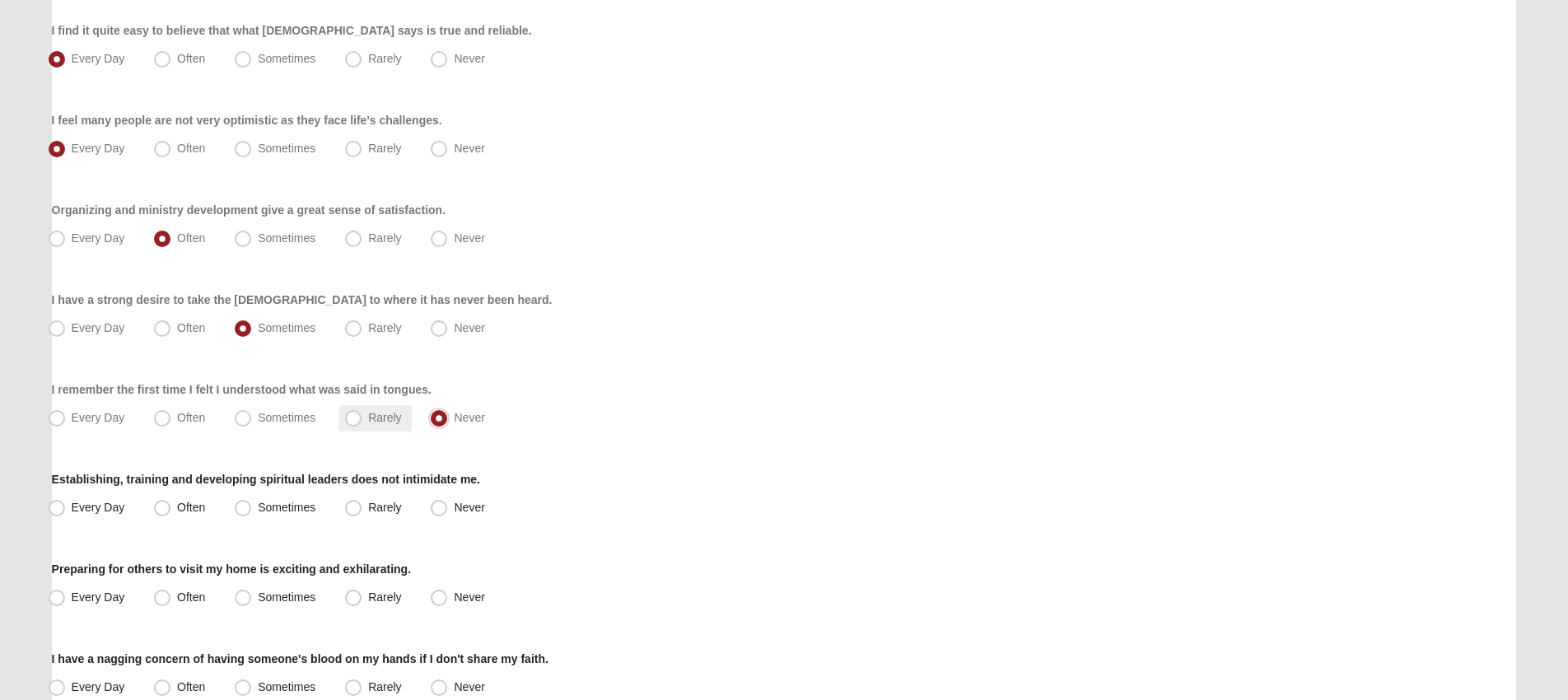
scroll to position [491, 0]
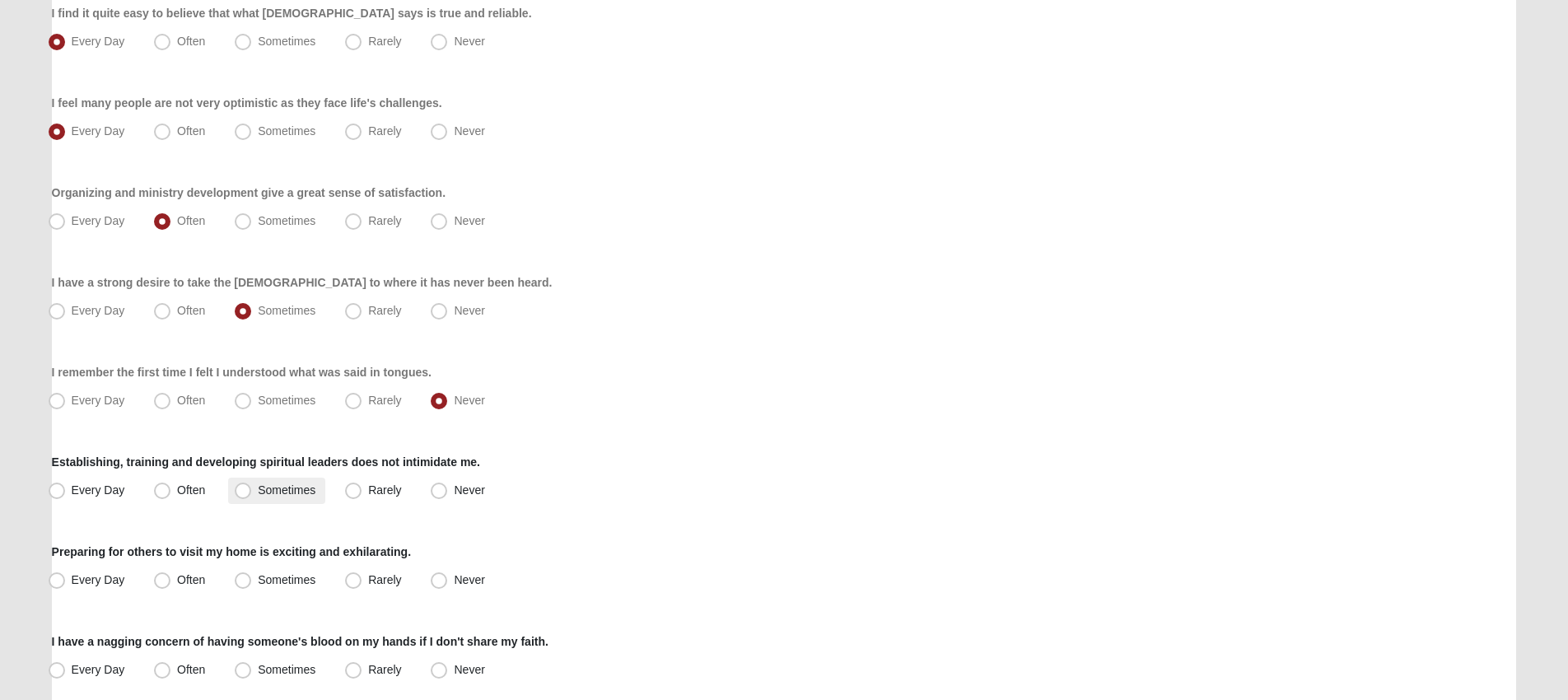
click at [258, 486] on span "Sometimes" at bounding box center [286, 490] width 58 height 13
click at [249, 486] on input "Sometimes" at bounding box center [247, 491] width 11 height 11
radio input "true"
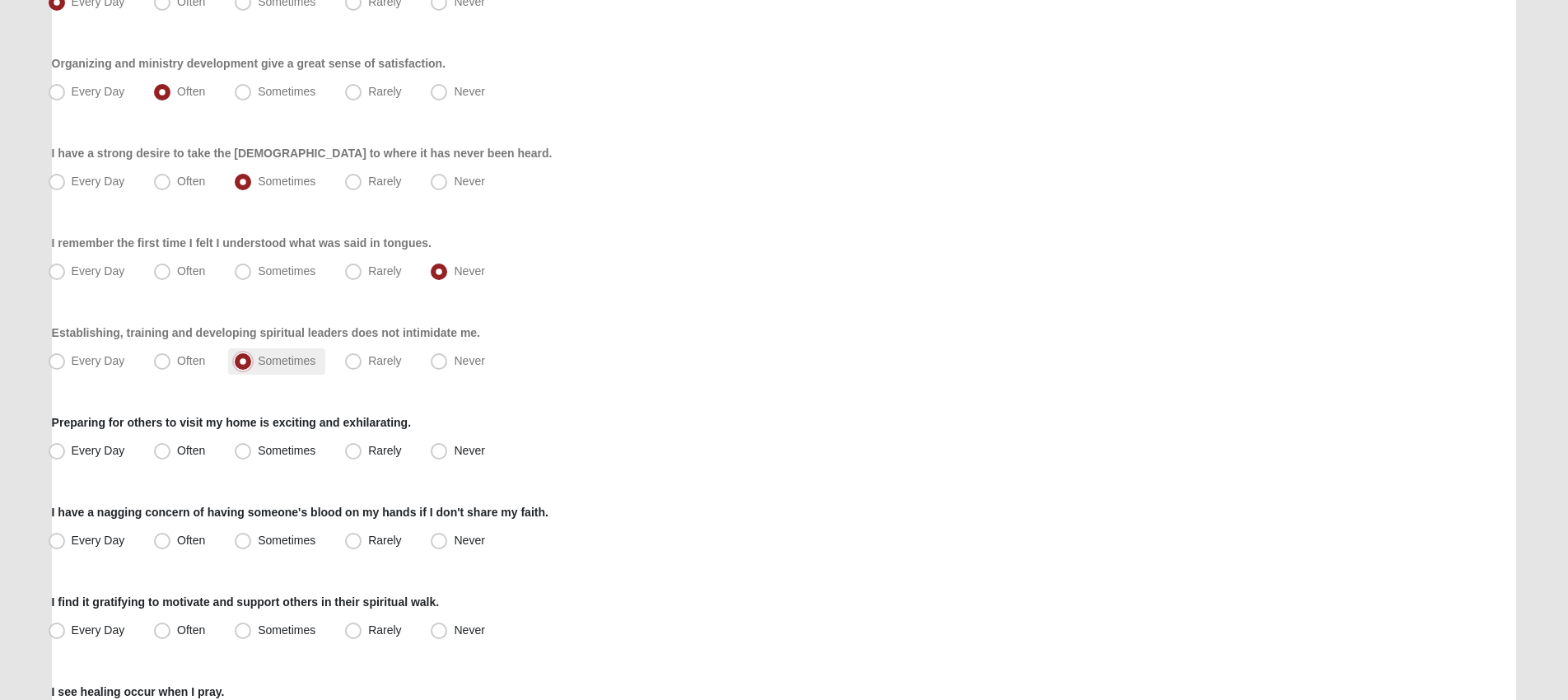
scroll to position [621, 0]
click at [119, 451] on span "Every Day" at bounding box center [98, 450] width 54 height 13
click at [66, 451] on input "Every Day" at bounding box center [60, 451] width 11 height 11
radio input "true"
click at [208, 456] on label "Often" at bounding box center [181, 451] width 68 height 27
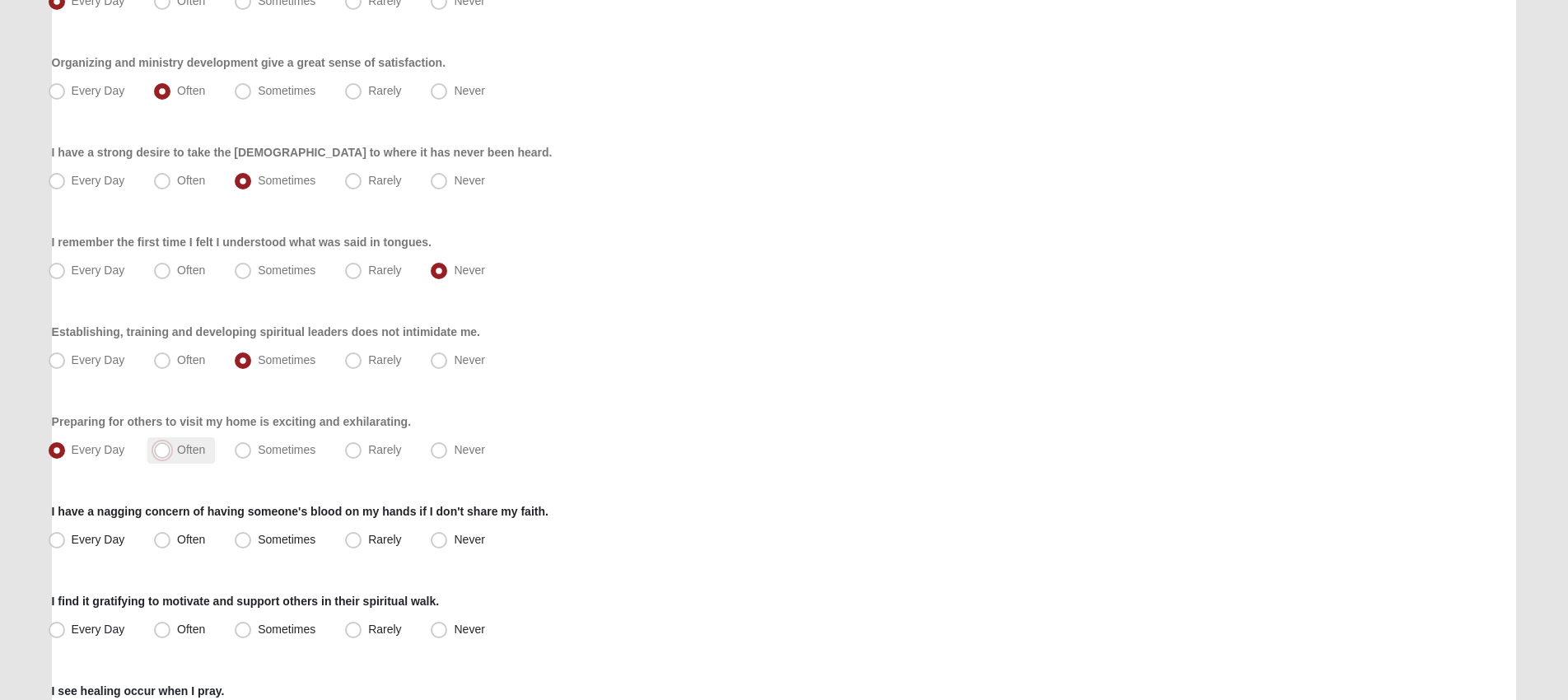
click at [171, 455] on input "Often" at bounding box center [166, 451] width 11 height 11
radio input "true"
click at [72, 455] on span "Every Day" at bounding box center [98, 450] width 54 height 13
click at [66, 455] on input "Every Day" at bounding box center [60, 451] width 11 height 11
radio input "true"
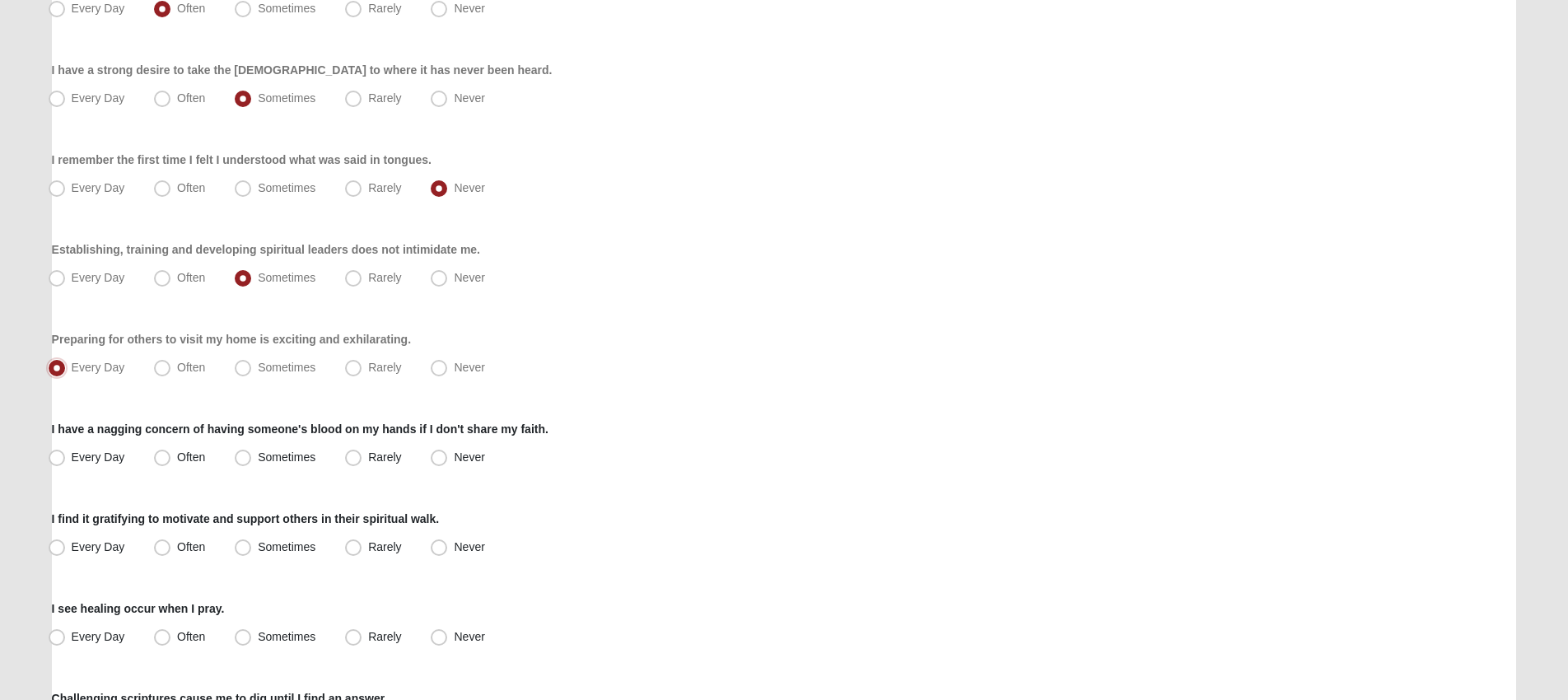
scroll to position [705, 0]
click at [454, 461] on span "Never" at bounding box center [469, 454] width 30 height 13
click at [438, 461] on input "Never" at bounding box center [443, 455] width 11 height 11
radio input "true"
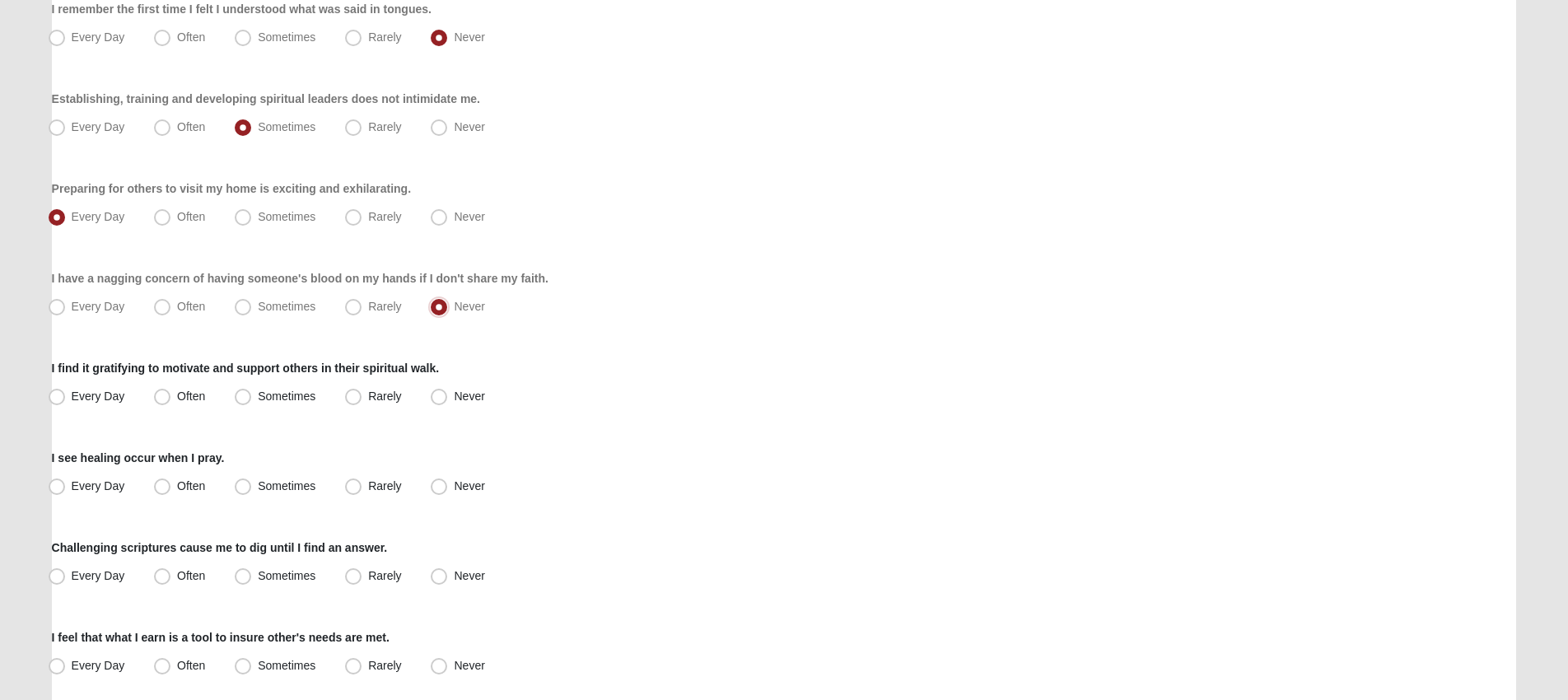
scroll to position [856, 0]
click at [192, 398] on span "Often" at bounding box center [191, 395] width 28 height 13
click at [171, 398] on input "Often" at bounding box center [166, 395] width 11 height 11
radio input "true"
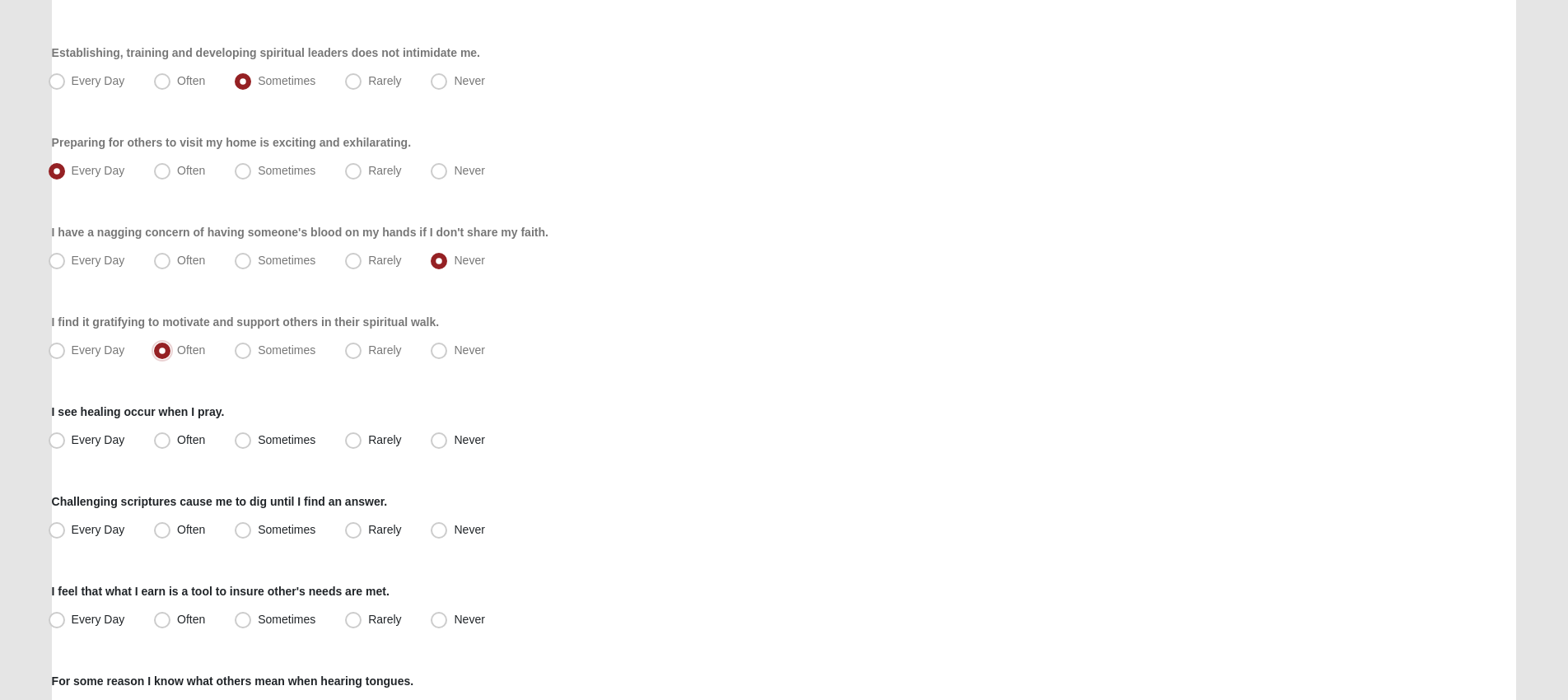
scroll to position [918, 0]
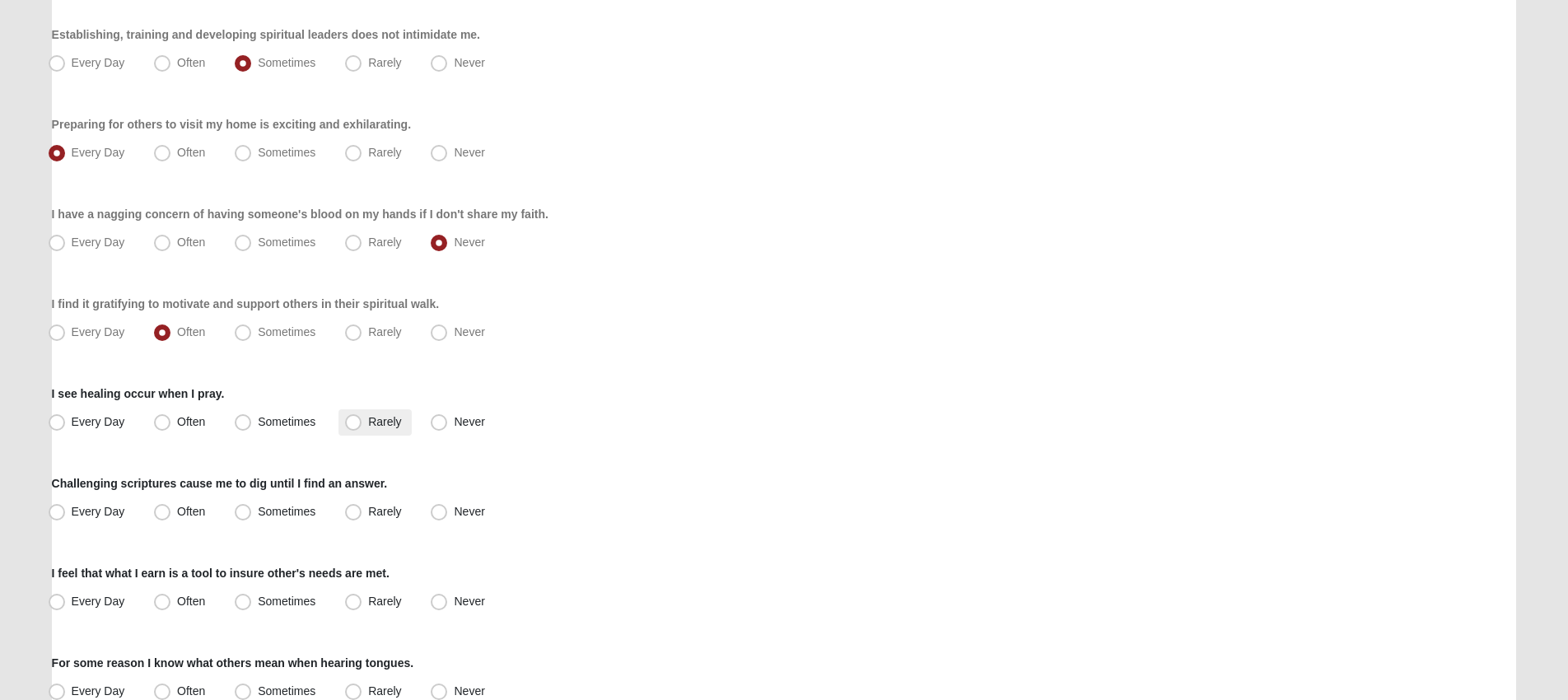
click at [375, 417] on span "Rarely" at bounding box center [385, 421] width 33 height 13
click at [363, 417] on input "Rarely" at bounding box center [357, 422] width 11 height 11
radio input "true"
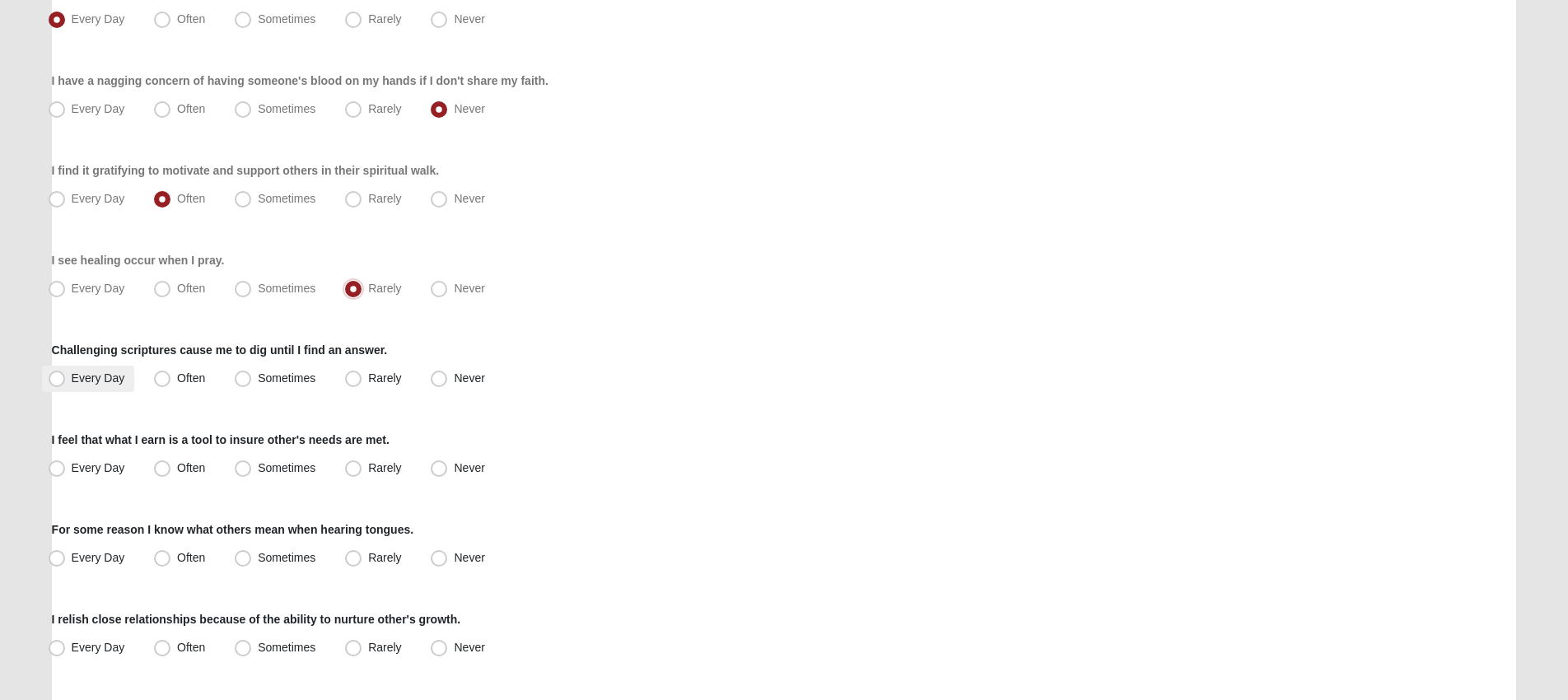
scroll to position [1050, 0]
click at [122, 380] on span "Every Day" at bounding box center [98, 379] width 54 height 13
click at [66, 380] on input "Every Day" at bounding box center [60, 380] width 11 height 11
radio input "true"
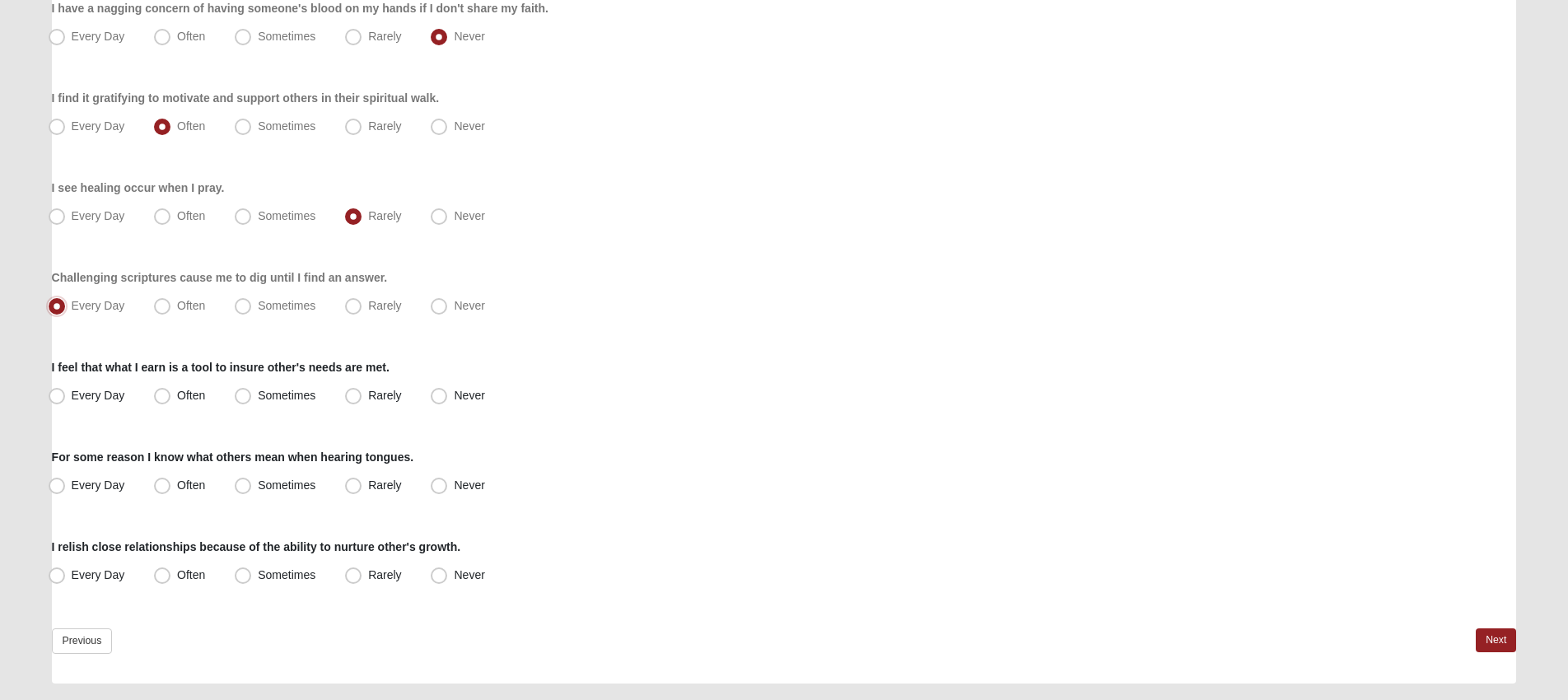
scroll to position [1125, 0]
click at [114, 394] on span "Every Day" at bounding box center [98, 395] width 54 height 13
click at [66, 394] on input "Every Day" at bounding box center [60, 395] width 11 height 11
radio input "true"
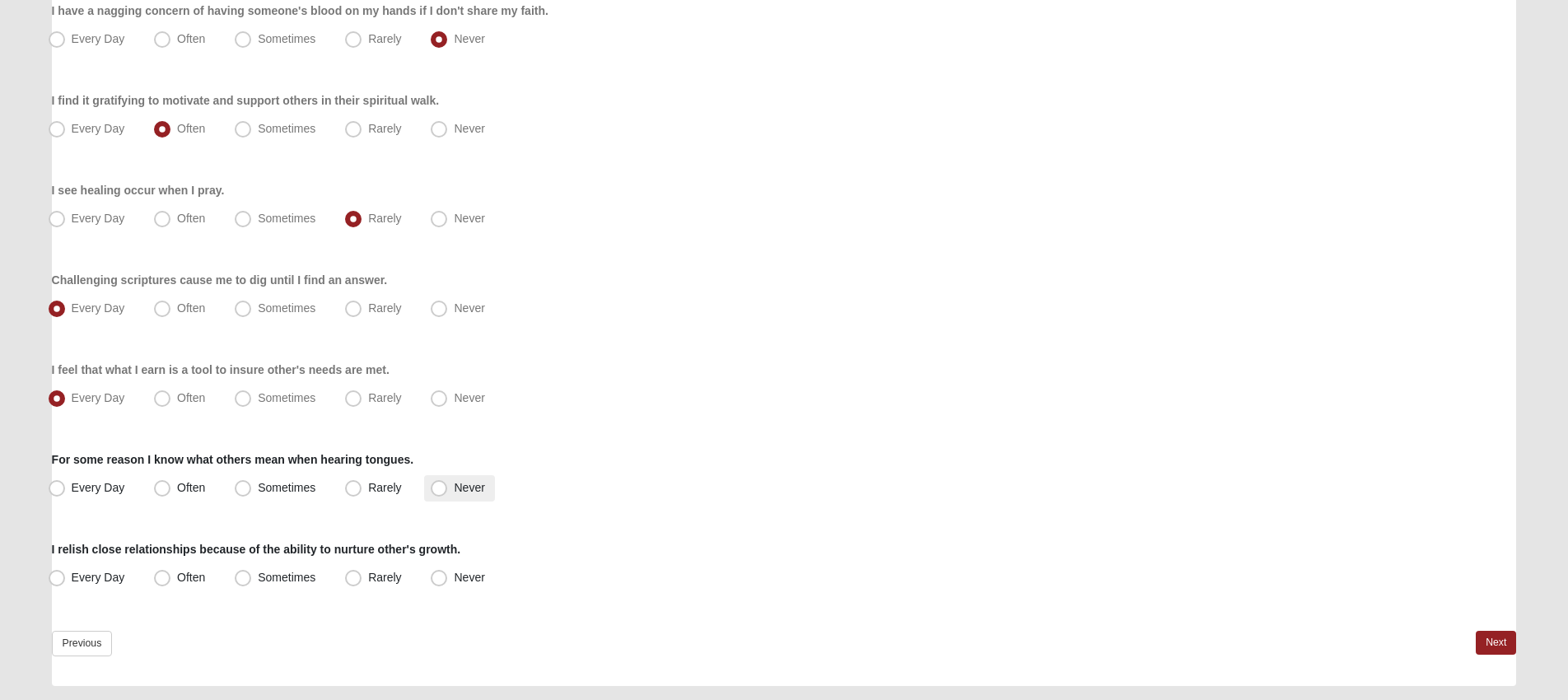
click at [454, 483] on span "Never" at bounding box center [469, 487] width 30 height 13
click at [438, 483] on input "Never" at bounding box center [443, 488] width 11 height 11
radio input "true"
click at [256, 569] on label "Sometimes" at bounding box center [277, 577] width 97 height 27
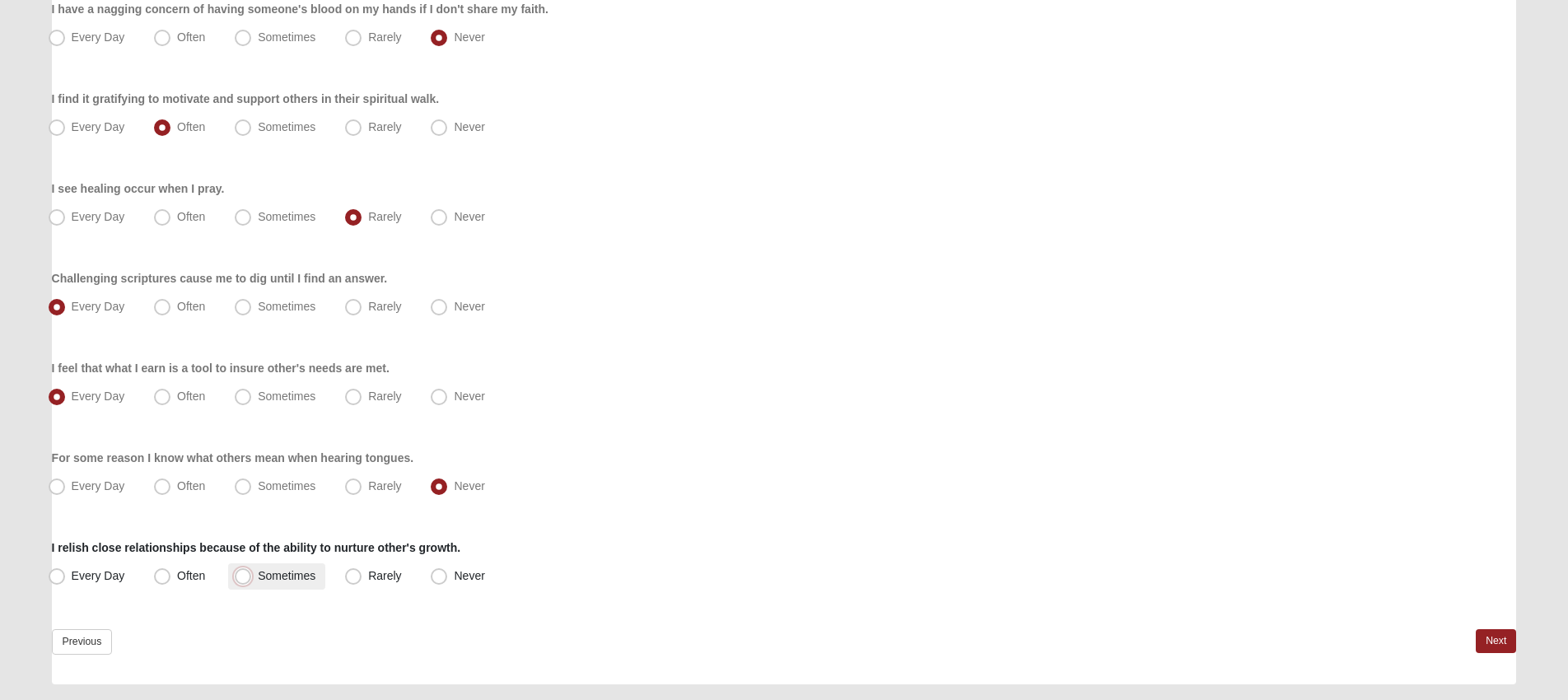
click at [252, 571] on input "Sometimes" at bounding box center [247, 577] width 11 height 11
radio input "true"
click at [1488, 645] on link "Next" at bounding box center [1496, 642] width 40 height 24
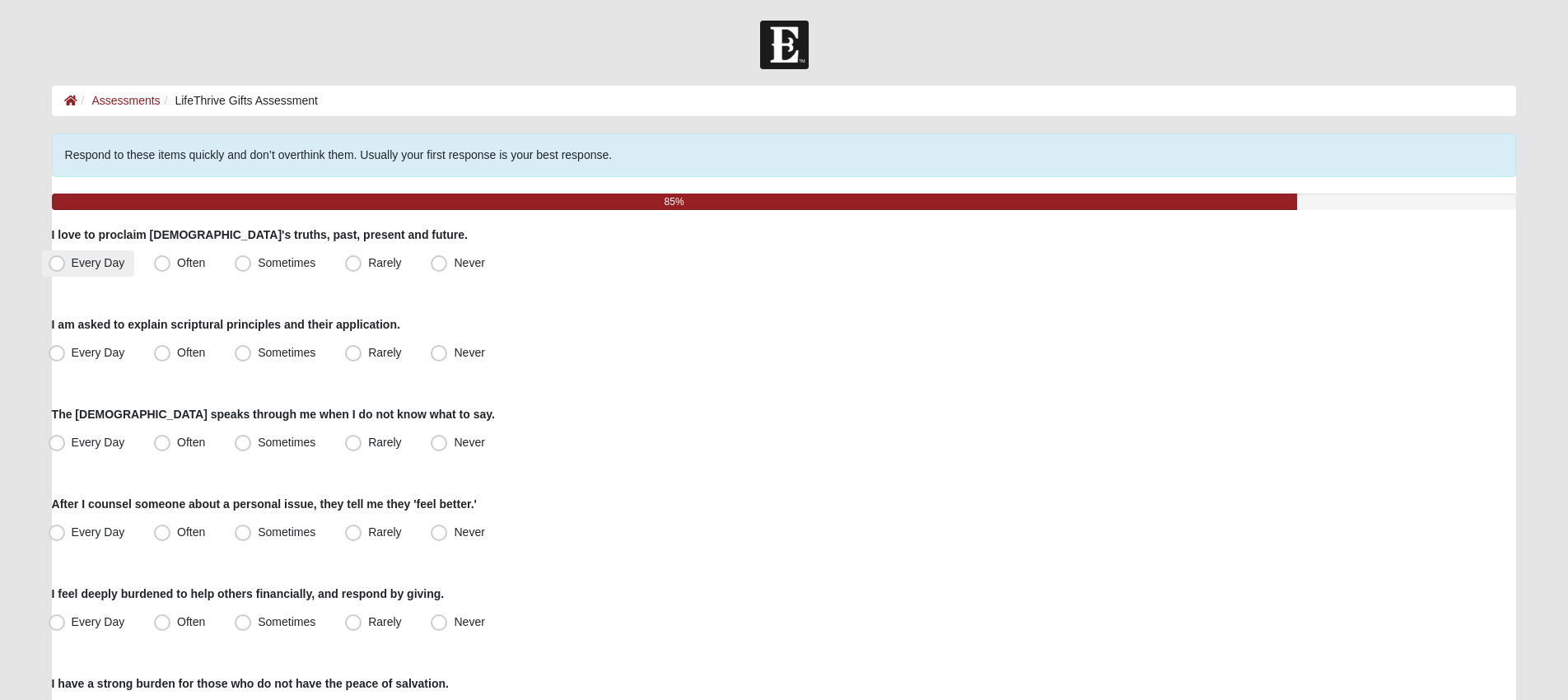
click at [101, 263] on span "Every Day" at bounding box center [98, 262] width 54 height 13
click at [66, 263] on input "Every Day" at bounding box center [60, 263] width 11 height 11
radio input "true"
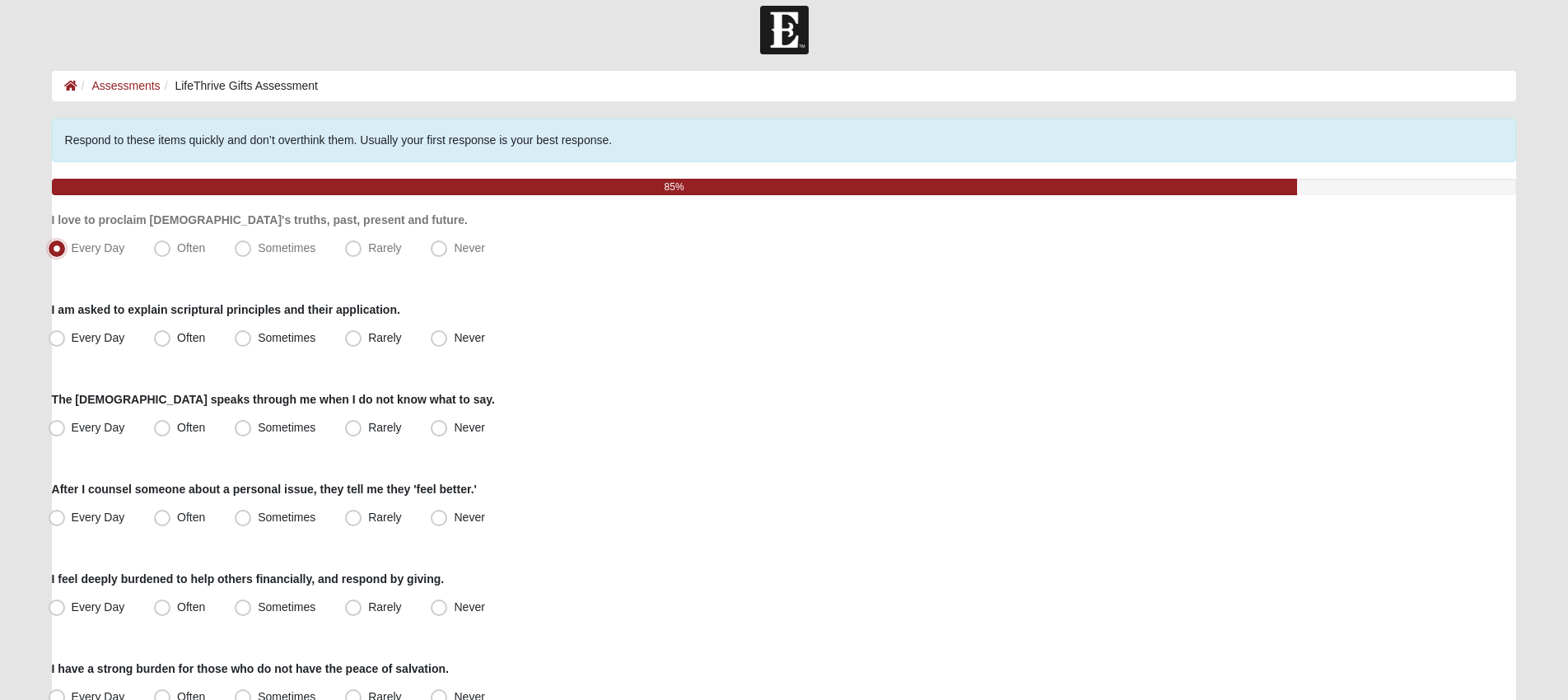
scroll to position [24, 0]
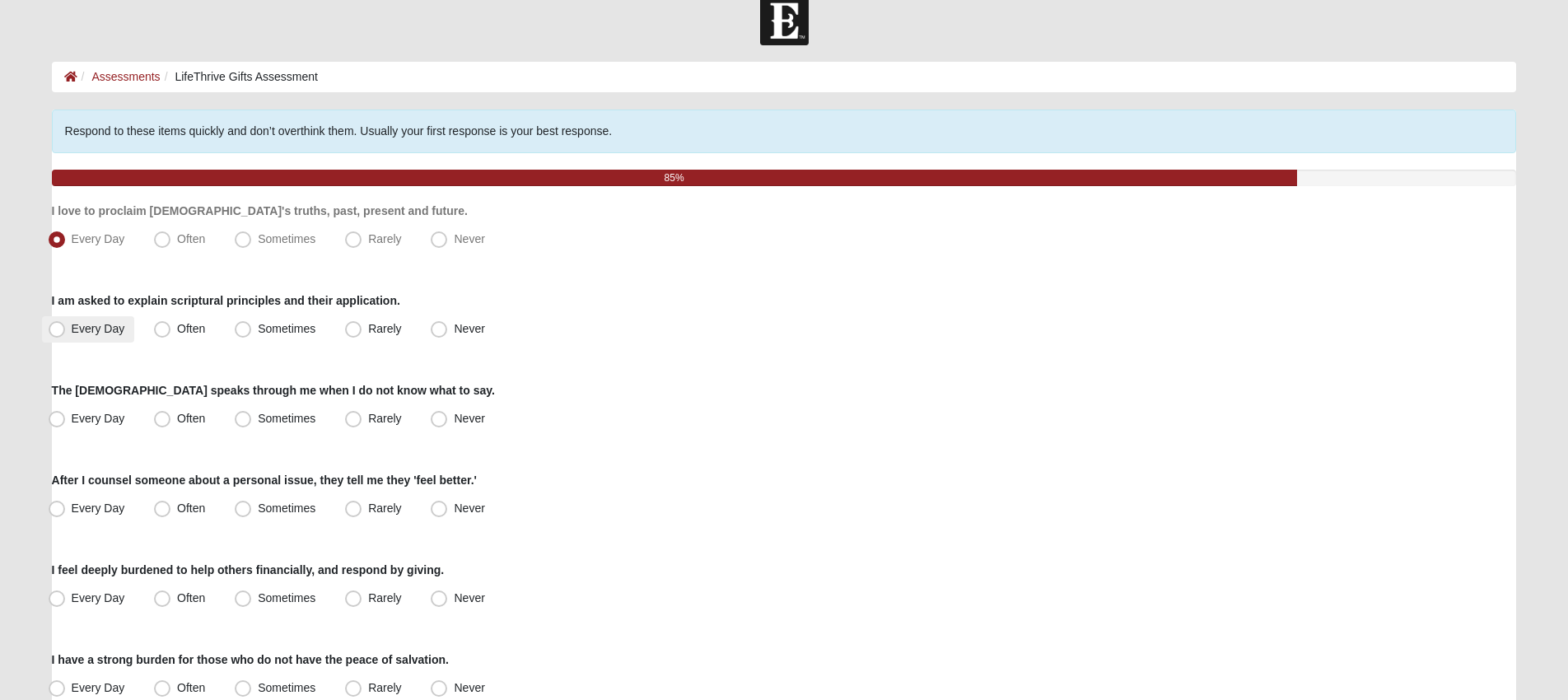
click at [107, 333] on span "Every Day" at bounding box center [98, 328] width 54 height 13
click at [66, 333] on input "Every Day" at bounding box center [60, 329] width 11 height 11
radio input "true"
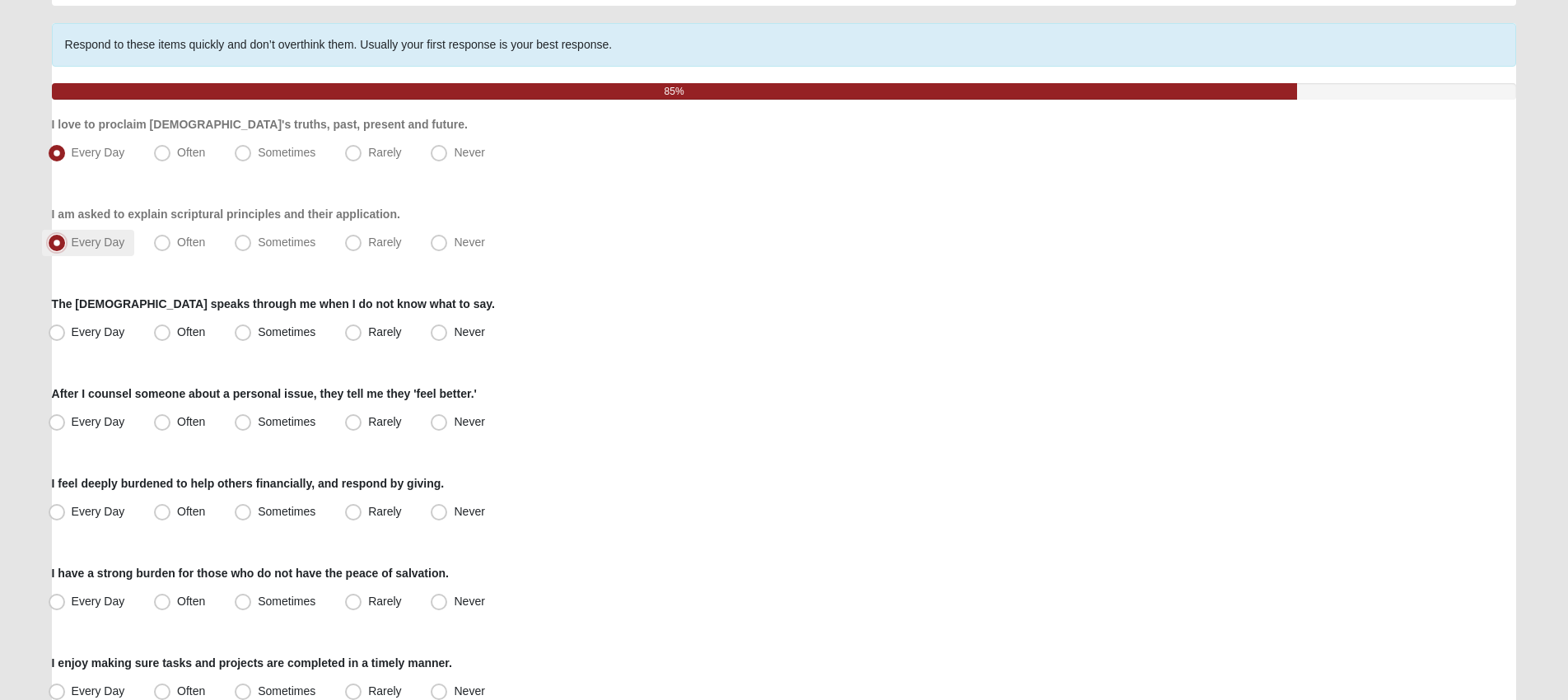
scroll to position [113, 0]
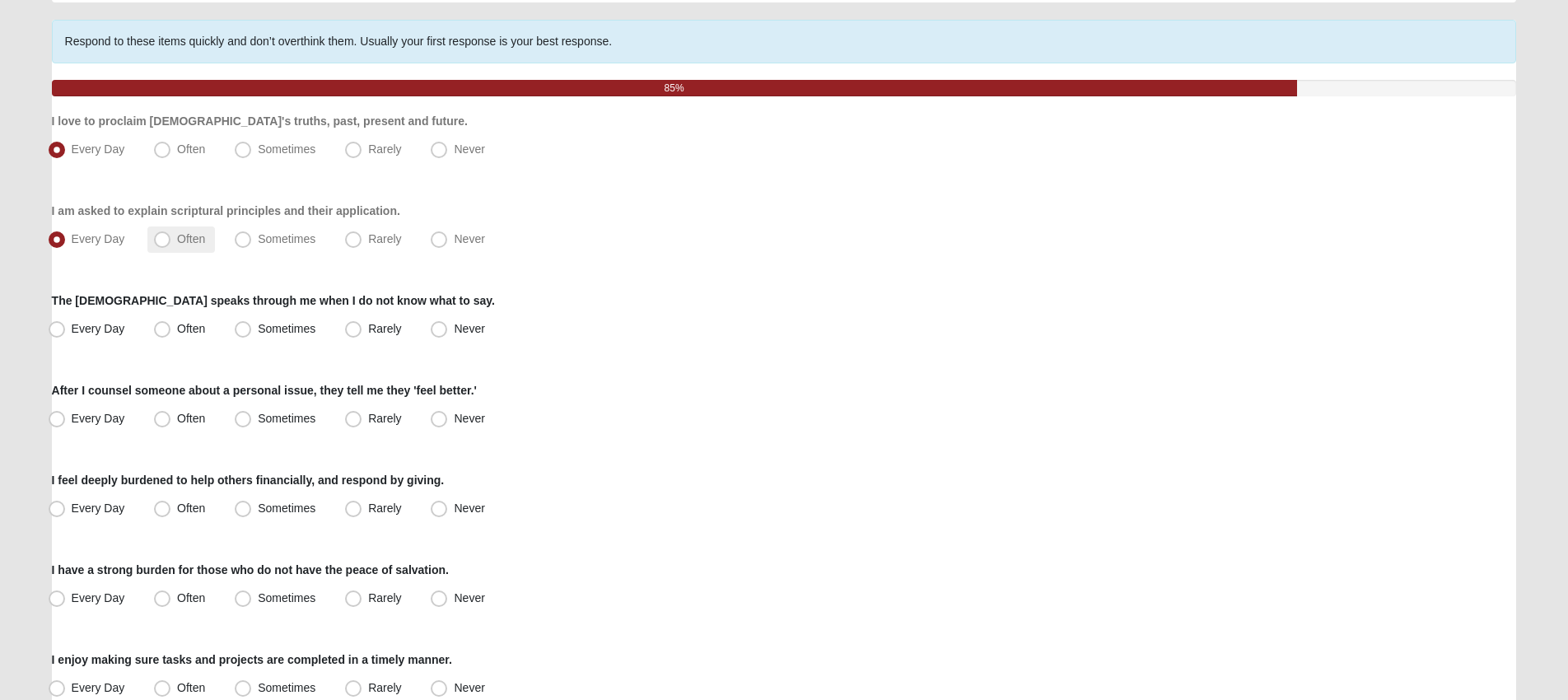
click at [194, 235] on span "Often" at bounding box center [191, 239] width 28 height 13
click at [171, 235] on input "Often" at bounding box center [166, 239] width 11 height 11
radio input "true"
click at [290, 330] on span "Sometimes" at bounding box center [286, 328] width 58 height 13
click at [252, 330] on input "Sometimes" at bounding box center [247, 329] width 11 height 11
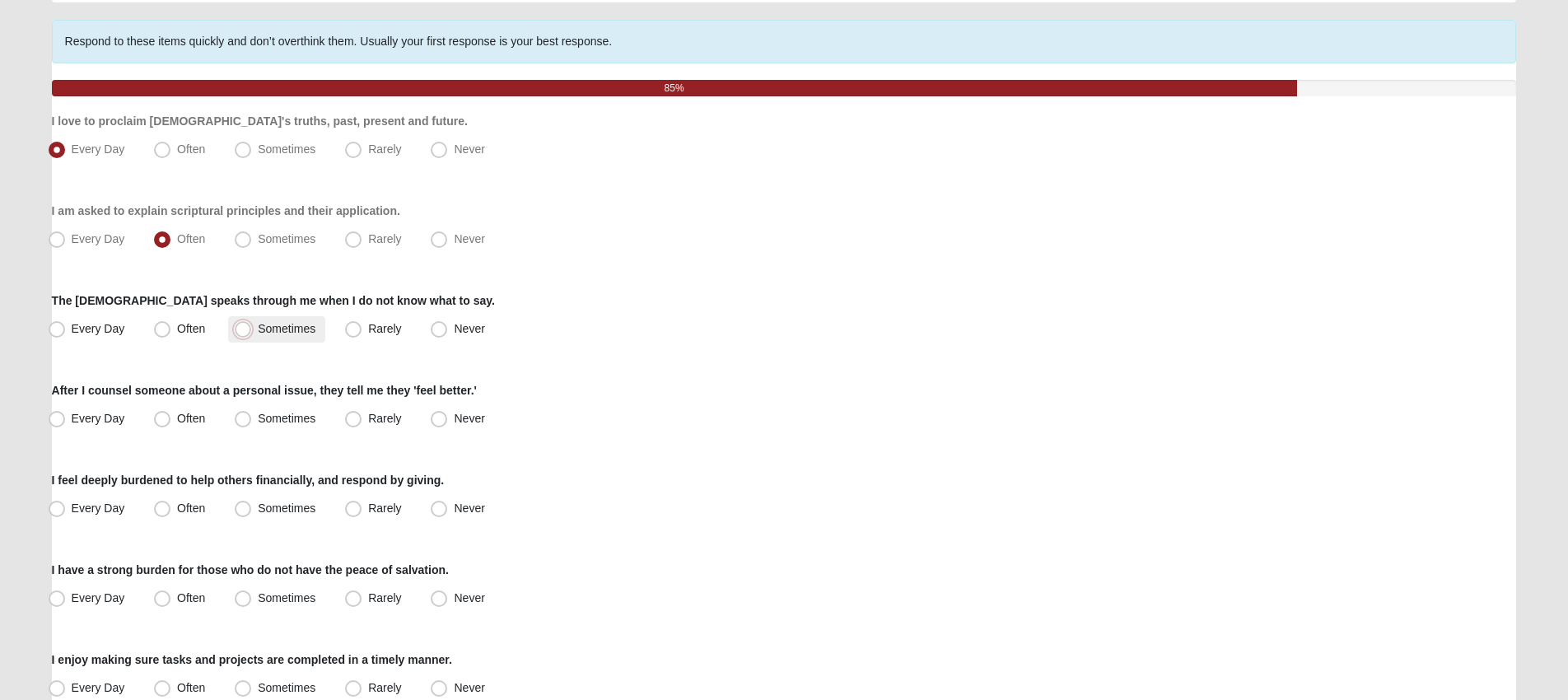
radio input "true"
click at [283, 414] on span "Sometimes" at bounding box center [286, 419] width 58 height 13
click at [252, 414] on input "Sometimes" at bounding box center [247, 419] width 11 height 11
radio input "true"
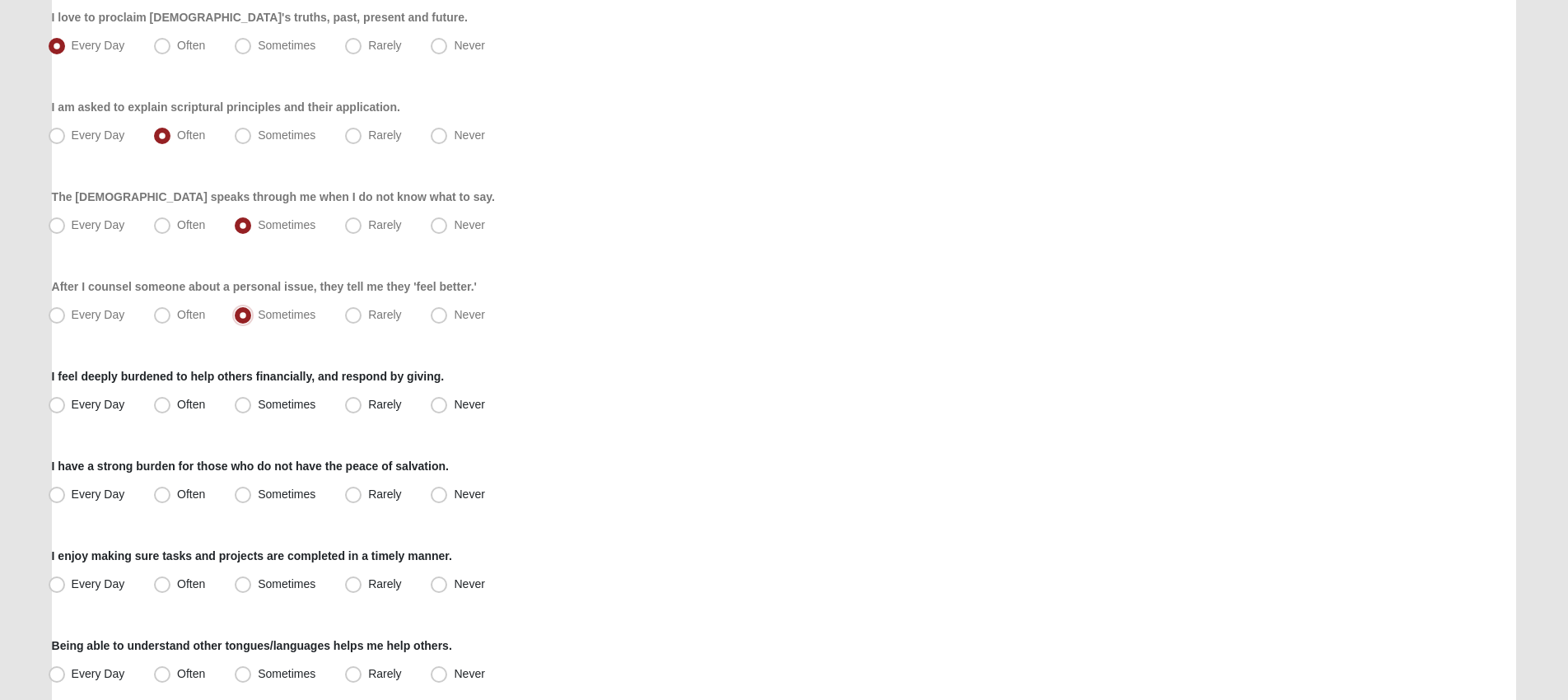
scroll to position [224, 0]
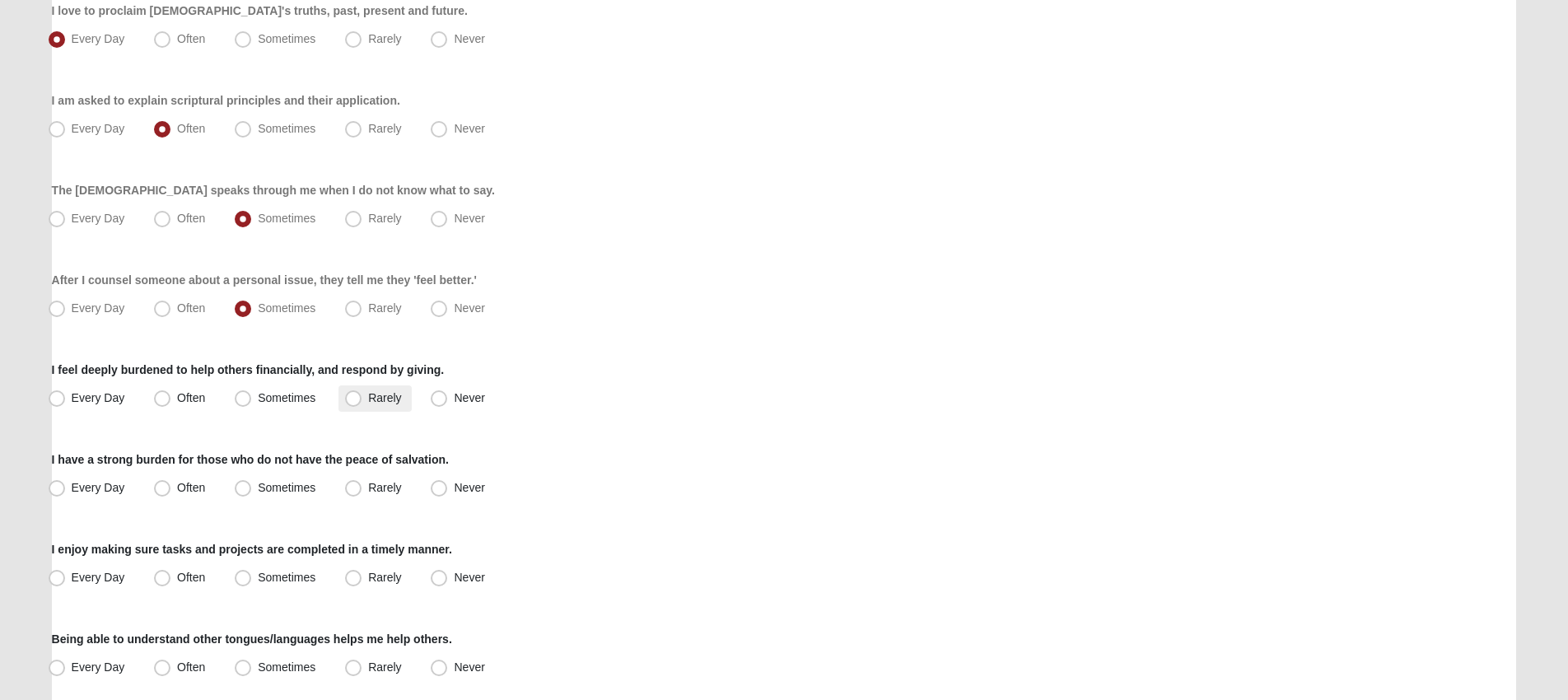
click at [368, 397] on span "Rarely" at bounding box center [385, 398] width 33 height 13
click at [352, 397] on input "Rarely" at bounding box center [357, 398] width 11 height 11
radio input "true"
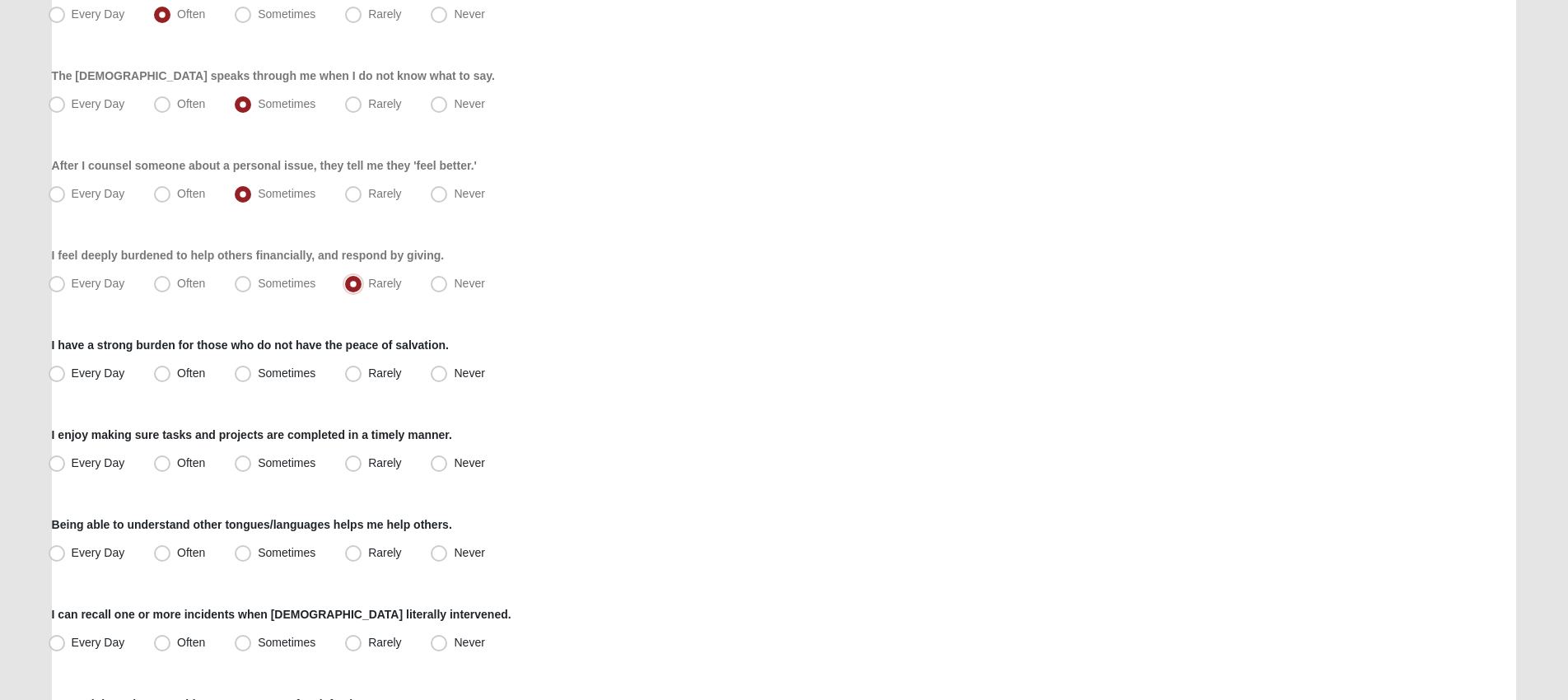
scroll to position [339, 0]
click at [368, 373] on span "Rarely" at bounding box center [385, 372] width 33 height 13
click at [355, 373] on input "Rarely" at bounding box center [357, 373] width 11 height 11
radio input "true"
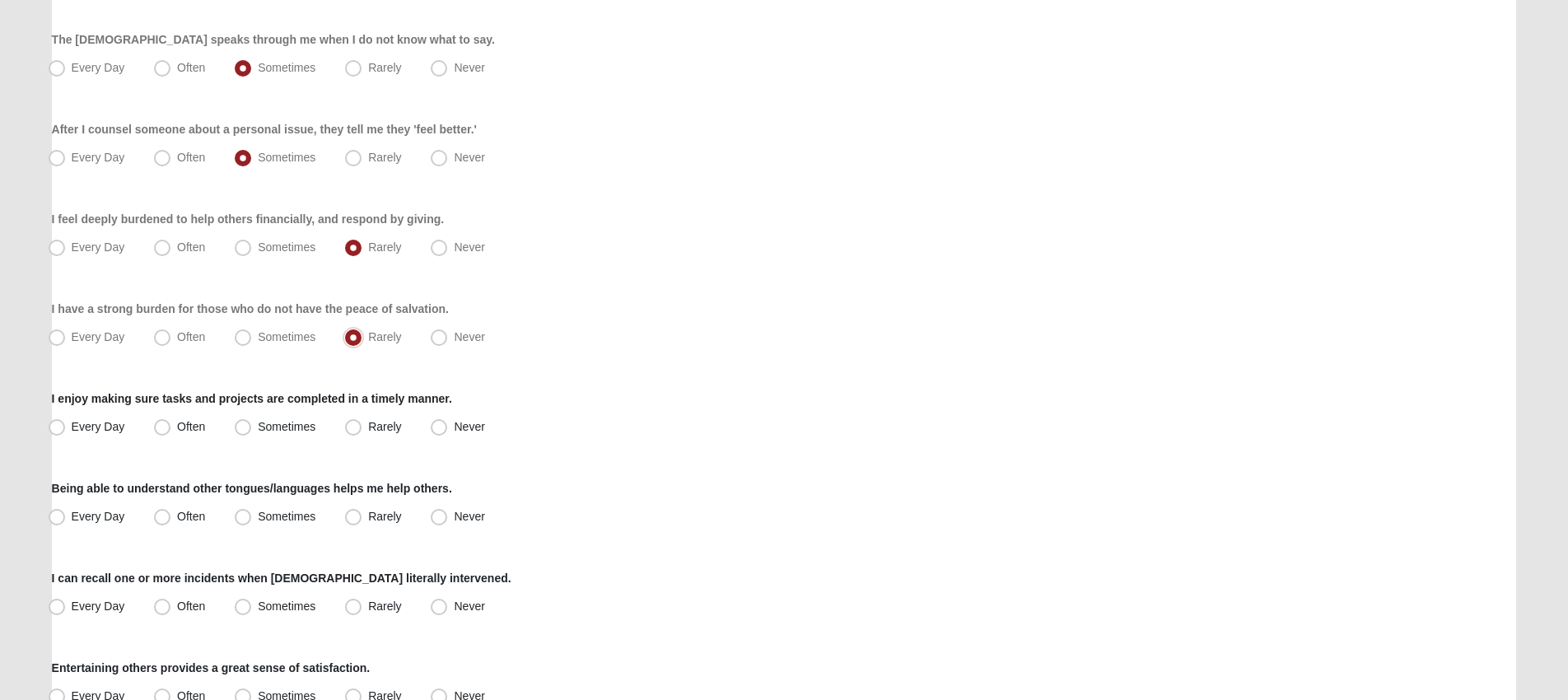
scroll to position [390, 0]
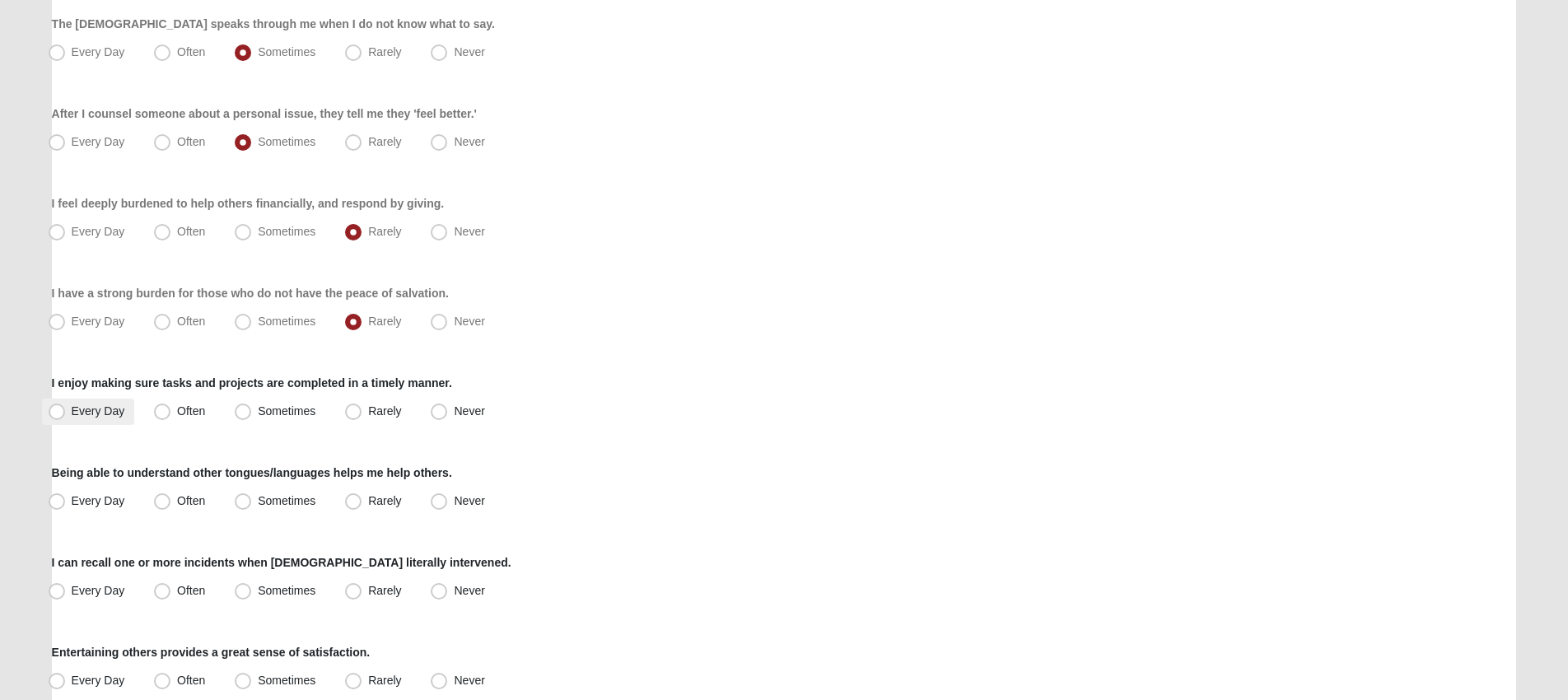
click at [104, 406] on span "Every Day" at bounding box center [98, 411] width 54 height 13
click at [66, 406] on input "Every Day" at bounding box center [60, 411] width 11 height 11
radio input "true"
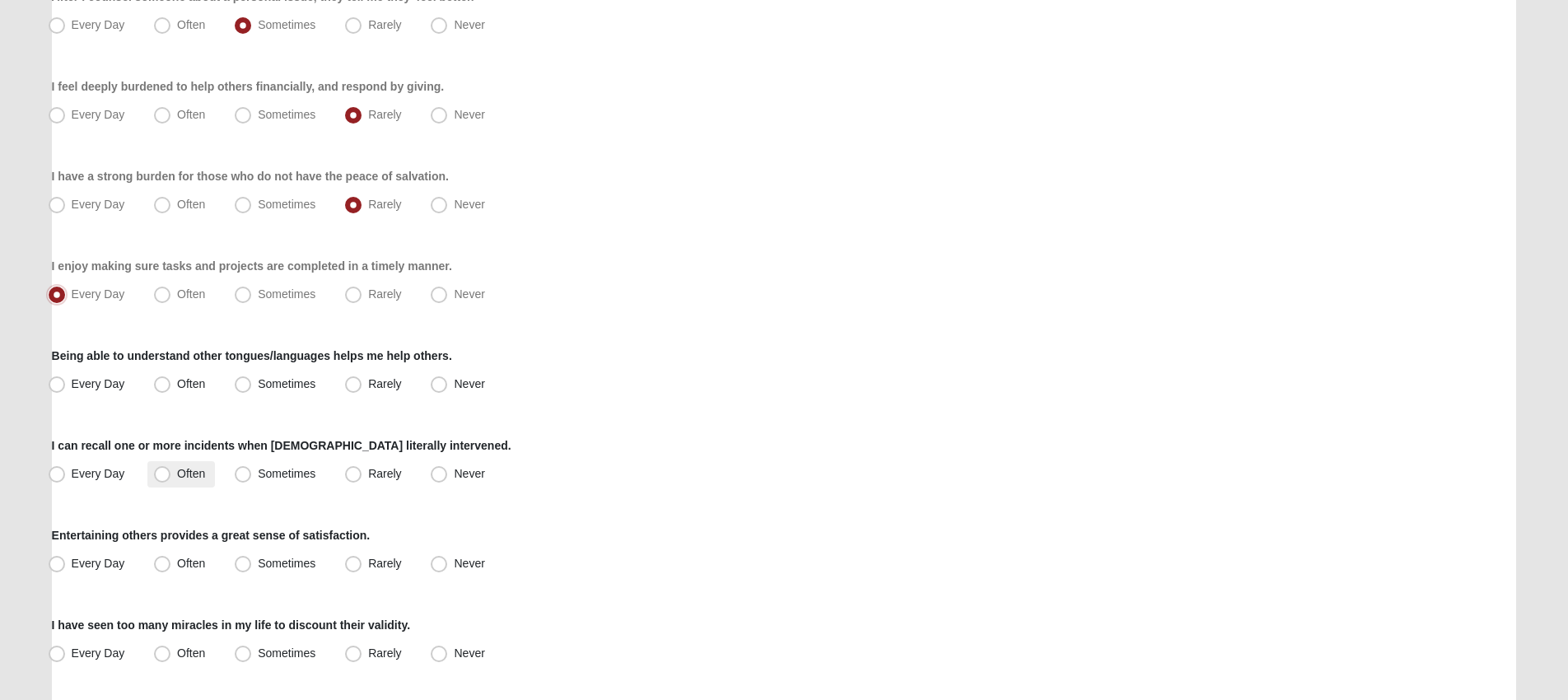
scroll to position [514, 0]
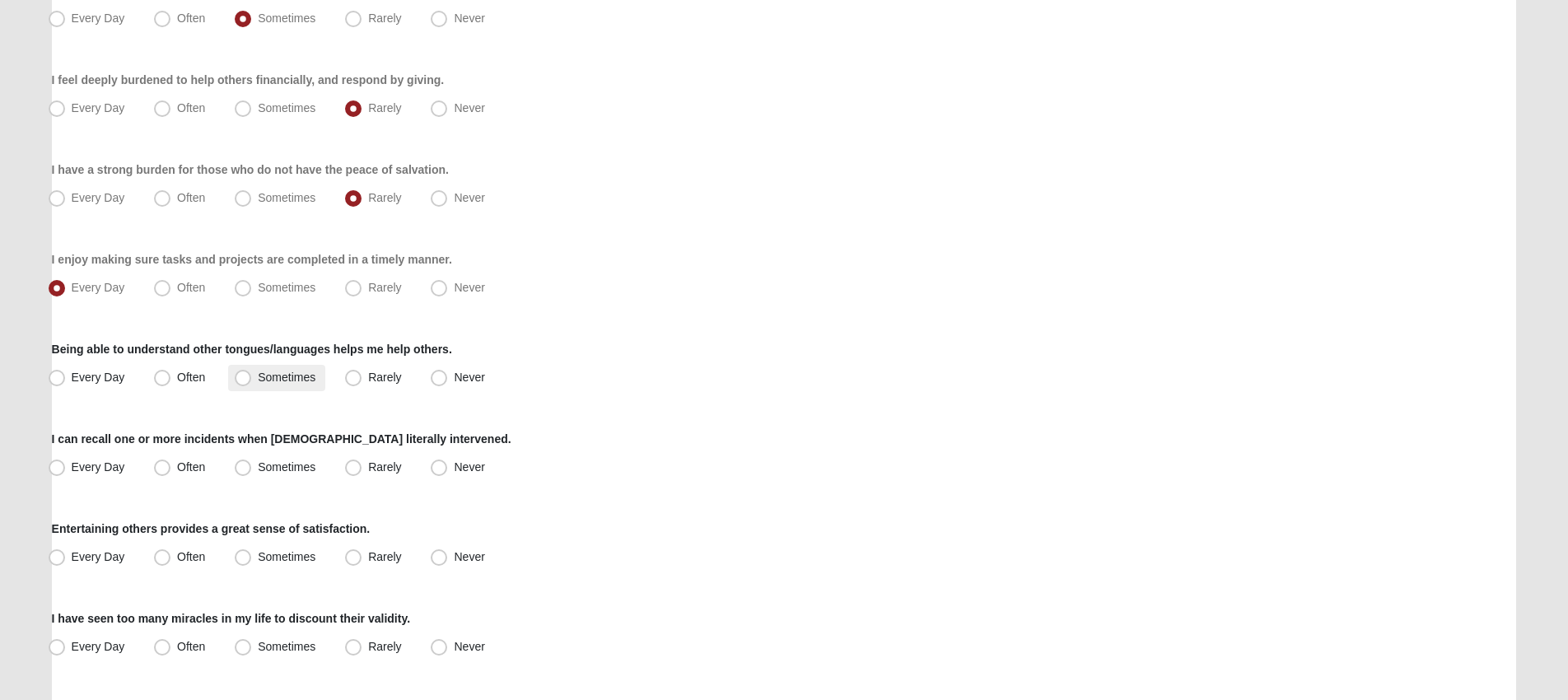
click at [287, 380] on span "Sometimes" at bounding box center [286, 377] width 58 height 13
click at [252, 380] on input "Sometimes" at bounding box center [247, 377] width 11 height 11
radio input "true"
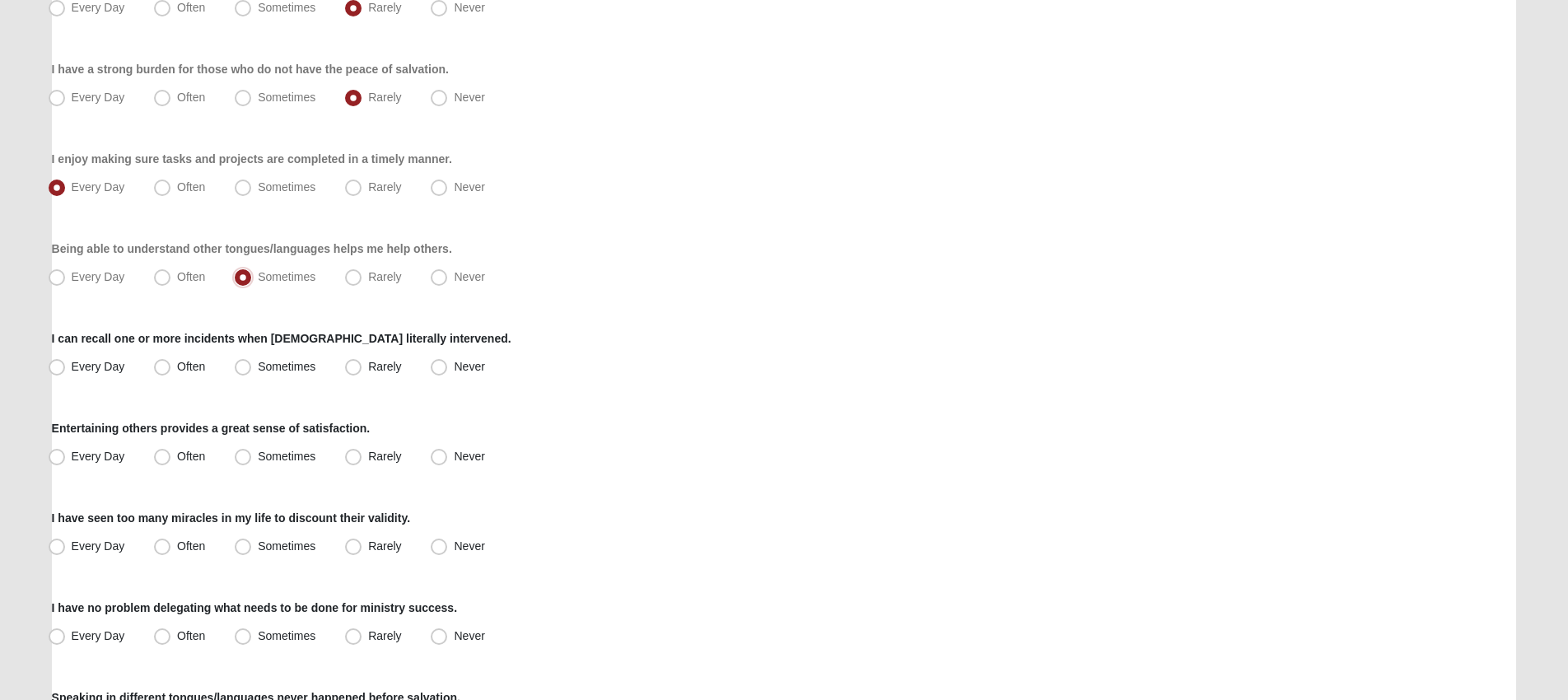
scroll to position [615, 0]
click at [258, 366] on span "Sometimes" at bounding box center [286, 366] width 58 height 13
click at [247, 366] on input "Sometimes" at bounding box center [247, 366] width 11 height 11
radio input "true"
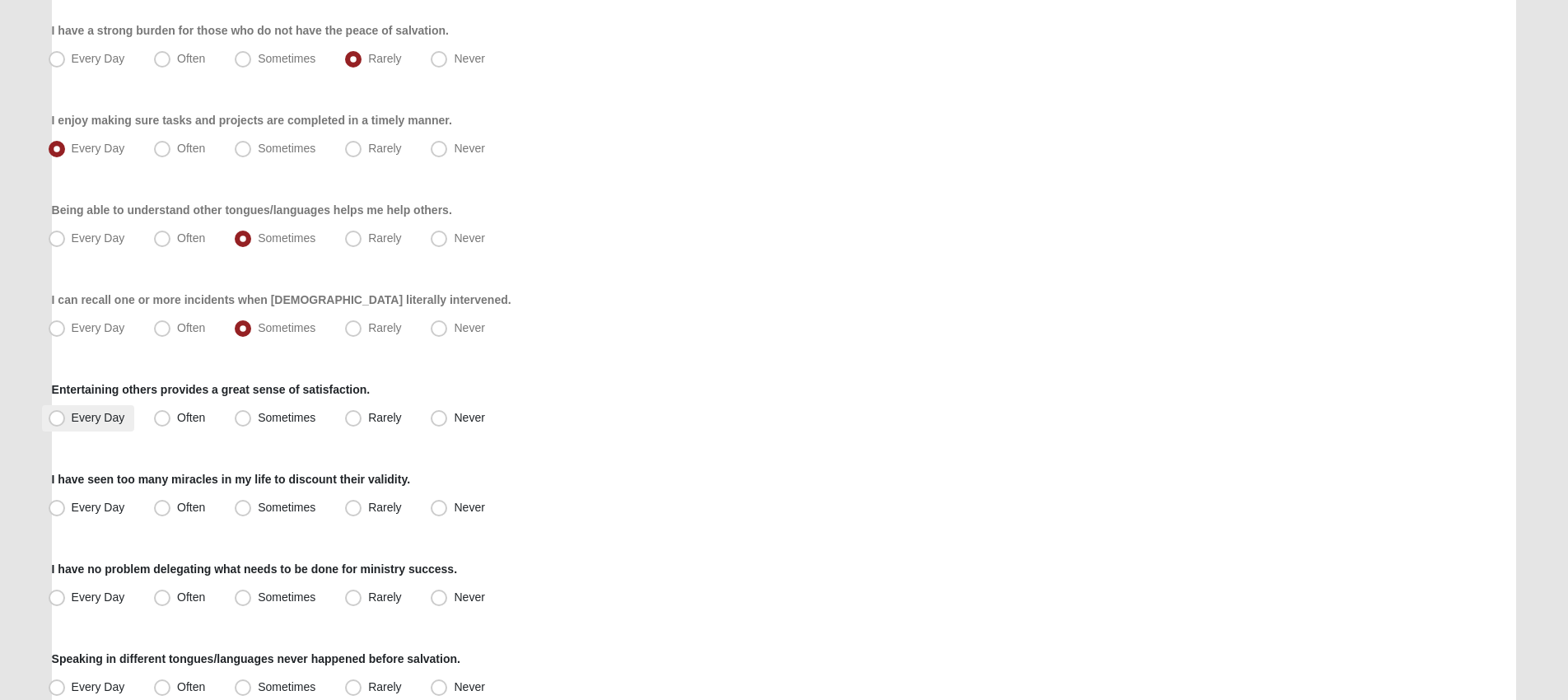
click at [99, 414] on span "Every Day" at bounding box center [98, 418] width 54 height 13
click at [66, 414] on input "Every Day" at bounding box center [60, 419] width 11 height 11
radio input "true"
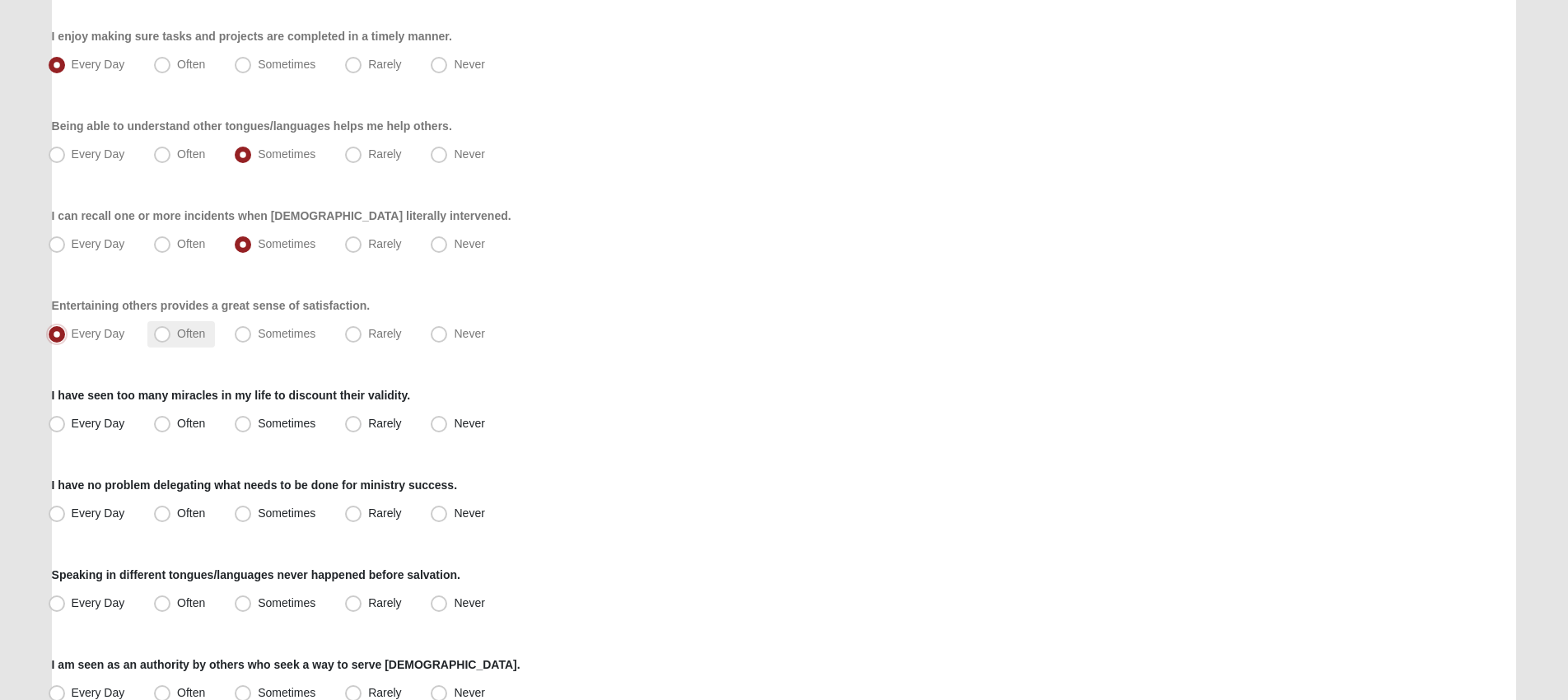
scroll to position [739, 0]
click at [258, 424] on span "Sometimes" at bounding box center [286, 420] width 58 height 13
click at [241, 424] on input "Sometimes" at bounding box center [247, 421] width 11 height 11
radio input "true"
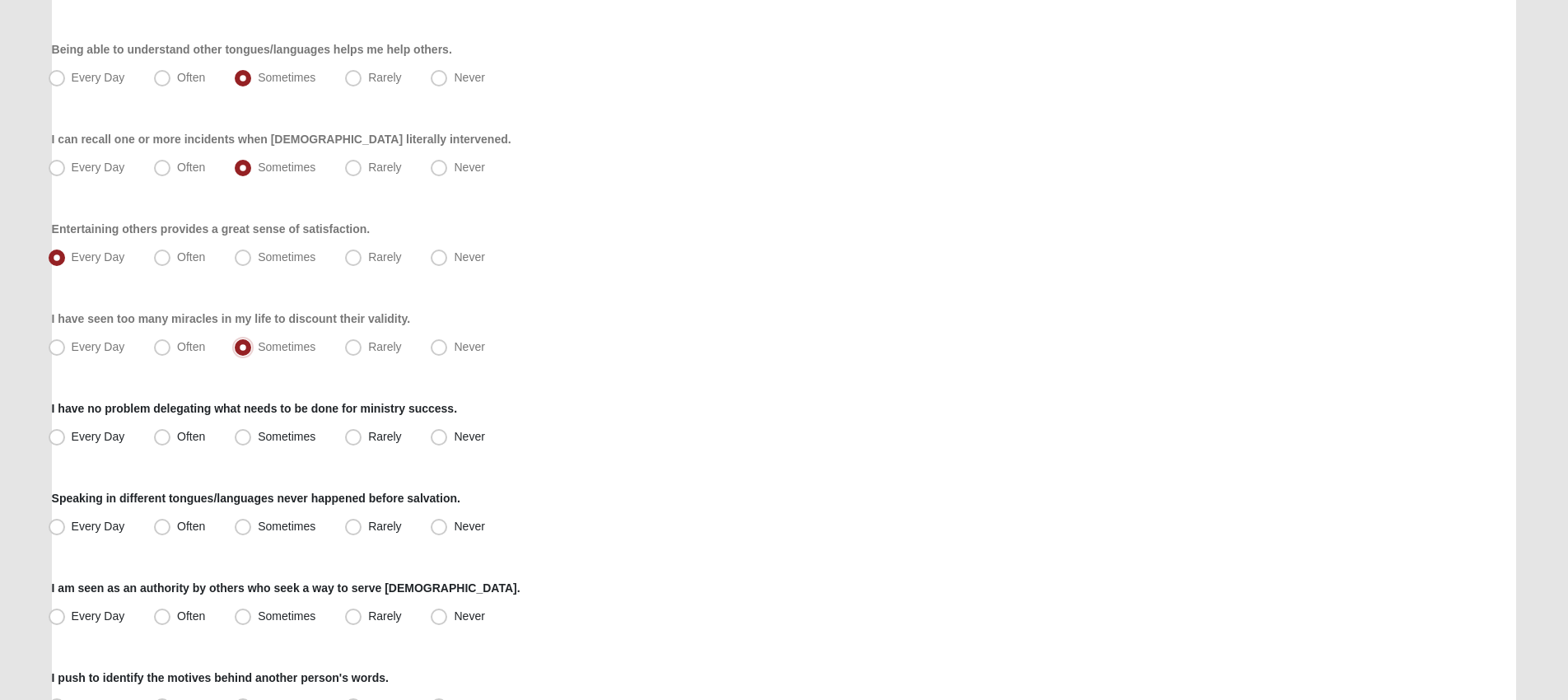
scroll to position [814, 0]
click at [177, 442] on span "Often" at bounding box center [191, 436] width 28 height 13
click at [163, 441] on input "Often" at bounding box center [166, 436] width 11 height 11
radio input "true"
click at [454, 527] on span "Never" at bounding box center [469, 525] width 30 height 13
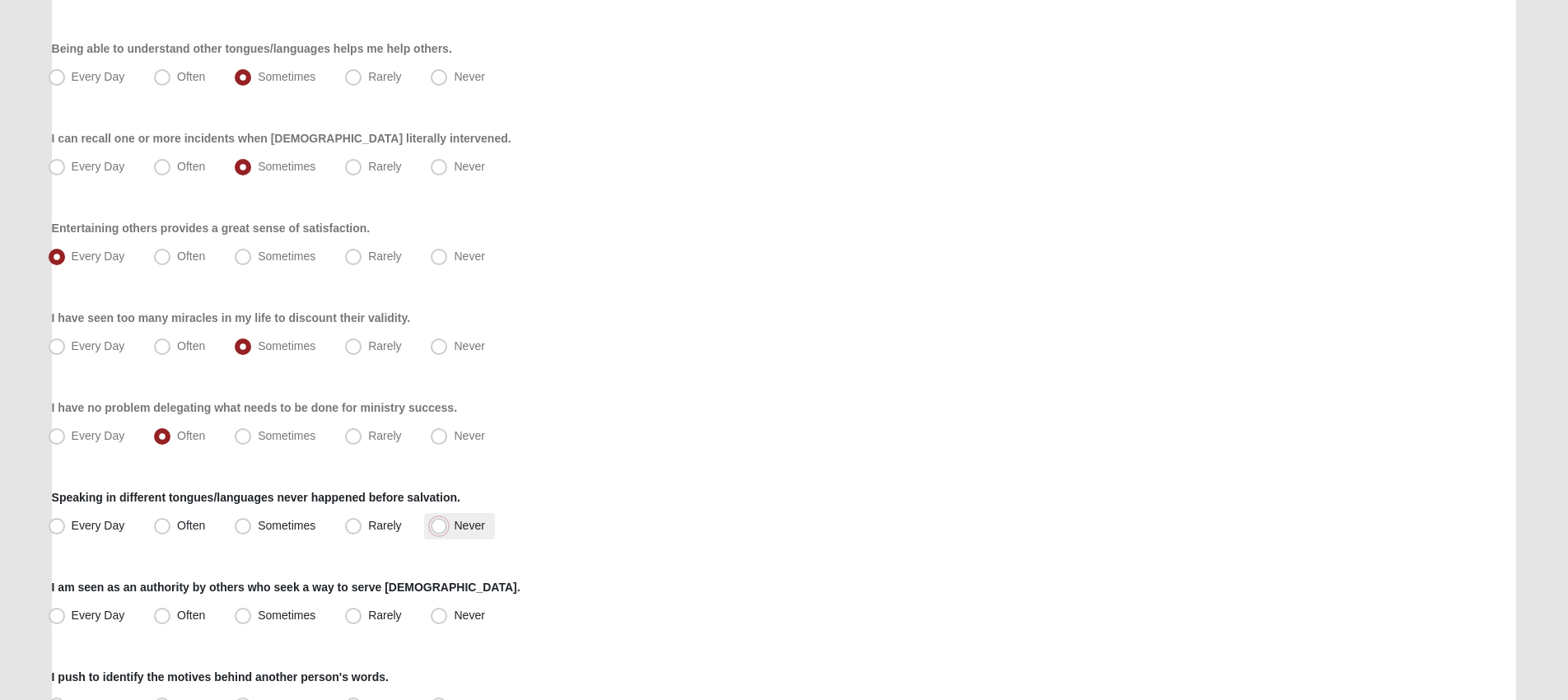
click at [438, 527] on input "Never" at bounding box center [443, 526] width 11 height 11
radio input "true"
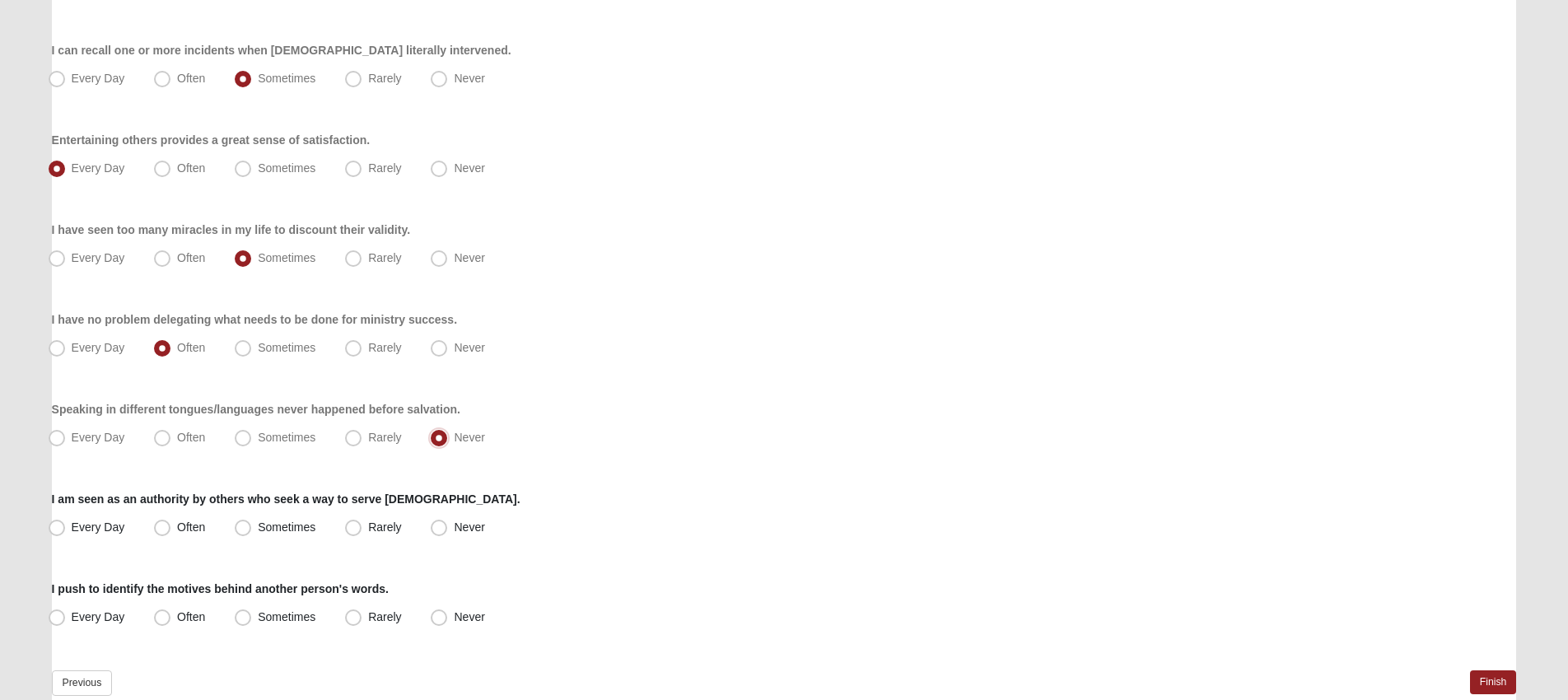
scroll to position [900, 0]
click at [185, 529] on span "Often" at bounding box center [191, 529] width 28 height 13
click at [171, 529] on input "Often" at bounding box center [166, 530] width 11 height 11
radio input "true"
click at [281, 526] on span "Sometimes" at bounding box center [286, 529] width 58 height 13
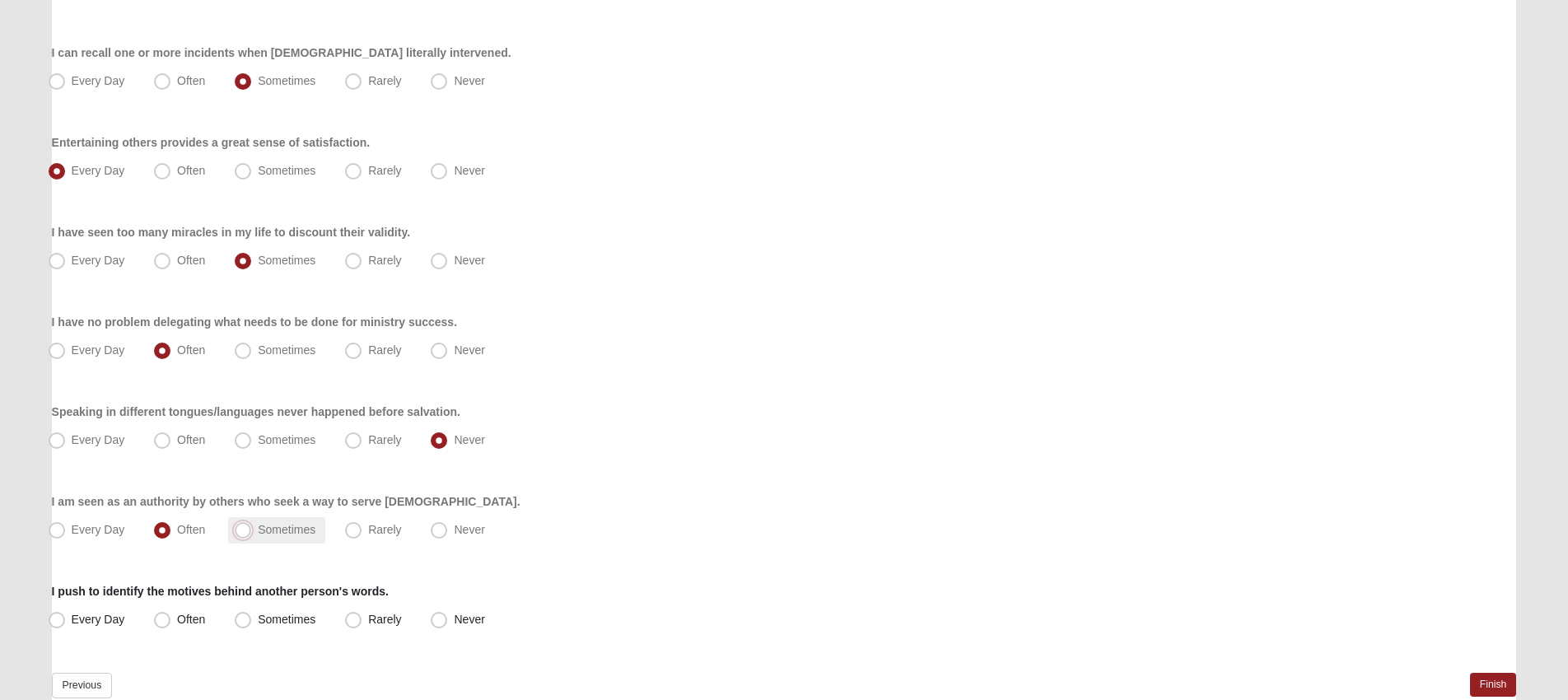
click at [252, 526] on input "Sometimes" at bounding box center [247, 530] width 11 height 11
radio input "true"
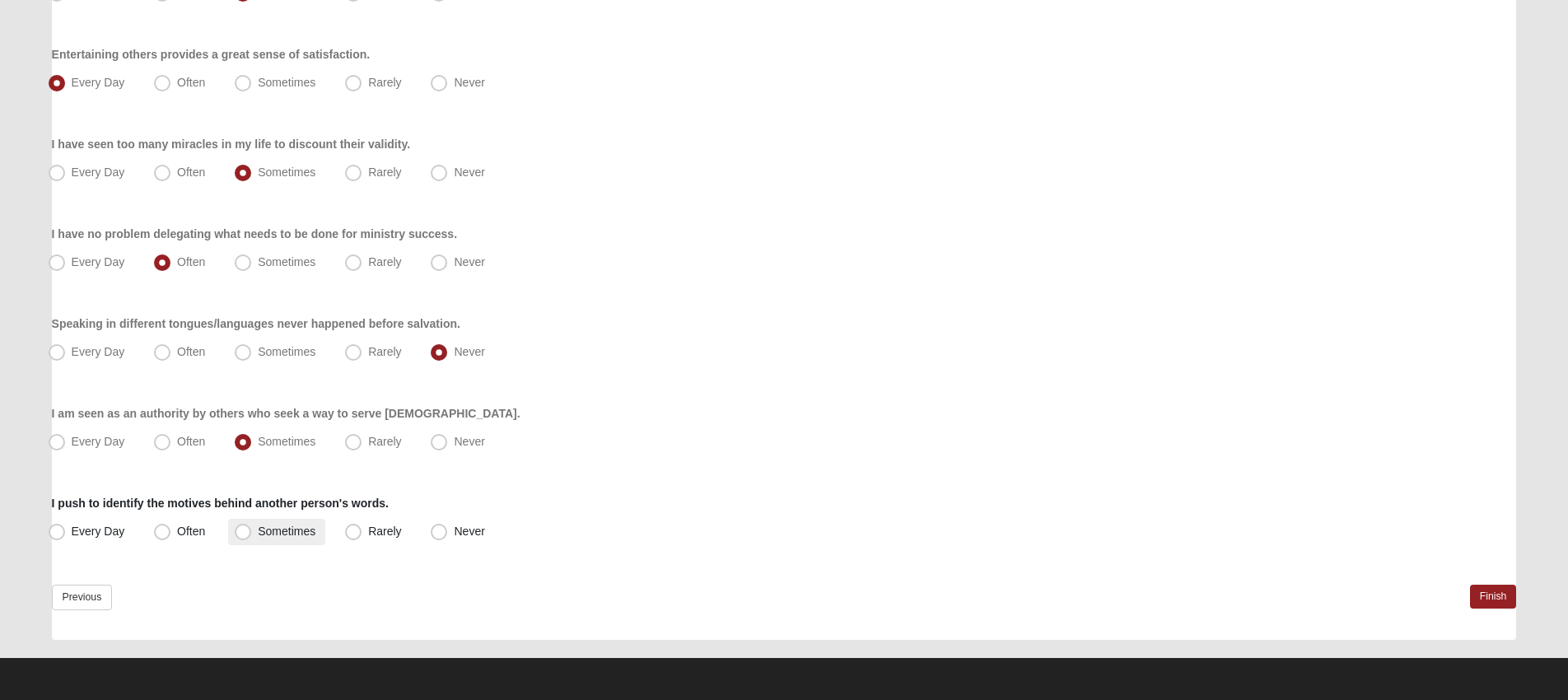
click at [258, 536] on span "Sometimes" at bounding box center [286, 531] width 58 height 13
click at [247, 536] on input "Sometimes" at bounding box center [247, 532] width 11 height 11
radio input "true"
click at [1478, 596] on link "Finish" at bounding box center [1493, 597] width 47 height 24
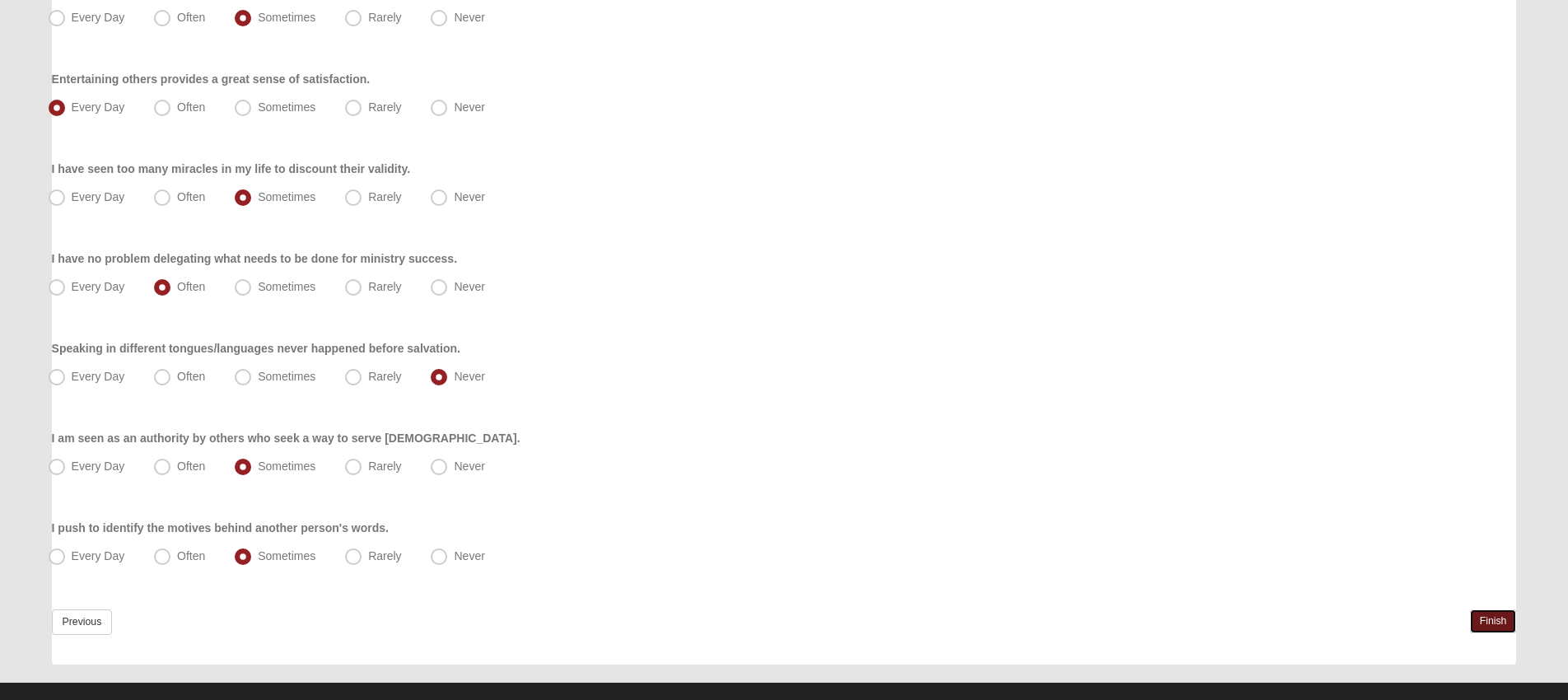
scroll to position [1066, 0]
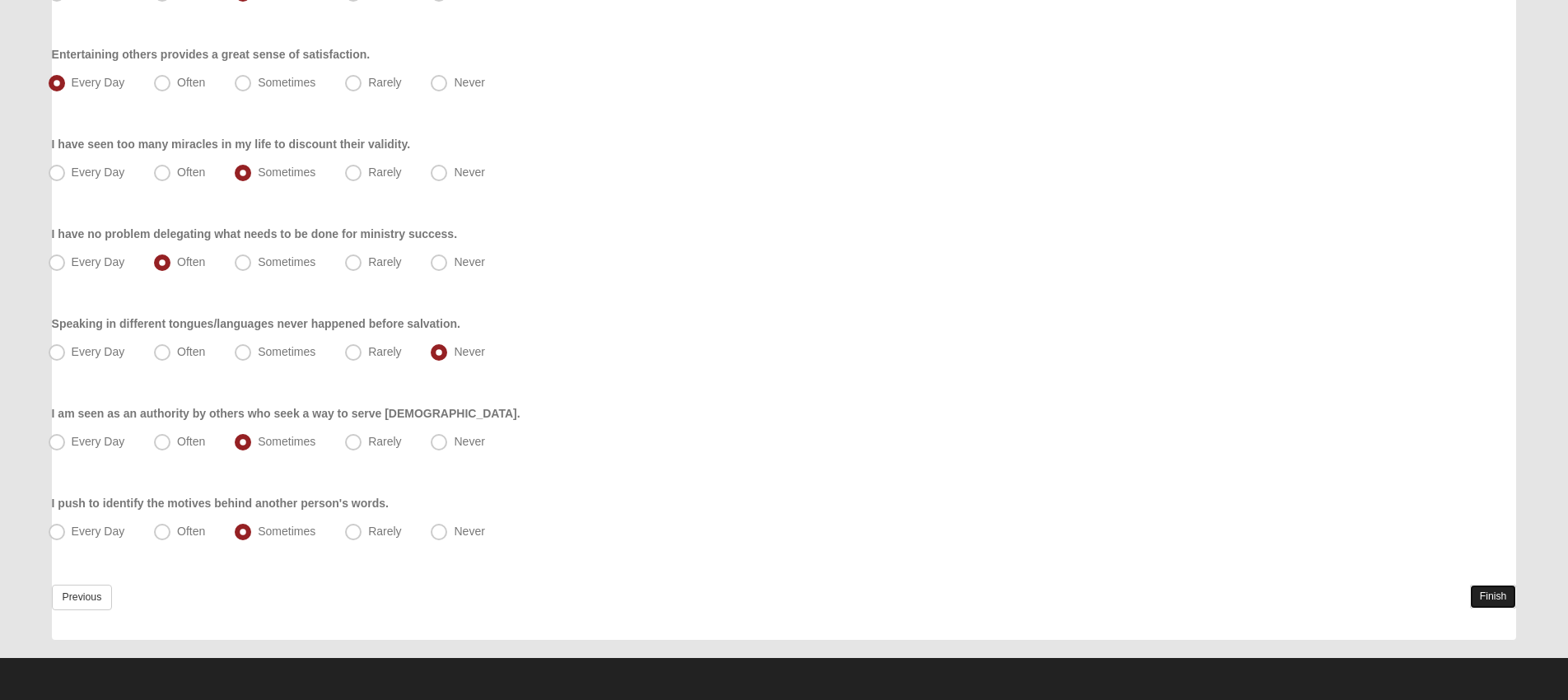
click at [1483, 593] on link "Finish" at bounding box center [1493, 597] width 47 height 24
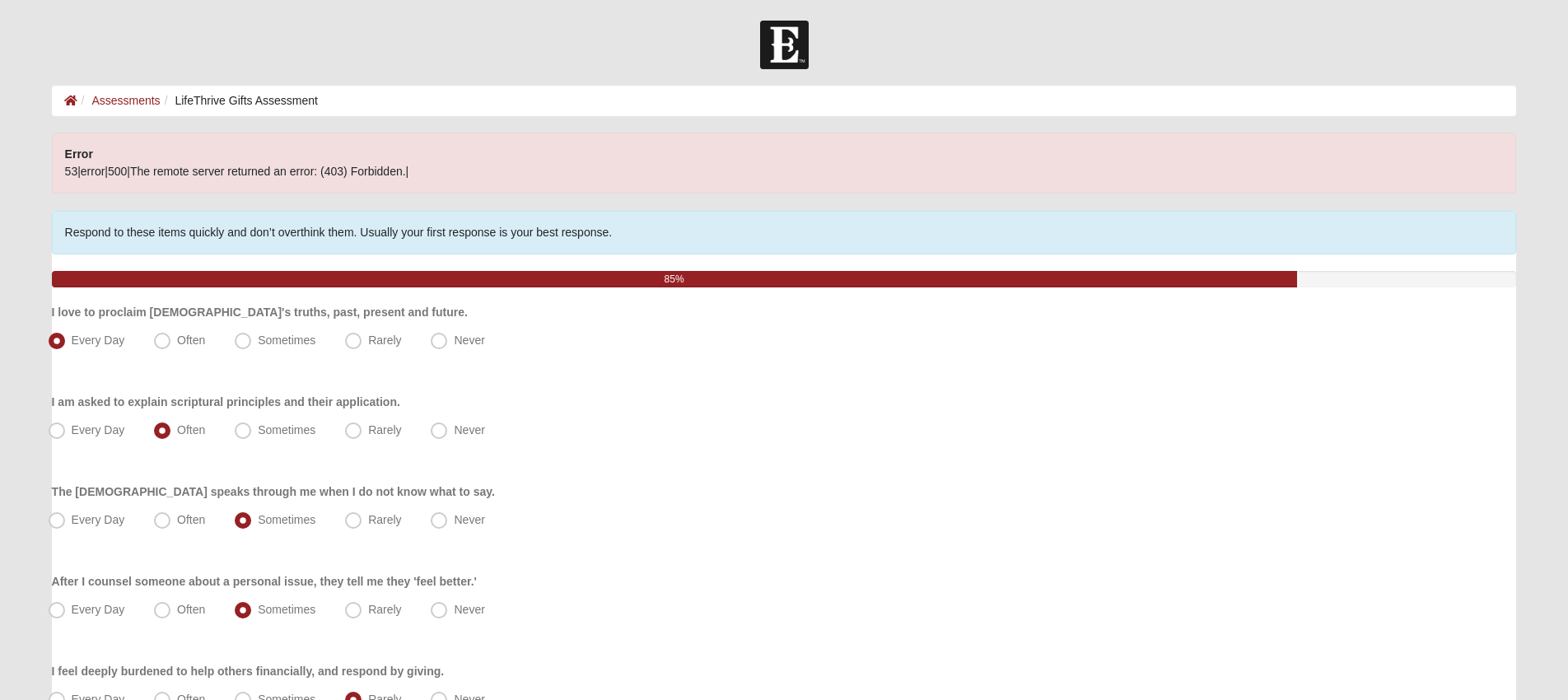
click at [194, 222] on div "Respond to these items quickly and don’t overthink them. Usually your first res…" at bounding box center [785, 233] width 1466 height 44
click at [220, 180] on div "Error 53|error|500|The remote server returned an error: (403) Forbidden.|" at bounding box center [785, 163] width 1466 height 61
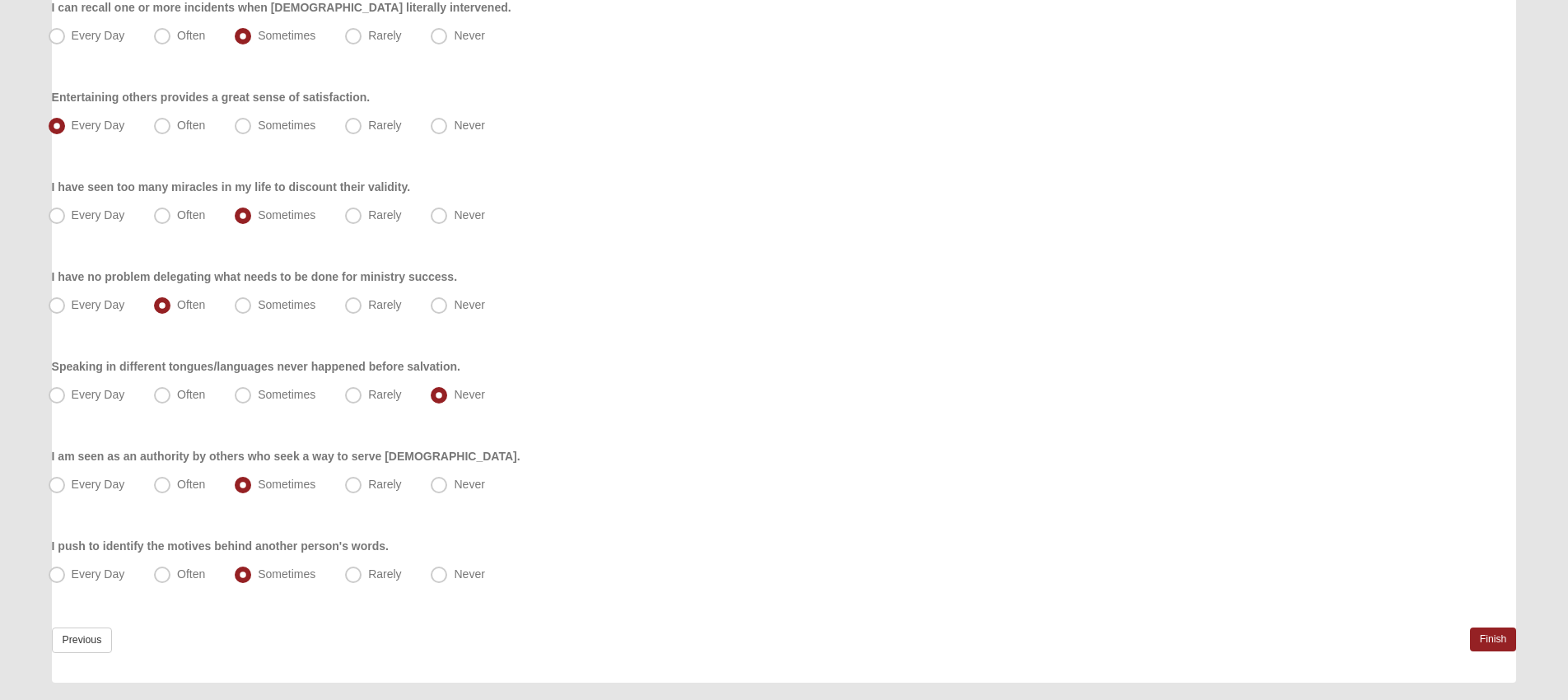
scroll to position [1066, 0]
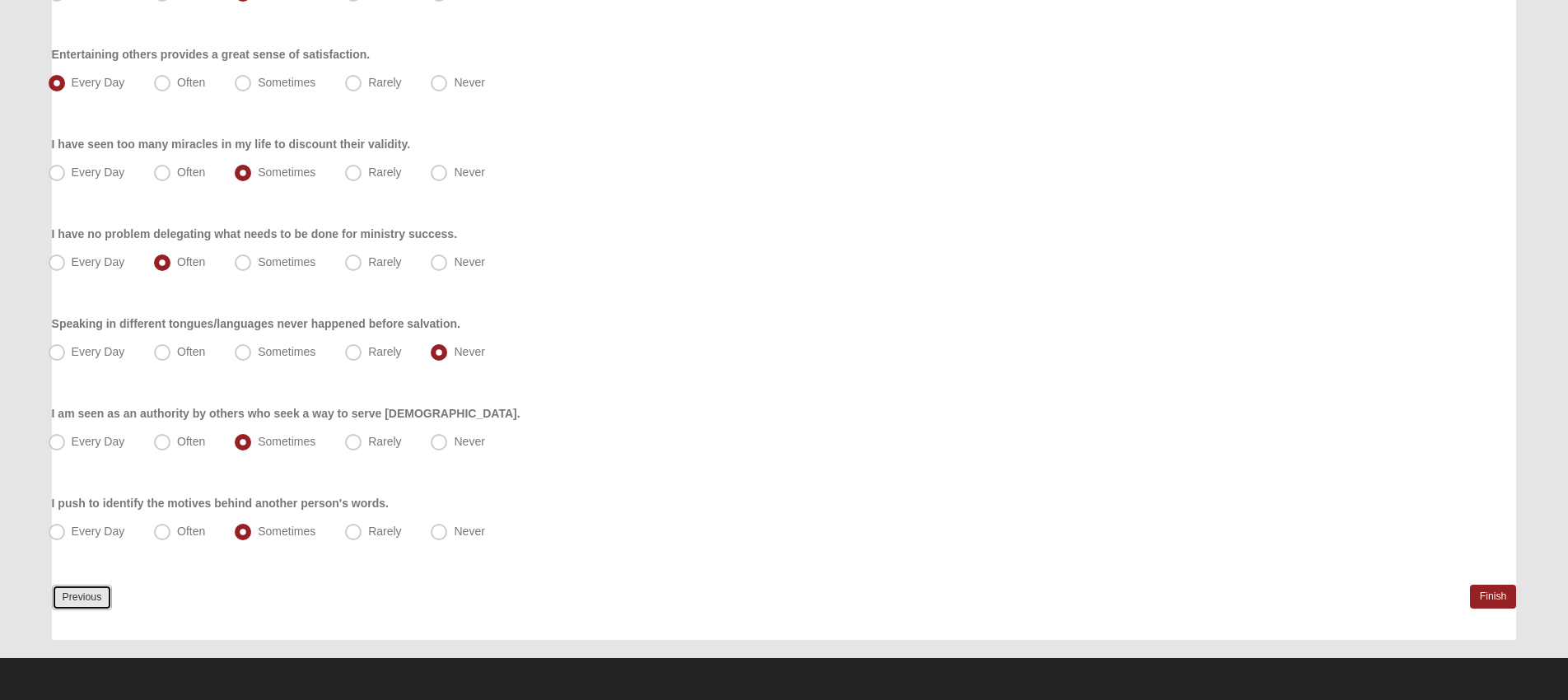
click at [91, 601] on link "Previous" at bounding box center [82, 598] width 61 height 26
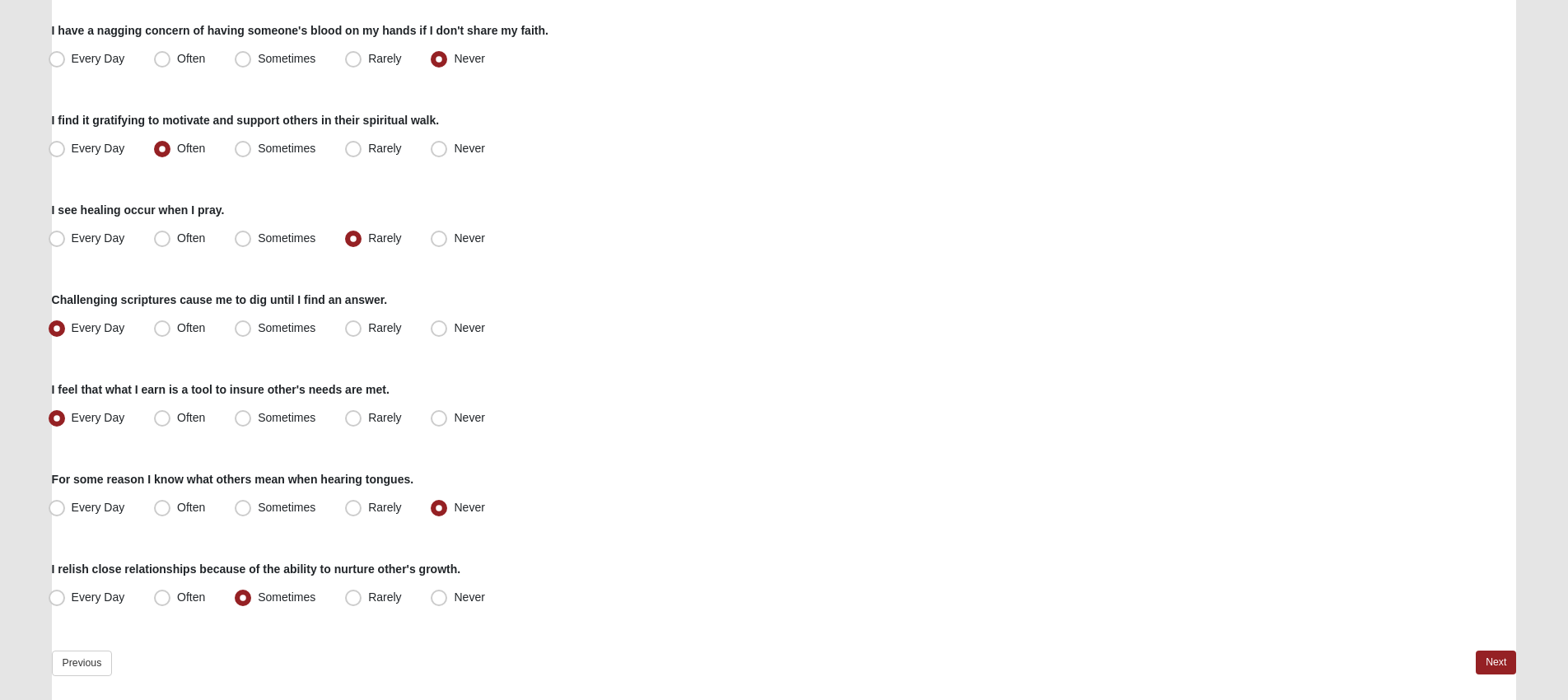
scroll to position [1168, 0]
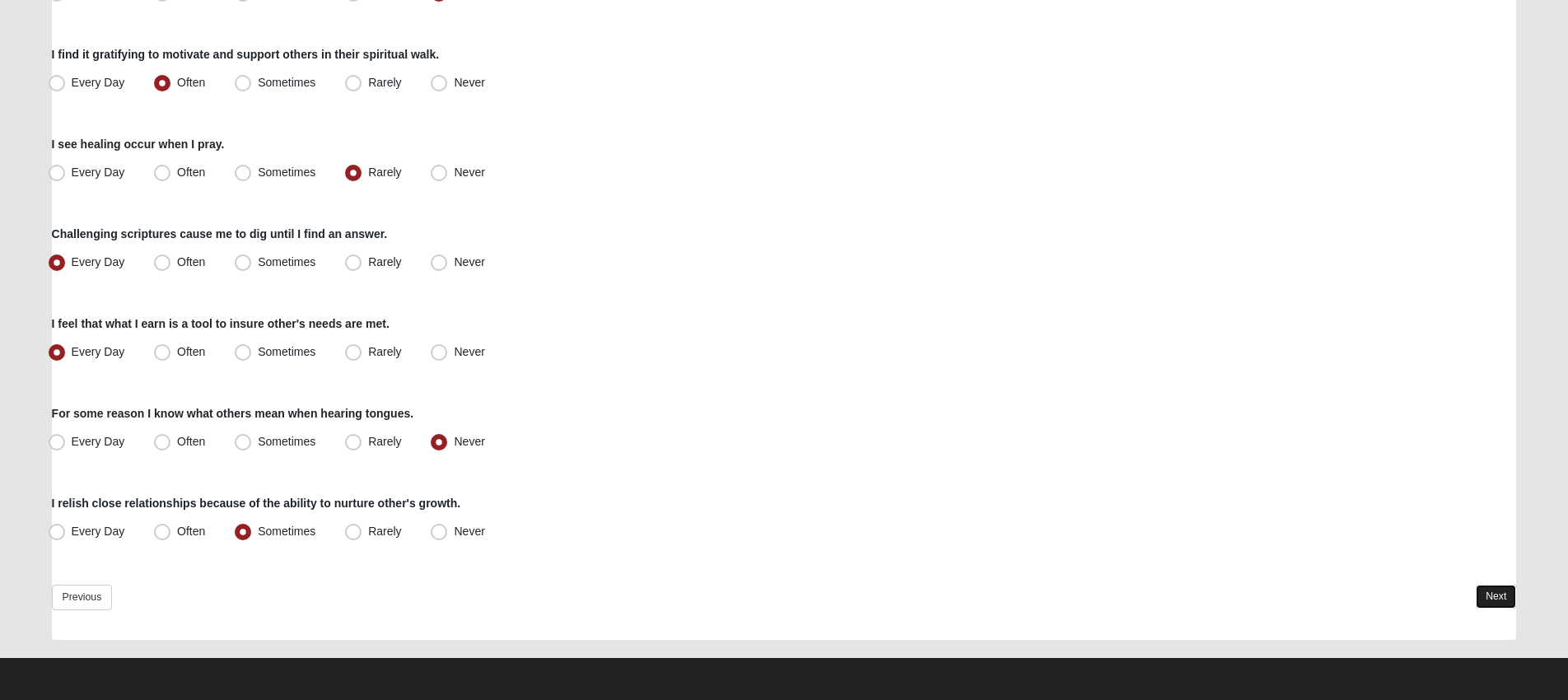
click at [1499, 602] on link "Next" at bounding box center [1496, 597] width 40 height 24
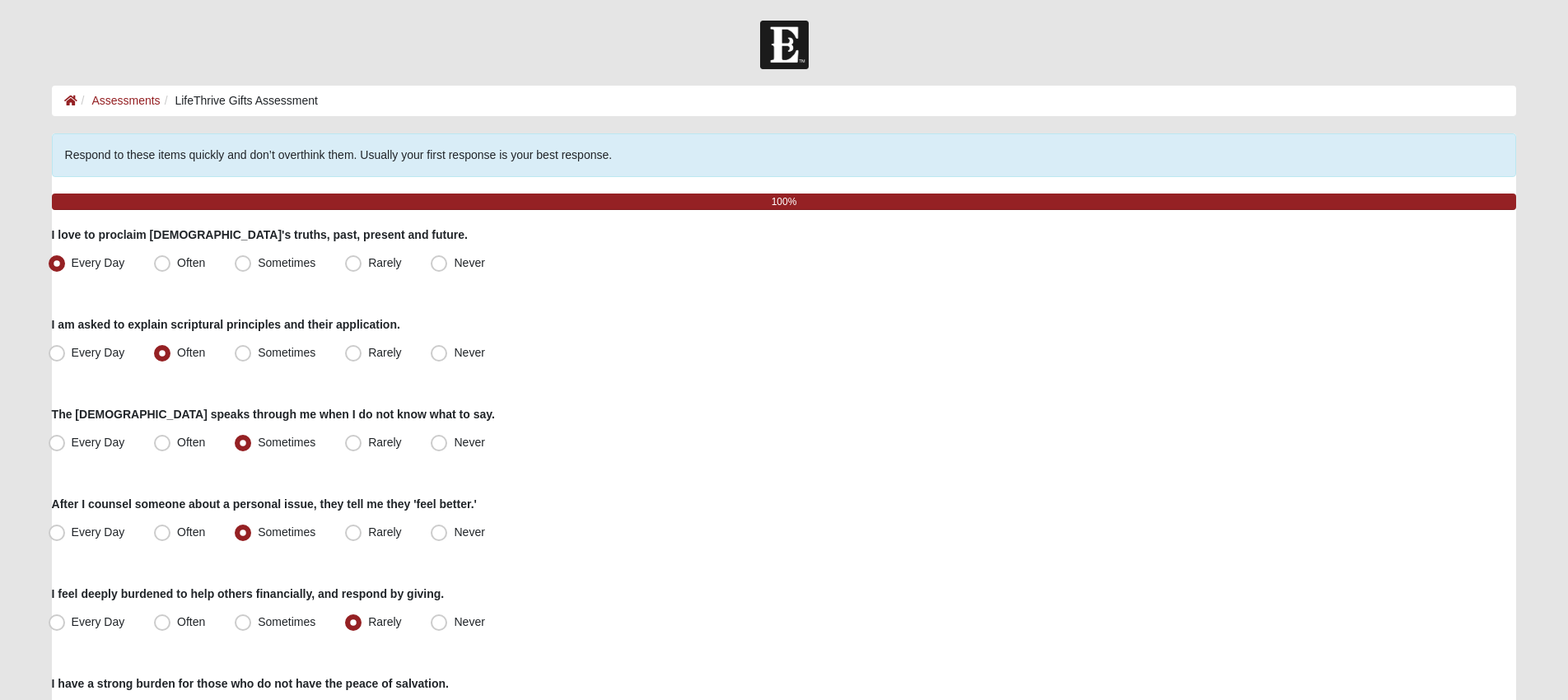
click at [1499, 602] on div "I feel deeply burdened to help others financially, and respond by giving. Every…" at bounding box center [785, 610] width 1466 height 50
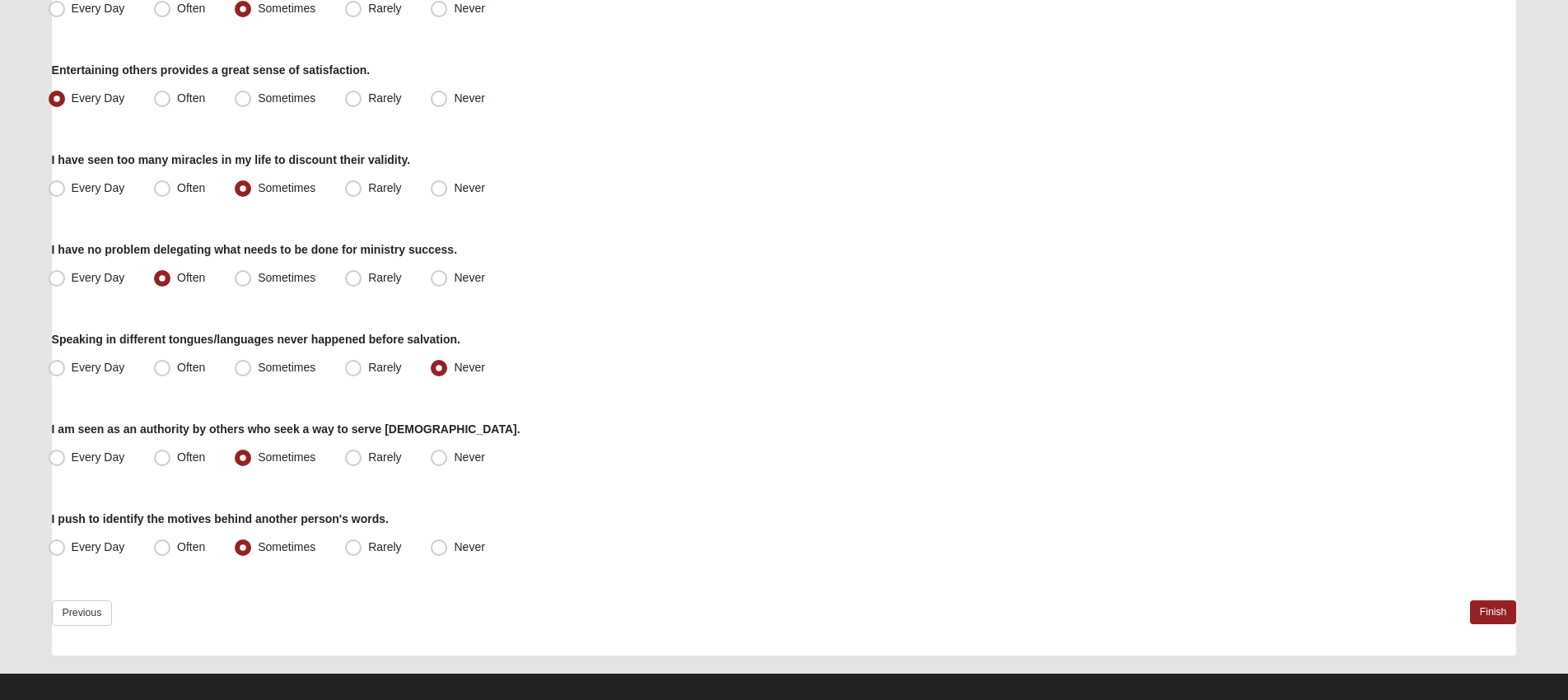
scroll to position [989, 0]
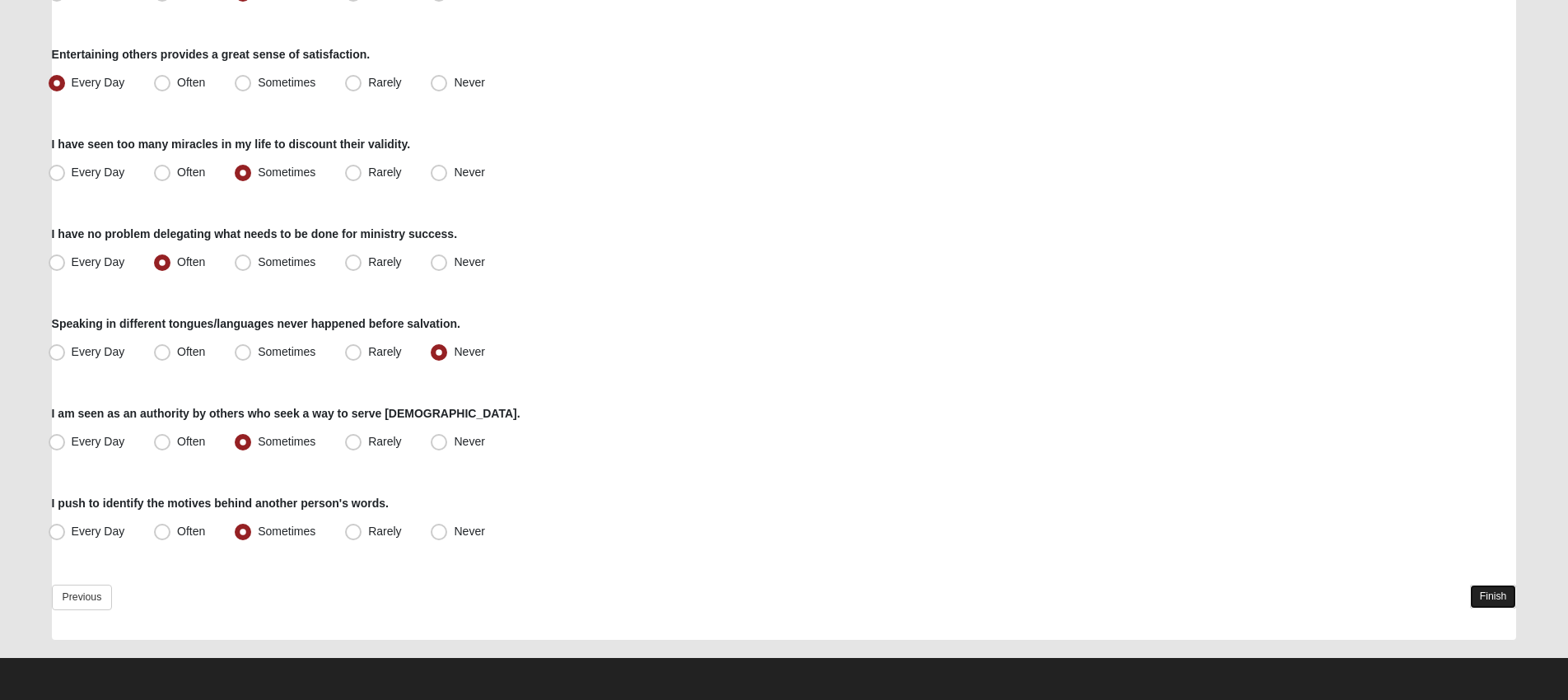
click at [1491, 600] on link "Finish" at bounding box center [1493, 597] width 47 height 24
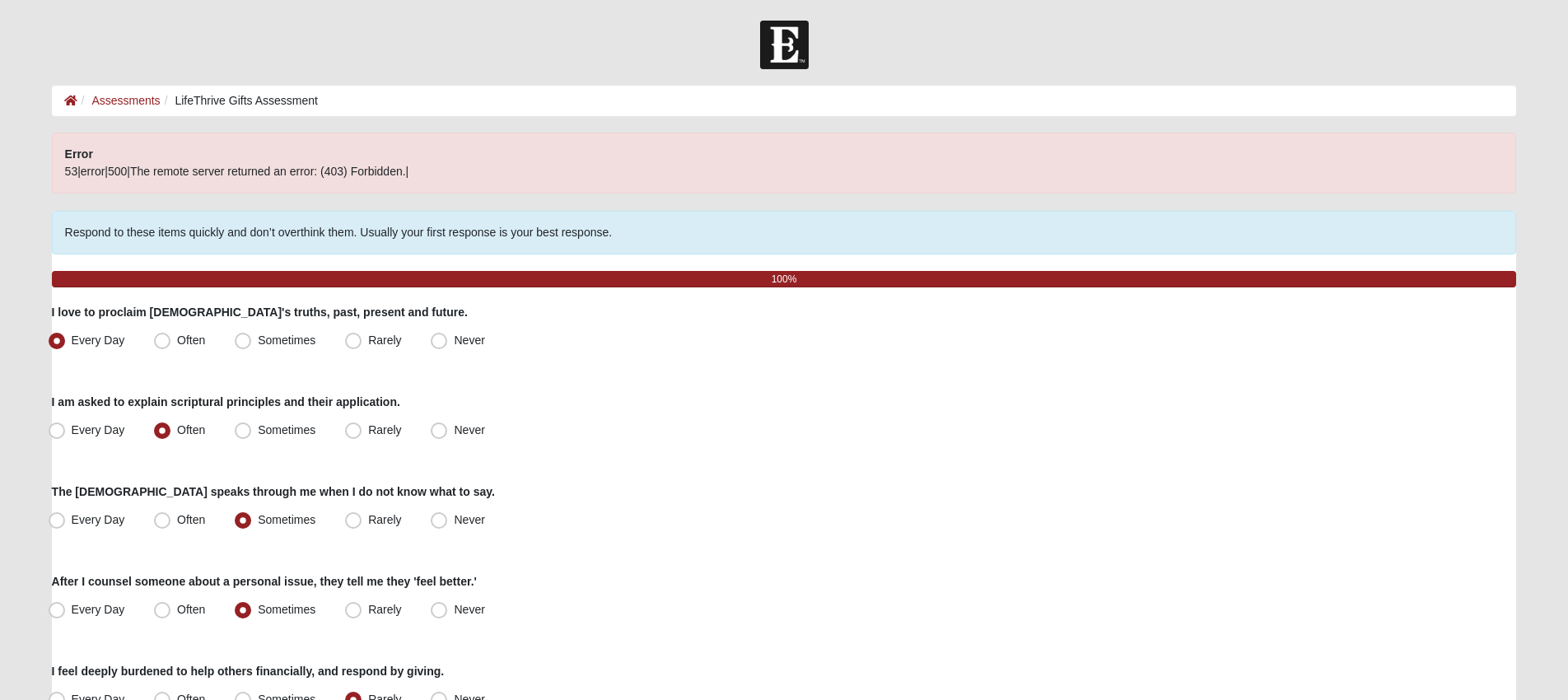
click at [118, 156] on p "Error" at bounding box center [784, 154] width 1439 height 17
click at [122, 167] on span "53|error|500|The remote server returned an error: (403) Forbidden.|" at bounding box center [237, 171] width 344 height 13
click at [86, 175] on span "53|error|500|The remote server returned an error: (403) Forbidden.|" at bounding box center [237, 171] width 344 height 13
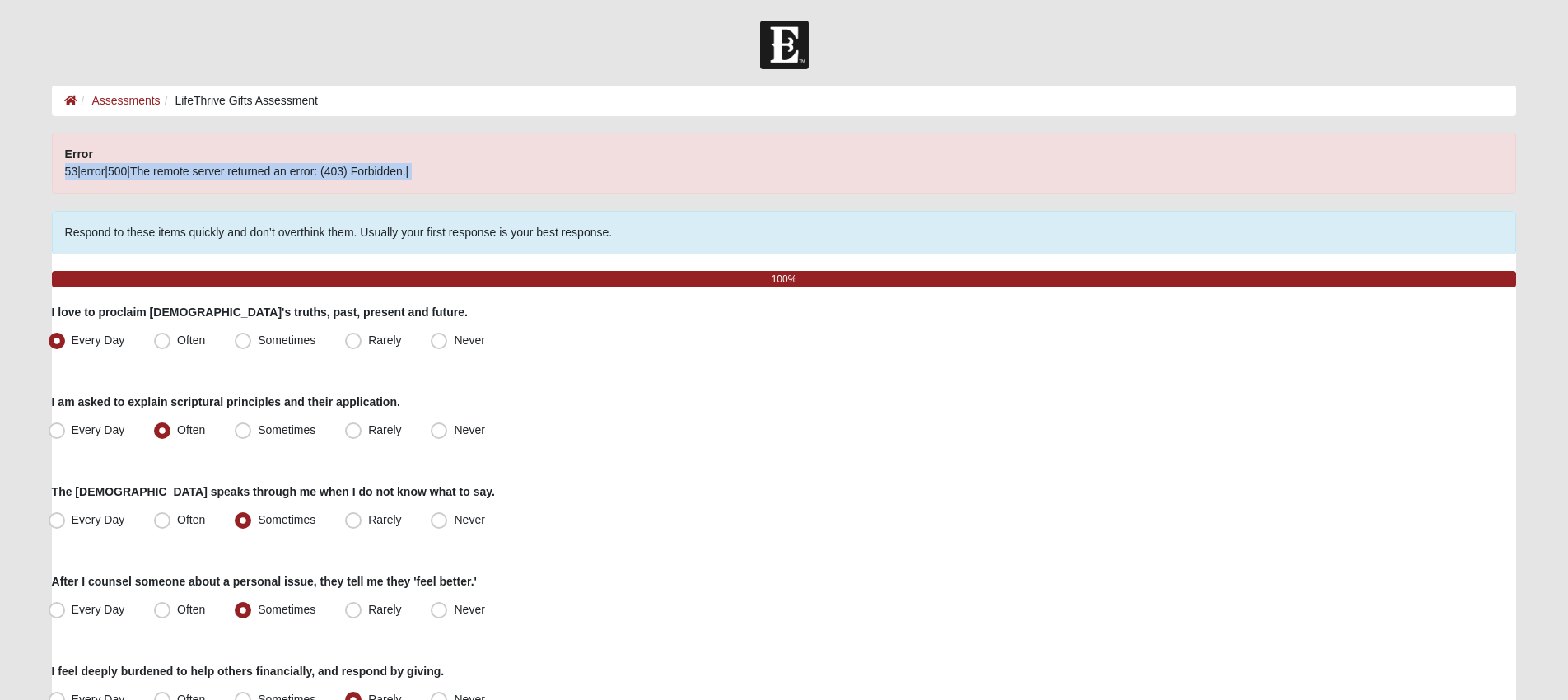
copy main "53|error|500|The remote server returned an error: (403) Forbidden.|"
click at [178, 135] on div "Error 53|error|500|The remote server returned an error: (403) Forbidden.|" at bounding box center [785, 163] width 1466 height 61
click at [154, 104] on link "Assessments" at bounding box center [125, 101] width 69 height 13
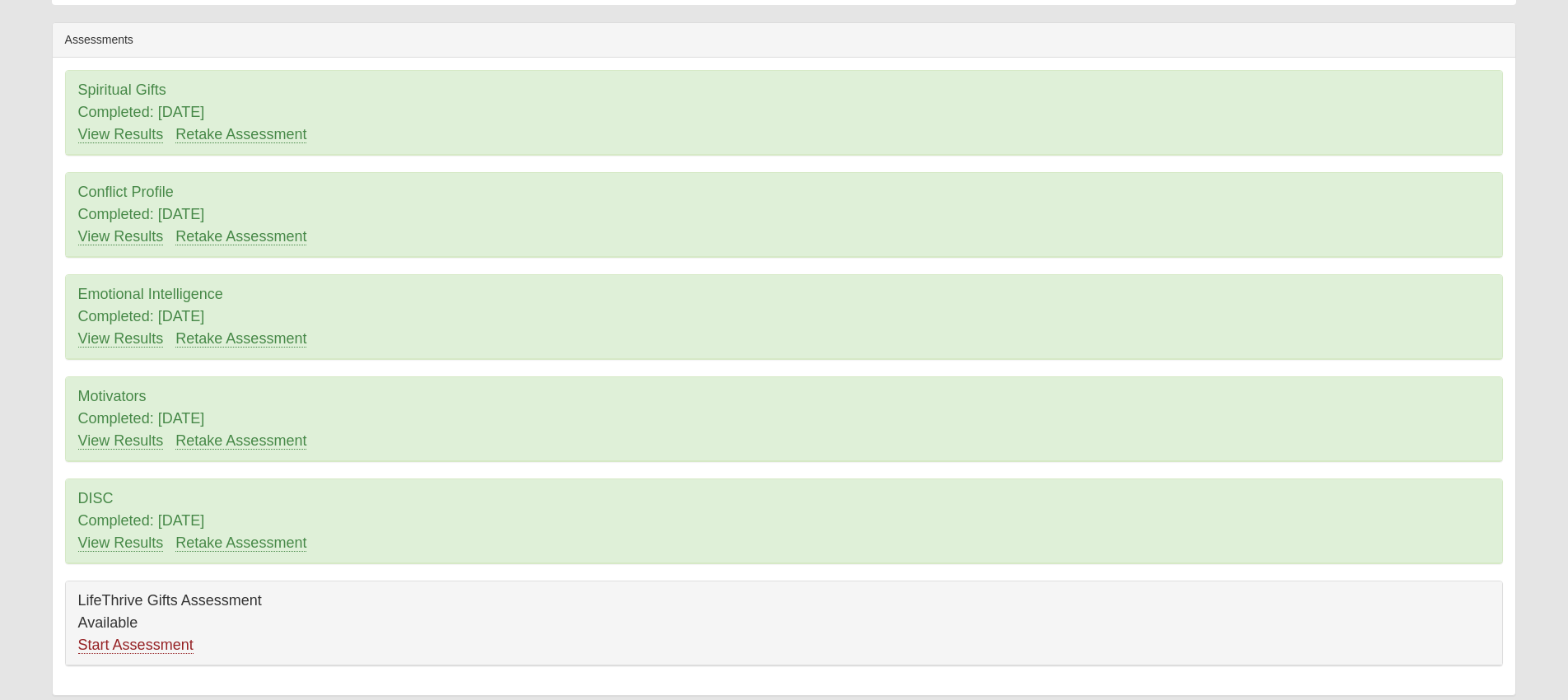
scroll to position [167, 0]
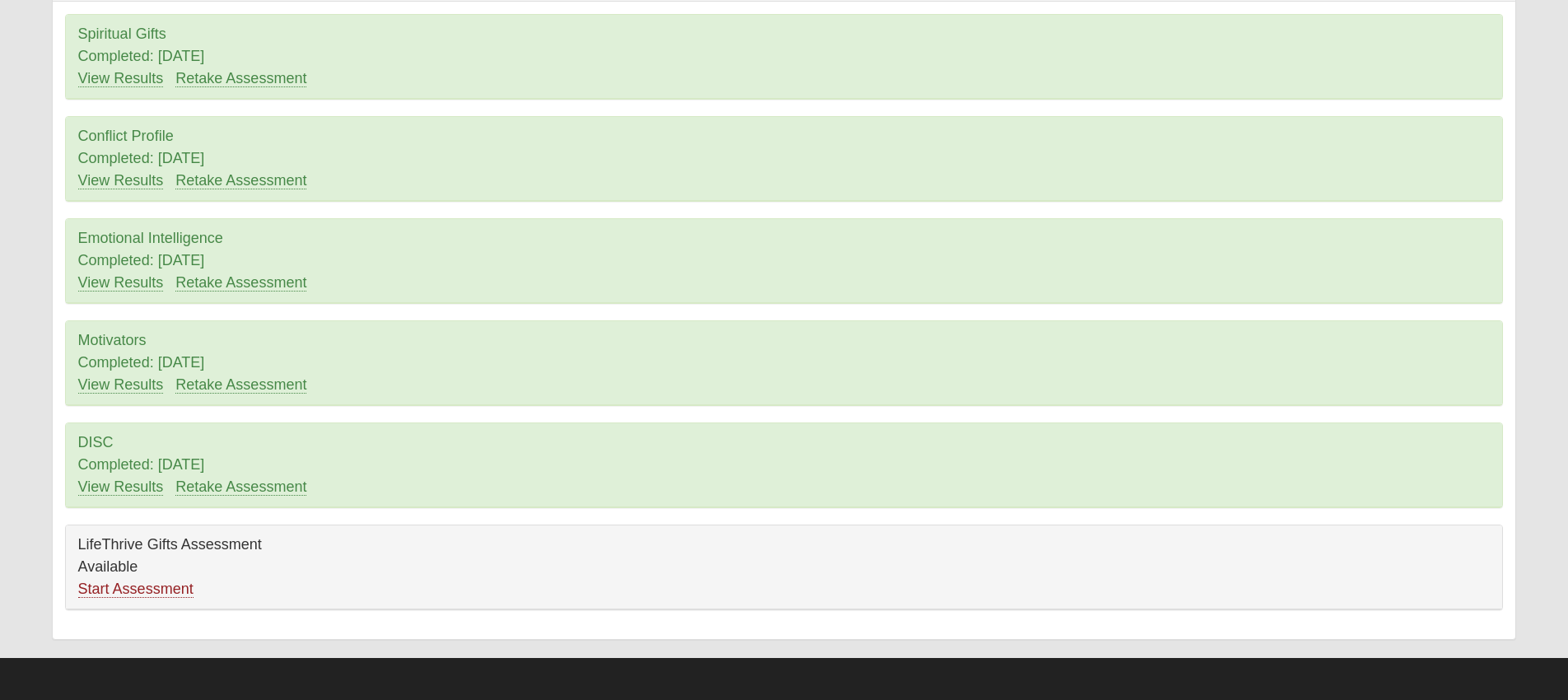
click at [143, 578] on div "LifeThrive Gifts Assessment Available Start Assessment" at bounding box center [784, 567] width 1437 height 84
click at [141, 591] on link "Start Assessment" at bounding box center [136, 589] width 115 height 17
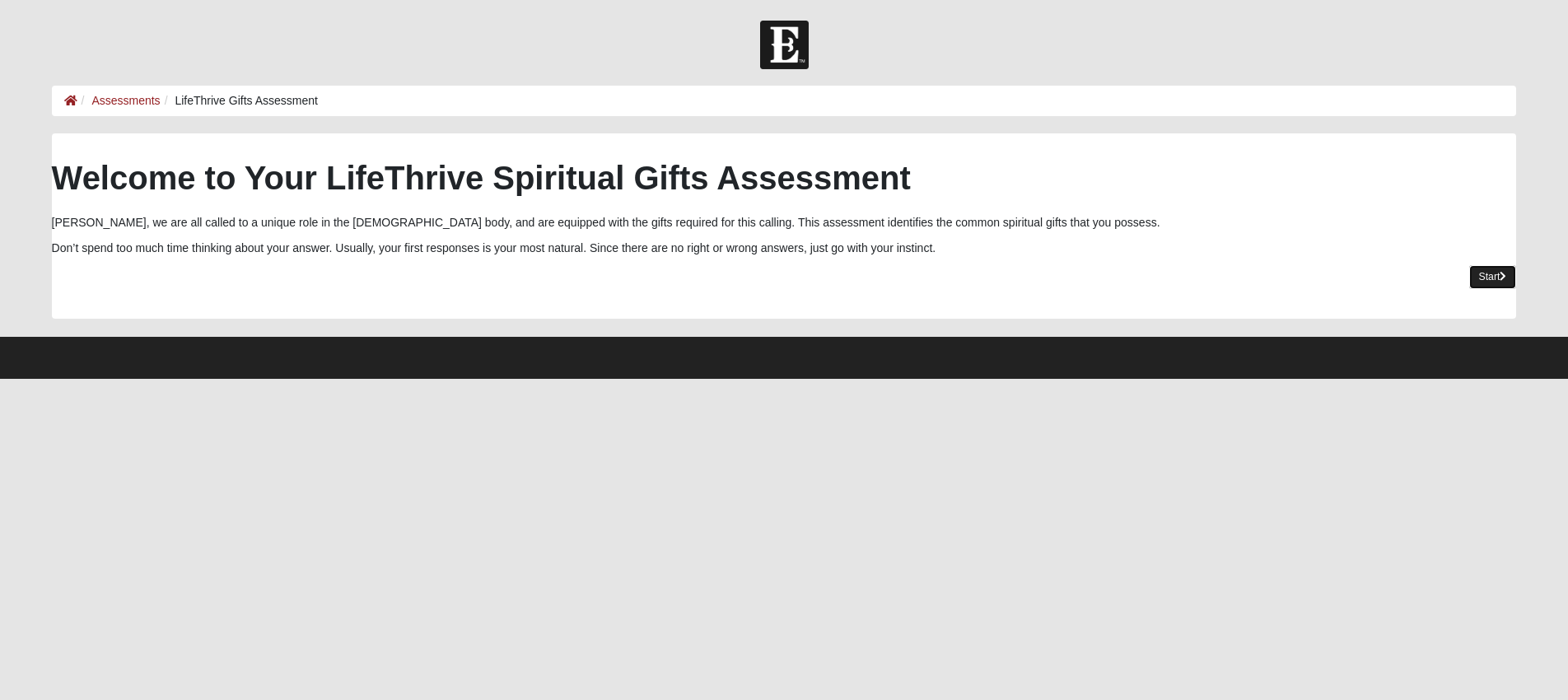
click at [1500, 271] on icon at bounding box center [1502, 276] width 6 height 10
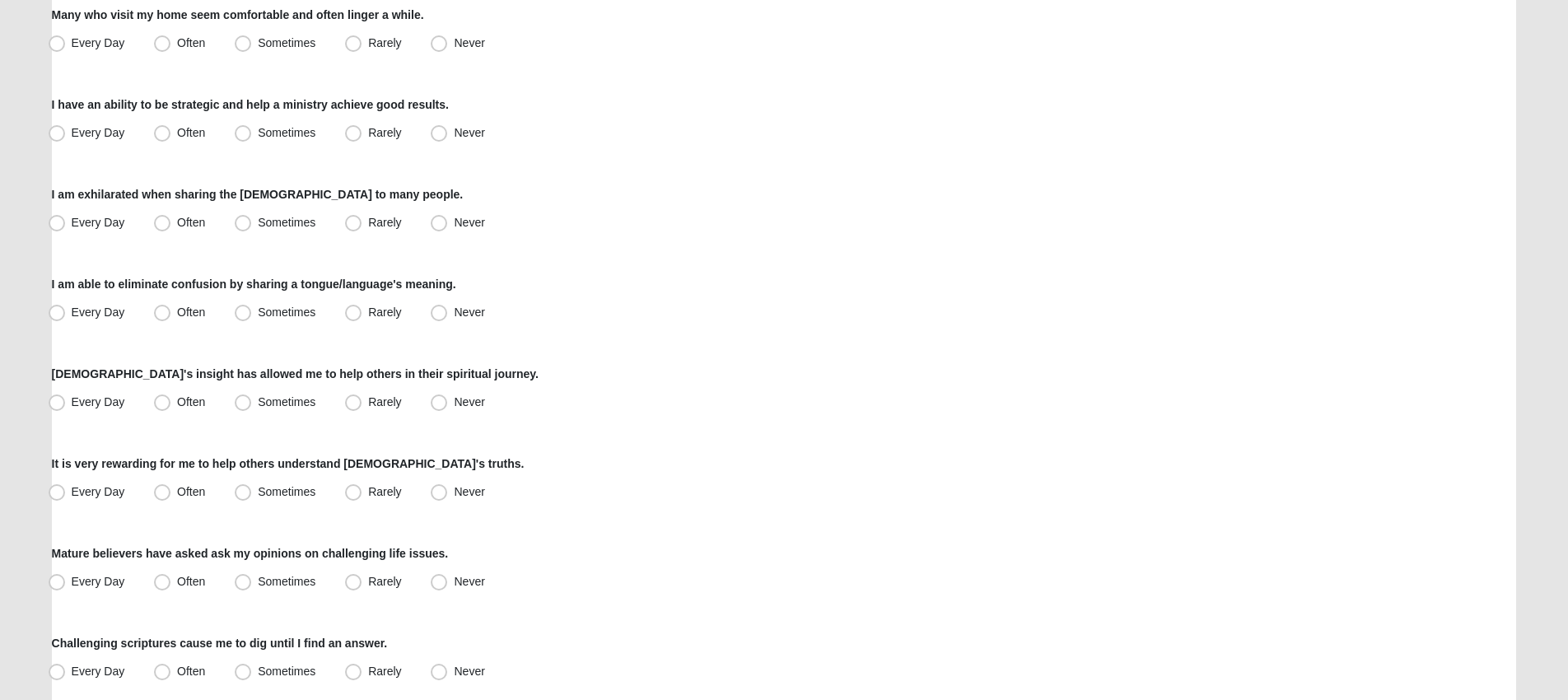
scroll to position [1166, 0]
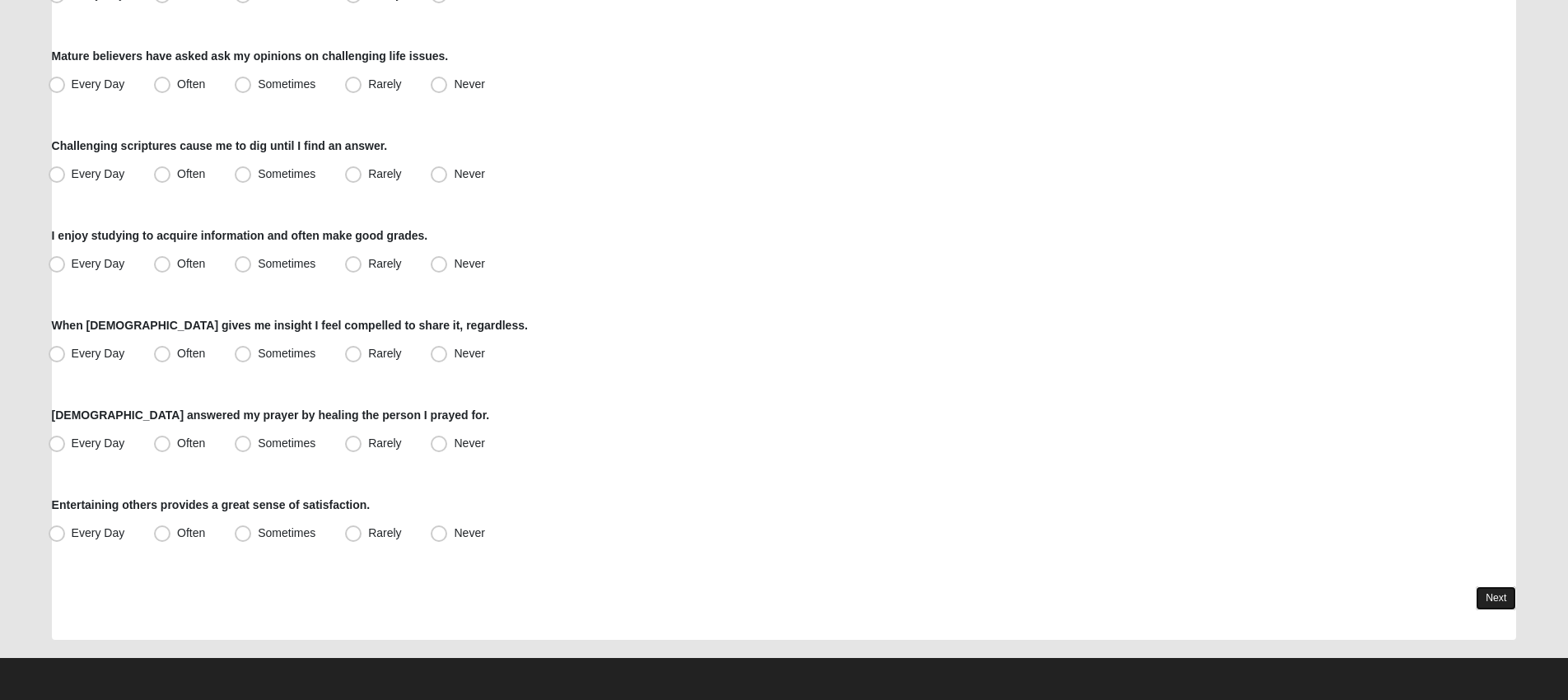
click at [1483, 595] on link "Next" at bounding box center [1496, 599] width 40 height 24
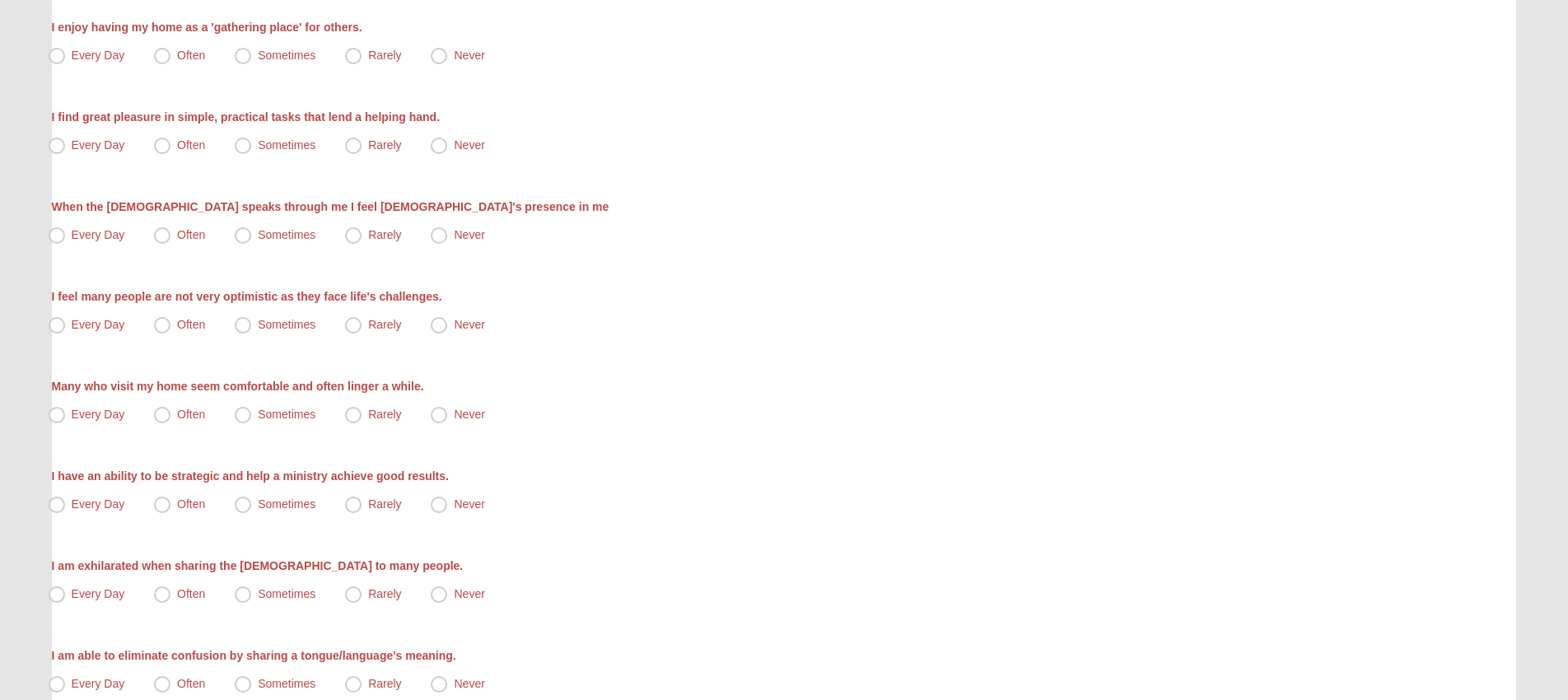
scroll to position [0, 0]
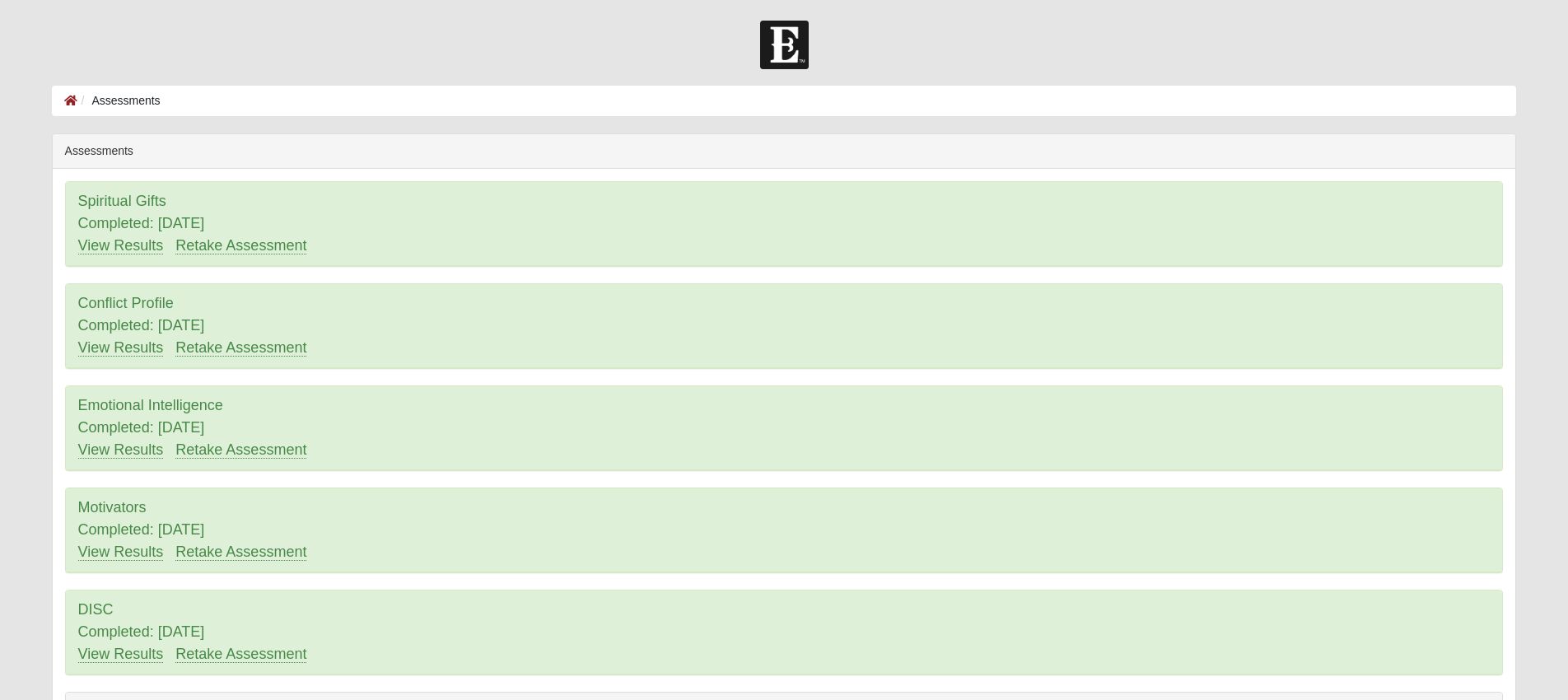
scroll to position [167, 0]
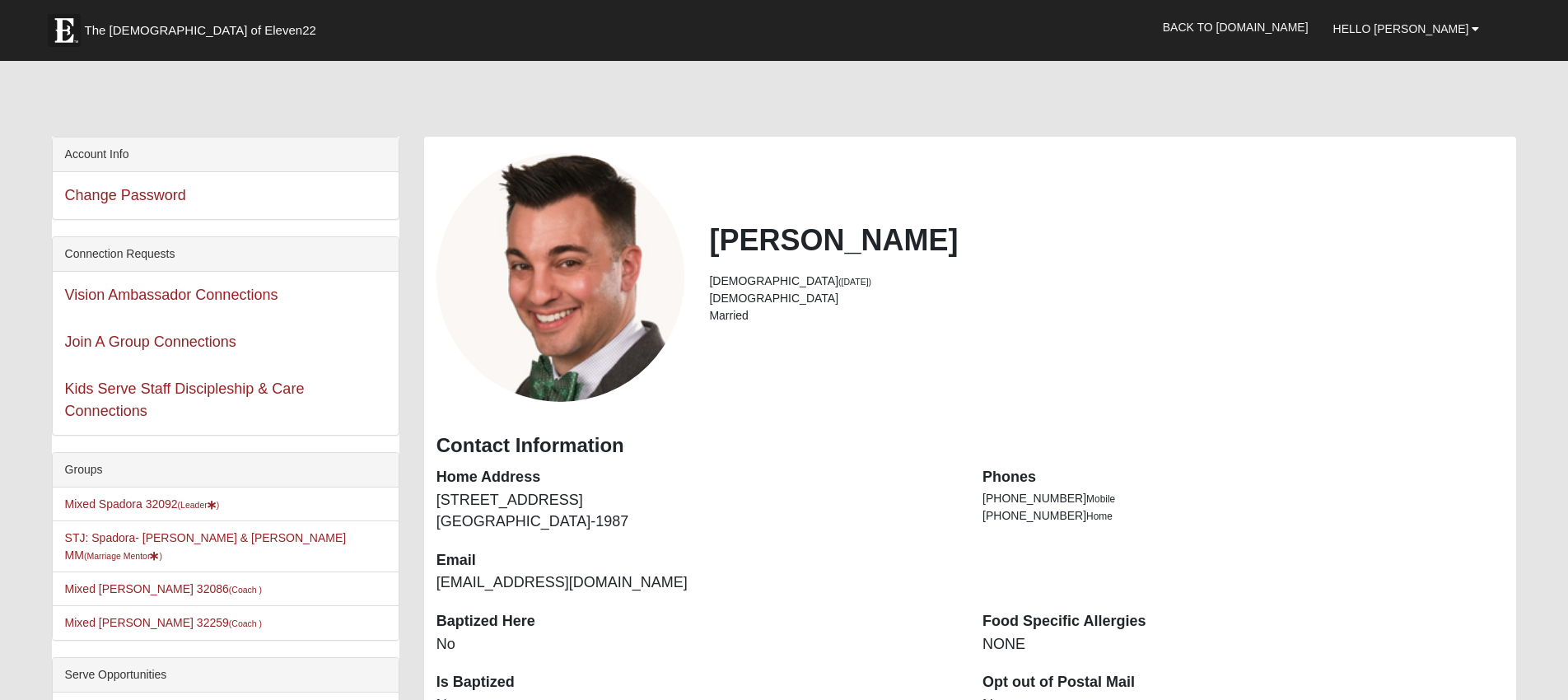
scroll to position [1039, 0]
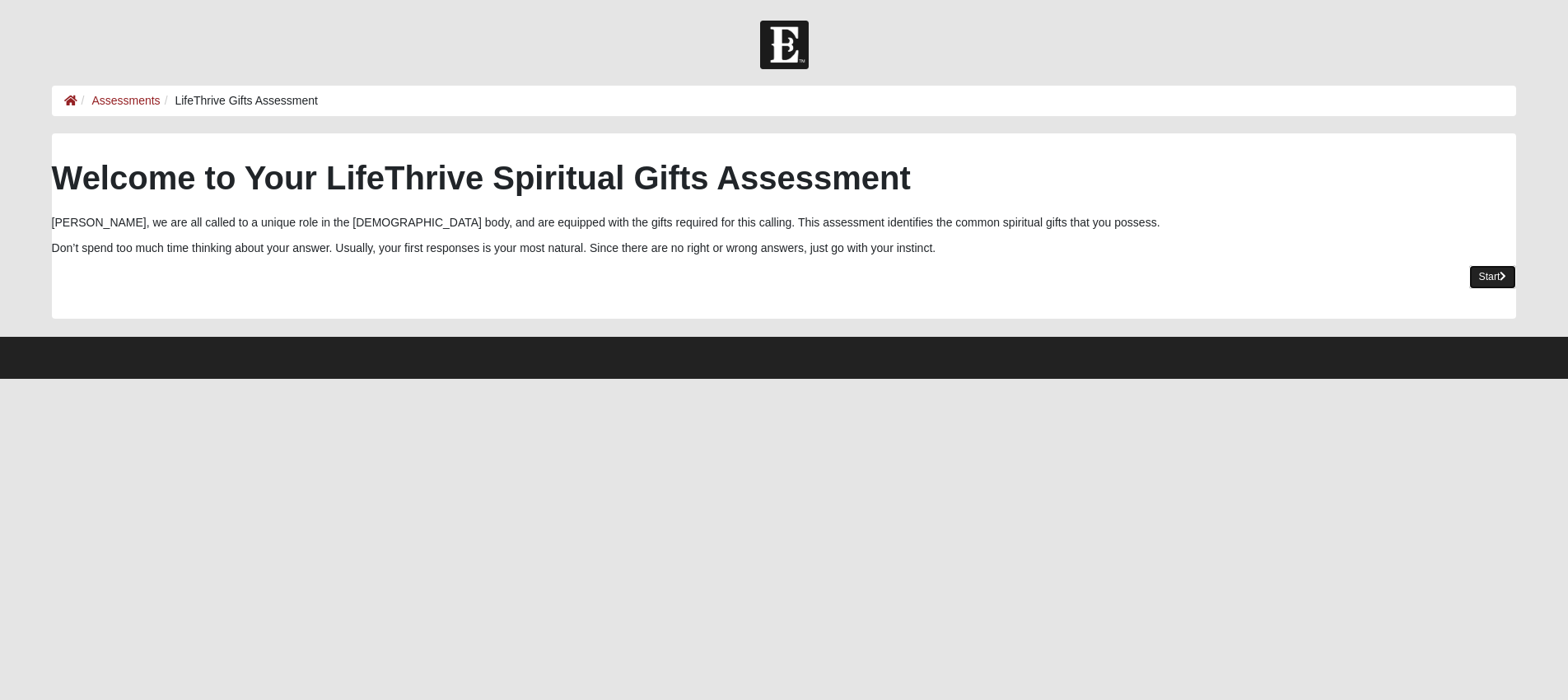
click at [1507, 276] on link "Start" at bounding box center [1493, 277] width 48 height 24
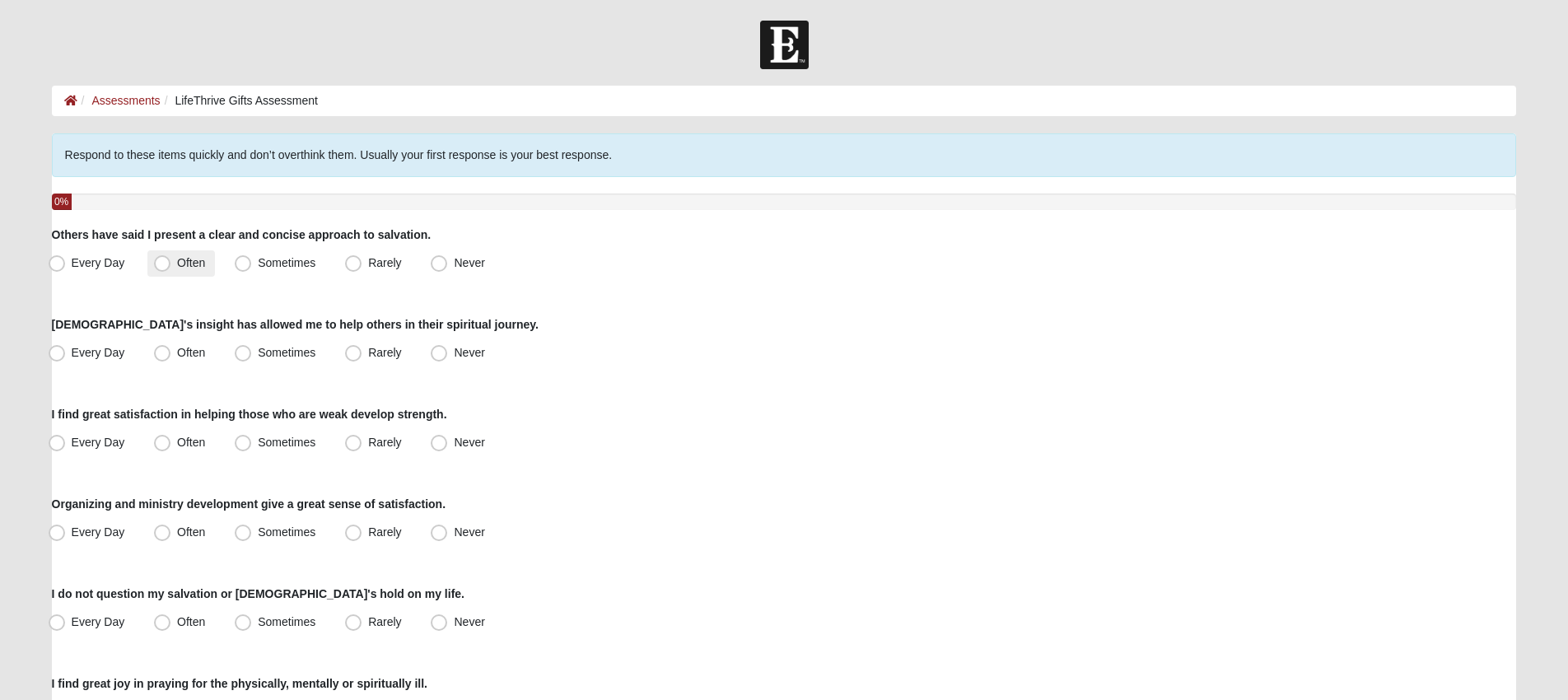
click at [192, 263] on span "Often" at bounding box center [191, 262] width 28 height 13
click at [171, 263] on input "Often" at bounding box center [166, 263] width 11 height 11
radio input "true"
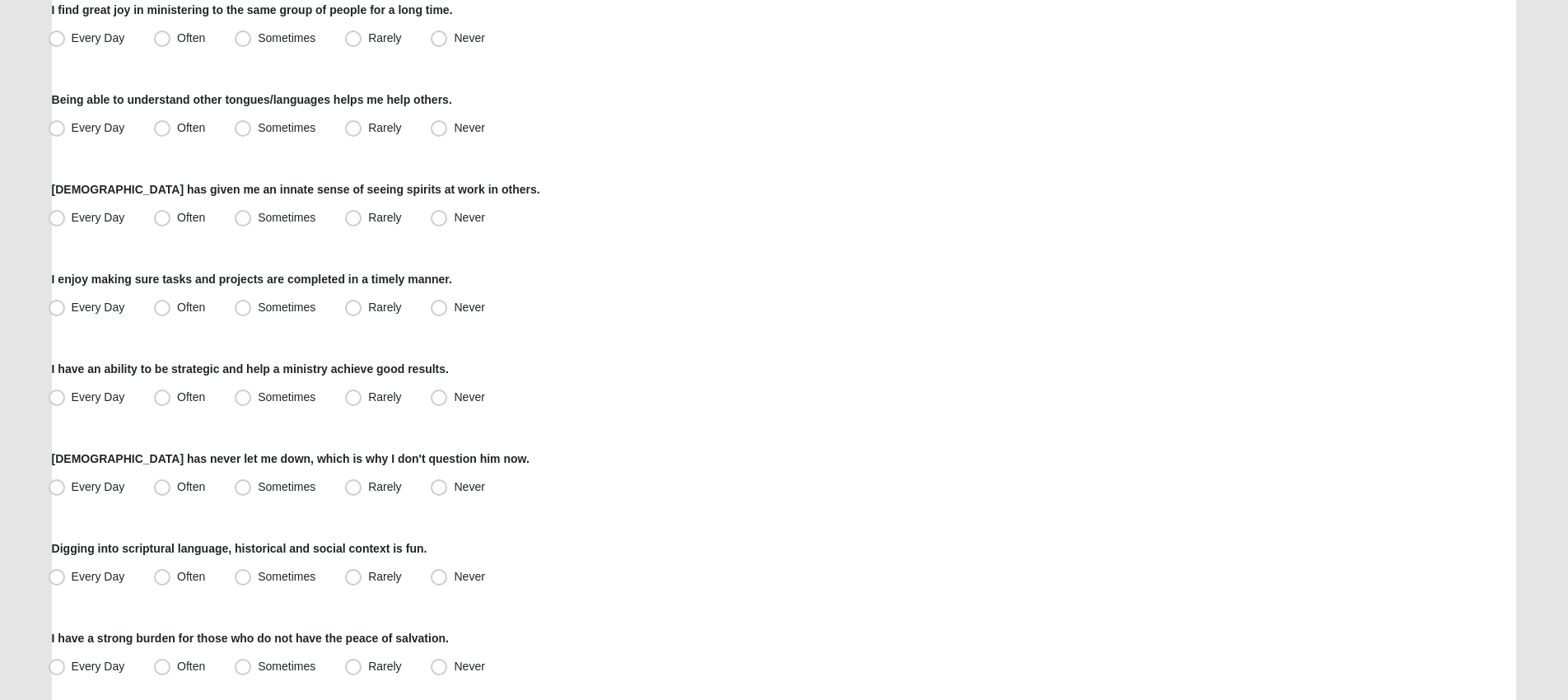
scroll to position [1166, 0]
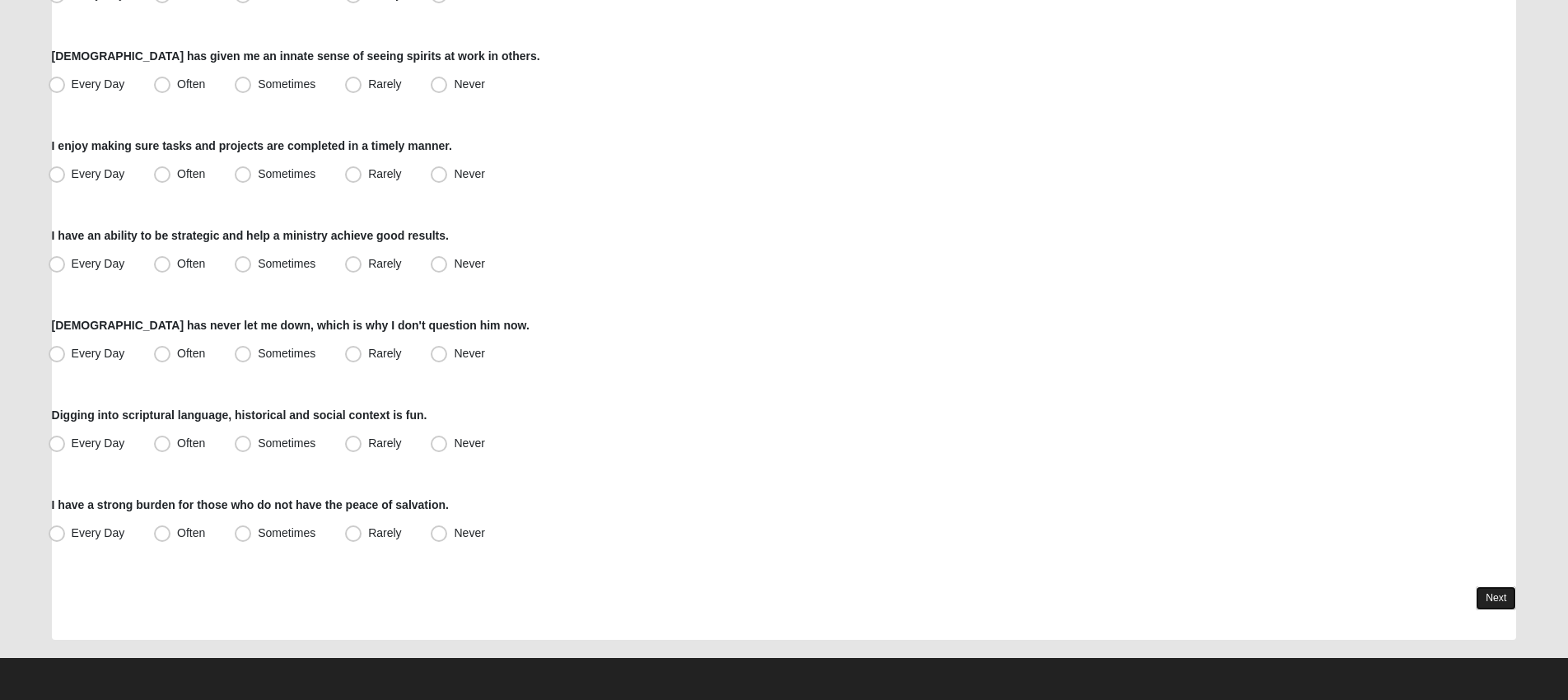
click at [1512, 591] on link "Next" at bounding box center [1496, 599] width 40 height 24
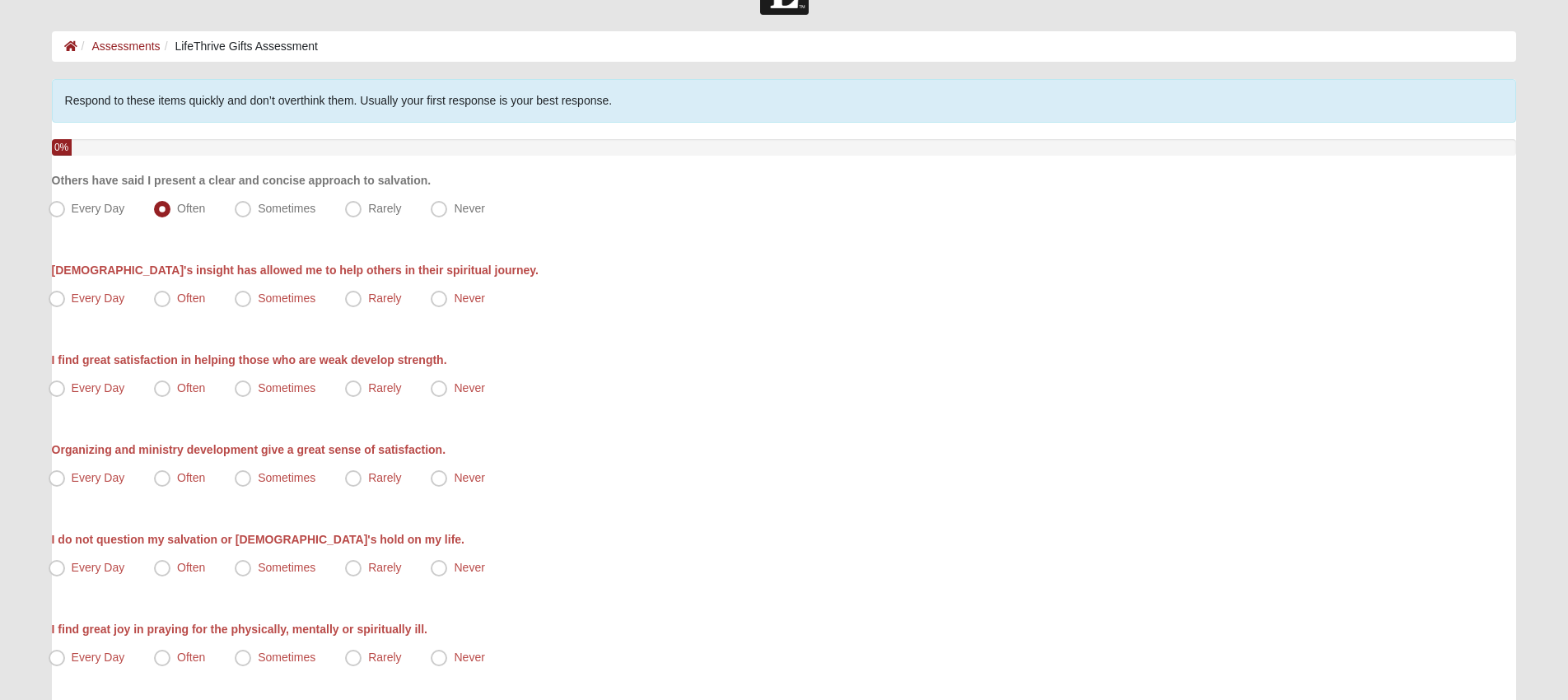
scroll to position [0, 0]
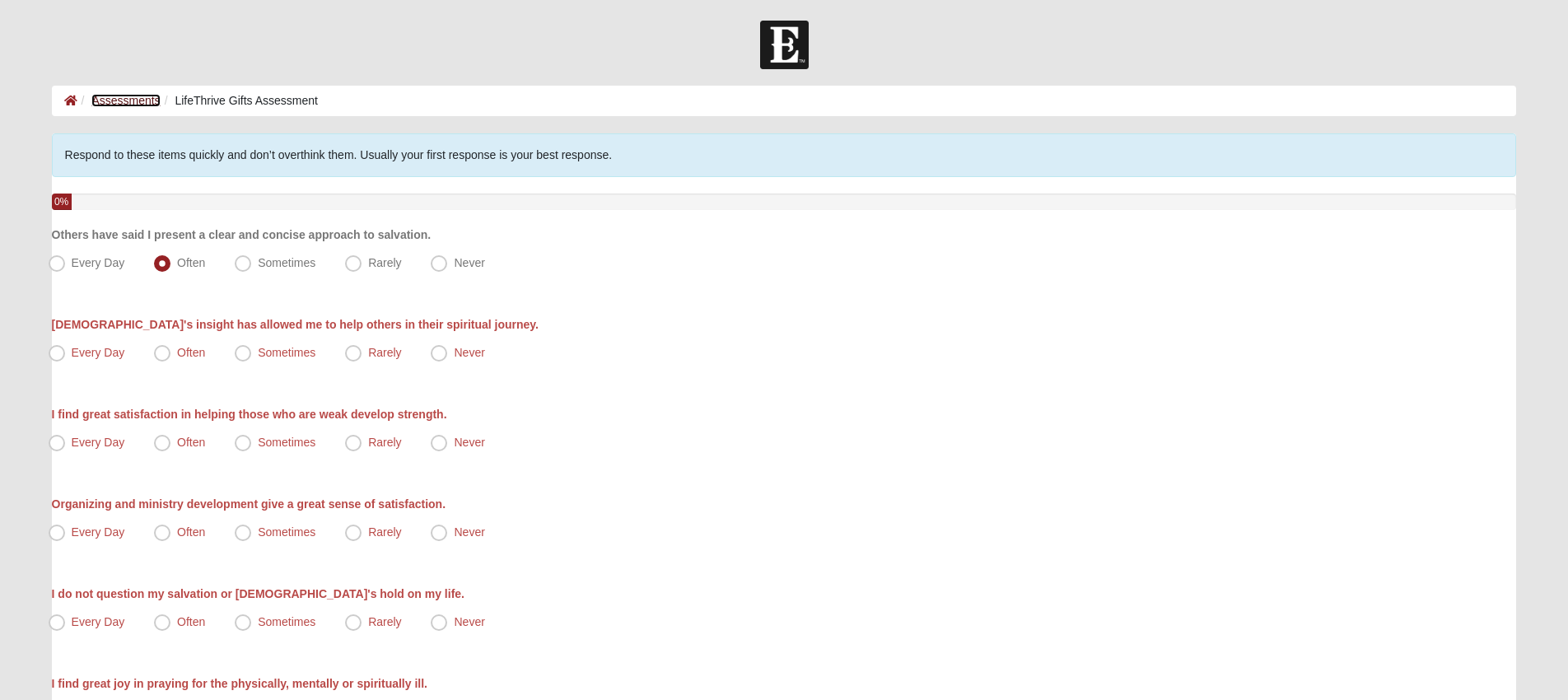
click at [138, 95] on link "Assessments" at bounding box center [125, 101] width 69 height 13
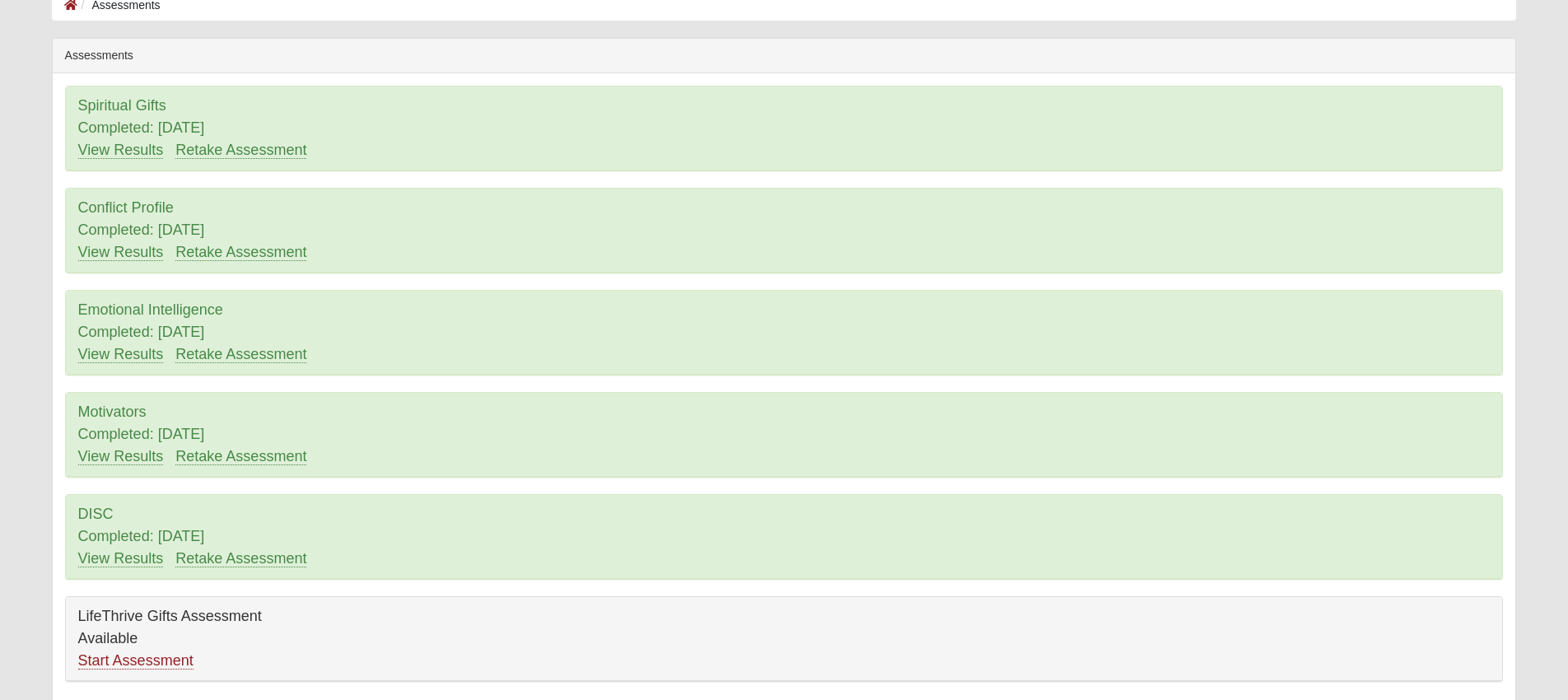
scroll to position [167, 0]
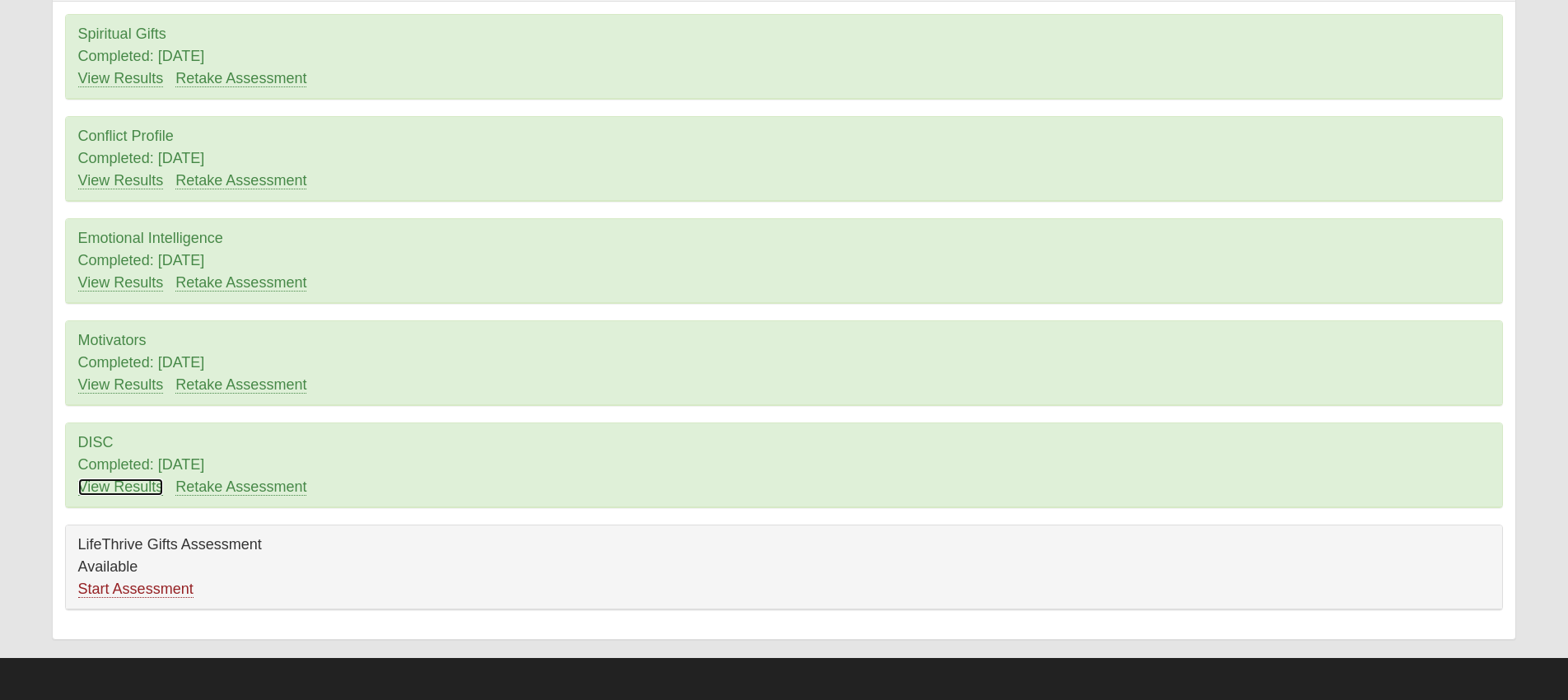
click at [115, 493] on link "View Results" at bounding box center [122, 487] width 86 height 17
click at [134, 387] on link "View Results" at bounding box center [122, 385] width 86 height 17
click at [136, 292] on div "Emotional Intelligence Completed: [DATE] View Results Retake Assessment" at bounding box center [784, 261] width 1437 height 84
click at [139, 284] on link "View Results" at bounding box center [122, 282] width 86 height 17
click at [135, 184] on link "View Results" at bounding box center [122, 180] width 86 height 17
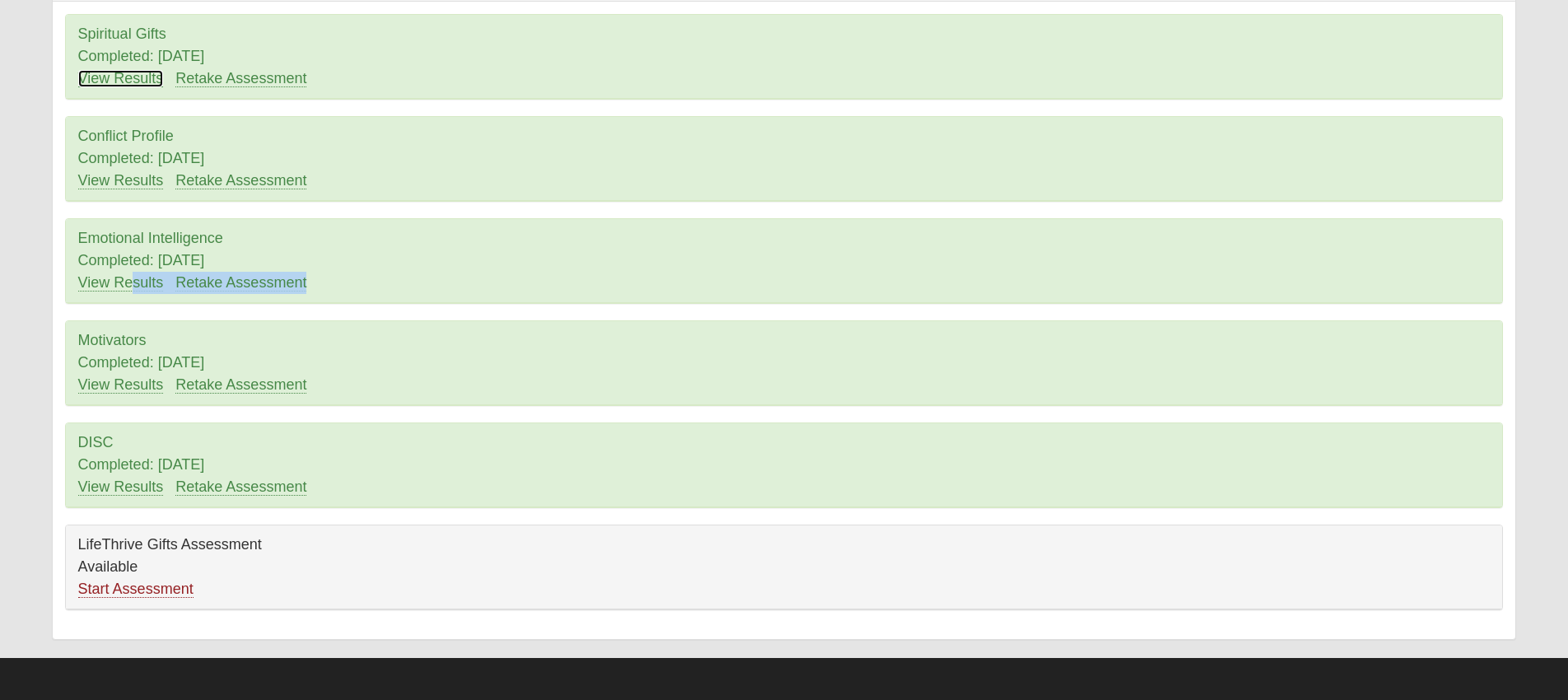
click at [136, 77] on link "View Results" at bounding box center [122, 79] width 86 height 17
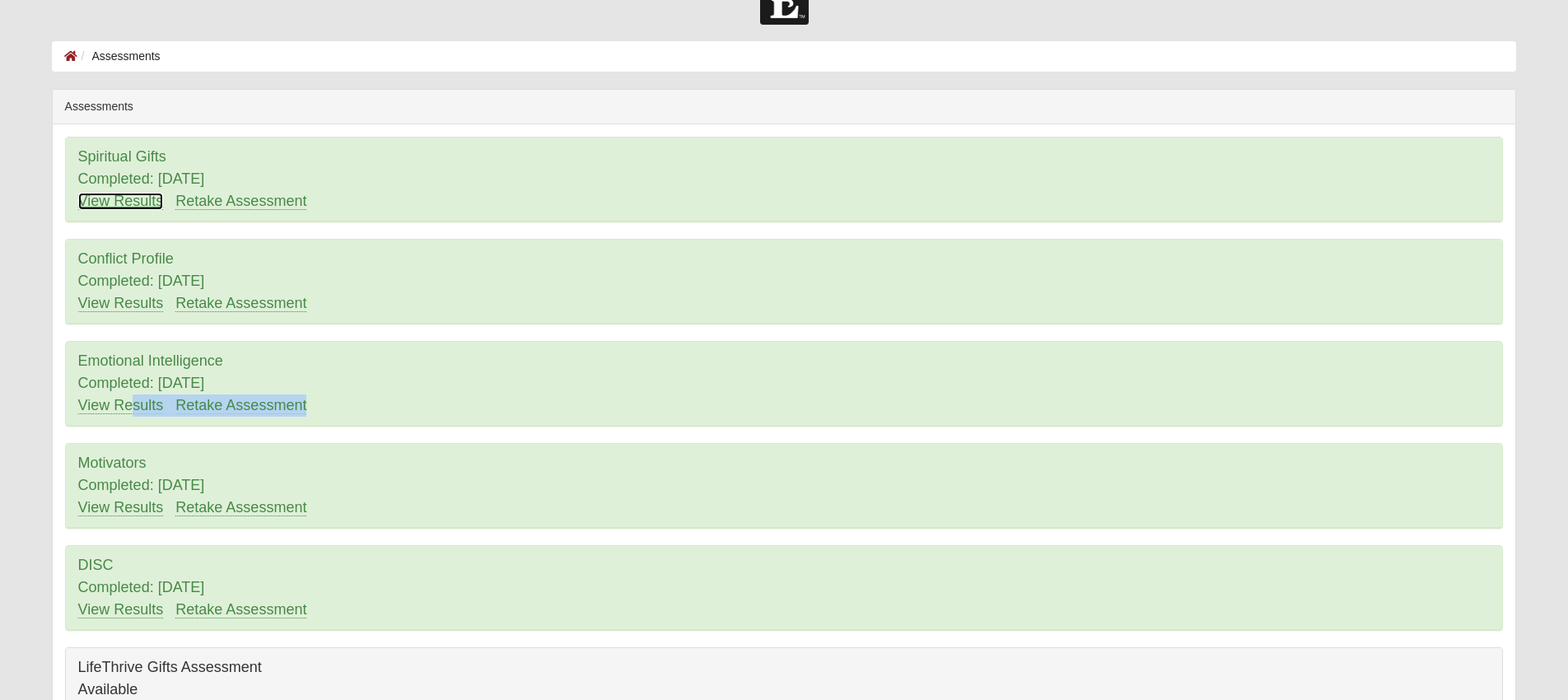
scroll to position [44, 0]
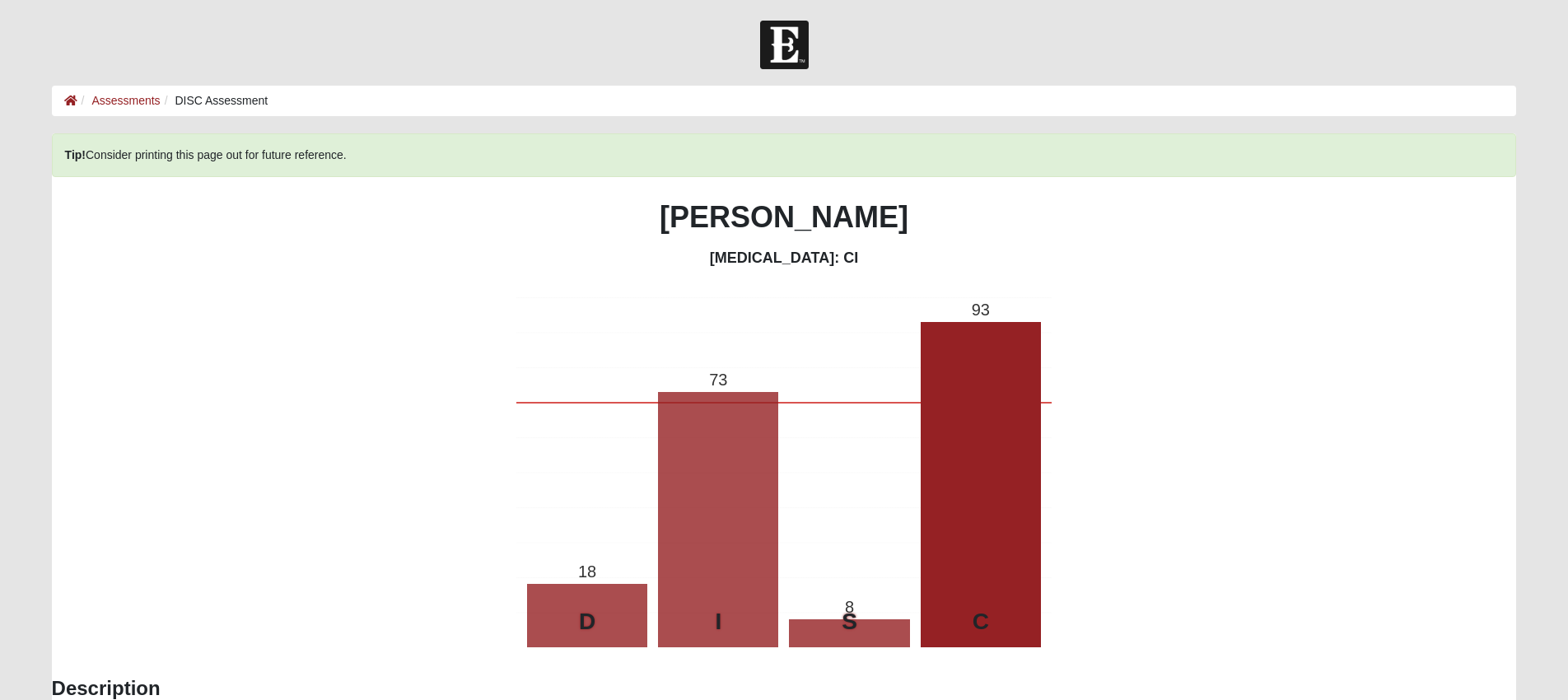
click at [180, 146] on div "Tip! Consider printing this page out for future reference." at bounding box center [785, 155] width 1466 height 44
click at [774, 578] on li "I" at bounding box center [718, 519] width 121 height 255
click at [963, 525] on li "C" at bounding box center [981, 484] width 121 height 325
click at [612, 584] on li "D" at bounding box center [588, 615] width 121 height 63
click at [612, 606] on div "D" at bounding box center [588, 622] width 121 height 35
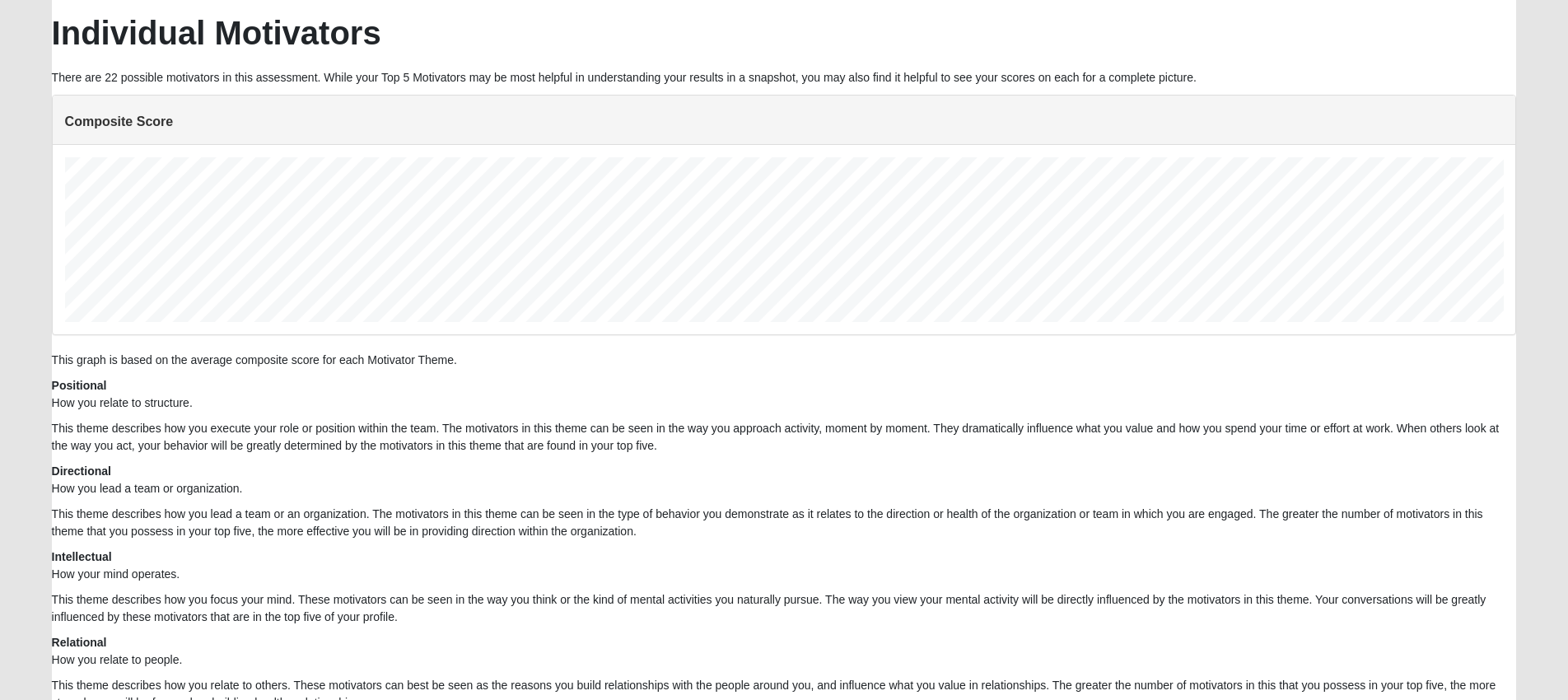
scroll to position [312, 0]
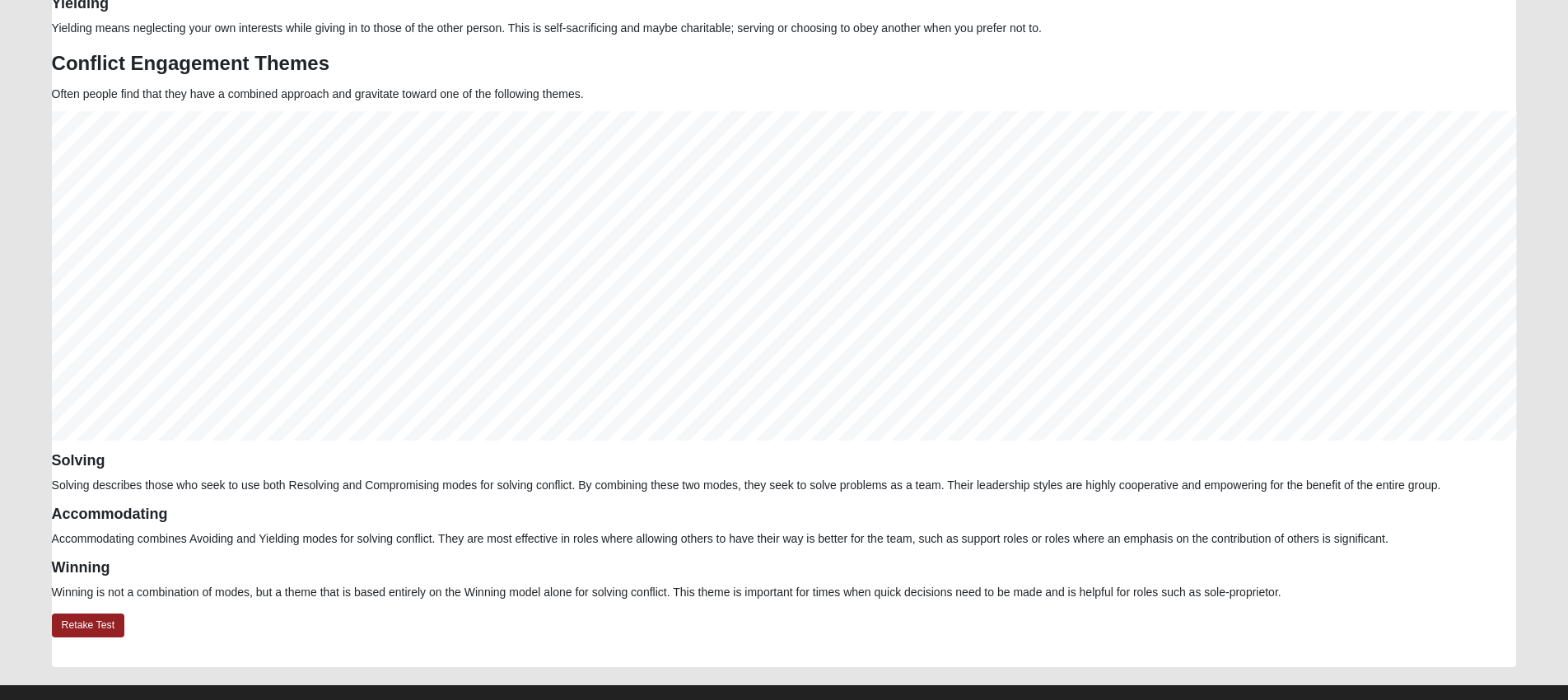
scroll to position [883, 0]
